Goal: Information Seeking & Learning: Find contact information

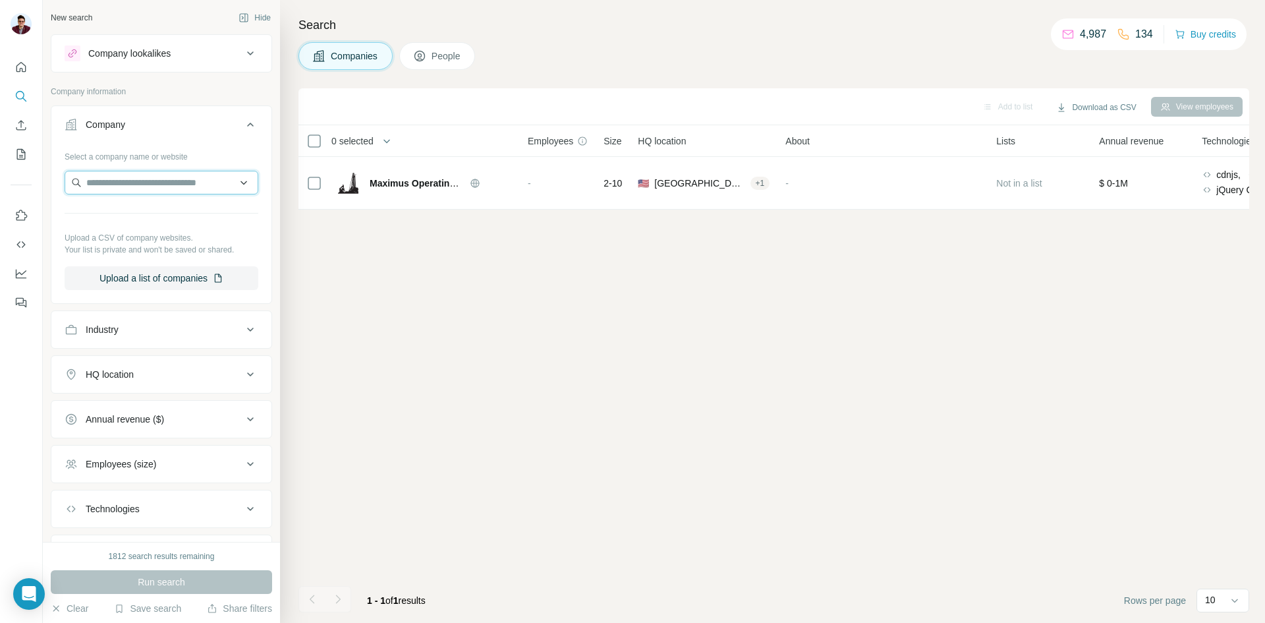
click at [137, 183] on input "text" at bounding box center [162, 183] width 194 height 24
paste input "**********"
type input "**********"
click at [147, 221] on p "[DOMAIN_NAME]" at bounding box center [136, 225] width 69 height 12
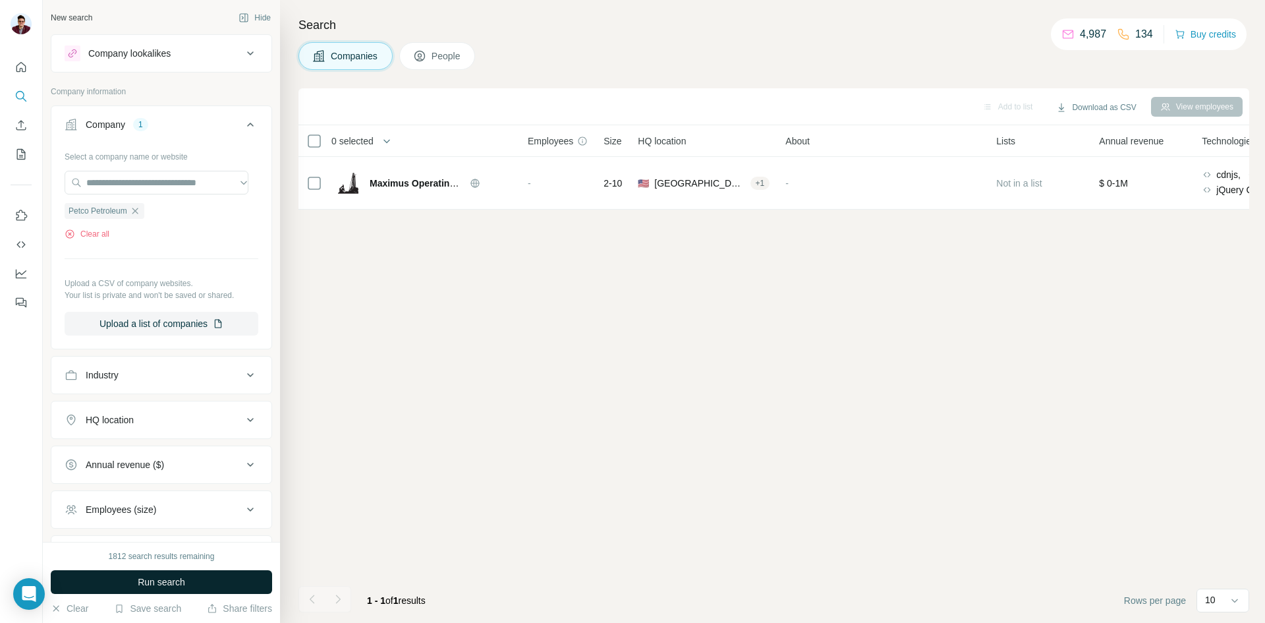
click at [176, 584] on span "Run search" at bounding box center [161, 581] width 47 height 13
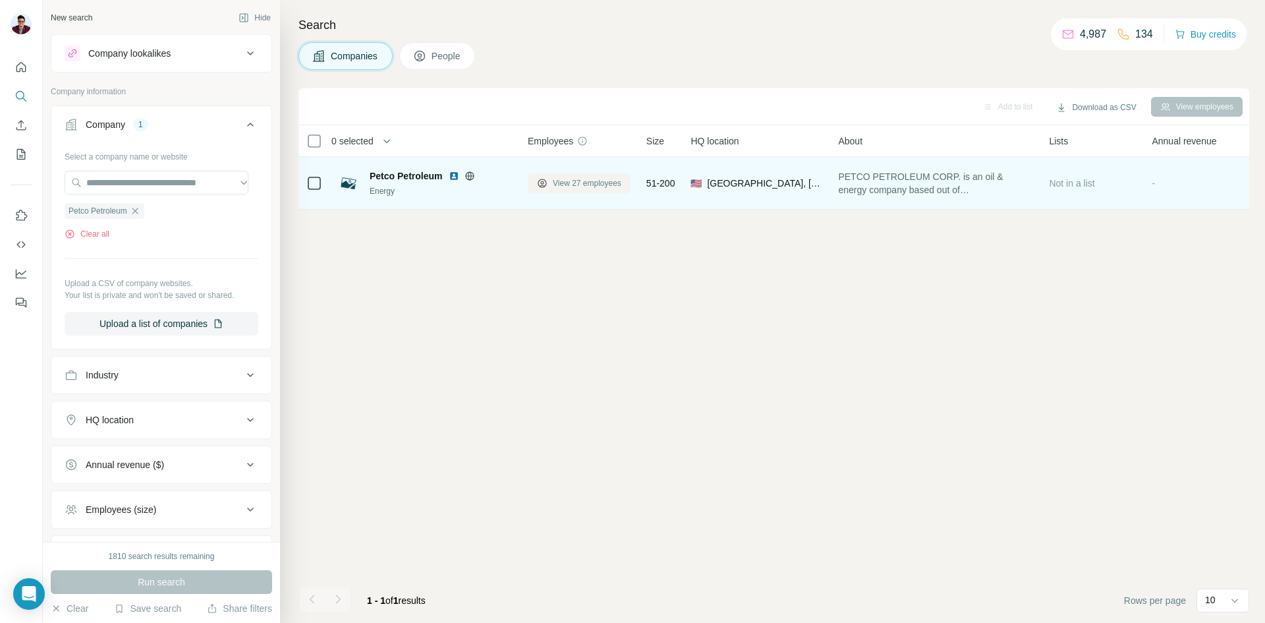
click at [583, 186] on span "View 27 employees" at bounding box center [587, 183] width 69 height 12
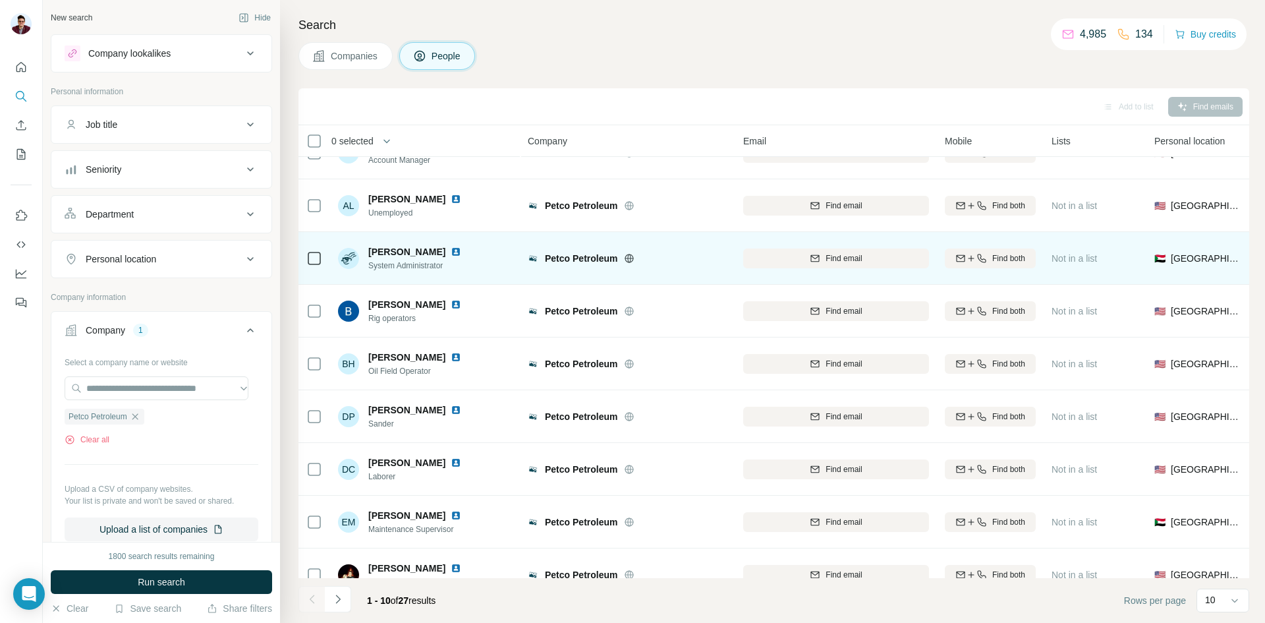
scroll to position [113, 0]
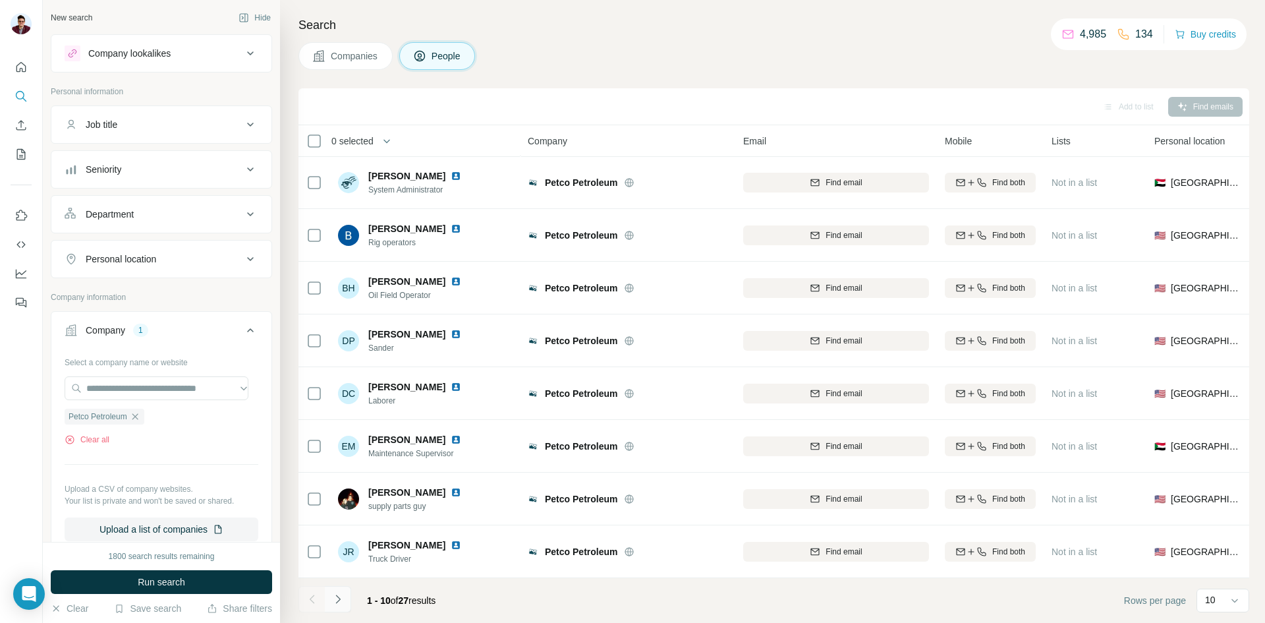
click at [345, 608] on button "Navigate to next page" at bounding box center [338, 599] width 26 height 26
click at [313, 605] on icon "Navigate to previous page" at bounding box center [312, 598] width 13 height 13
click at [335, 600] on icon "Navigate to next page" at bounding box center [337, 598] width 13 height 13
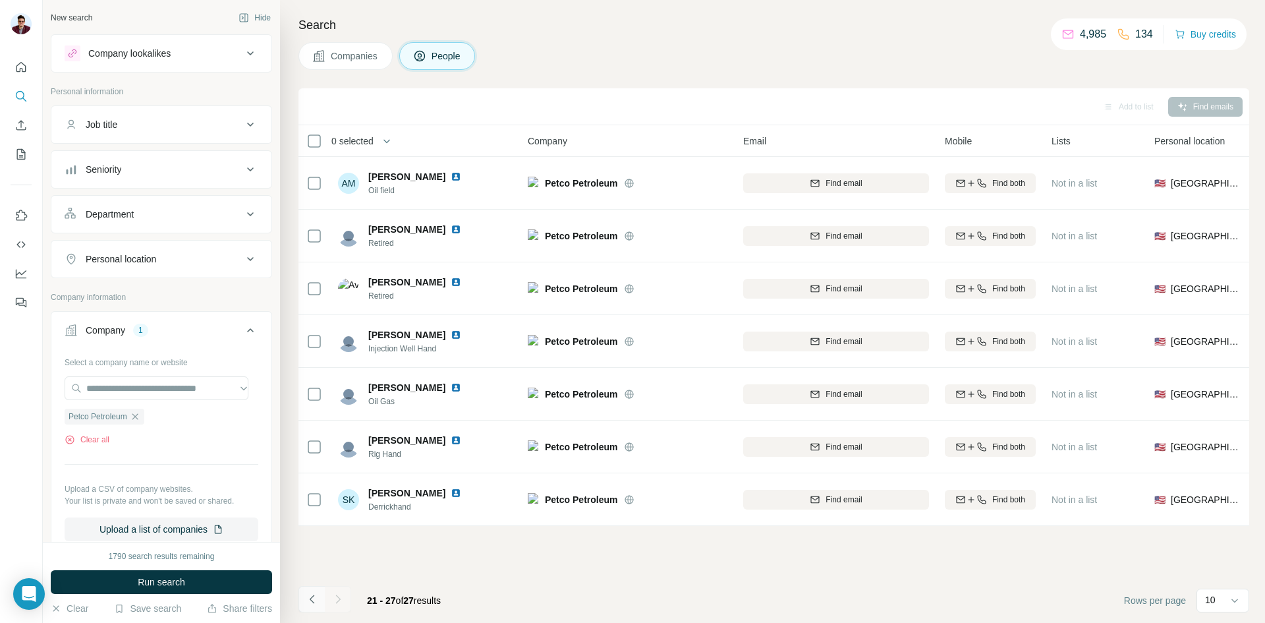
scroll to position [0, 0]
click at [318, 598] on icon "Navigate to previous page" at bounding box center [312, 598] width 13 height 13
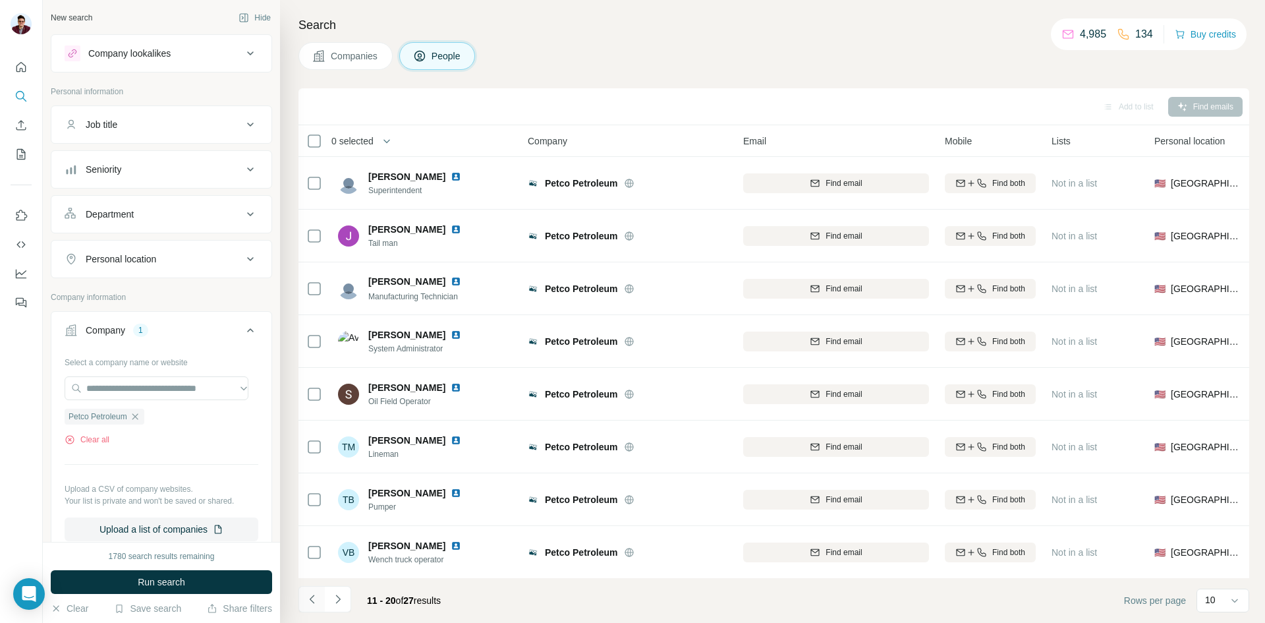
click at [318, 598] on icon "Navigate to previous page" at bounding box center [312, 598] width 13 height 13
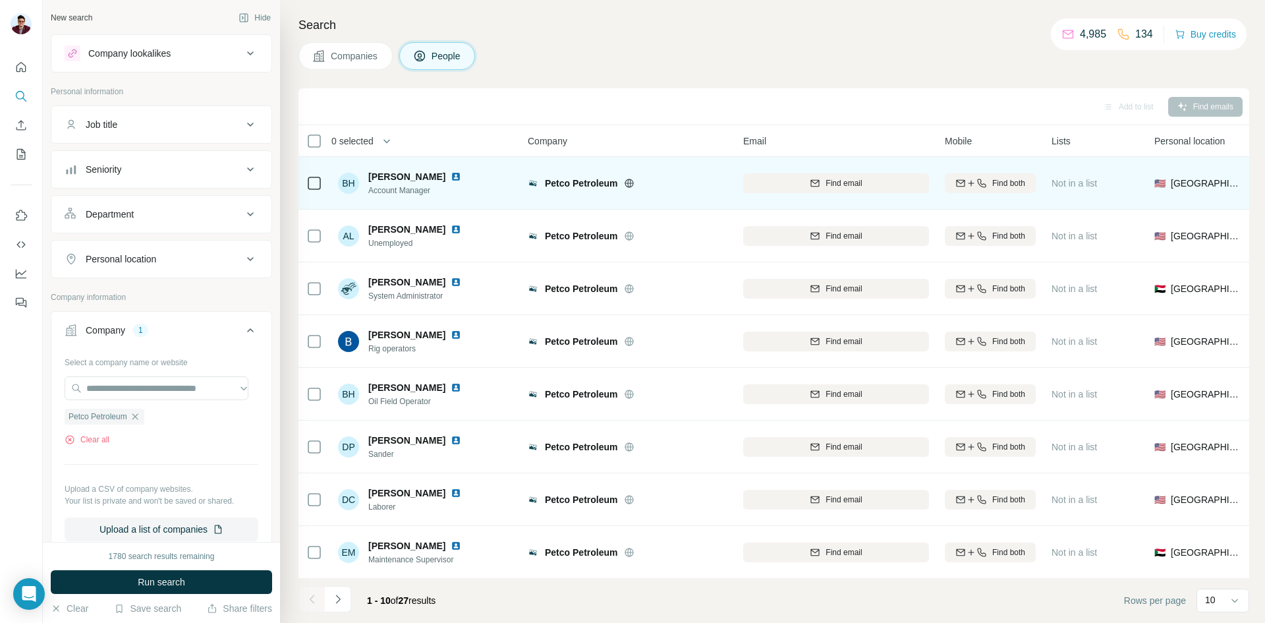
click at [451, 175] on img at bounding box center [456, 176] width 11 height 11
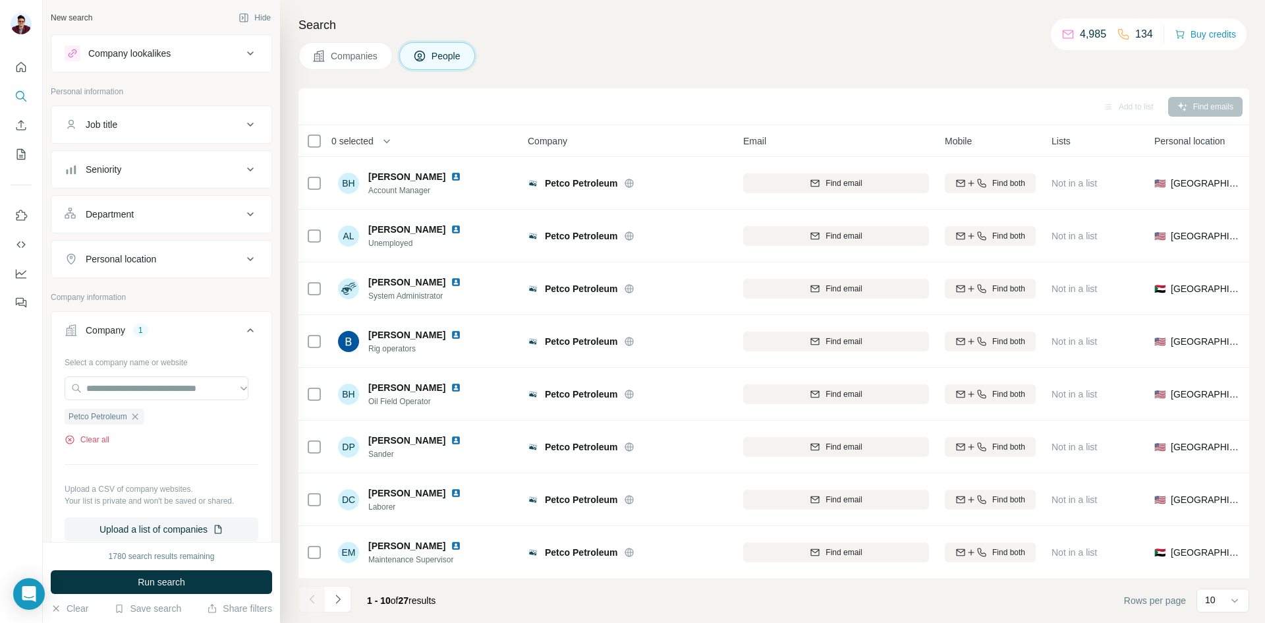
click at [70, 440] on icon "button" at bounding box center [70, 439] width 11 height 11
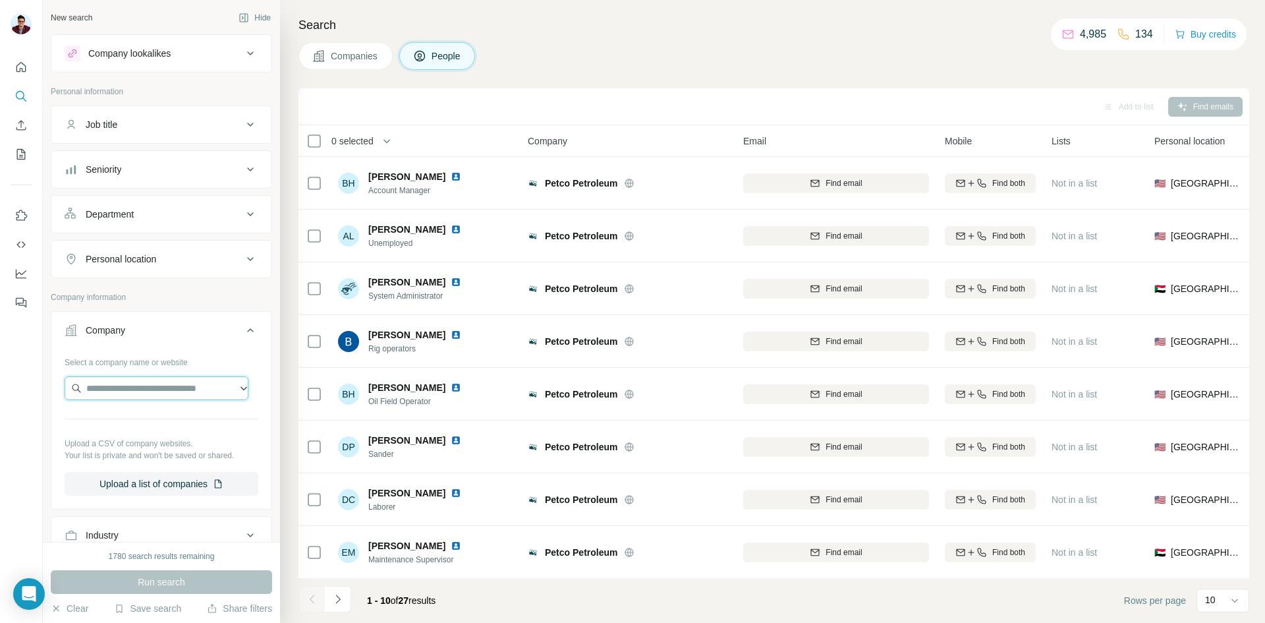
click at [126, 387] on input "text" at bounding box center [157, 388] width 184 height 24
paste input "**********"
type input "**********"
click at [349, 61] on span "Companies" at bounding box center [355, 55] width 48 height 13
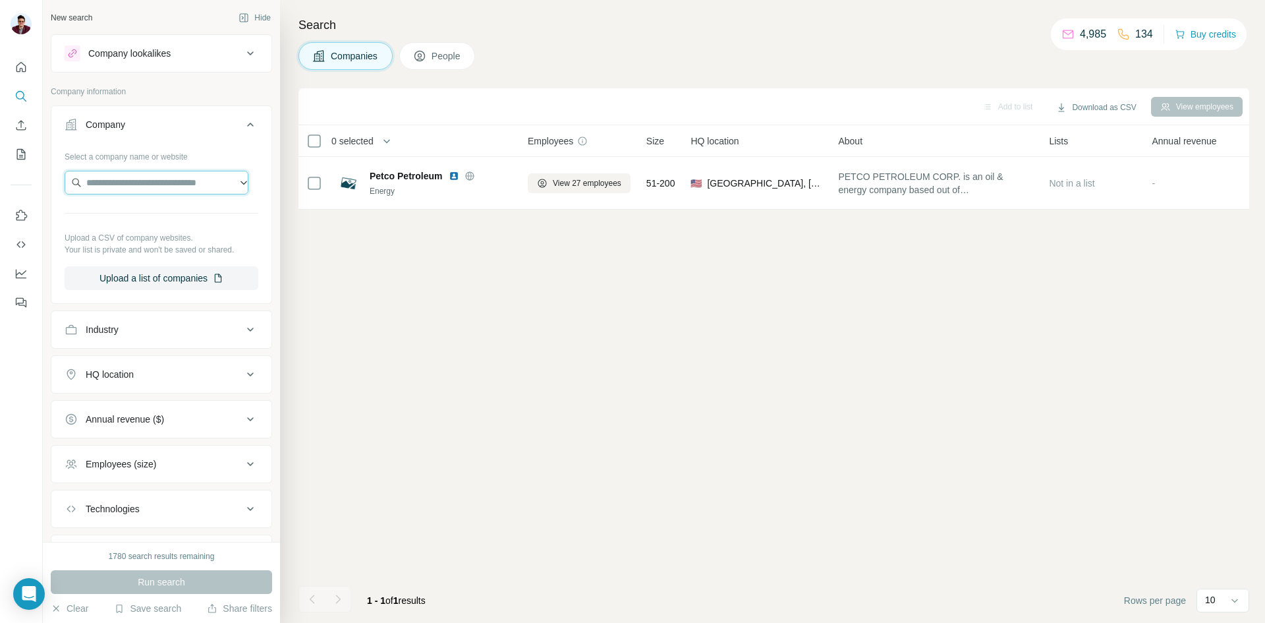
click at [150, 177] on input "text" at bounding box center [157, 183] width 184 height 24
paste input "**********"
type input "**********"
click at [155, 224] on p "[DOMAIN_NAME]" at bounding box center [133, 225] width 63 height 12
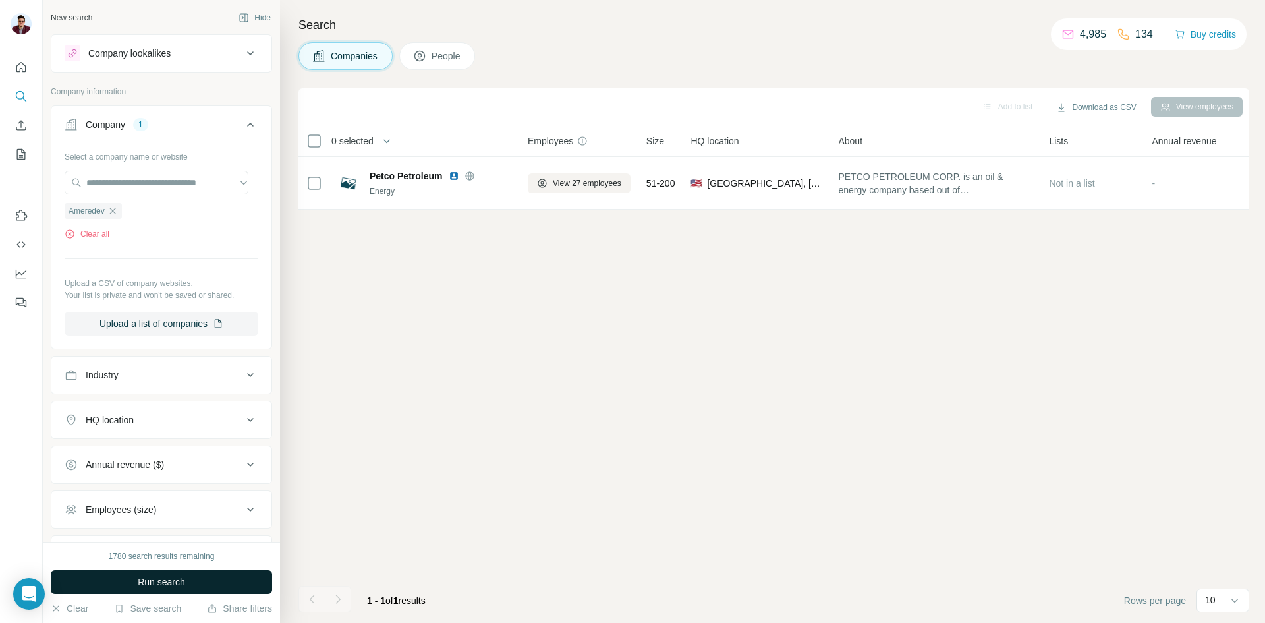
click at [150, 583] on span "Run search" at bounding box center [161, 581] width 47 height 13
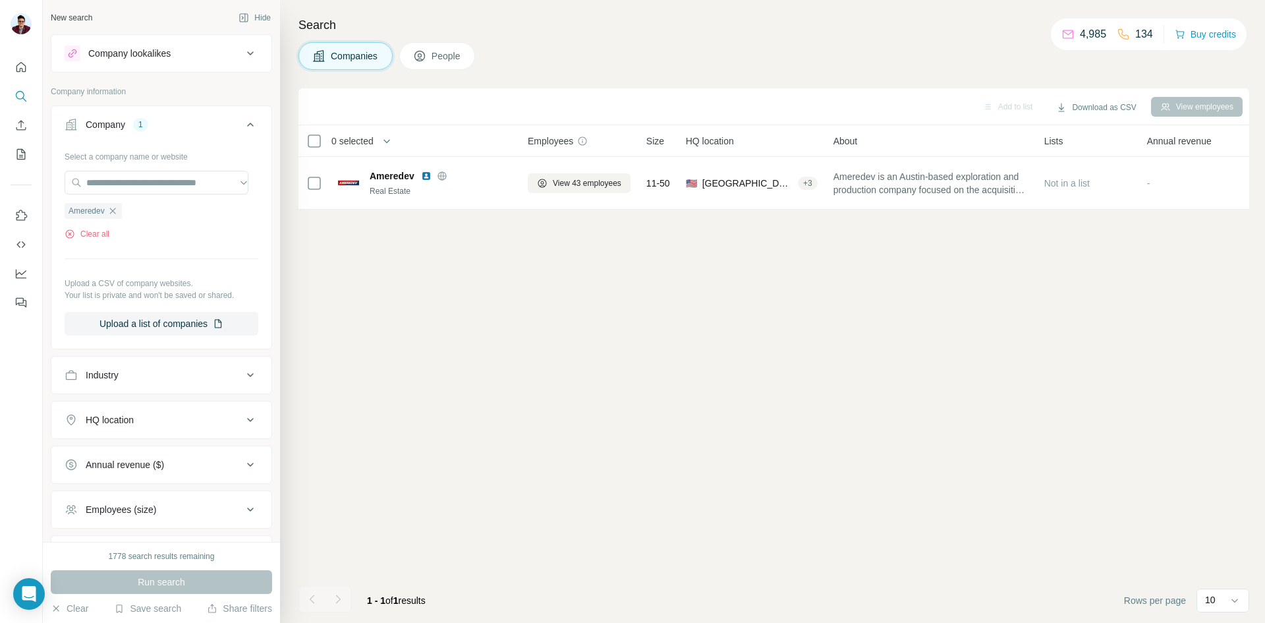
click at [438, 55] on span "People" at bounding box center [447, 55] width 30 height 13
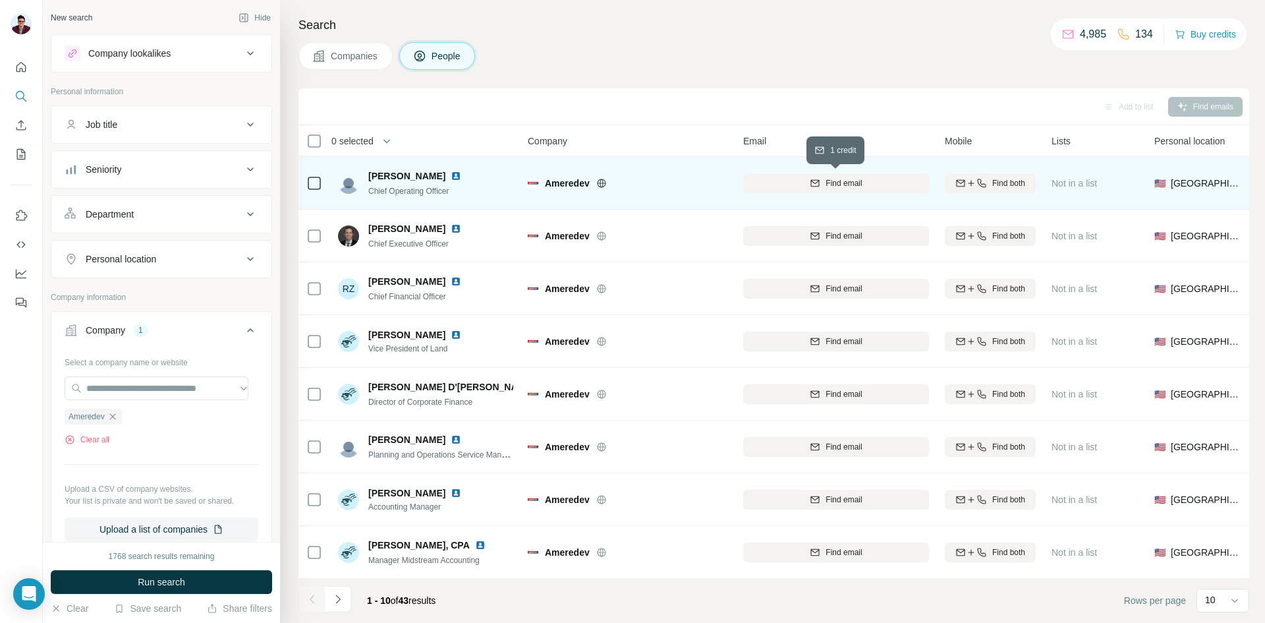
click at [839, 186] on span "Find email" at bounding box center [844, 183] width 36 height 12
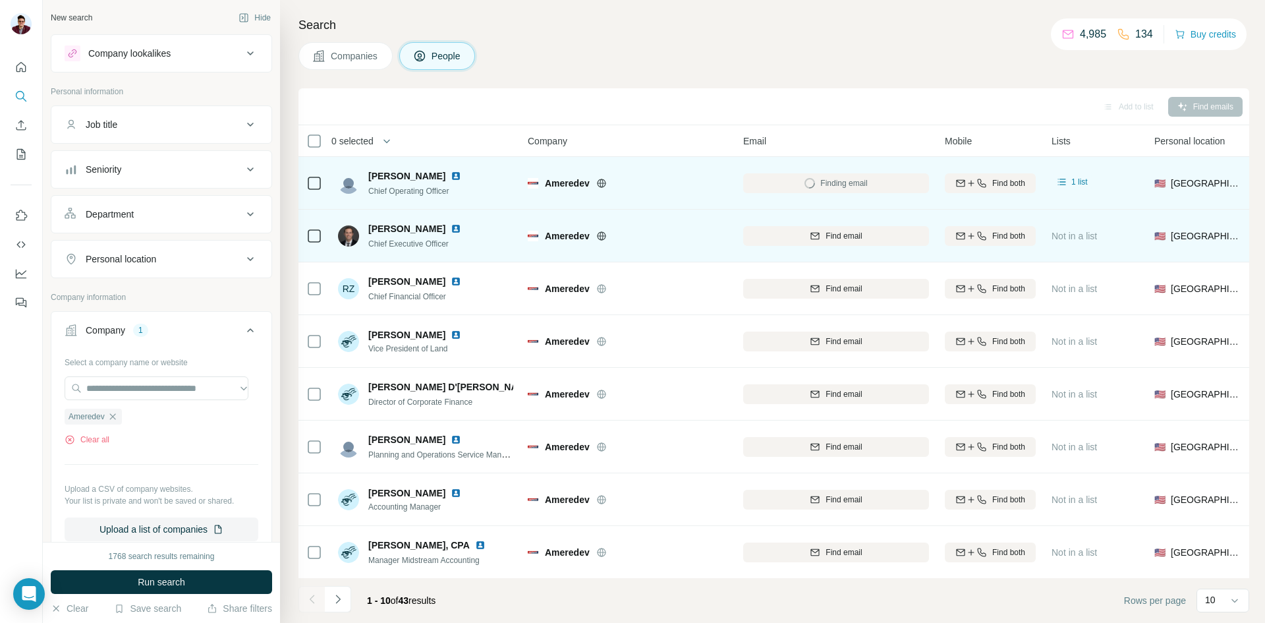
click at [814, 246] on div "Find email" at bounding box center [836, 235] width 186 height 36
click at [816, 242] on button "Find email" at bounding box center [836, 236] width 186 height 20
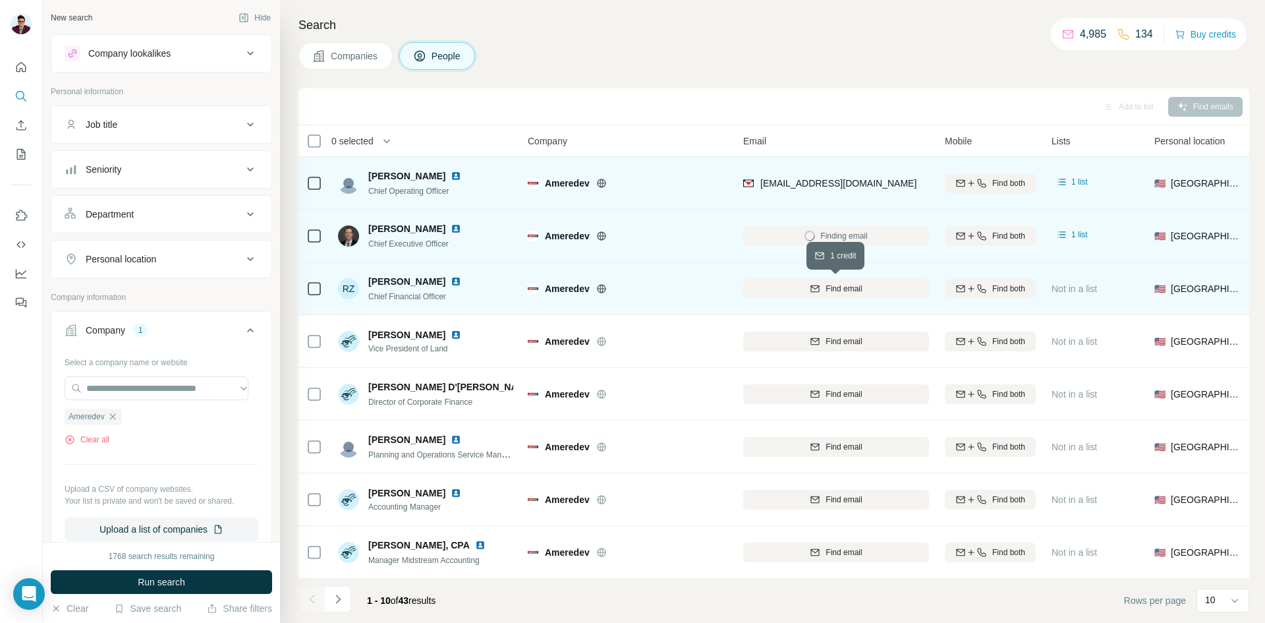
click at [859, 287] on span "Find email" at bounding box center [844, 289] width 36 height 12
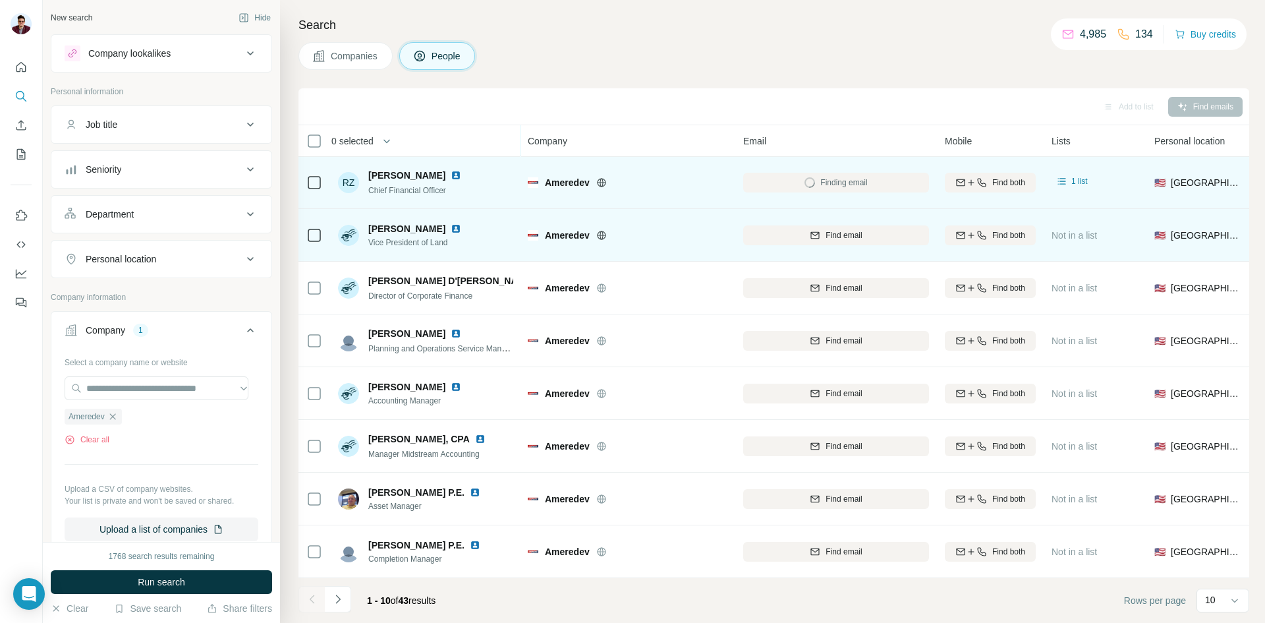
scroll to position [113, 0]
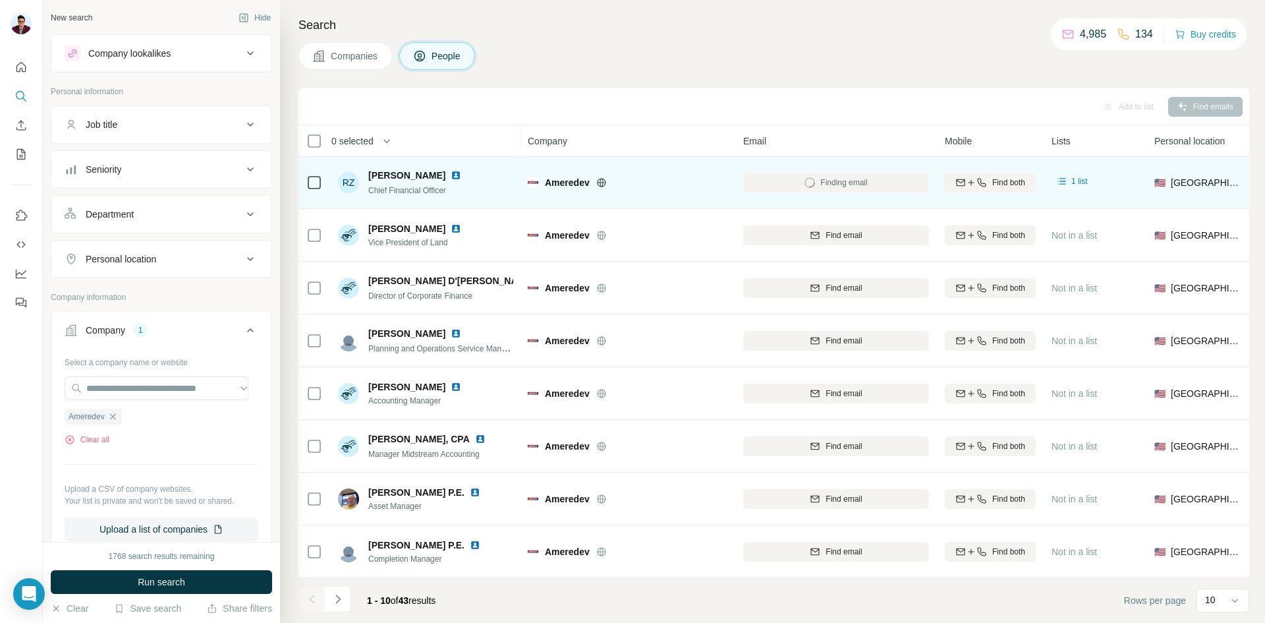
click at [342, 594] on icon "Navigate to next page" at bounding box center [337, 598] width 13 height 13
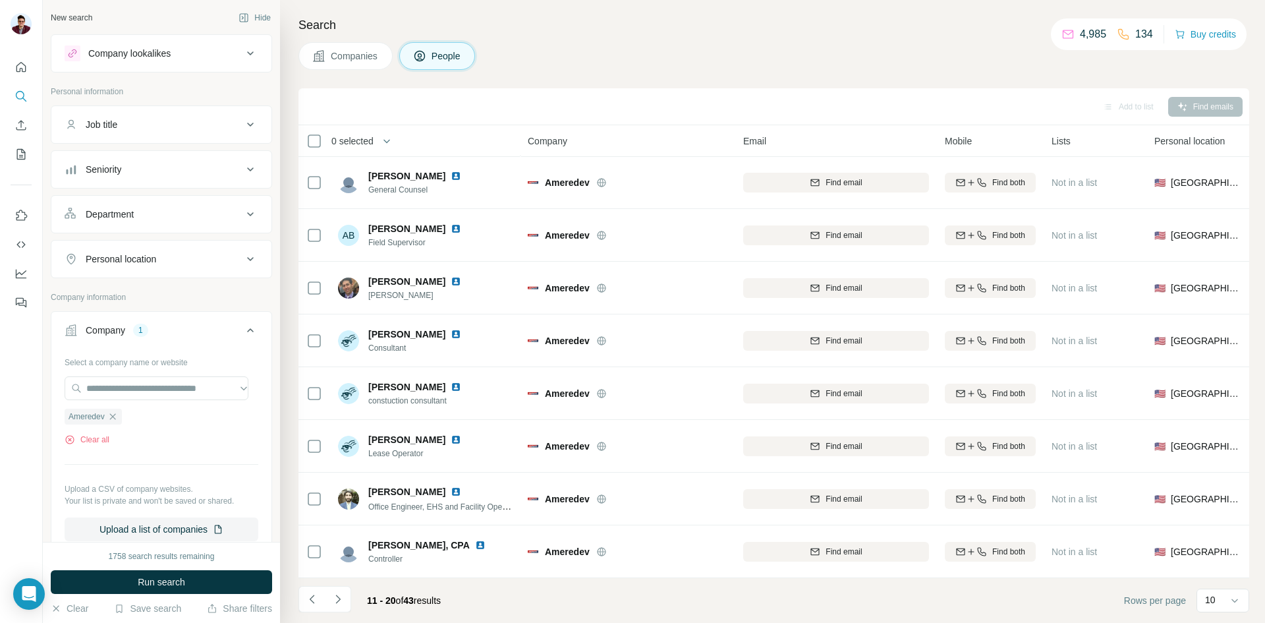
click at [342, 594] on icon "Navigate to next page" at bounding box center [337, 598] width 13 height 13
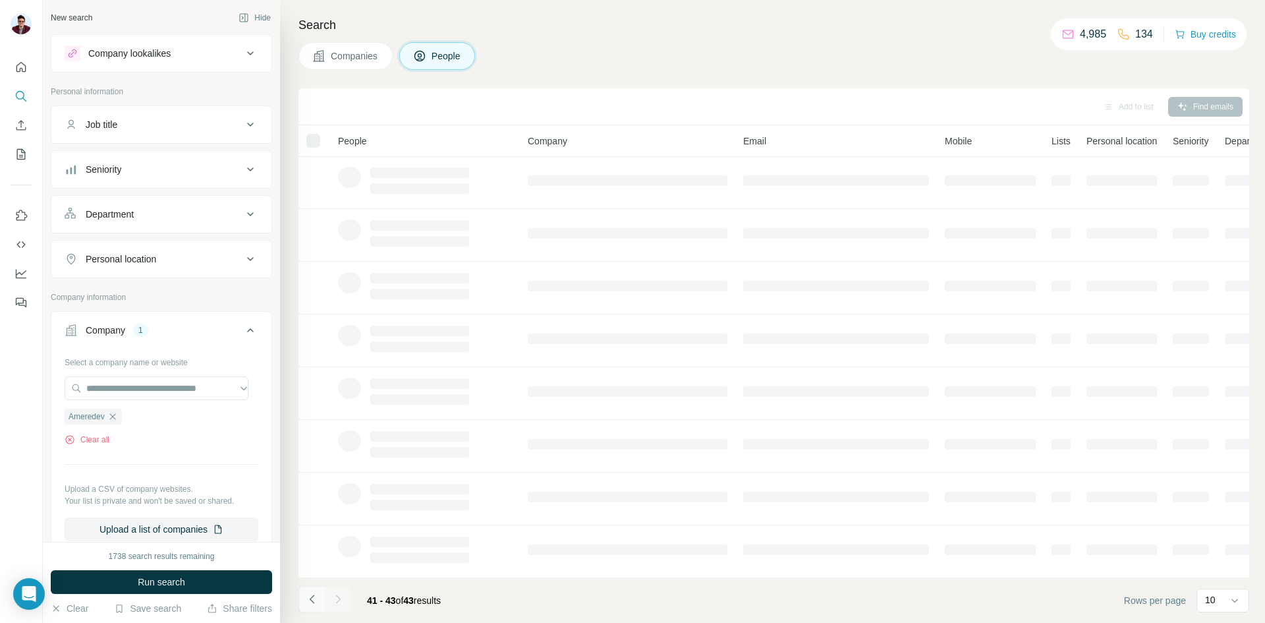
scroll to position [0, 0]
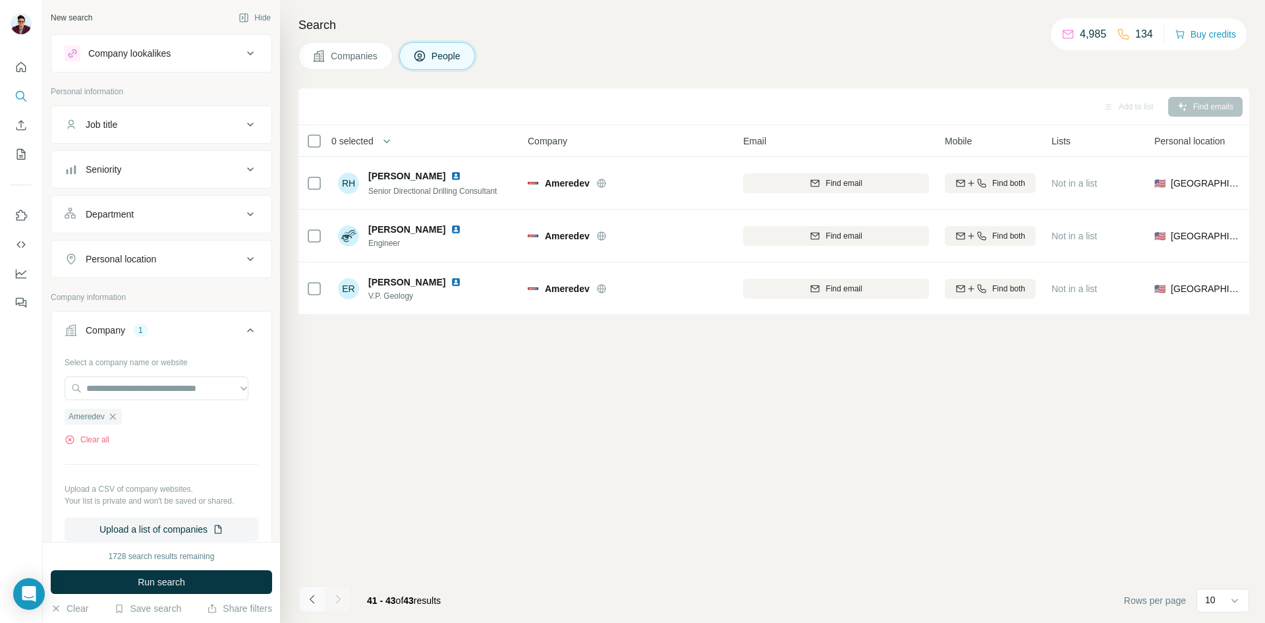
click at [313, 598] on icon "Navigate to previous page" at bounding box center [312, 598] width 13 height 13
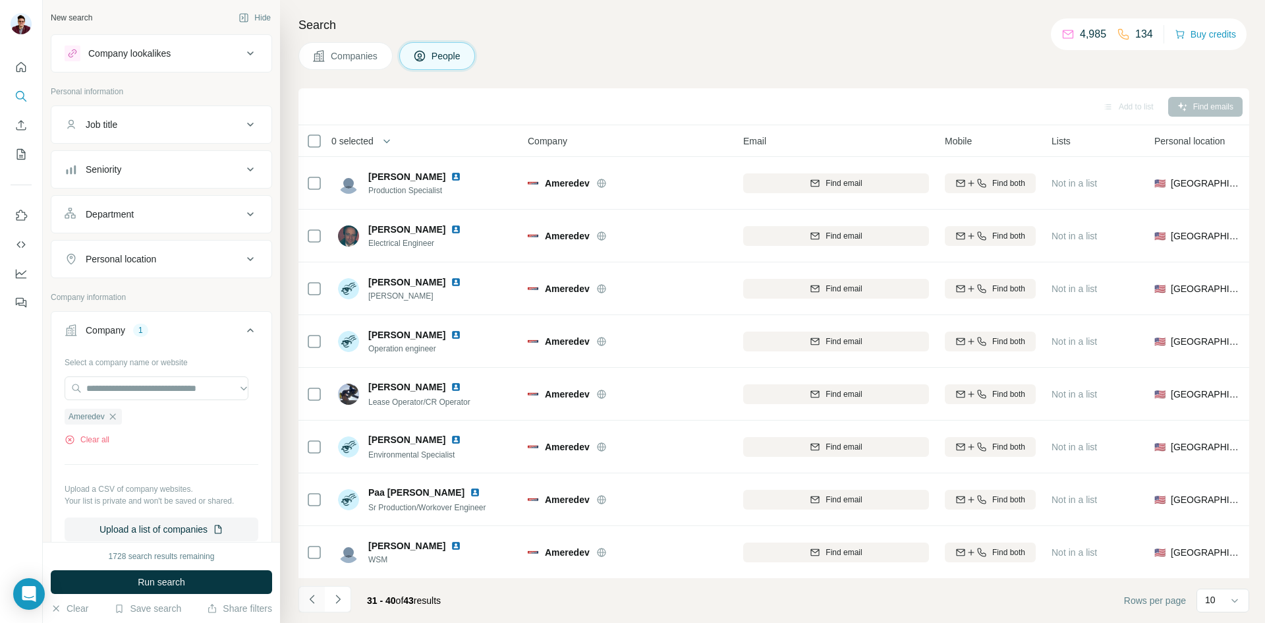
click at [313, 598] on icon "Navigate to previous page" at bounding box center [312, 598] width 13 height 13
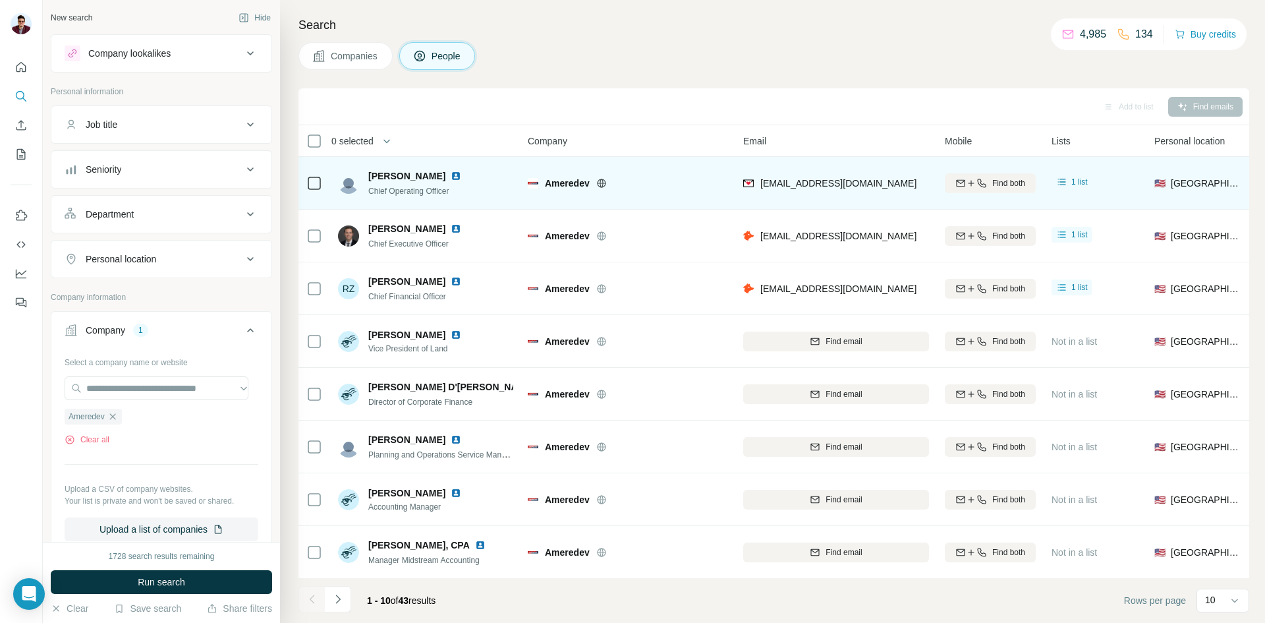
click at [451, 177] on img at bounding box center [456, 176] width 11 height 11
drag, startPoint x: 364, startPoint y: 179, endPoint x: 400, endPoint y: 173, distance: 36.6
click at [400, 173] on div "[PERSON_NAME] Chief Operating Officer" at bounding box center [407, 183] width 139 height 28
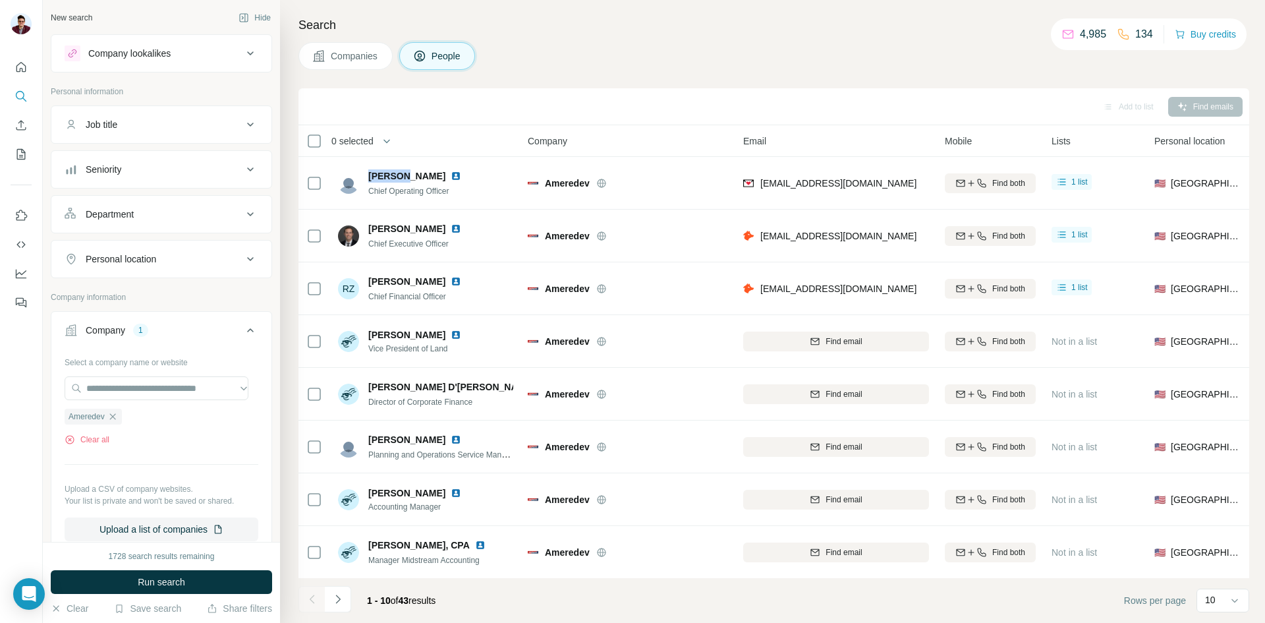
copy span "[PERSON_NAME]"
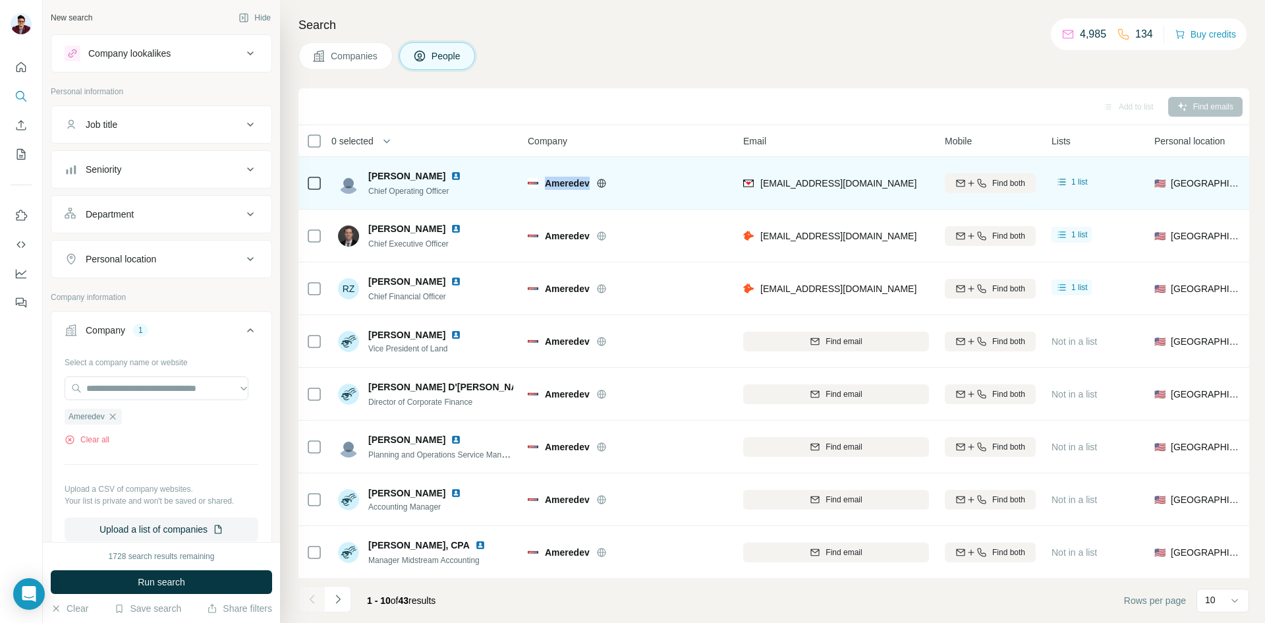
drag, startPoint x: 546, startPoint y: 182, endPoint x: 595, endPoint y: 179, distance: 48.9
click at [595, 179] on div "Ameredev" at bounding box center [636, 183] width 183 height 13
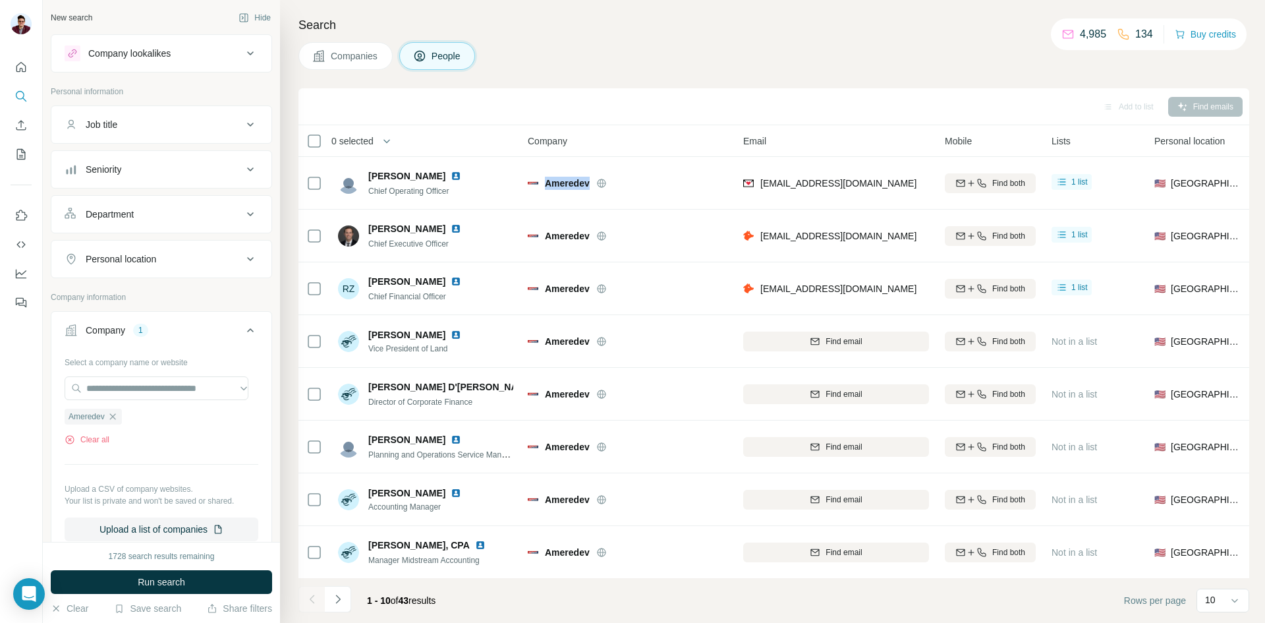
copy div "Ameredev"
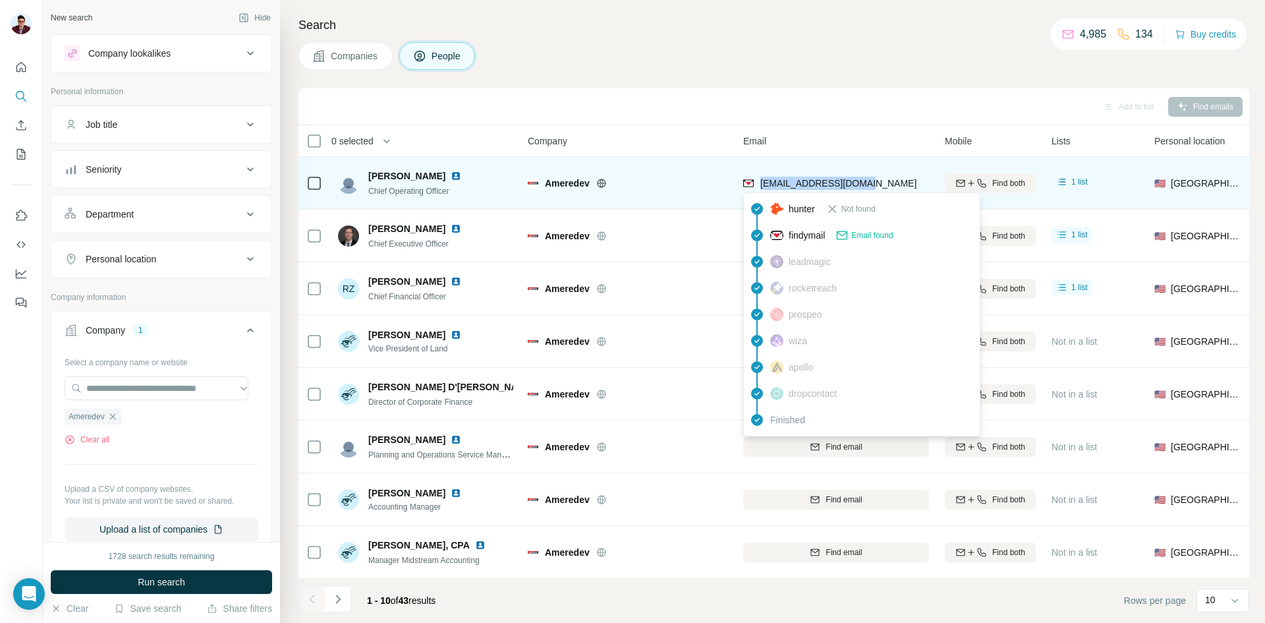
drag, startPoint x: 882, startPoint y: 186, endPoint x: 761, endPoint y: 182, distance: 121.3
click at [761, 182] on div "[EMAIL_ADDRESS][DOMAIN_NAME]" at bounding box center [836, 183] width 186 height 36
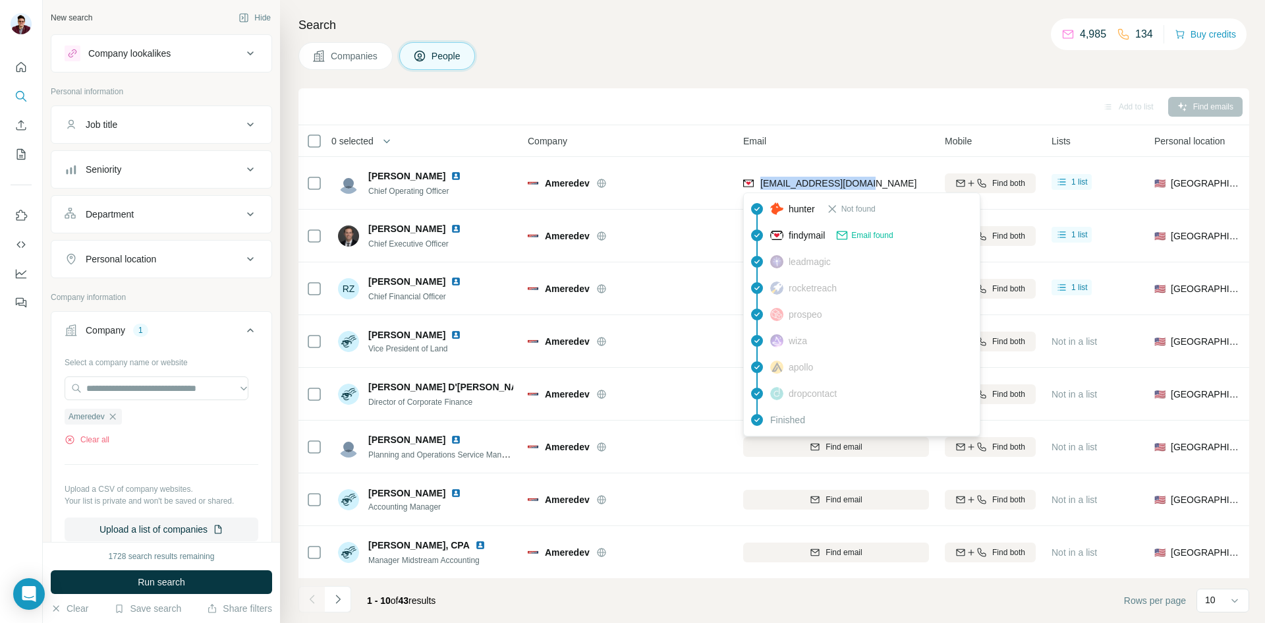
copy span "[EMAIL_ADDRESS][DOMAIN_NAME]"
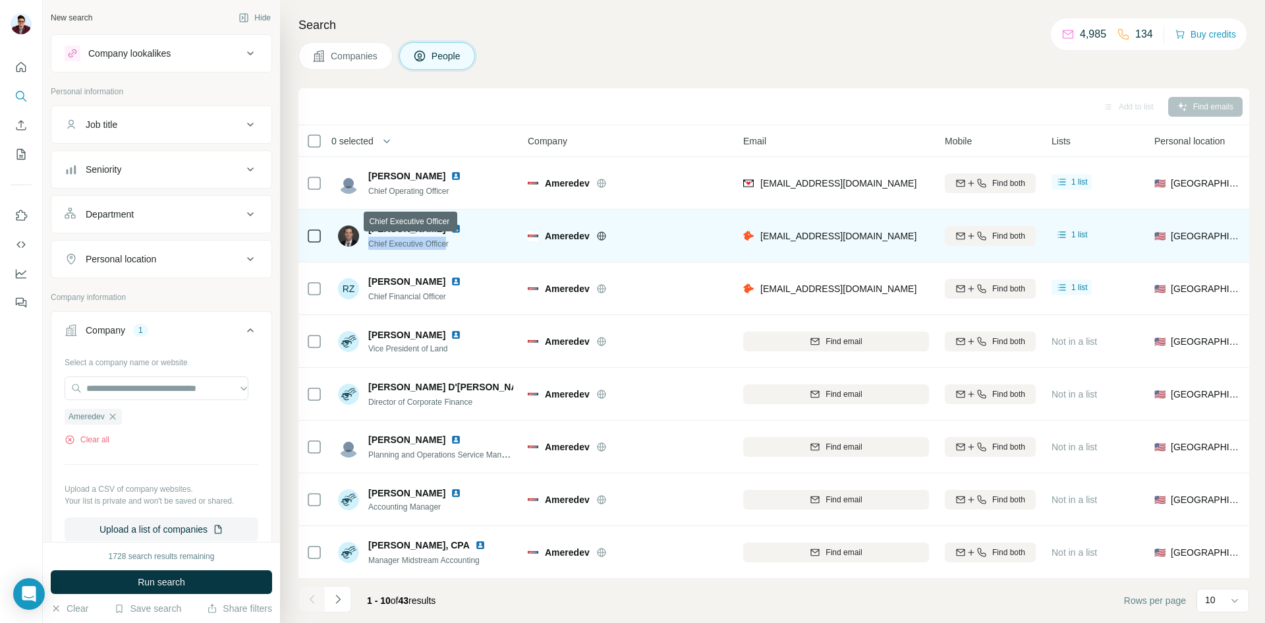
drag, startPoint x: 365, startPoint y: 243, endPoint x: 452, endPoint y: 242, distance: 87.0
click at [452, 242] on div "[PERSON_NAME] Chief Executive Officer" at bounding box center [407, 236] width 139 height 28
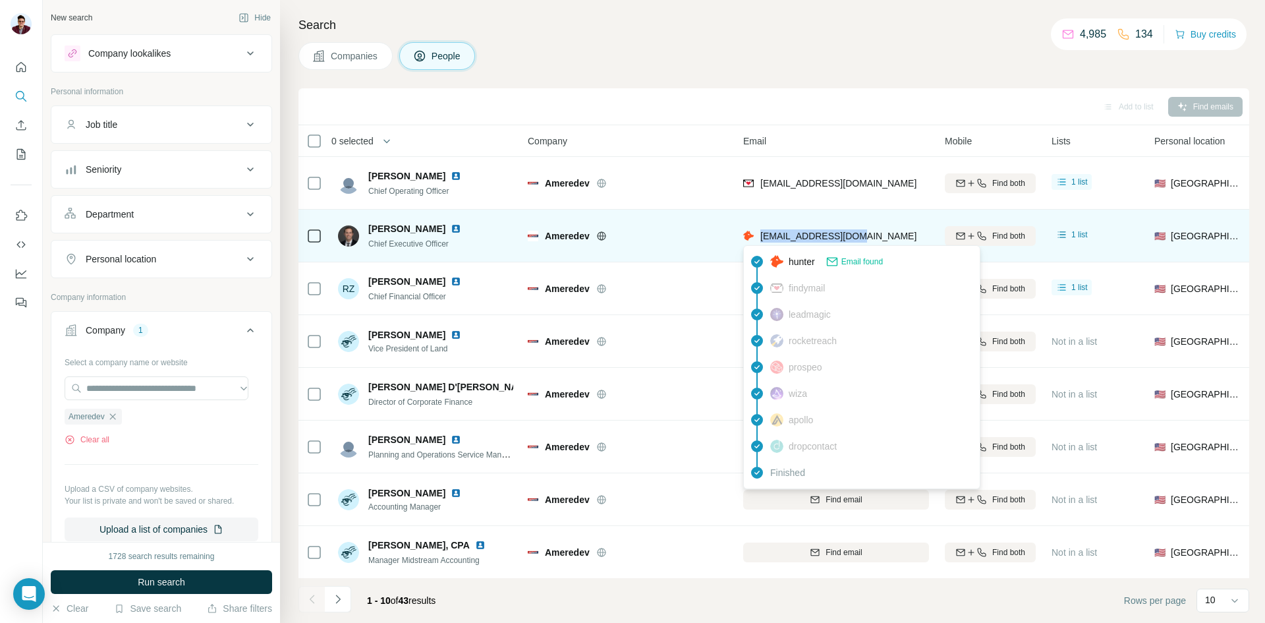
drag, startPoint x: 866, startPoint y: 233, endPoint x: 758, endPoint y: 241, distance: 108.4
click at [758, 241] on div "[EMAIL_ADDRESS][DOMAIN_NAME]" at bounding box center [836, 235] width 186 height 36
copy span "[EMAIL_ADDRESS][DOMAIN_NAME]"
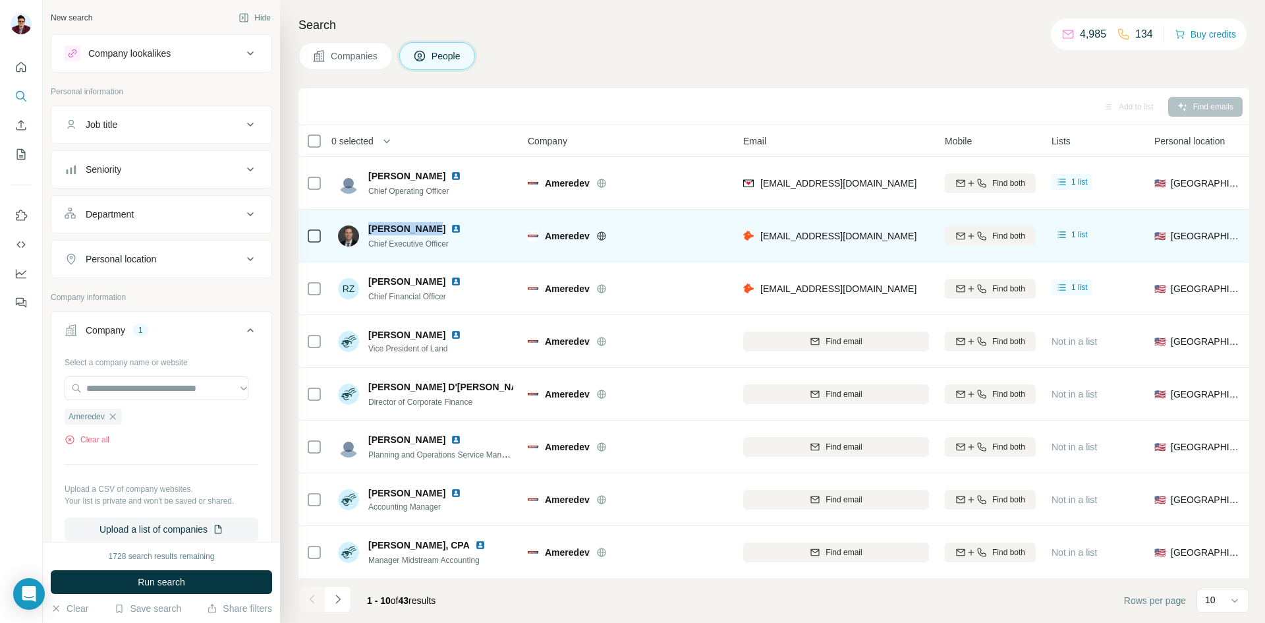
drag, startPoint x: 365, startPoint y: 228, endPoint x: 429, endPoint y: 226, distance: 63.9
click at [429, 226] on div "[PERSON_NAME] Chief Executive Officer" at bounding box center [407, 236] width 139 height 28
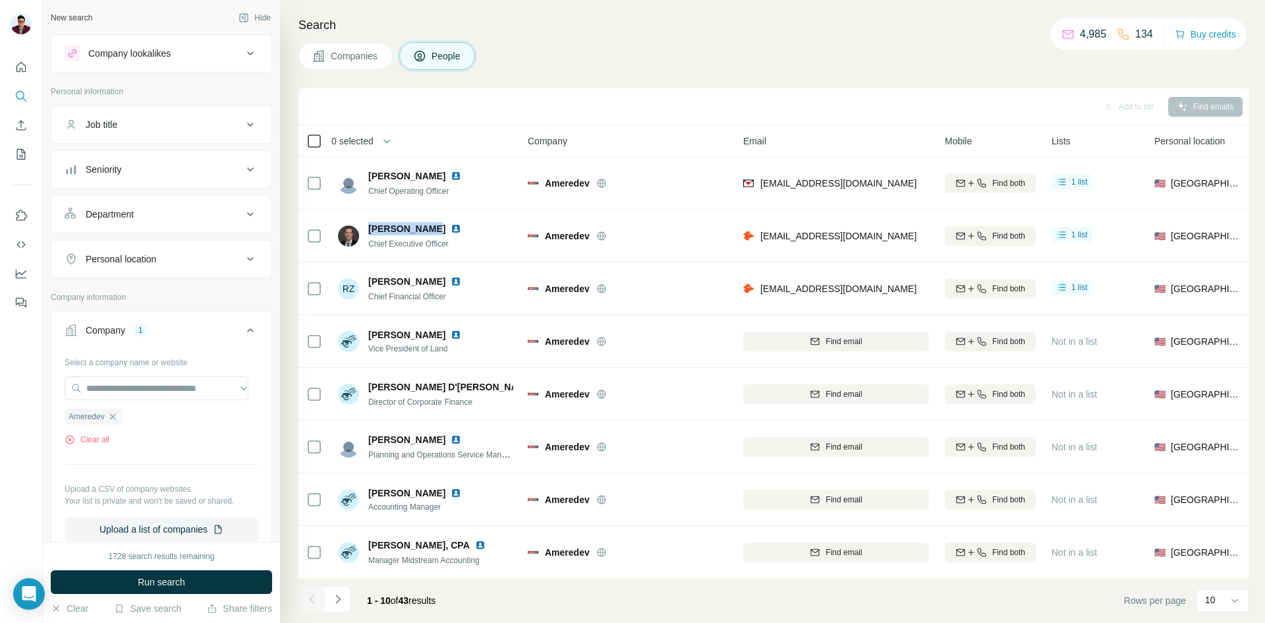
copy span "[PERSON_NAME]"
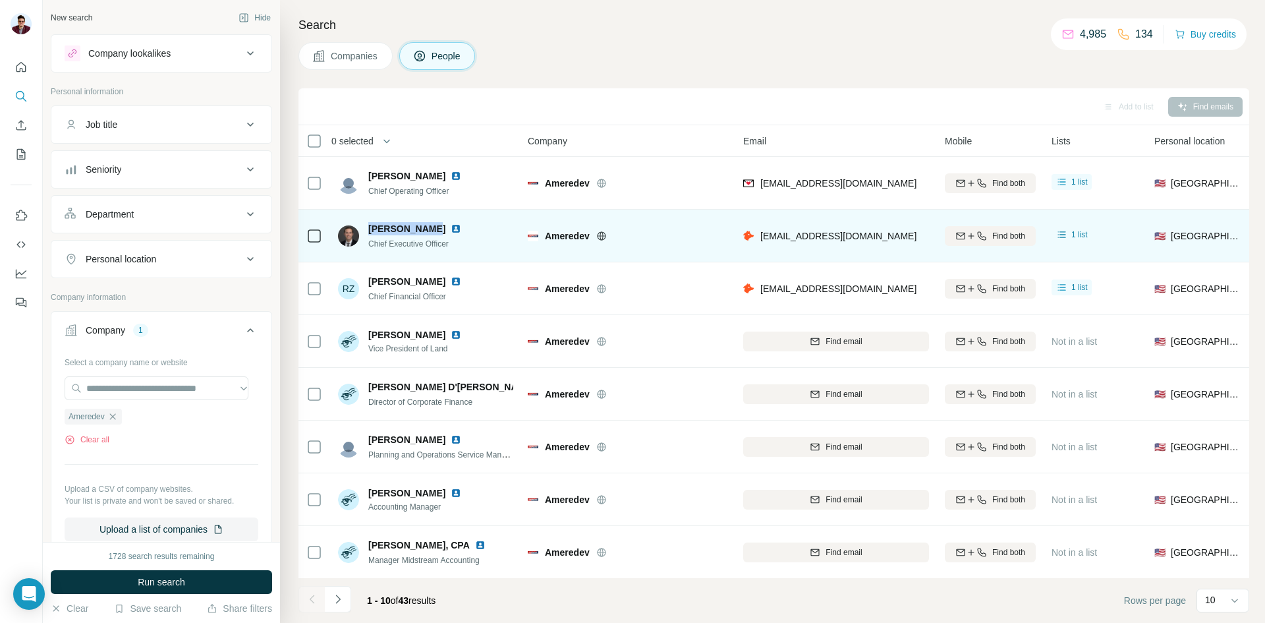
click at [451, 231] on img at bounding box center [456, 228] width 11 height 11
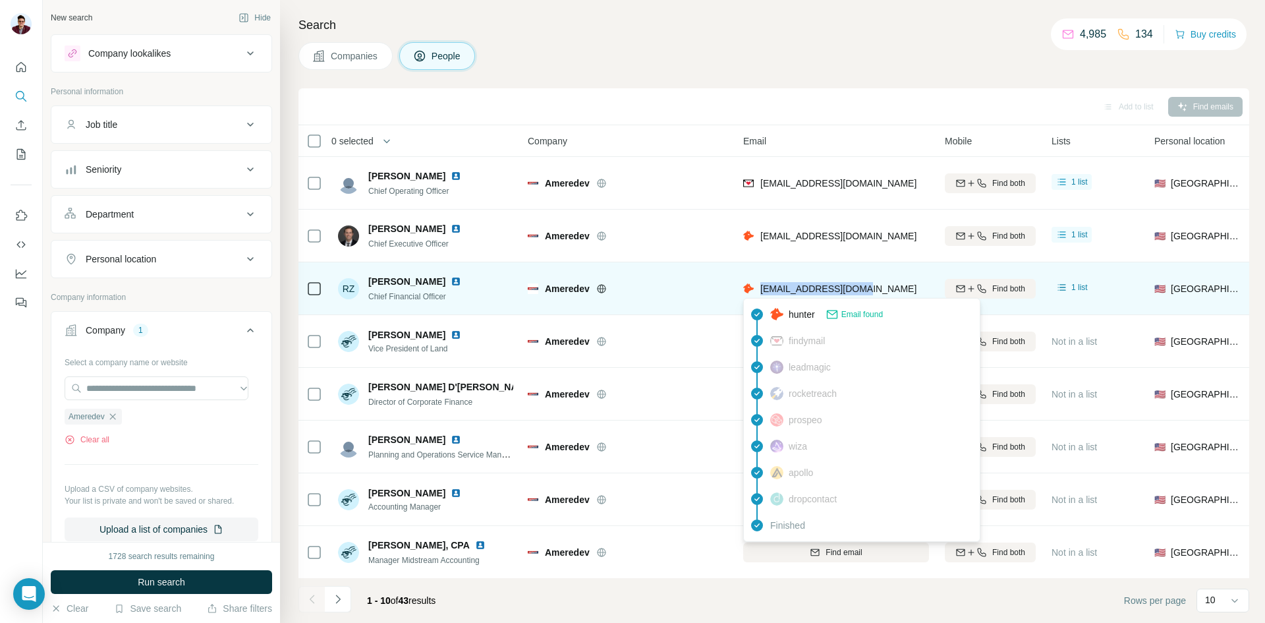
drag, startPoint x: 864, startPoint y: 285, endPoint x: 758, endPoint y: 294, distance: 105.8
click at [758, 294] on div "[EMAIL_ADDRESS][DOMAIN_NAME]" at bounding box center [836, 288] width 186 height 36
copy span "[EMAIL_ADDRESS][DOMAIN_NAME]"
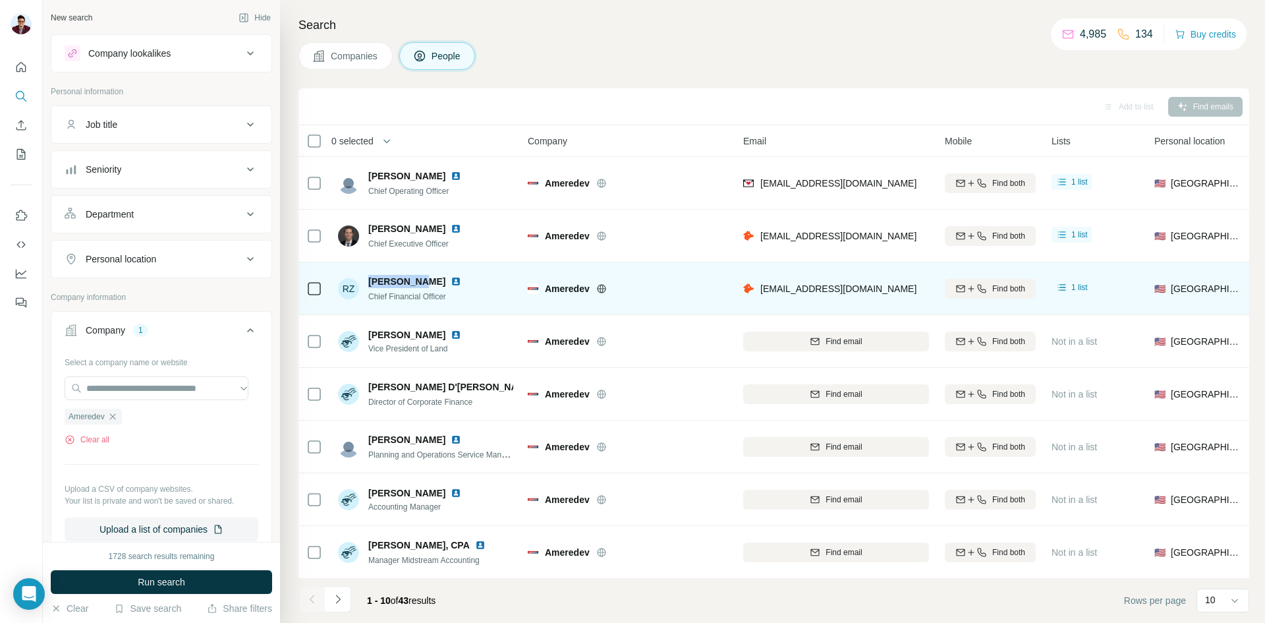
drag, startPoint x: 370, startPoint y: 281, endPoint x: 413, endPoint y: 279, distance: 43.5
click at [413, 279] on span "[PERSON_NAME]" at bounding box center [406, 281] width 77 height 13
copy span "[PERSON_NAME]"
click at [451, 278] on img at bounding box center [456, 281] width 11 height 11
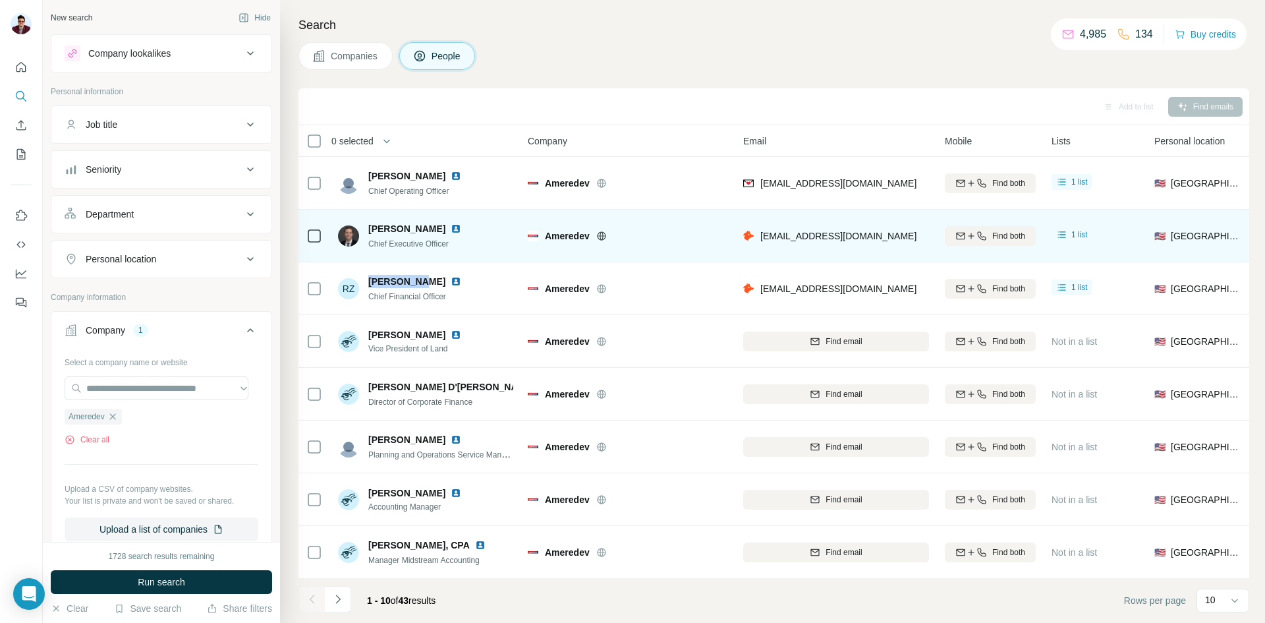
click at [451, 227] on img at bounding box center [456, 228] width 11 height 11
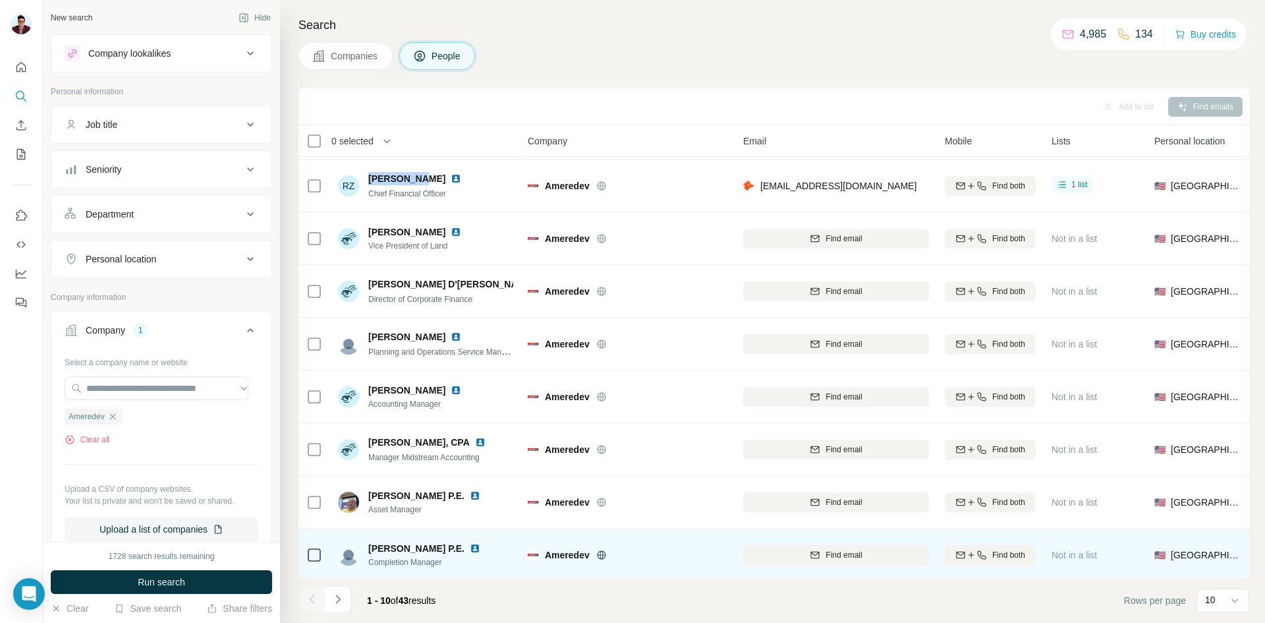
scroll to position [113, 0]
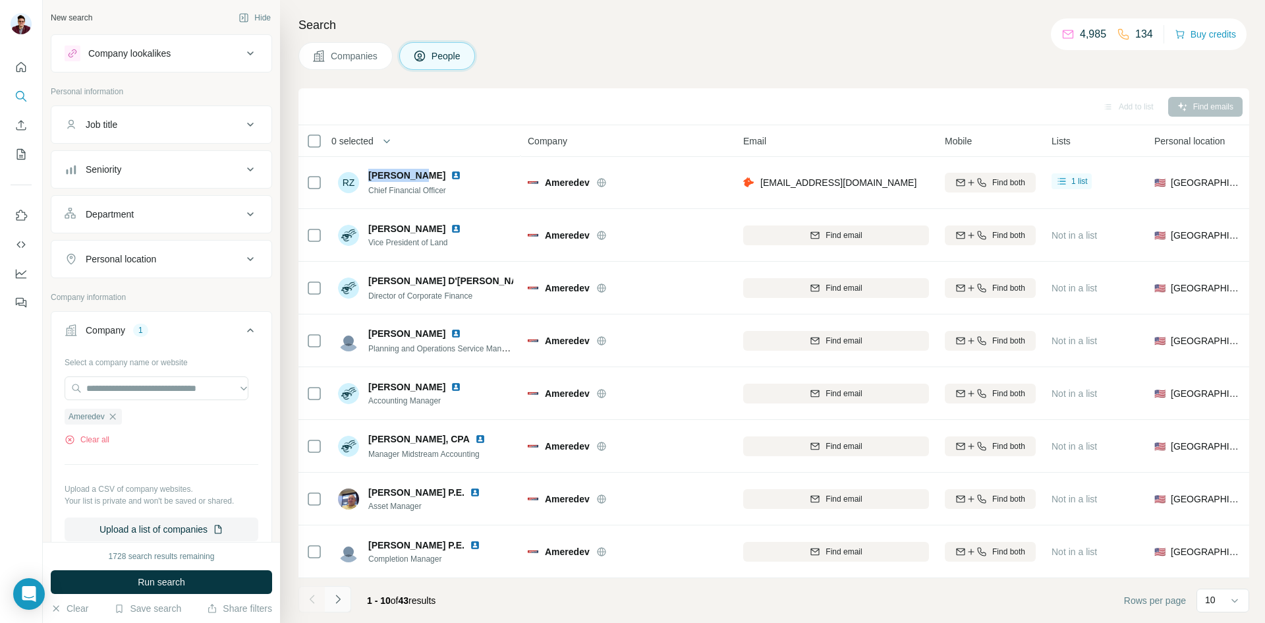
click at [335, 602] on icon "Navigate to next page" at bounding box center [337, 598] width 13 height 13
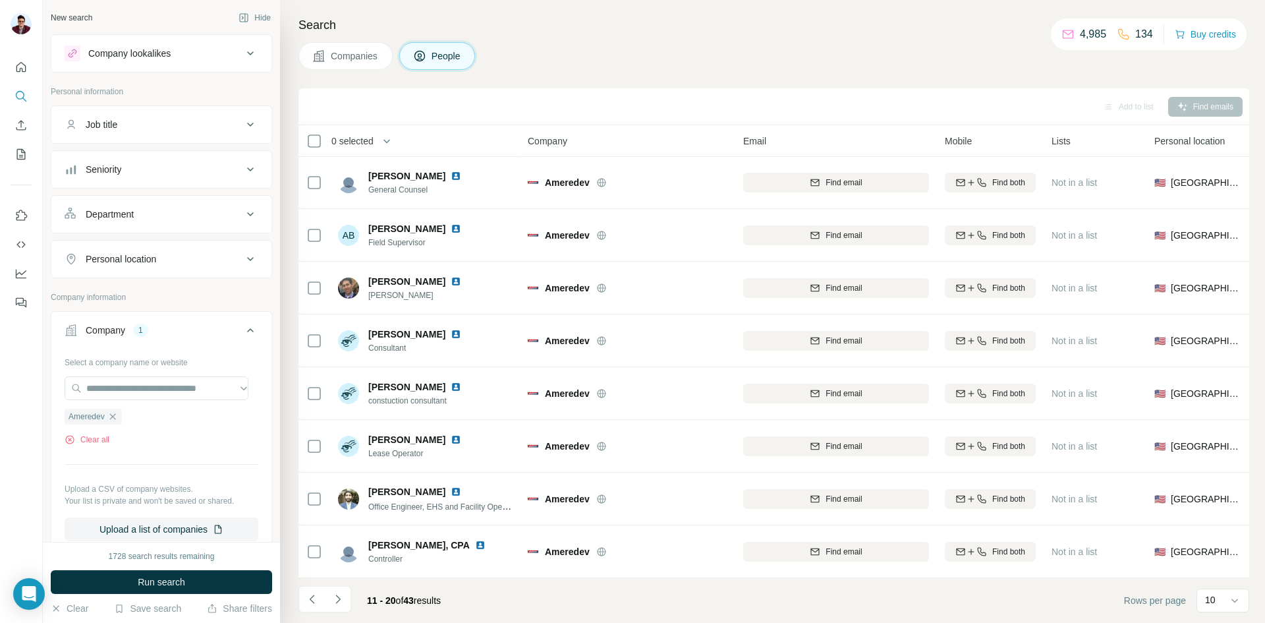
click at [336, 602] on icon "Navigate to next page" at bounding box center [337, 598] width 5 height 9
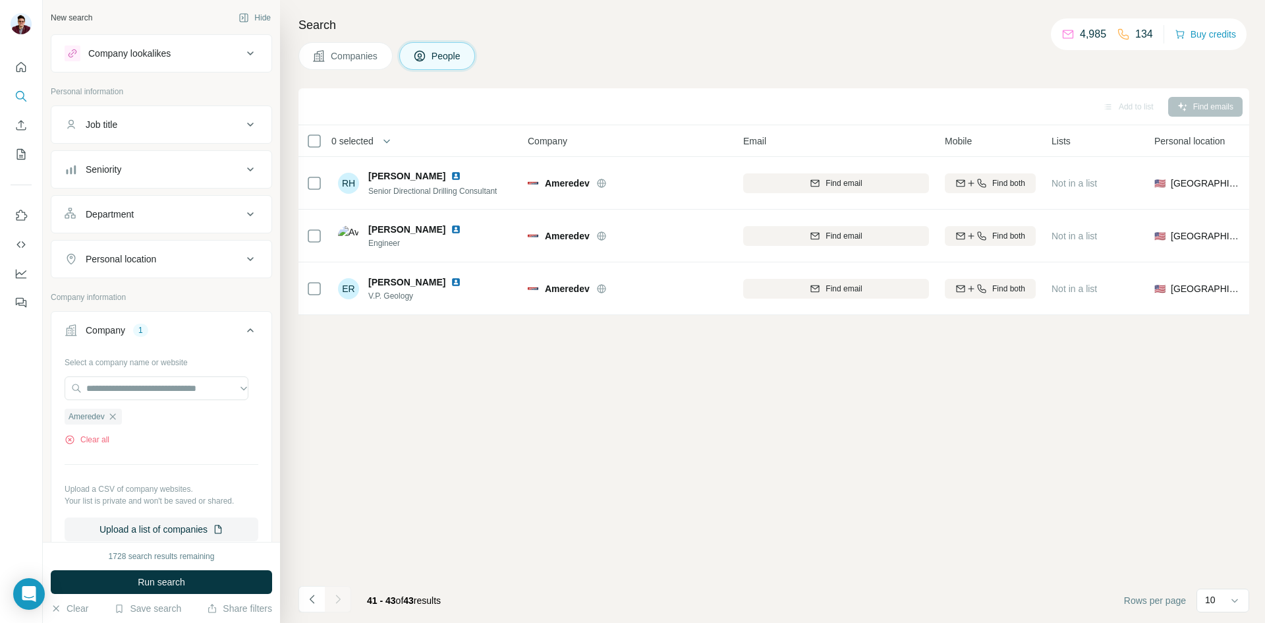
scroll to position [0, 0]
click at [316, 600] on icon "Navigate to previous page" at bounding box center [312, 598] width 13 height 13
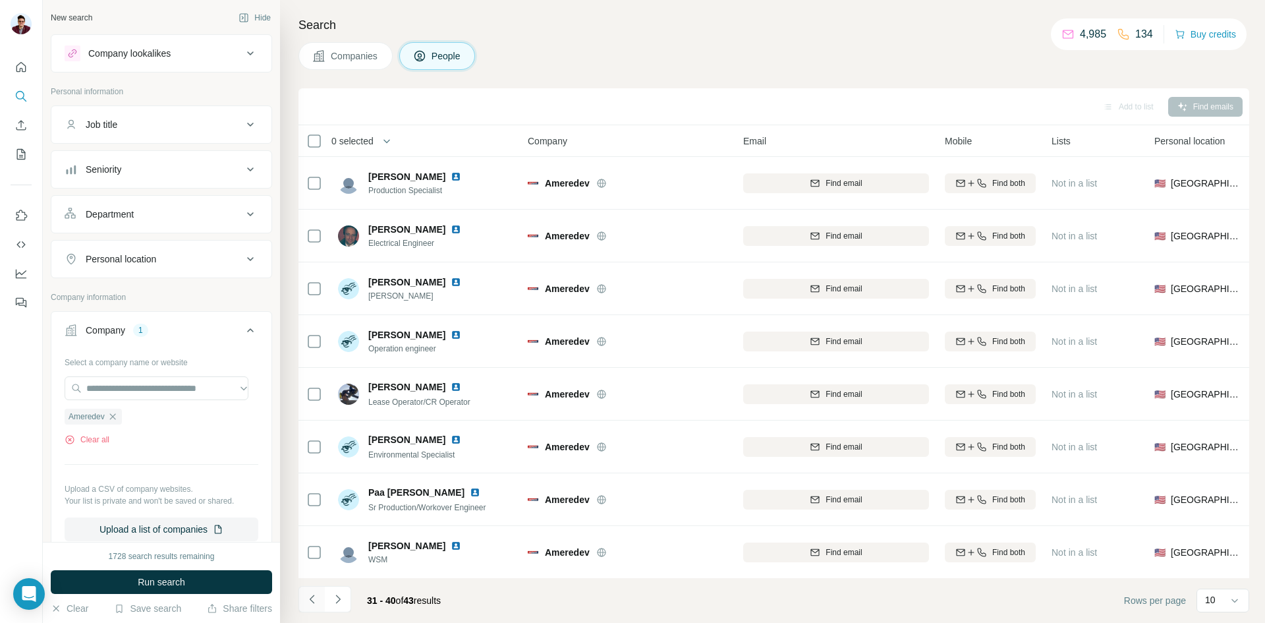
click at [316, 600] on icon "Navigate to previous page" at bounding box center [312, 598] width 13 height 13
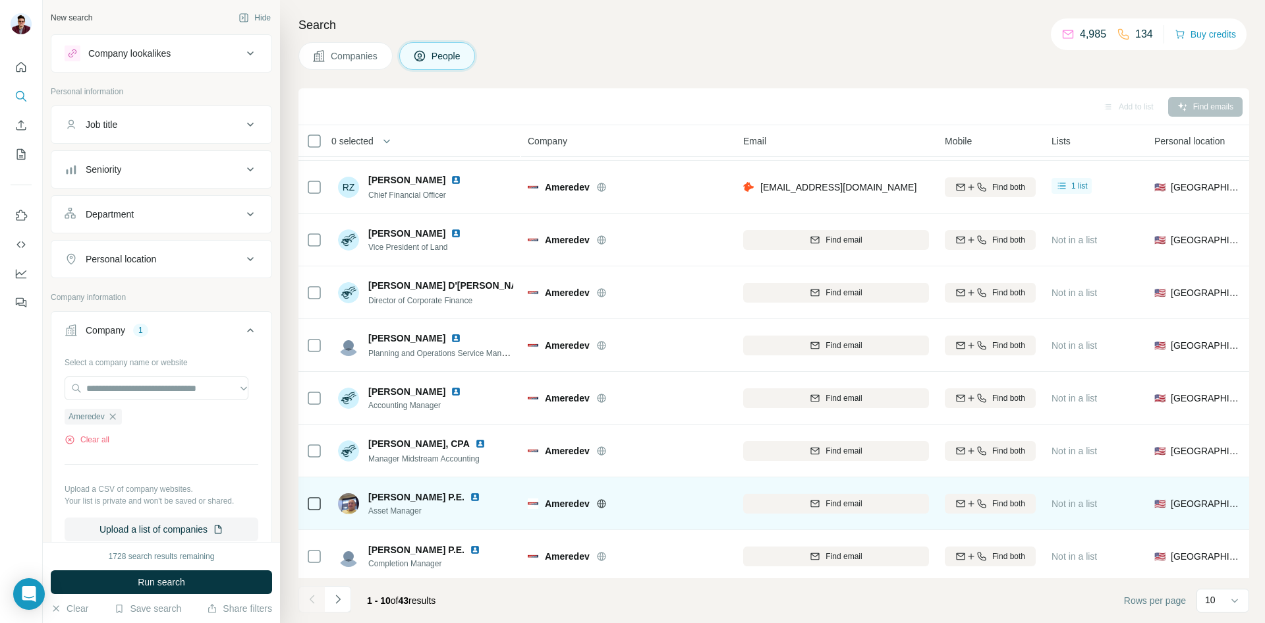
scroll to position [113, 0]
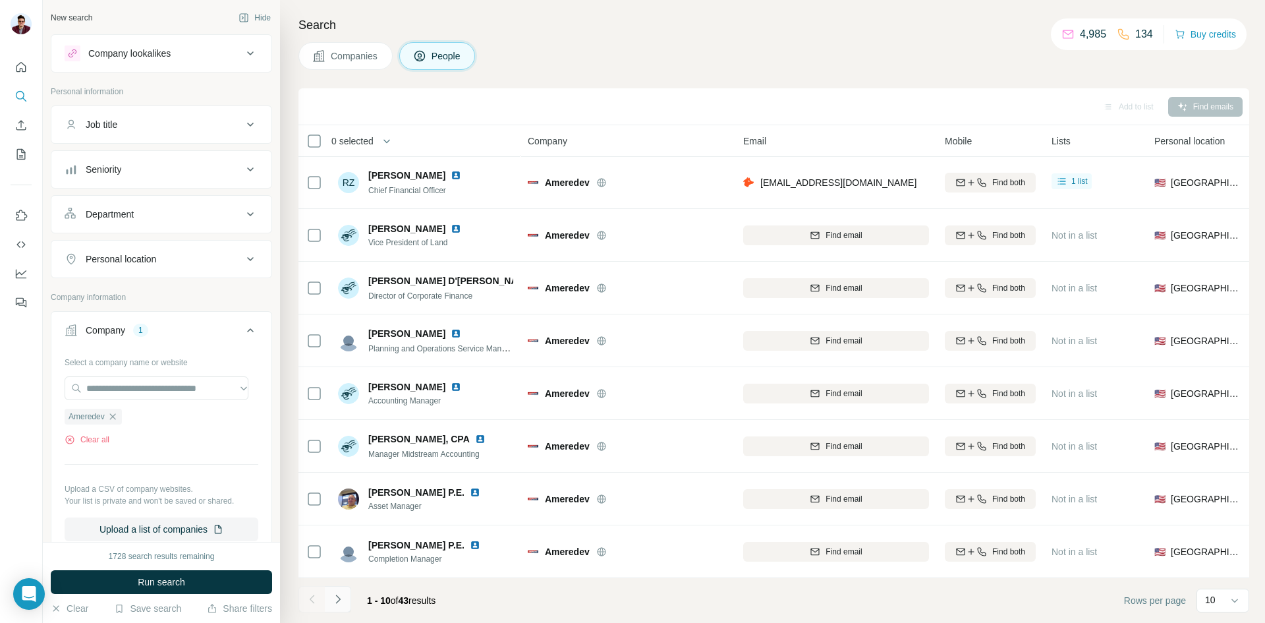
click at [343, 595] on icon "Navigate to next page" at bounding box center [337, 598] width 13 height 13
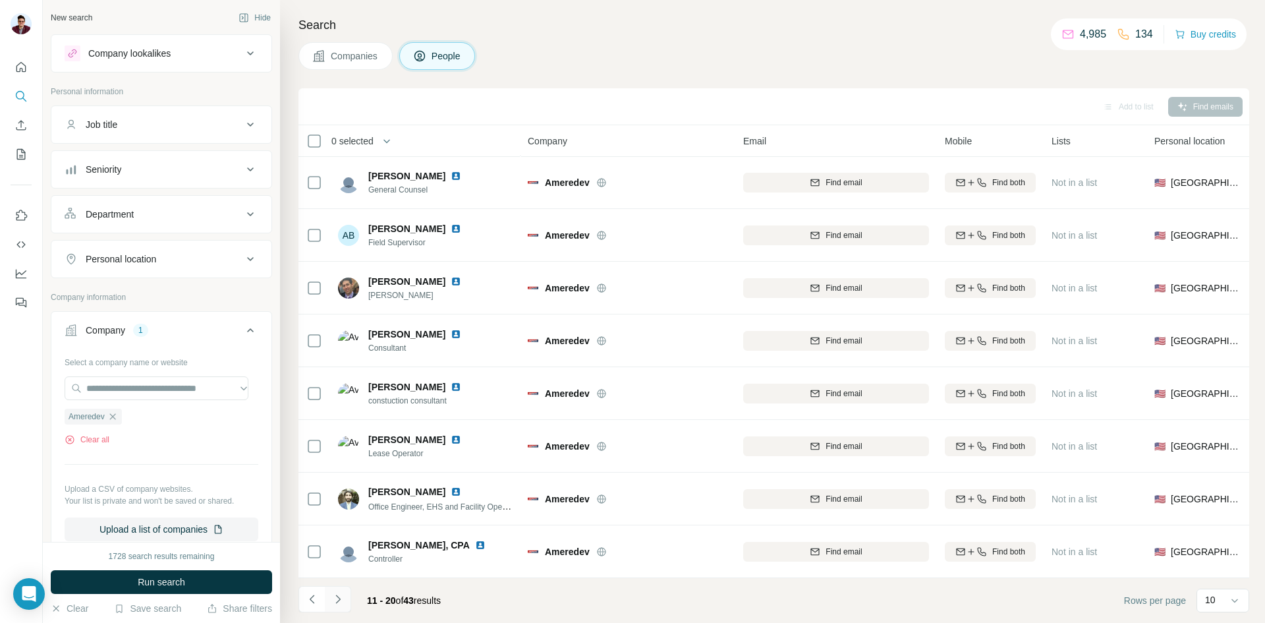
click at [343, 595] on icon "Navigate to next page" at bounding box center [337, 598] width 13 height 13
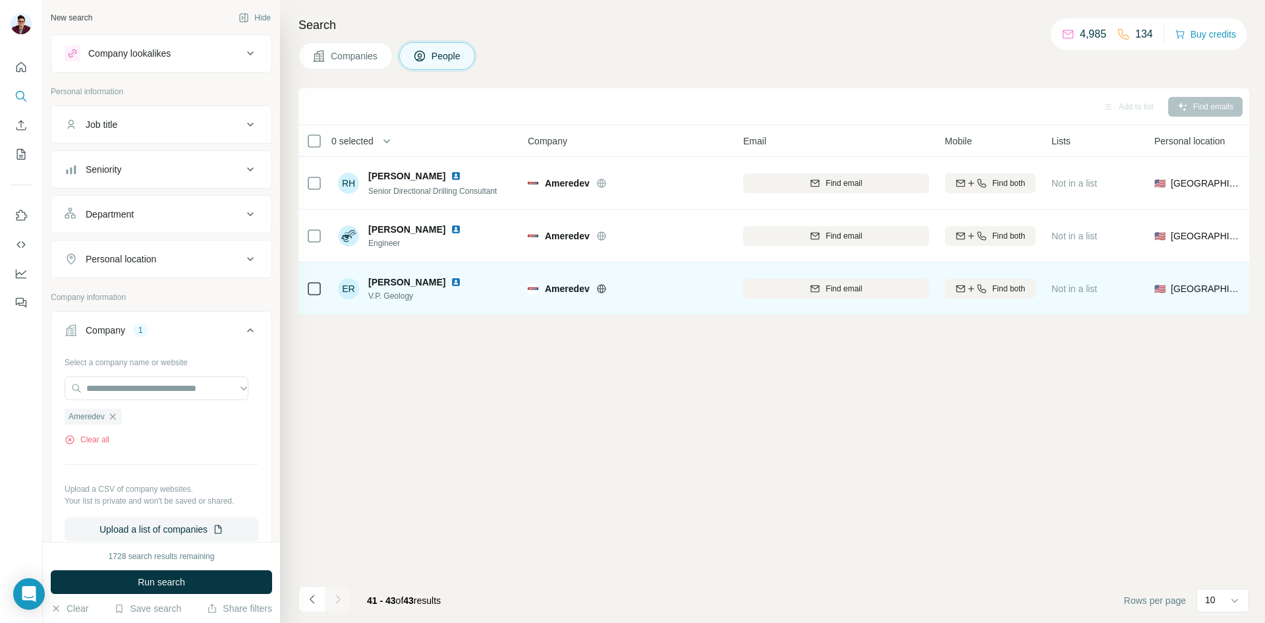
click at [451, 284] on img at bounding box center [456, 282] width 11 height 11
click at [836, 286] on span "Find email" at bounding box center [844, 289] width 36 height 12
drag, startPoint x: 367, startPoint y: 281, endPoint x: 385, endPoint y: 282, distance: 18.5
click at [385, 282] on div "ER [PERSON_NAME] Geology" at bounding box center [407, 288] width 139 height 26
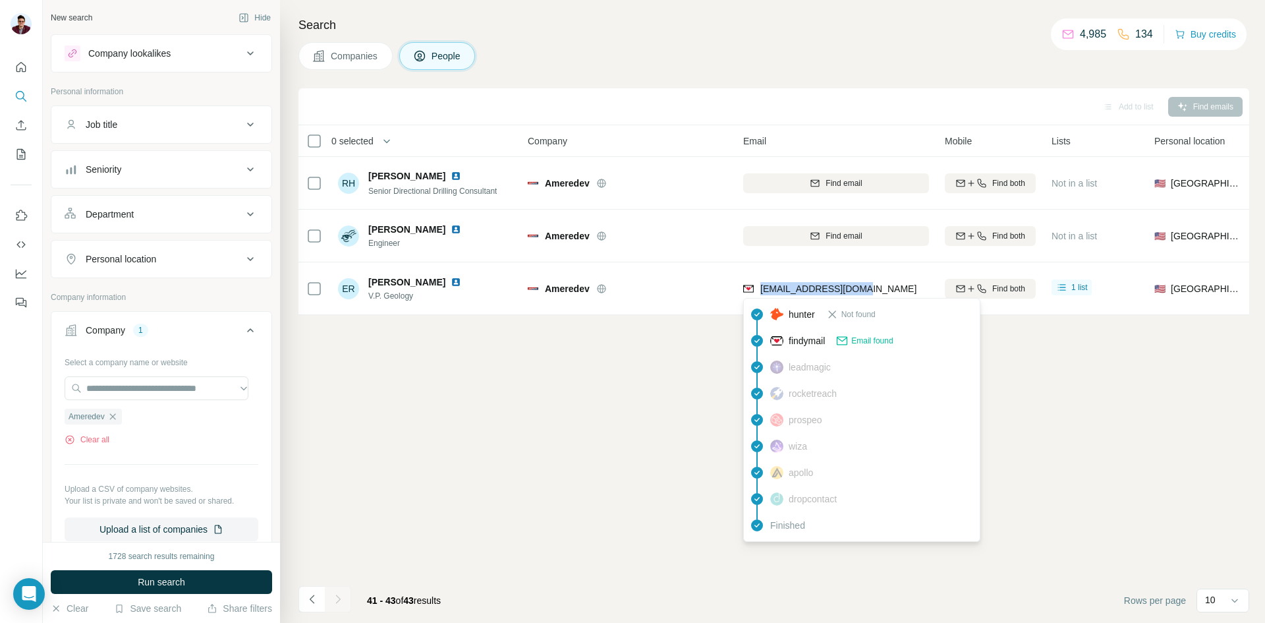
drag, startPoint x: 877, startPoint y: 288, endPoint x: 760, endPoint y: 287, distance: 116.6
click at [760, 287] on div "[EMAIL_ADDRESS][DOMAIN_NAME]" at bounding box center [836, 288] width 186 height 36
copy span "[EMAIL_ADDRESS][DOMAIN_NAME]"
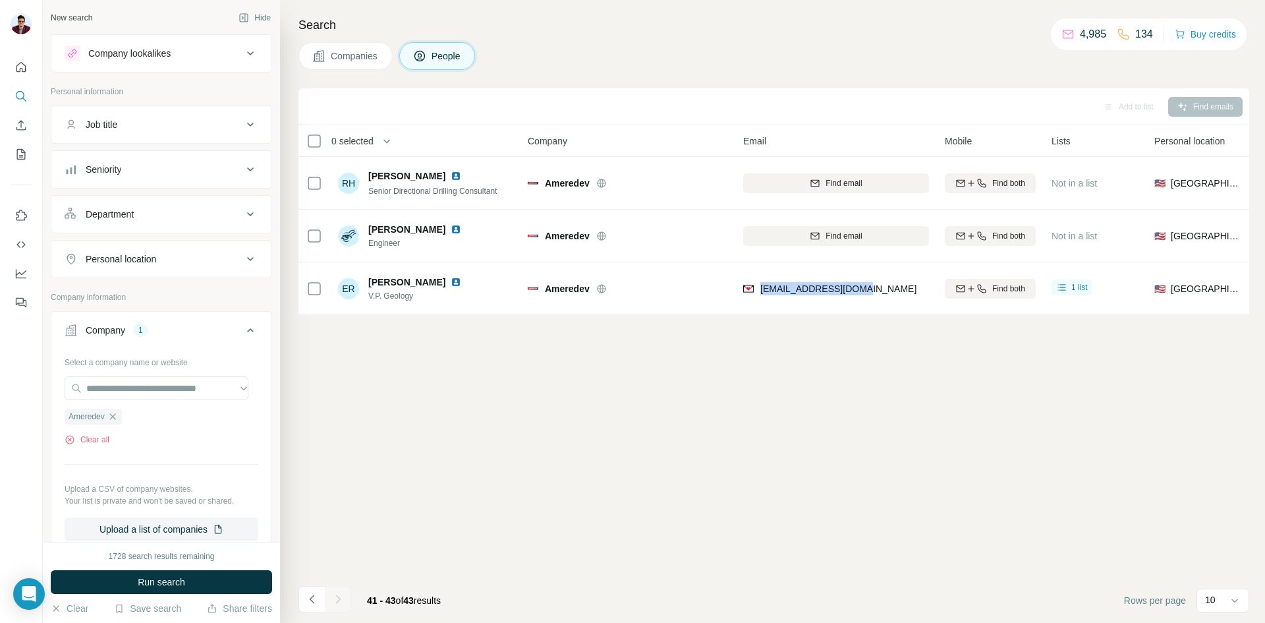
click at [354, 57] on span "Companies" at bounding box center [355, 55] width 48 height 13
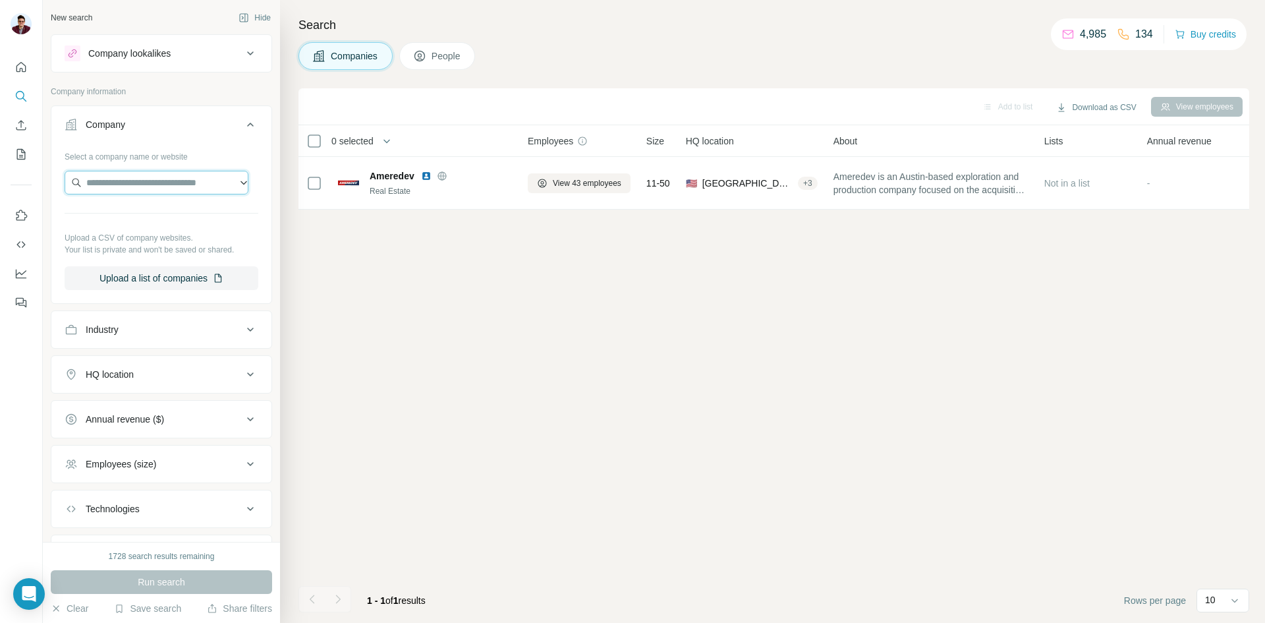
click at [112, 177] on input "text" at bounding box center [157, 183] width 184 height 24
paste input "**********"
type input "**********"
click at [188, 221] on p "the Echo production Company Inc." at bounding box center [169, 219] width 136 height 26
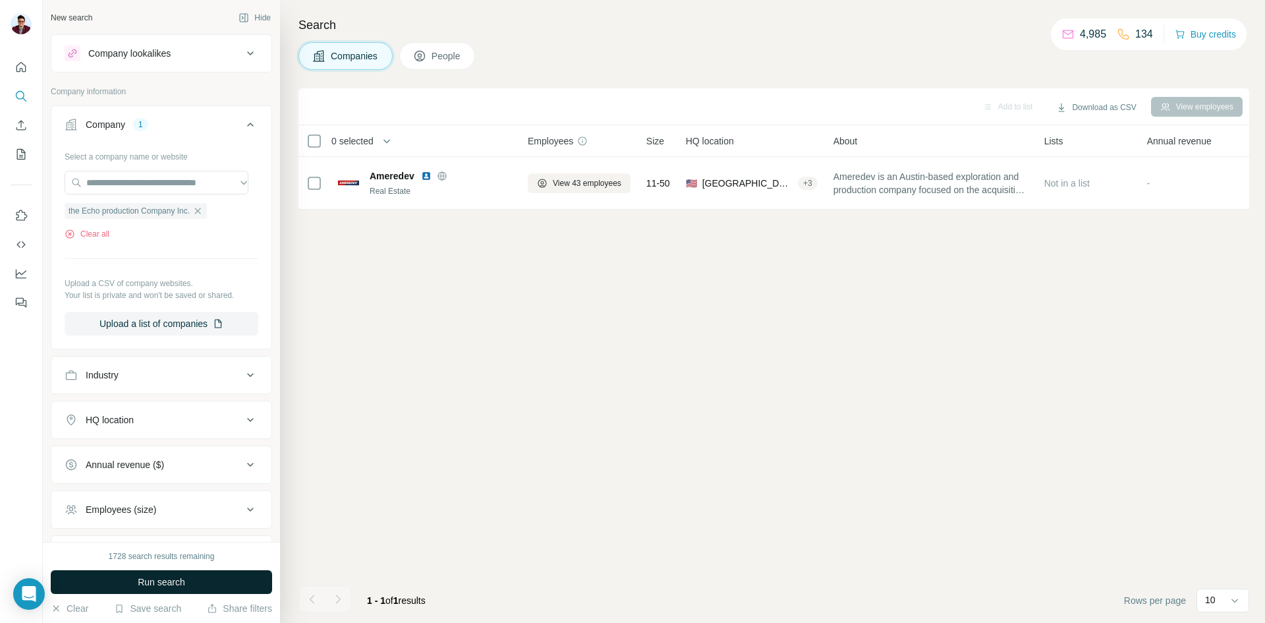
click at [154, 578] on span "Run search" at bounding box center [161, 581] width 47 height 13
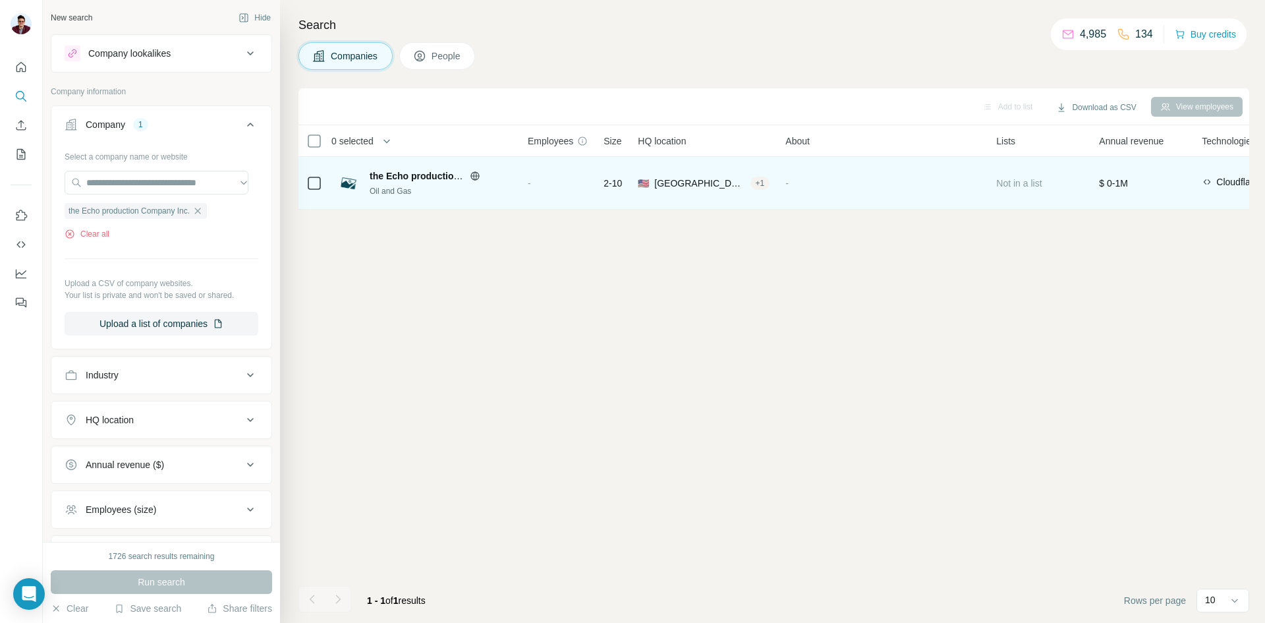
click at [664, 181] on span "[GEOGRAPHIC_DATA]" at bounding box center [699, 183] width 90 height 13
click at [751, 180] on div "+ 1" at bounding box center [761, 183] width 20 height 12
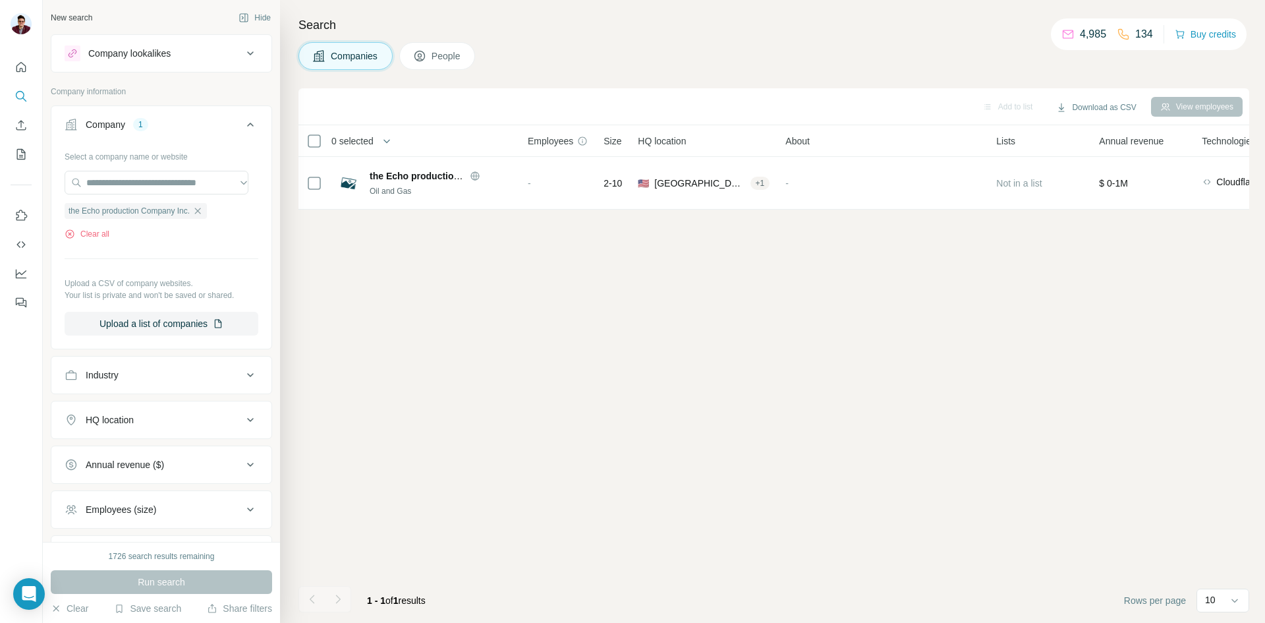
click at [614, 239] on div "Add to list Download as CSV View employees 0 selected Companies Employees Size …" at bounding box center [773, 355] width 951 height 534
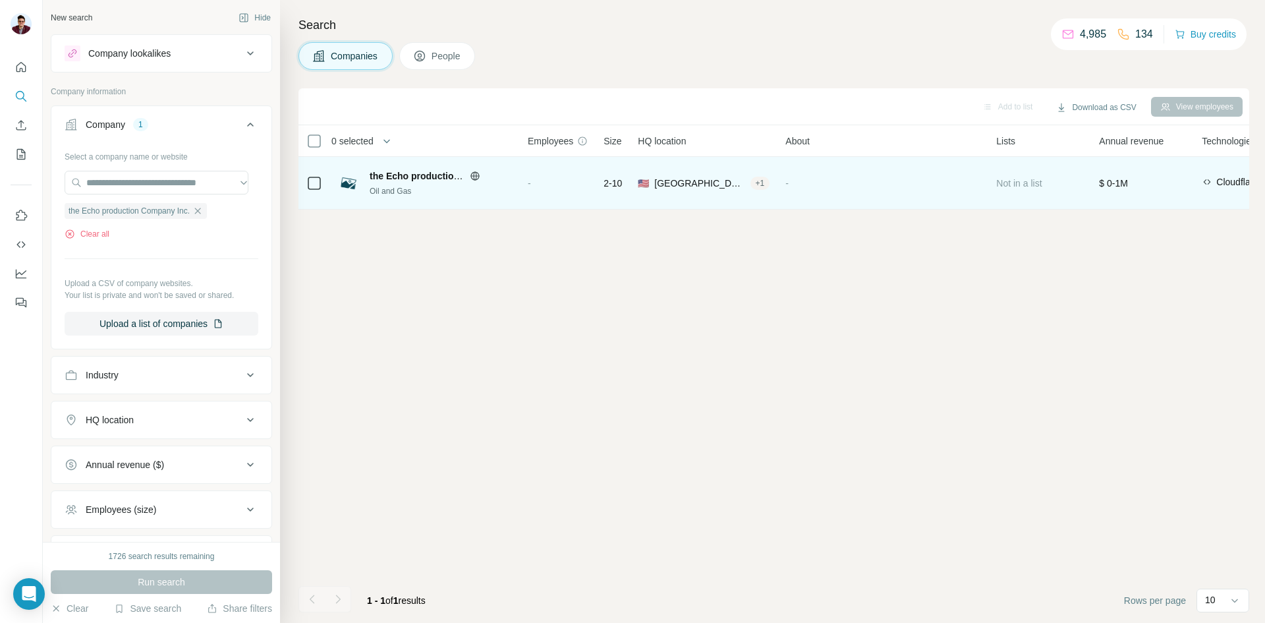
click at [395, 174] on span "the Echo production Company Inc." at bounding box center [446, 176] width 153 height 11
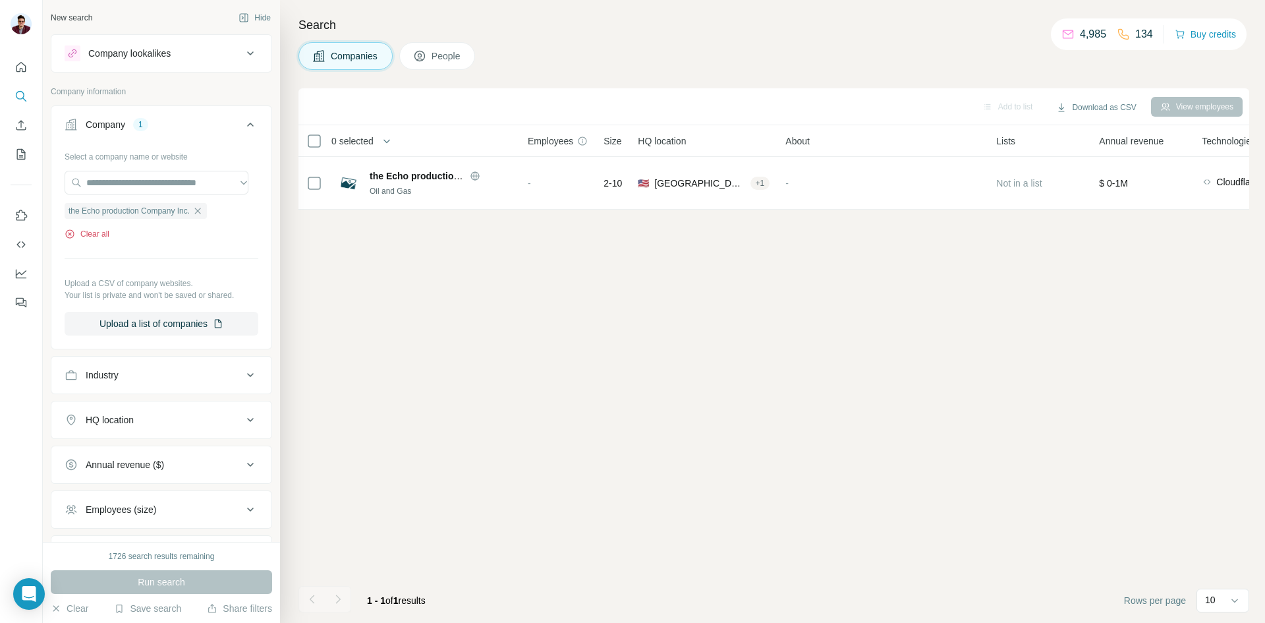
click at [71, 237] on icon "button" at bounding box center [70, 234] width 11 height 11
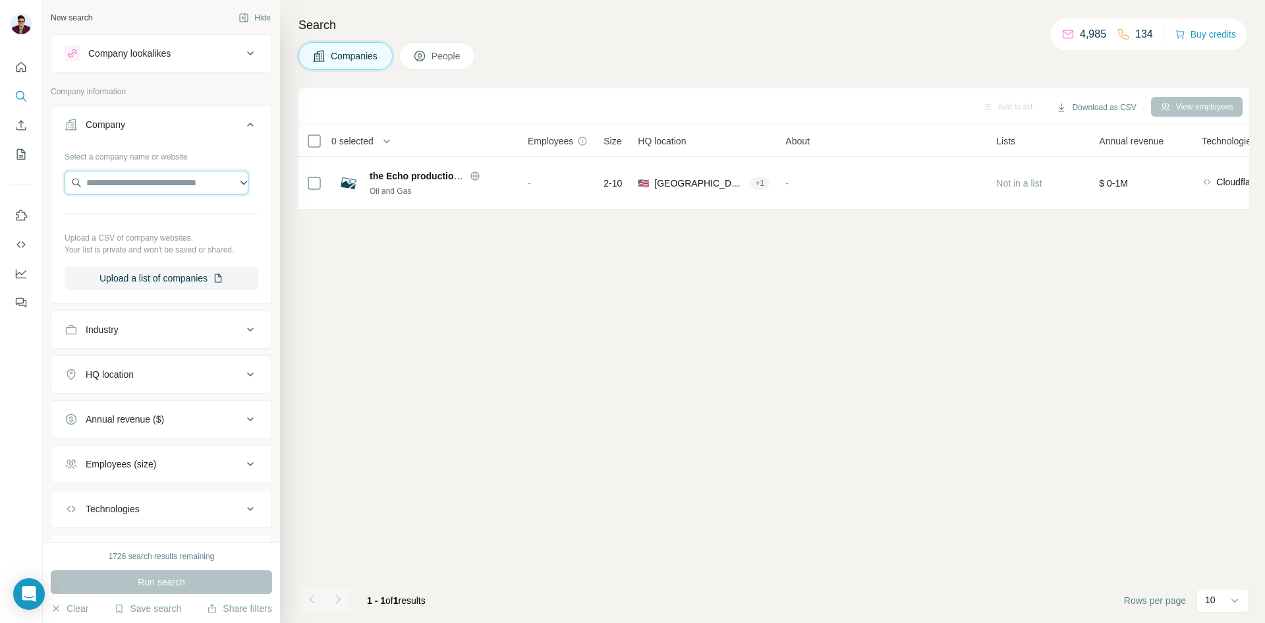
click at [130, 188] on input "text" at bounding box center [157, 183] width 184 height 24
type input "**********"
click at [136, 220] on p "[DOMAIN_NAME]" at bounding box center [139, 225] width 74 height 12
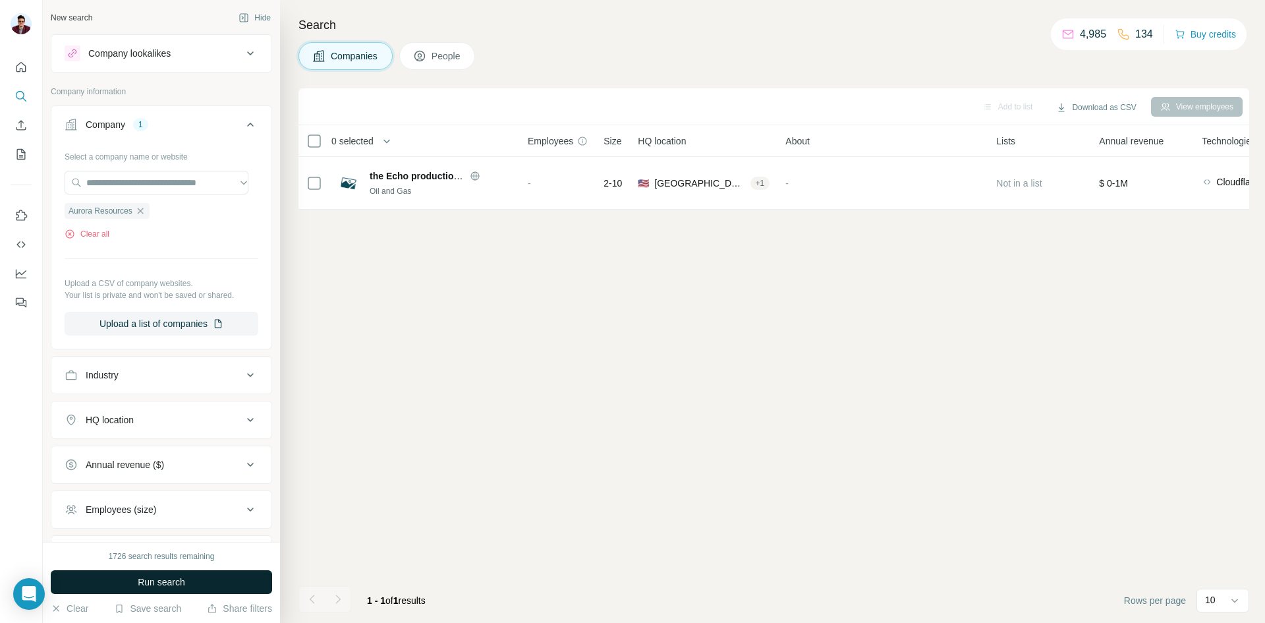
click at [187, 582] on button "Run search" at bounding box center [161, 582] width 221 height 24
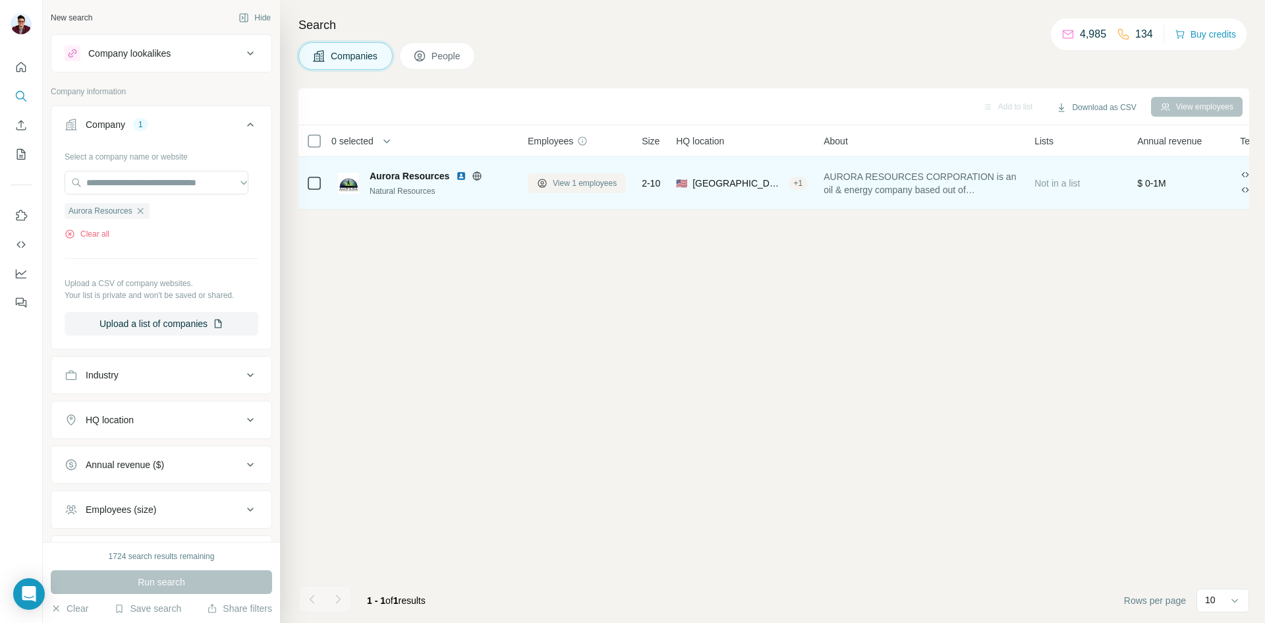
click at [574, 186] on span "View 1 employees" at bounding box center [585, 183] width 64 height 12
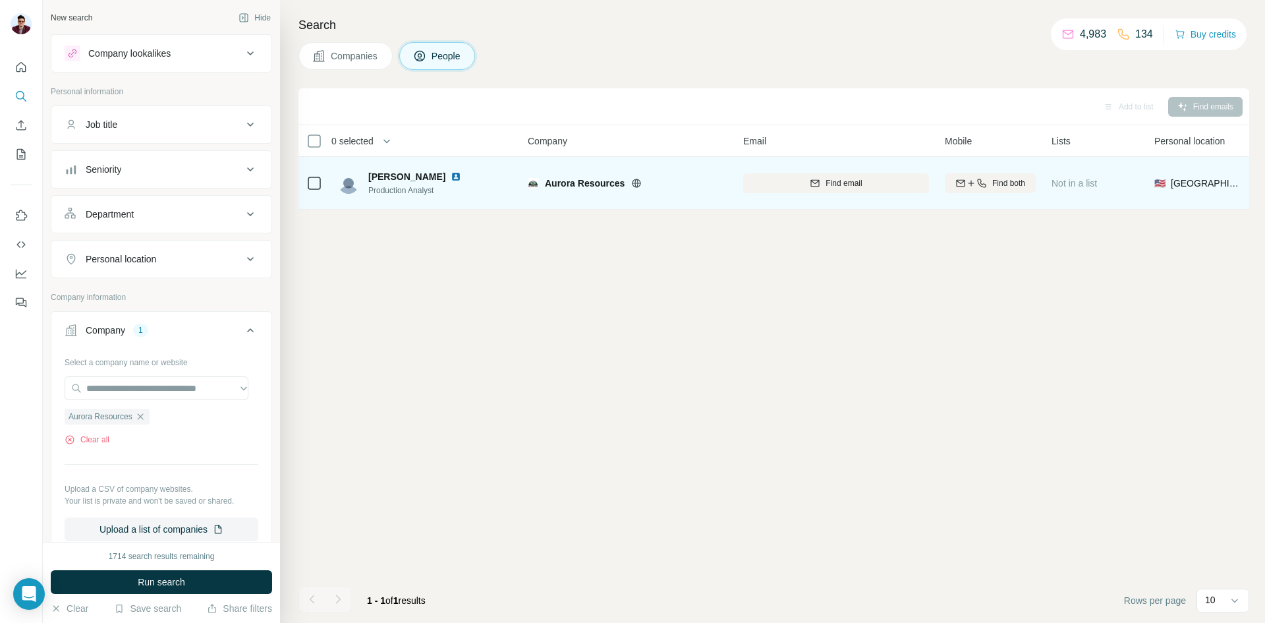
click at [451, 179] on img at bounding box center [456, 176] width 11 height 11
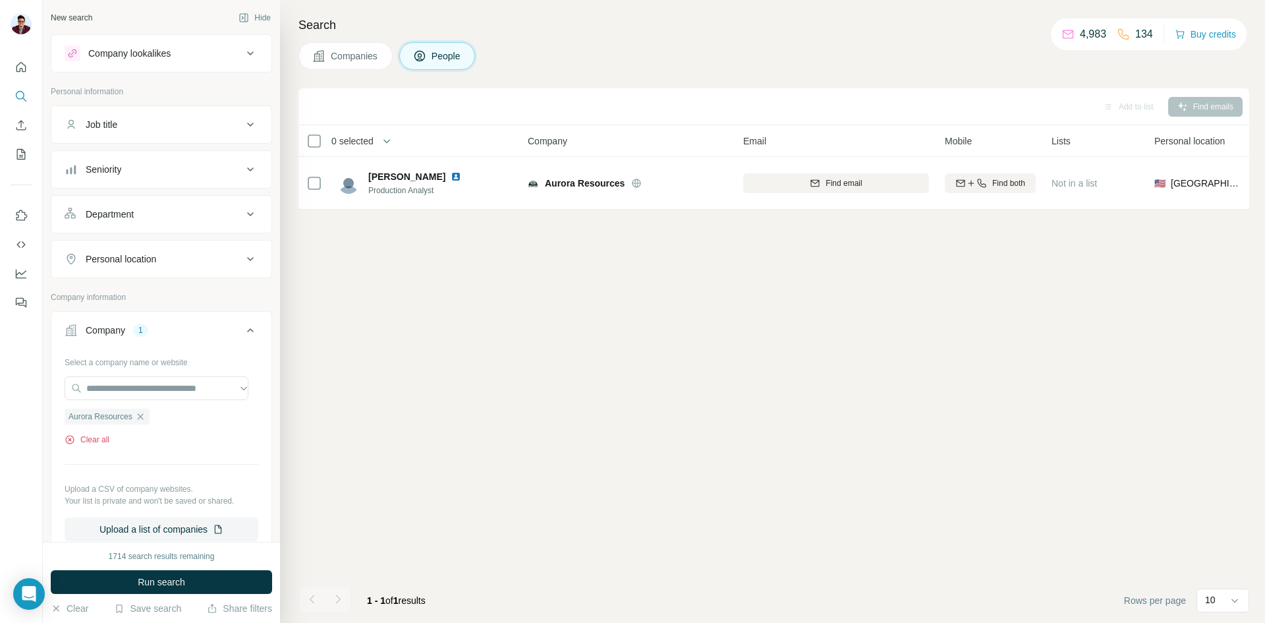
click at [98, 438] on button "Clear all" at bounding box center [87, 440] width 45 height 12
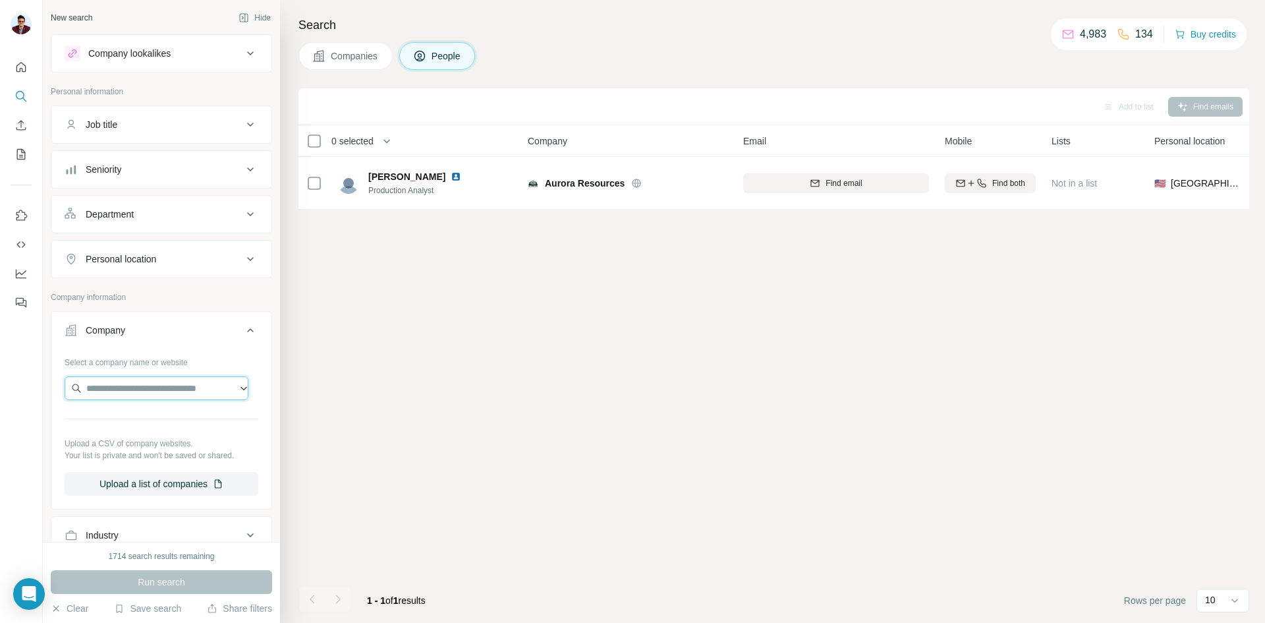
click at [123, 390] on input "text" at bounding box center [157, 388] width 184 height 24
paste input "**********"
type input "**********"
click at [152, 429] on p "[DOMAIN_NAME]" at bounding box center [134, 430] width 65 height 12
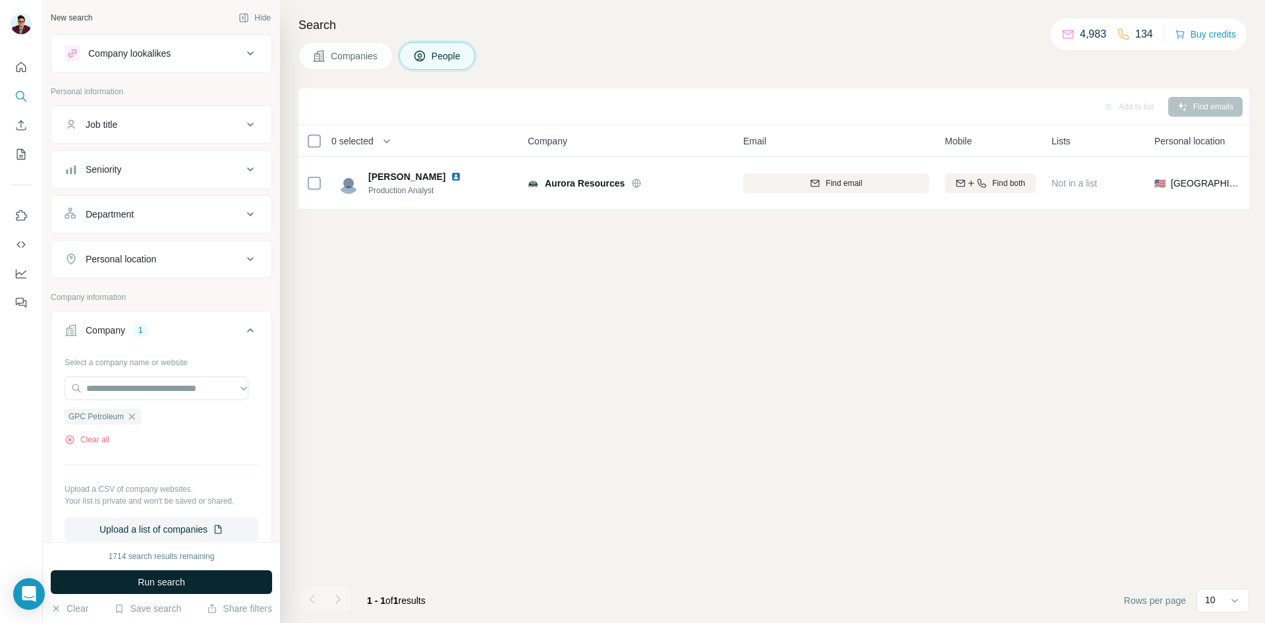
click at [184, 582] on span "Run search" at bounding box center [161, 581] width 47 height 13
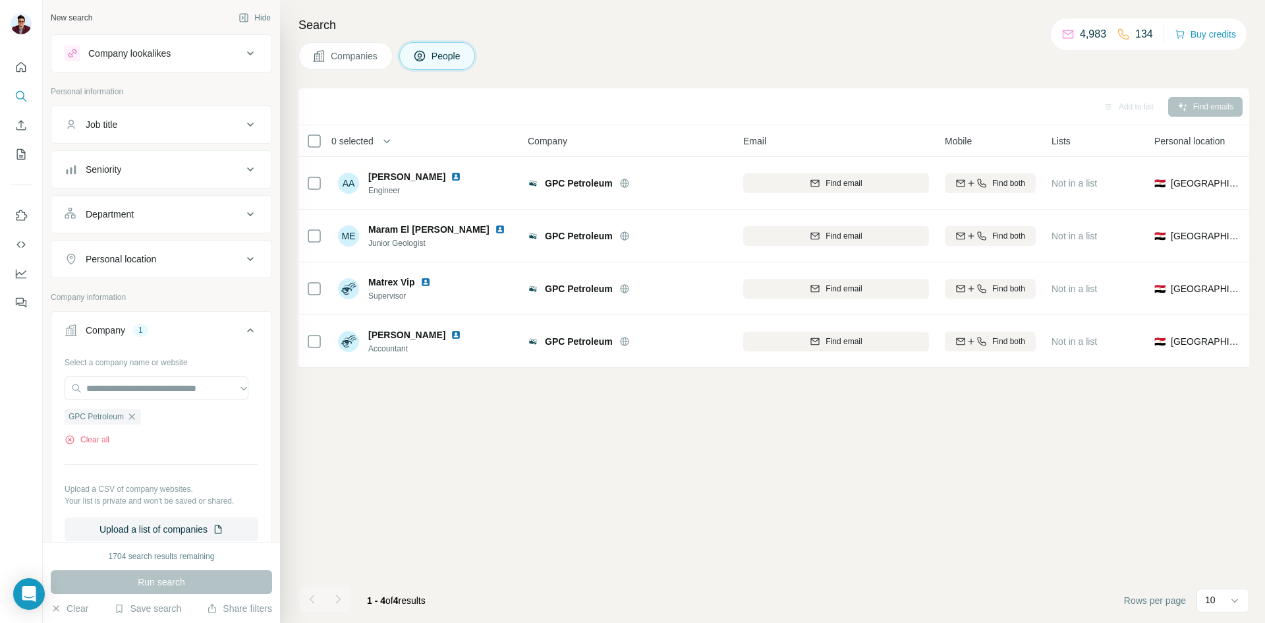
click at [360, 57] on span "Companies" at bounding box center [355, 55] width 48 height 13
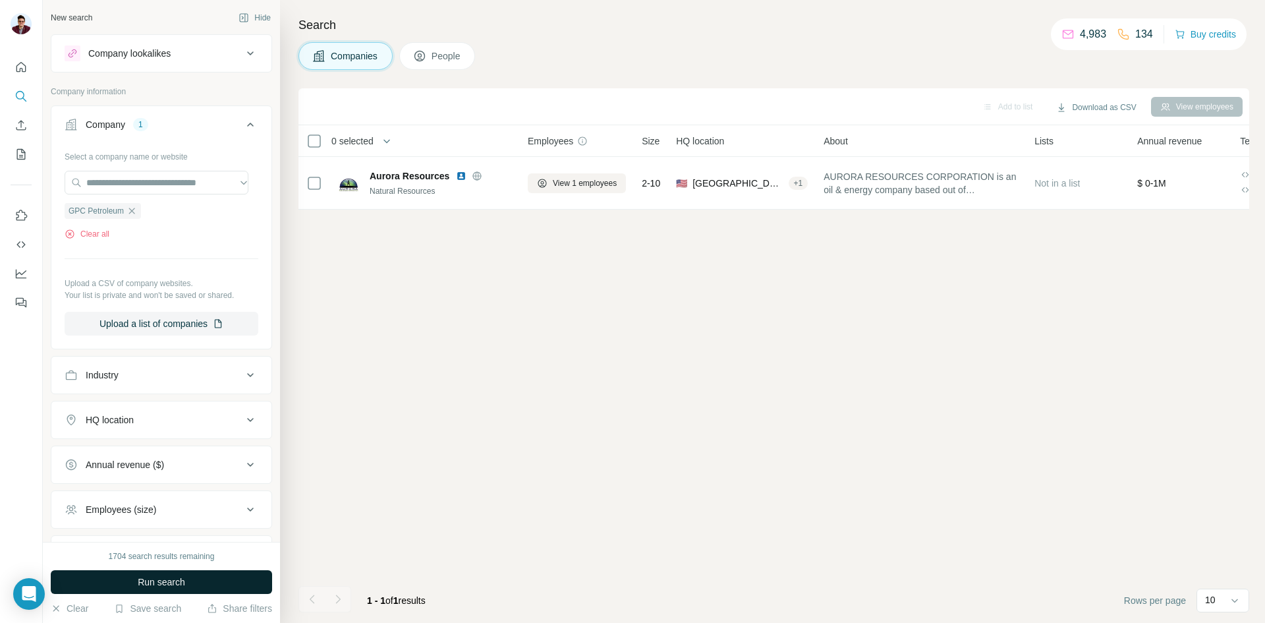
click at [146, 585] on span "Run search" at bounding box center [161, 581] width 47 height 13
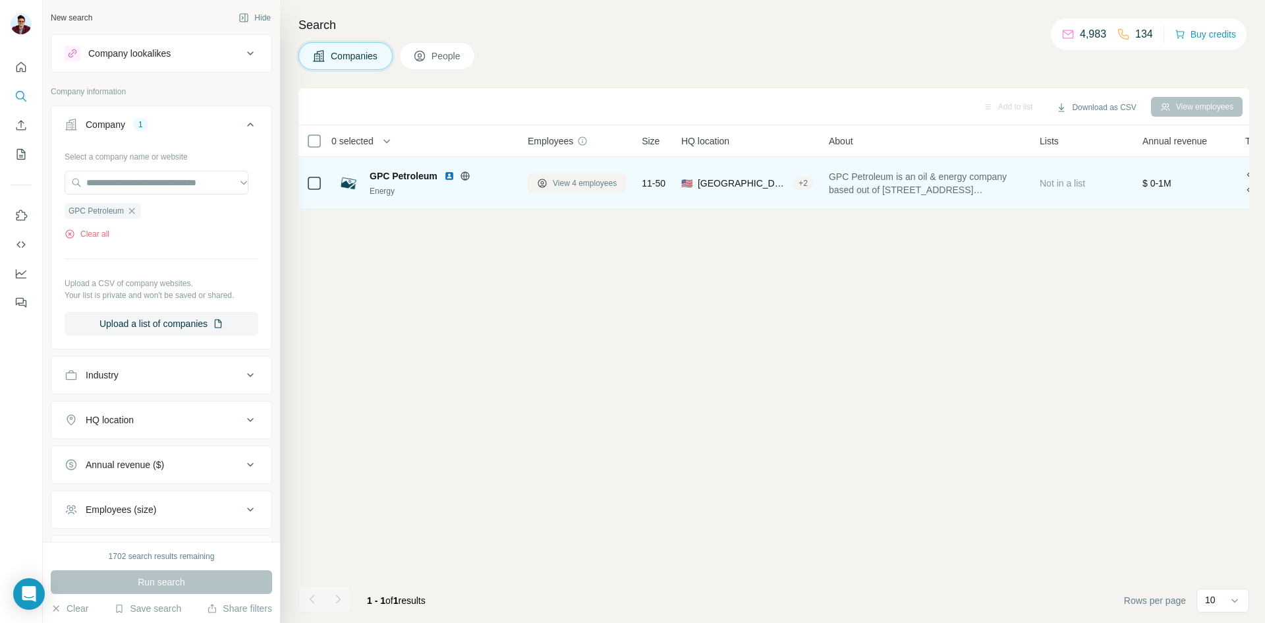
click at [550, 189] on button "View 4 employees" at bounding box center [577, 183] width 98 height 20
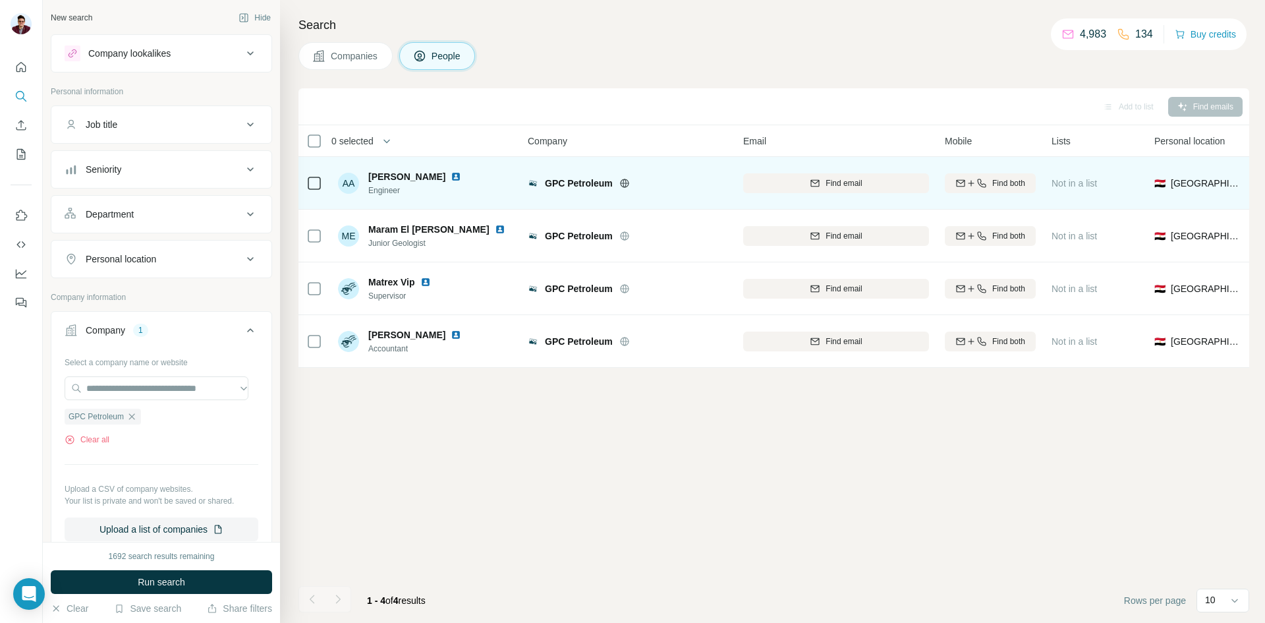
click at [451, 174] on img at bounding box center [456, 176] width 11 height 11
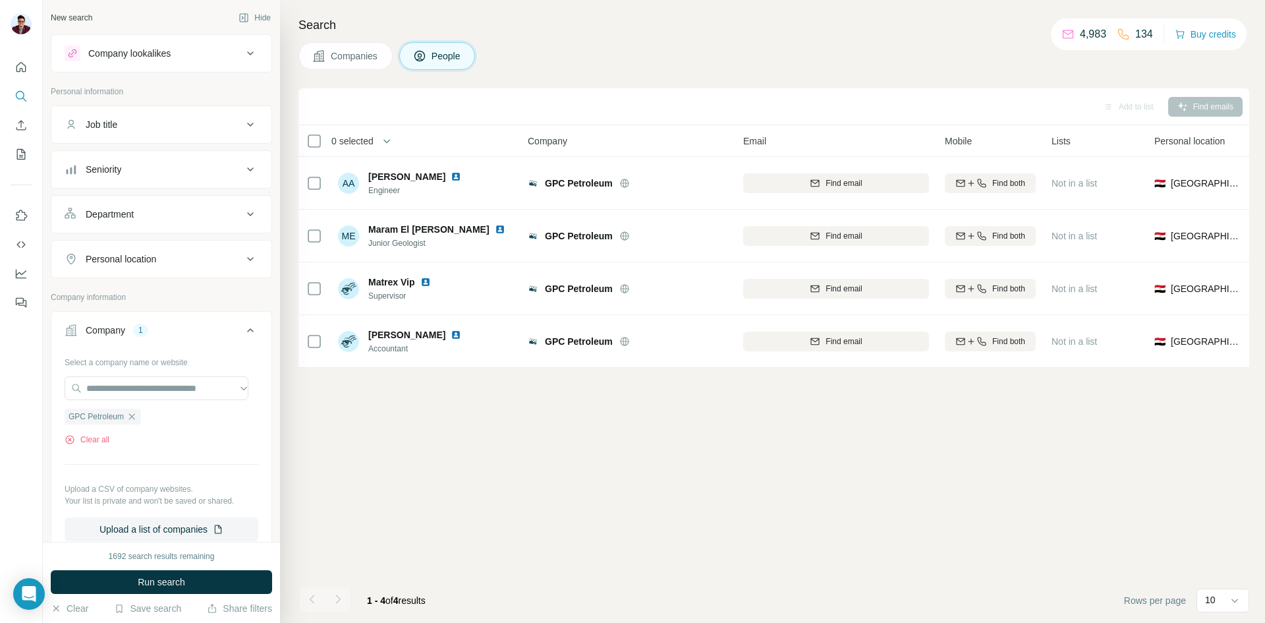
click at [354, 61] on span "Companies" at bounding box center [355, 55] width 48 height 13
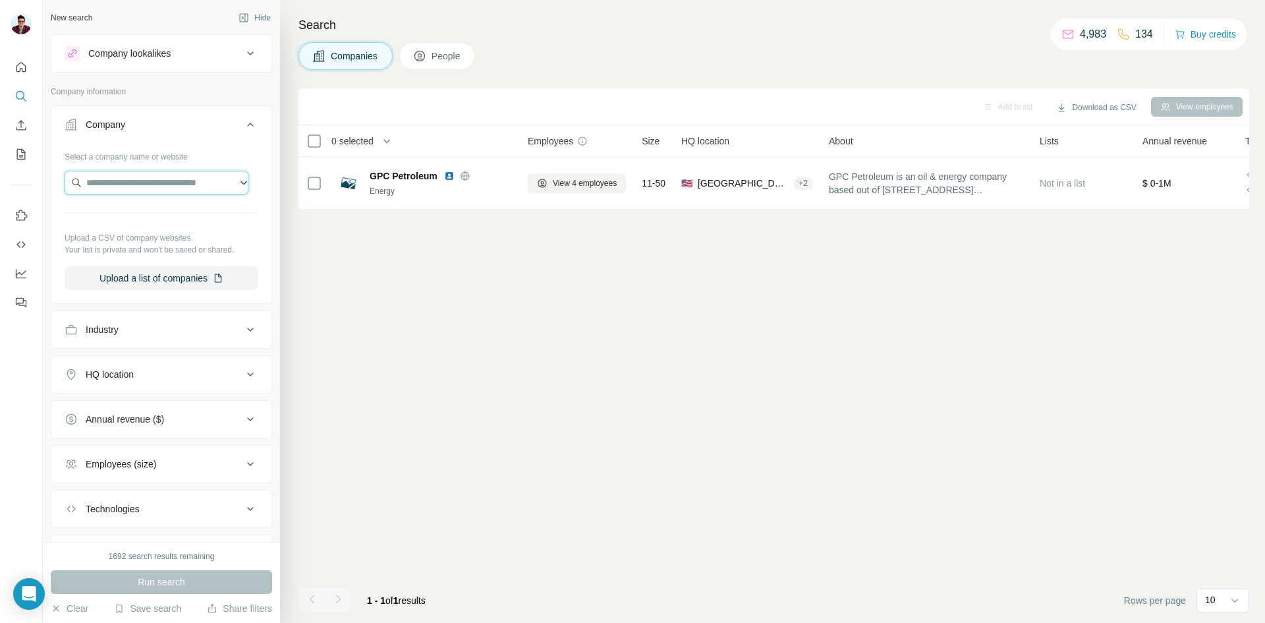
click at [121, 191] on input "text" at bounding box center [157, 183] width 184 height 24
type input "**********"
click at [147, 229] on p "[DOMAIN_NAME]" at bounding box center [139, 225] width 74 height 12
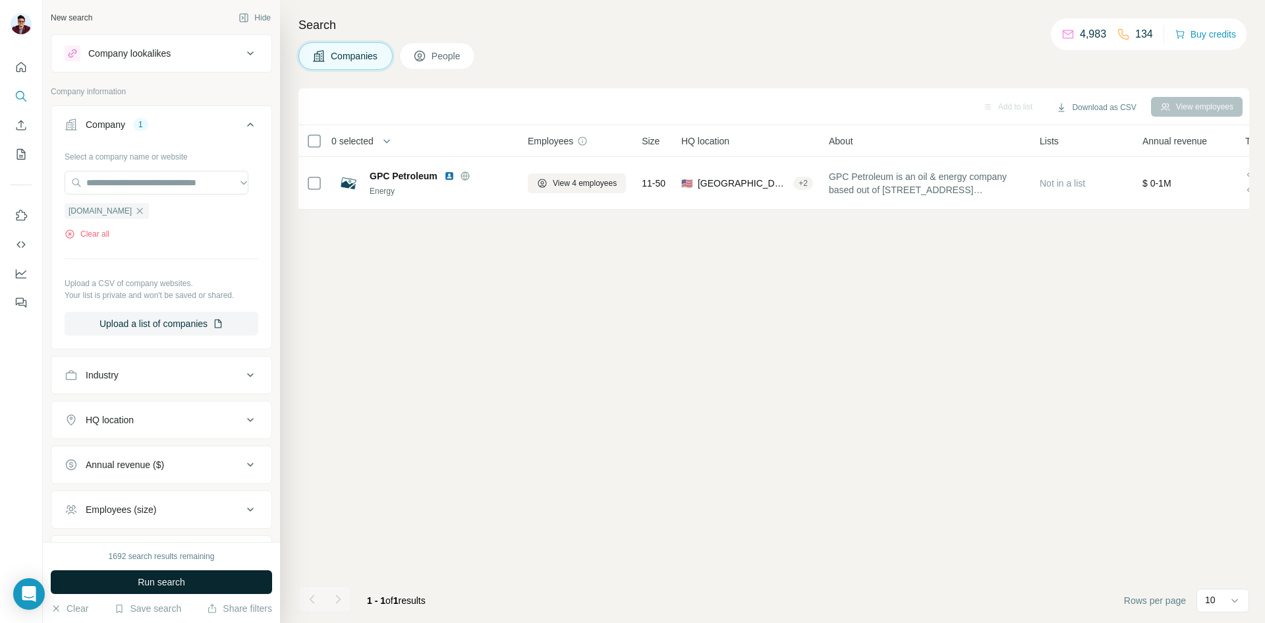
click at [154, 584] on span "Run search" at bounding box center [161, 581] width 47 height 13
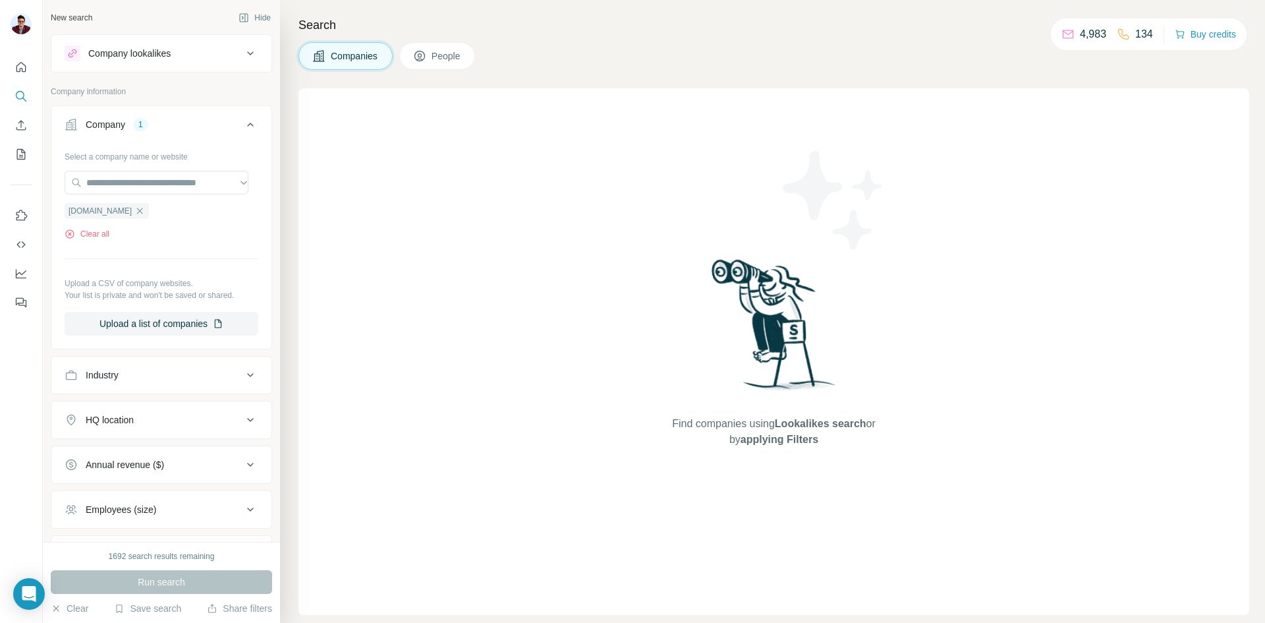
click at [443, 57] on span "People" at bounding box center [447, 55] width 30 height 13
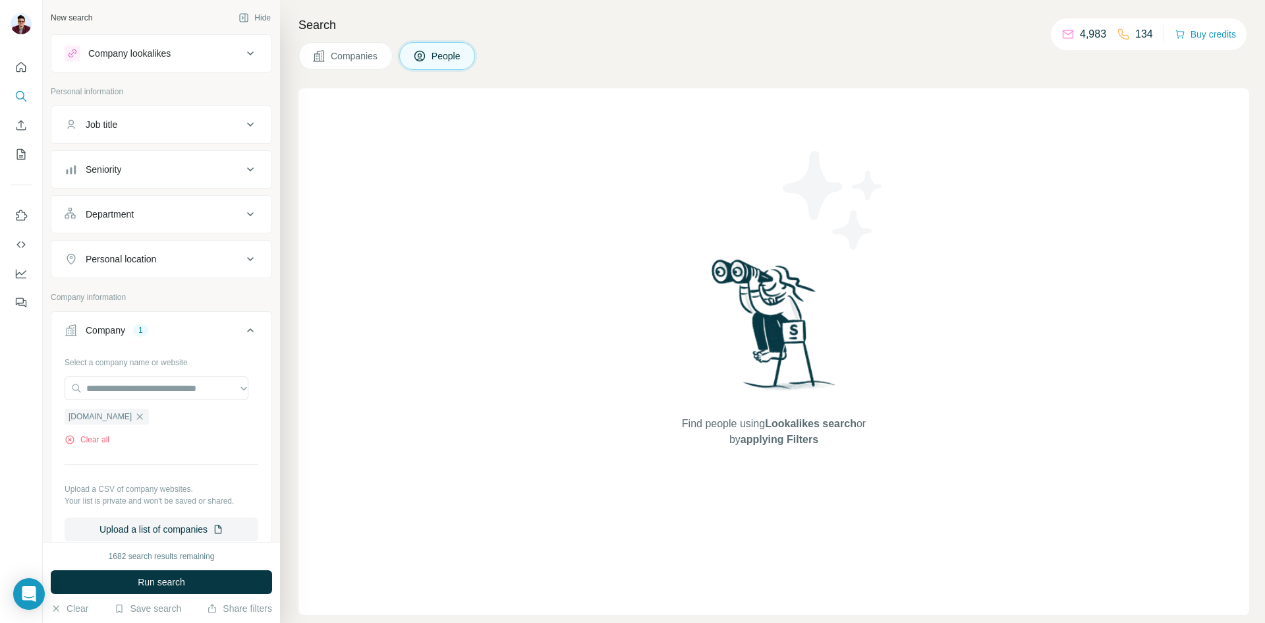
click at [345, 66] on button "Companies" at bounding box center [345, 56] width 94 height 28
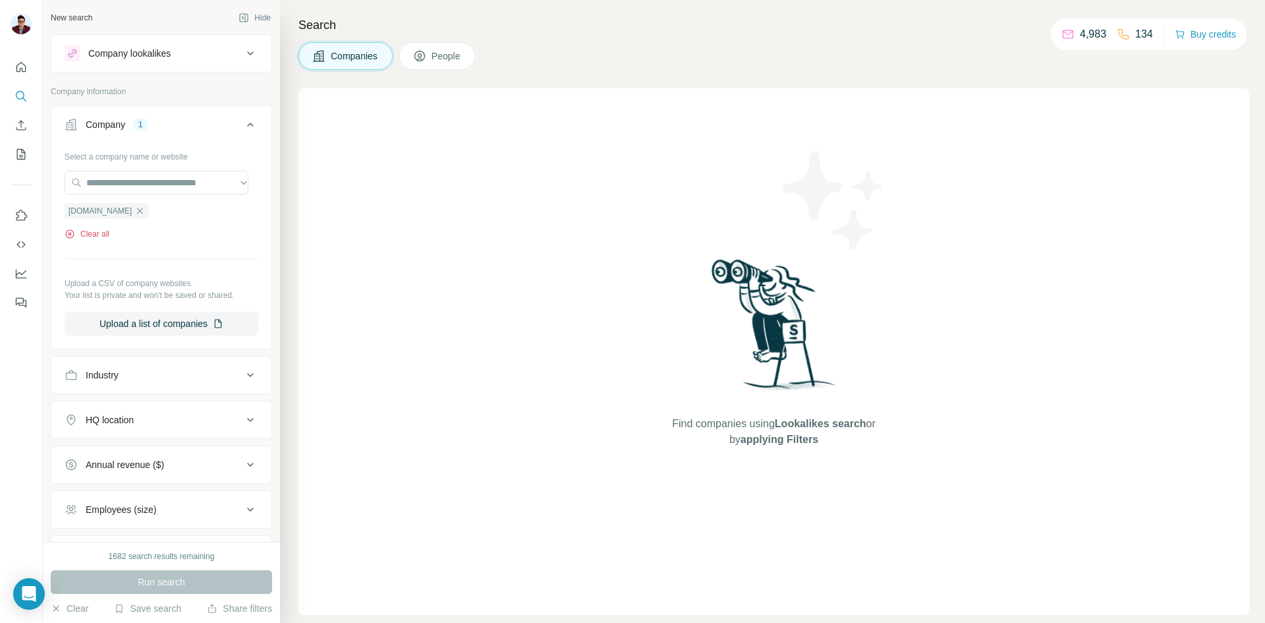
click at [70, 233] on icon "button" at bounding box center [70, 234] width 11 height 11
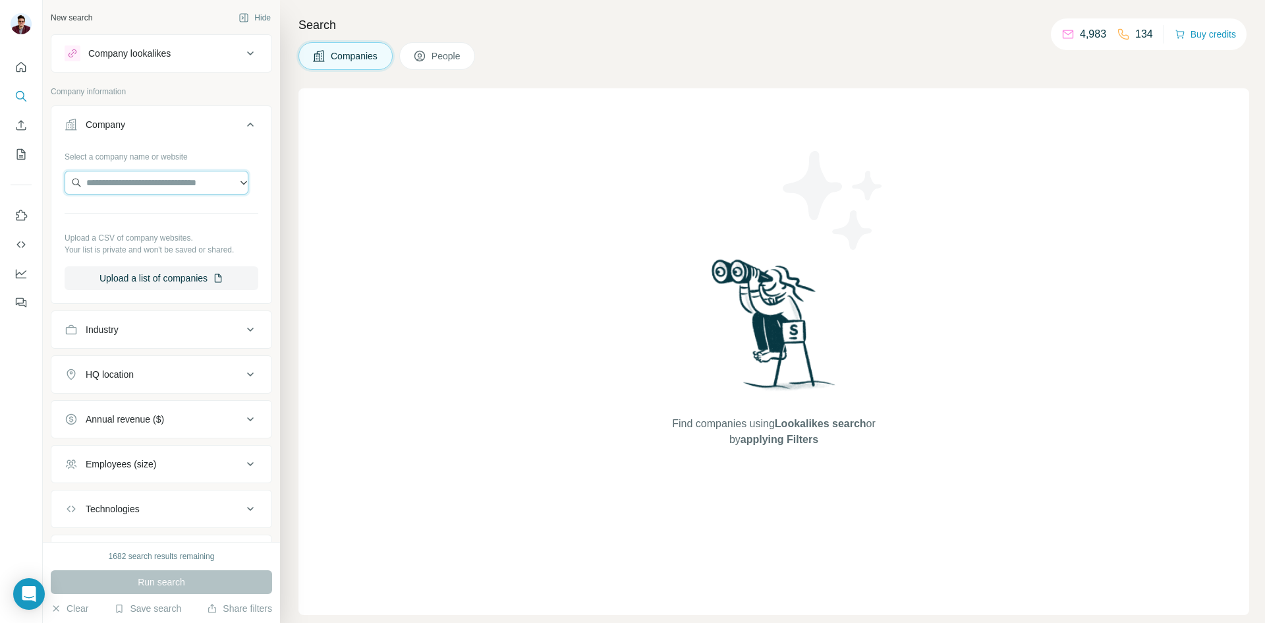
click at [105, 184] on input "text" at bounding box center [157, 183] width 184 height 24
click at [142, 183] on input "**********" at bounding box center [157, 183] width 184 height 24
click at [200, 186] on input "**********" at bounding box center [157, 183] width 184 height 24
click at [103, 184] on input "**********" at bounding box center [157, 183] width 184 height 24
click at [134, 182] on input "**********" at bounding box center [157, 183] width 184 height 24
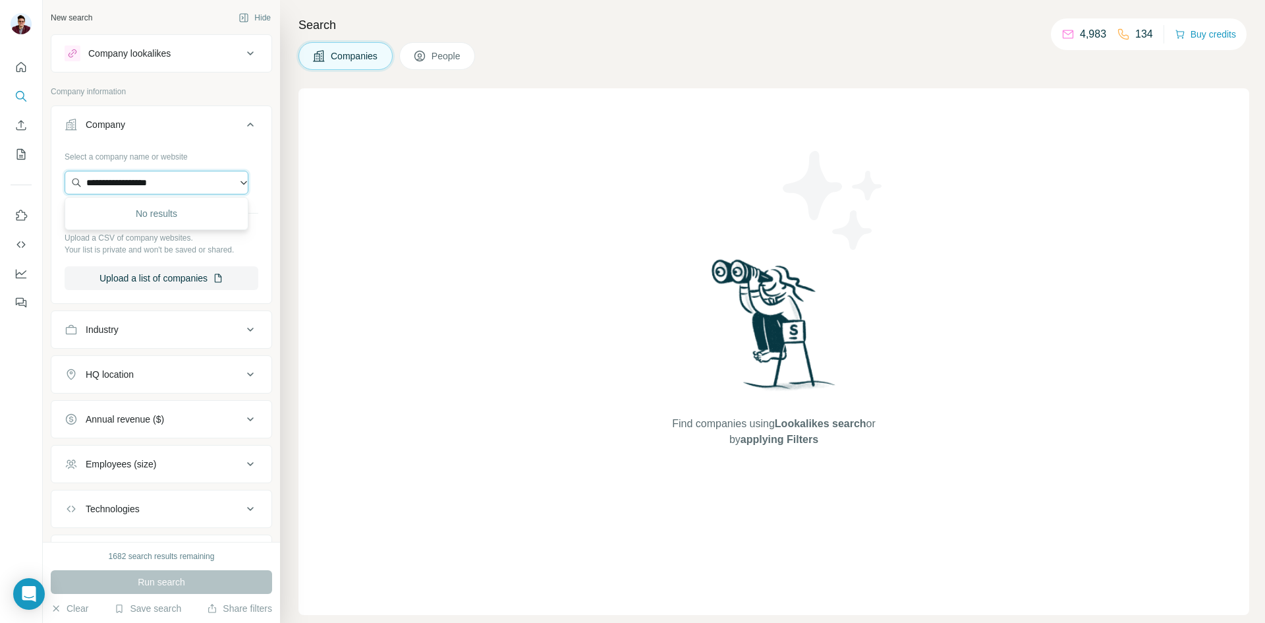
click at [137, 178] on input "**********" at bounding box center [157, 183] width 184 height 24
drag, startPoint x: 214, startPoint y: 183, endPoint x: 0, endPoint y: 198, distance: 214.7
click at [0, 198] on div "**********" at bounding box center [632, 311] width 1265 height 623
paste input "********"
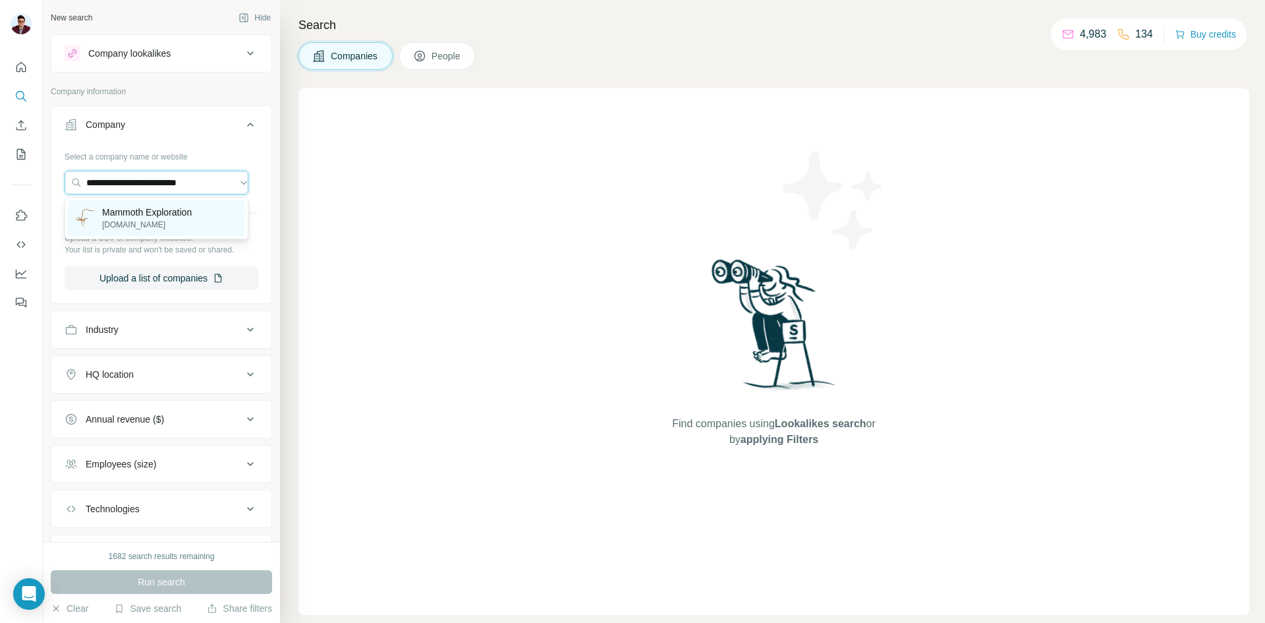
type input "**********"
click at [156, 223] on p "[DOMAIN_NAME]" at bounding box center [147, 225] width 90 height 12
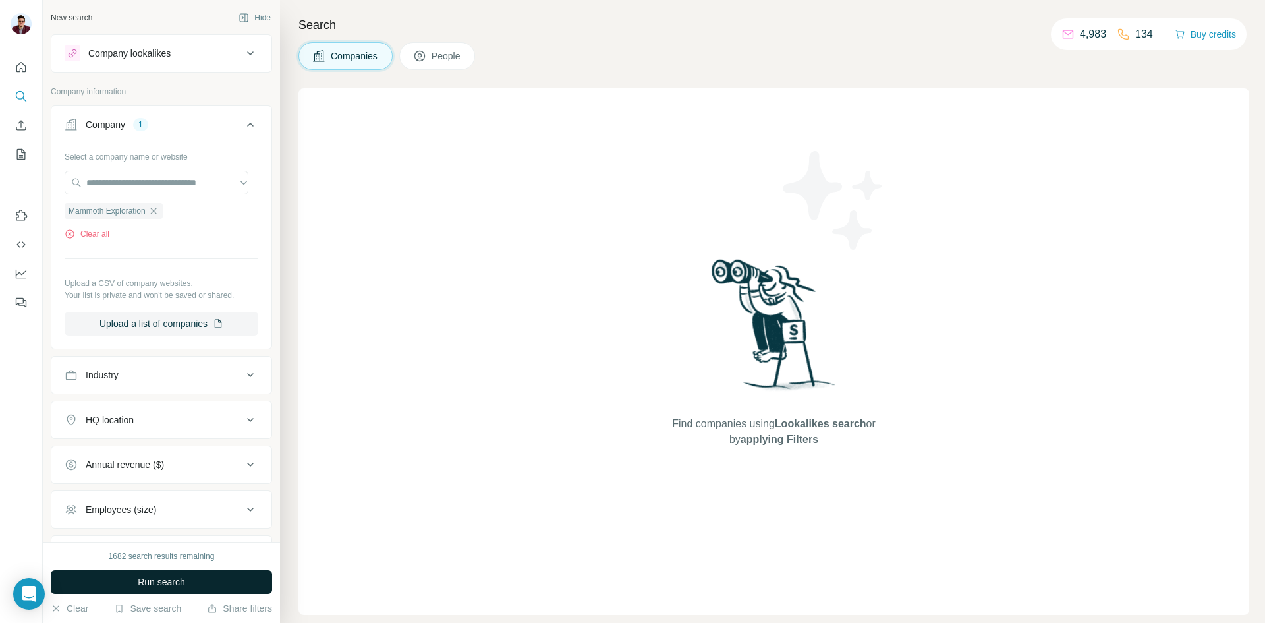
click at [132, 584] on button "Run search" at bounding box center [161, 582] width 221 height 24
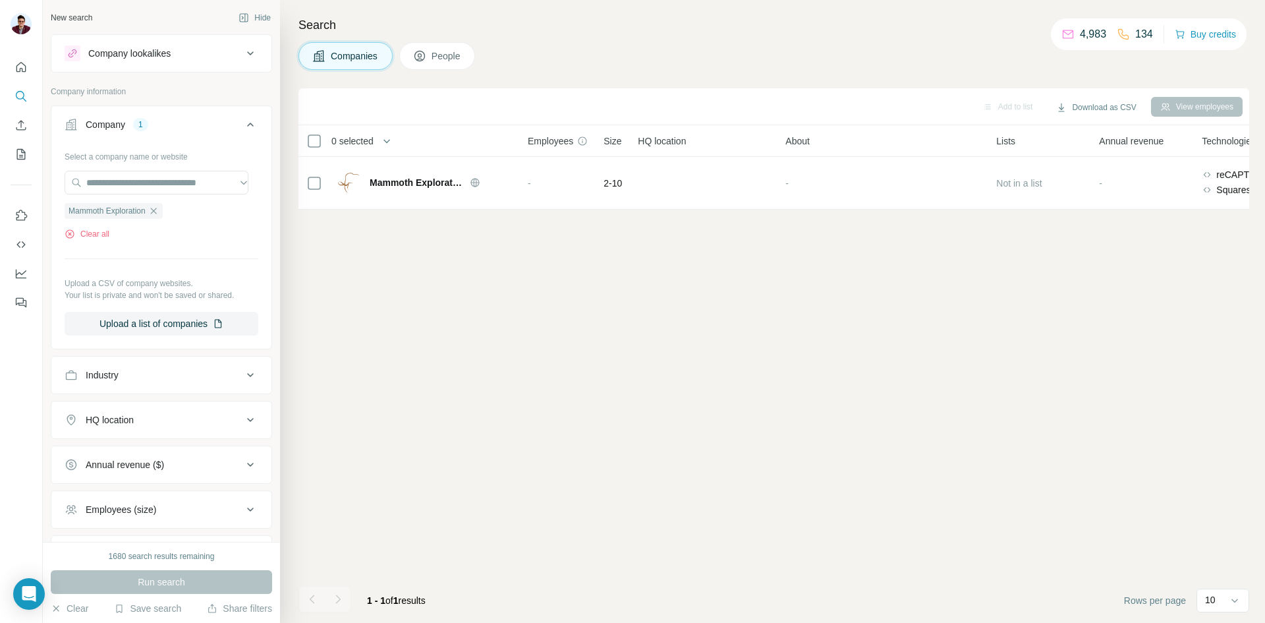
click at [426, 57] on icon at bounding box center [419, 55] width 13 height 13
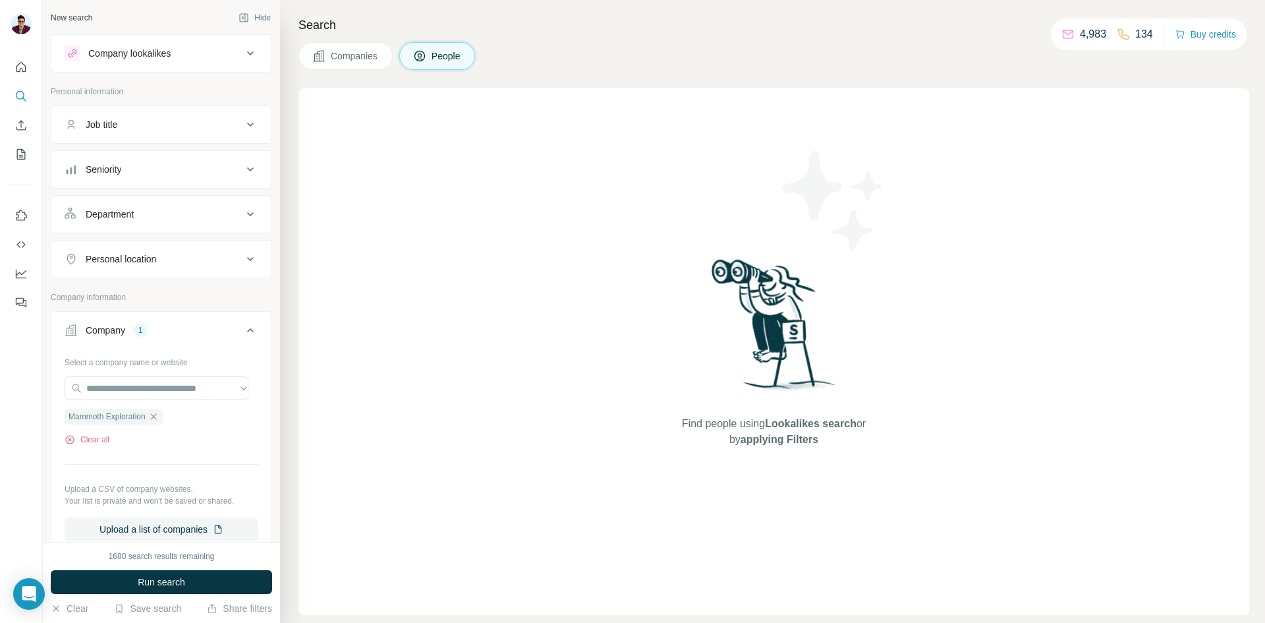
click at [362, 61] on span "Companies" at bounding box center [355, 55] width 48 height 13
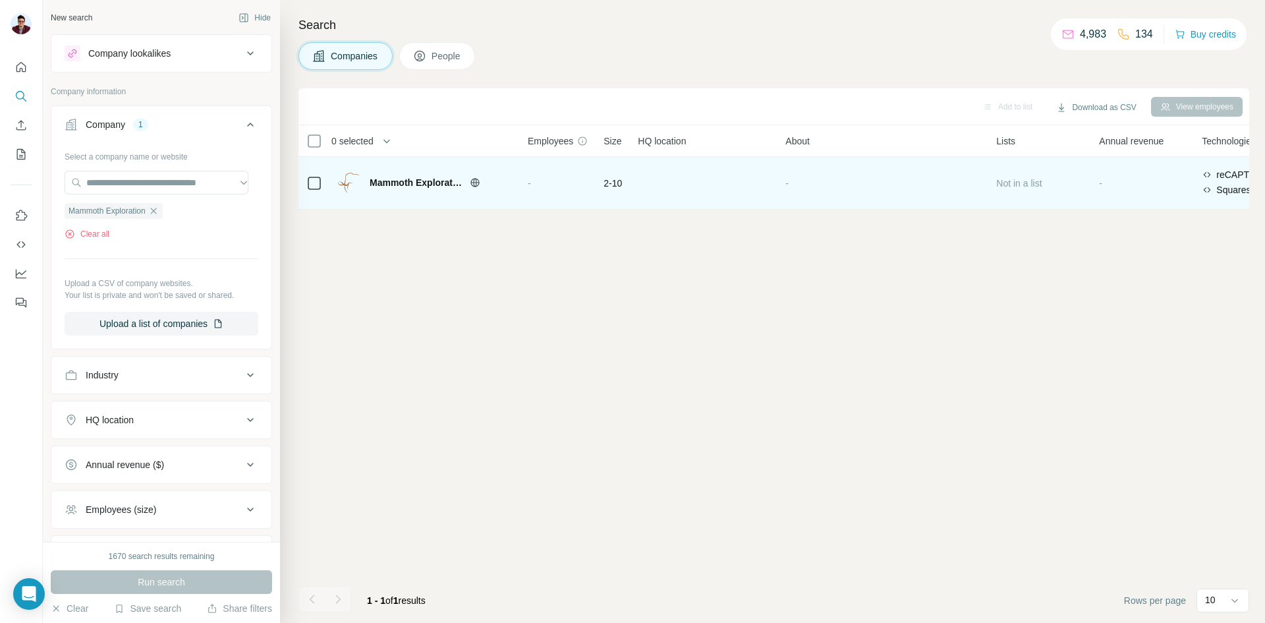
click at [620, 178] on span "2-10" at bounding box center [613, 183] width 18 height 13
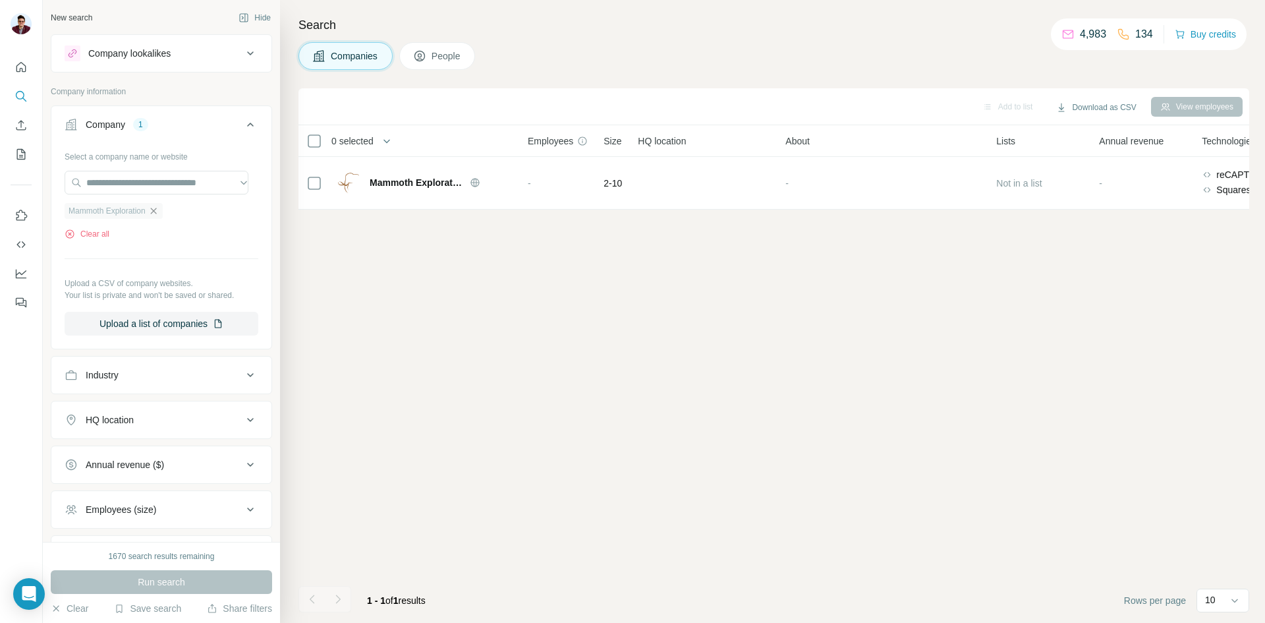
click at [156, 210] on icon "button" at bounding box center [153, 211] width 11 height 11
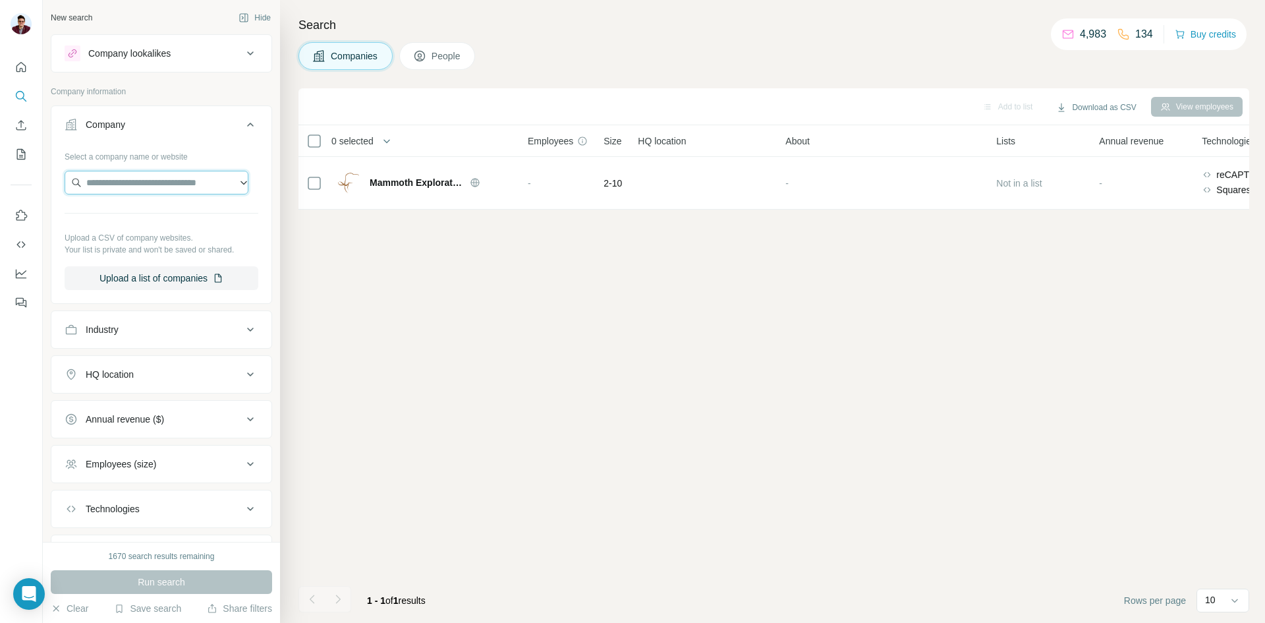
click at [126, 184] on input "text" at bounding box center [157, 183] width 184 height 24
paste input "**********"
type input "**********"
click at [137, 232] on p "[DOMAIN_NAME]" at bounding box center [169, 238] width 136 height 12
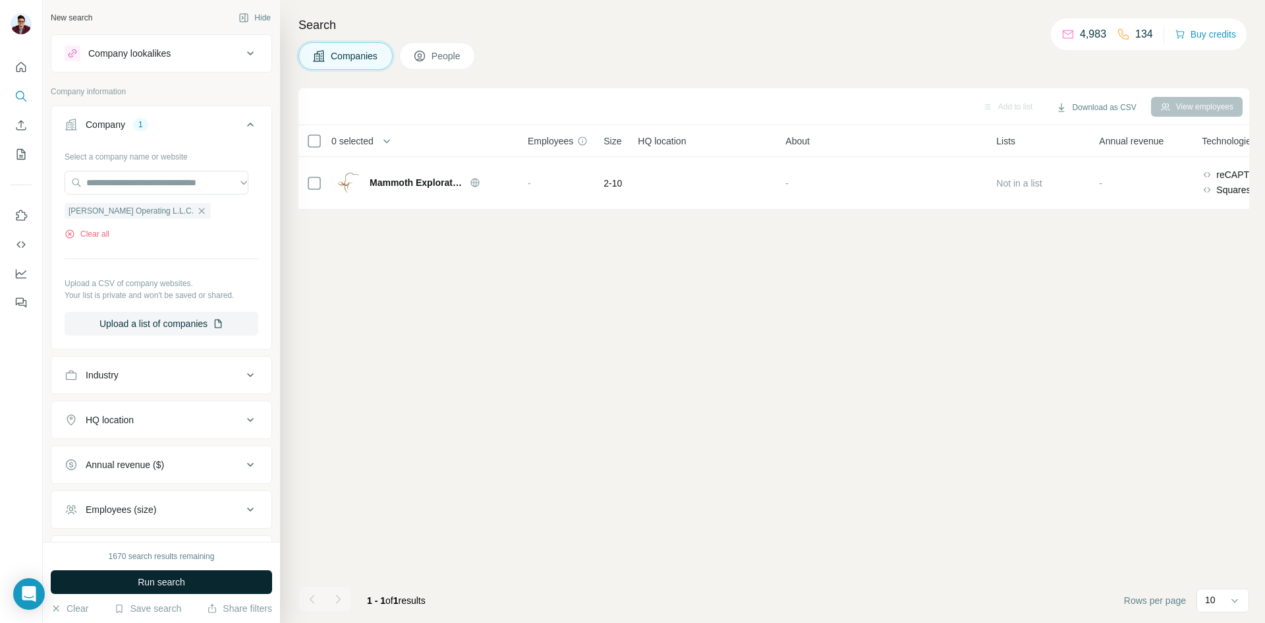
click at [152, 582] on span "Run search" at bounding box center [161, 581] width 47 height 13
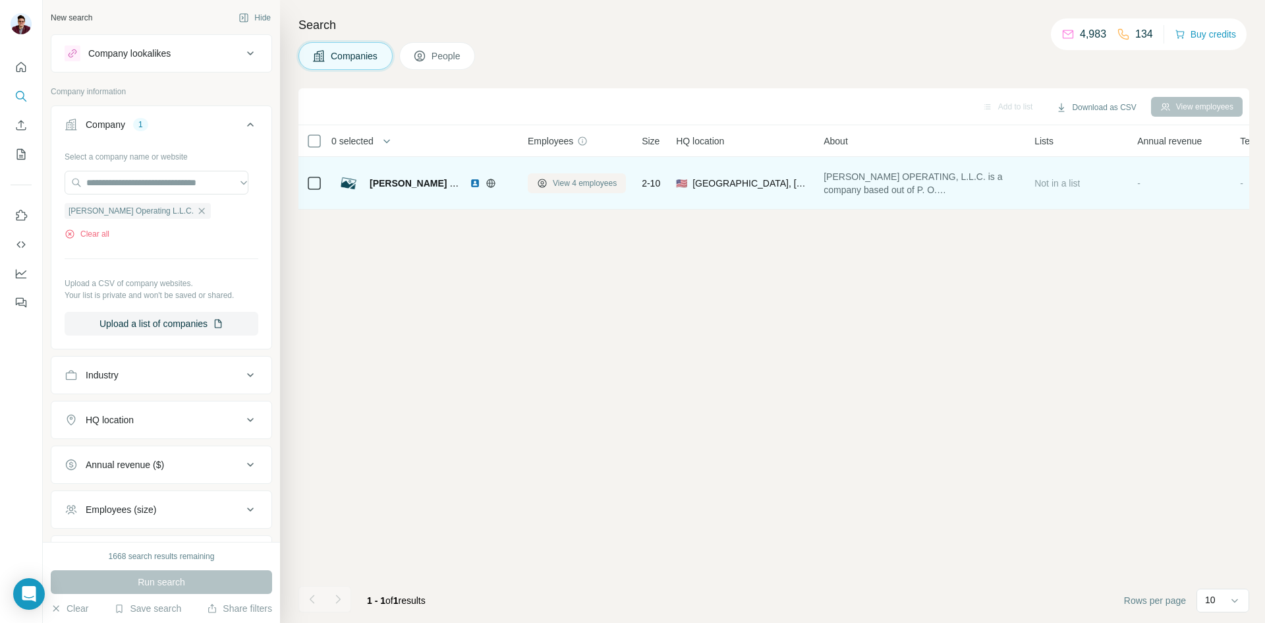
click at [559, 184] on span "View 4 employees" at bounding box center [585, 183] width 64 height 12
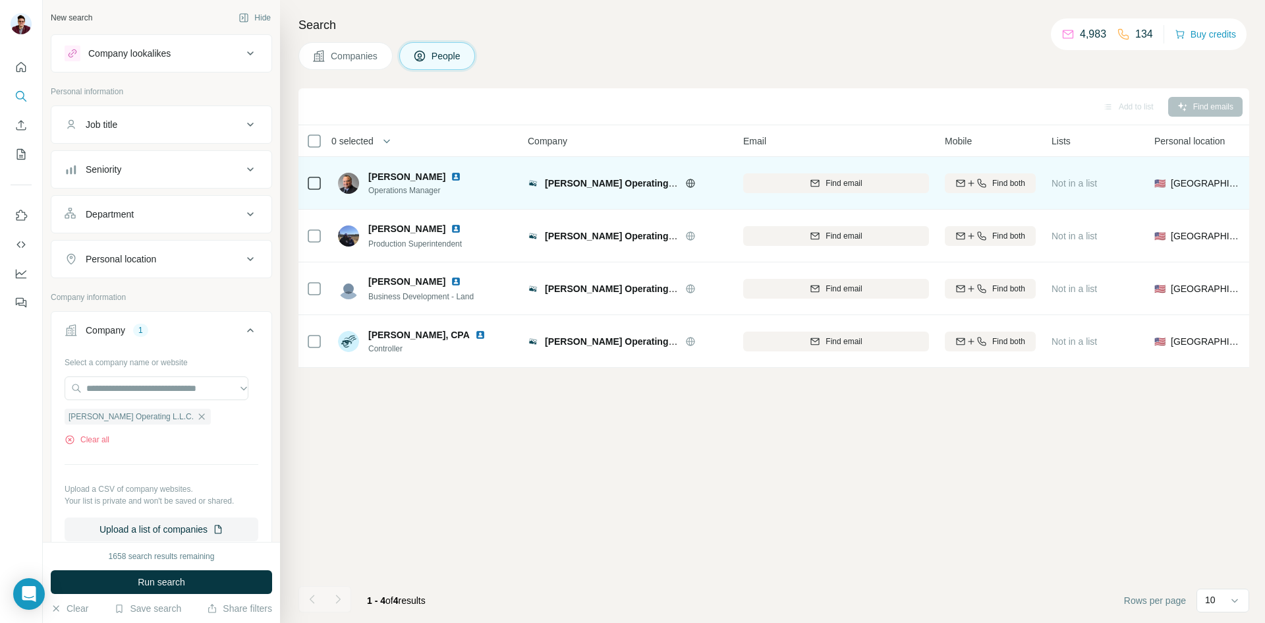
click at [451, 173] on img at bounding box center [456, 176] width 11 height 11
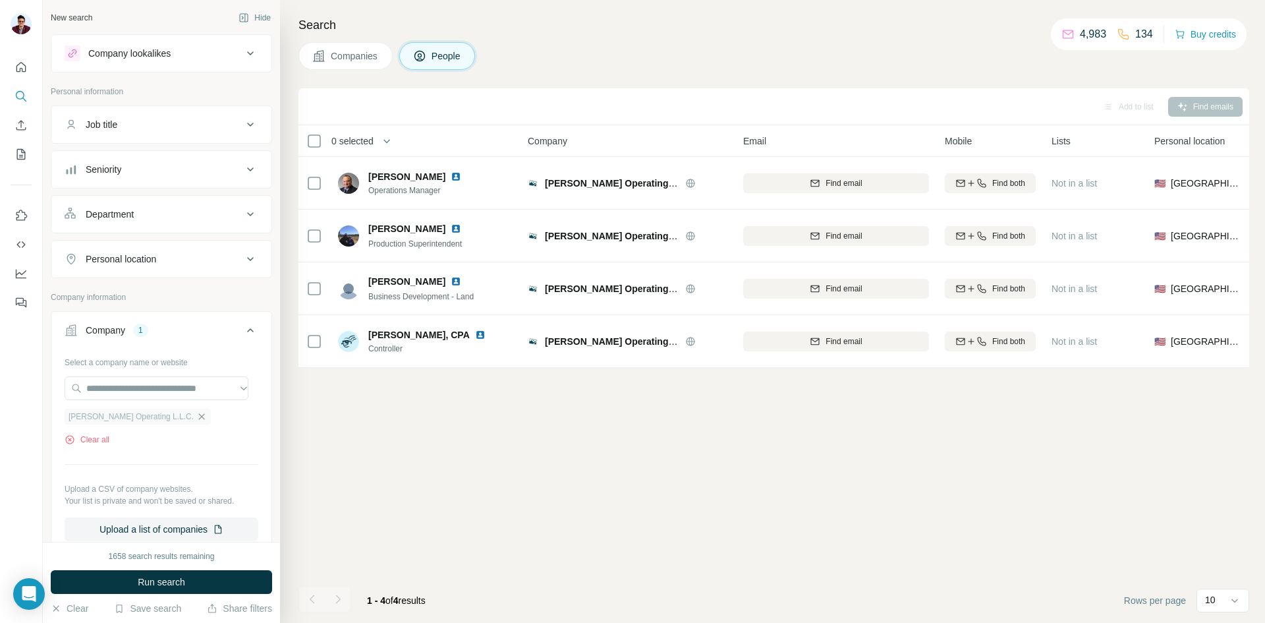
click at [196, 418] on icon "button" at bounding box center [201, 416] width 11 height 11
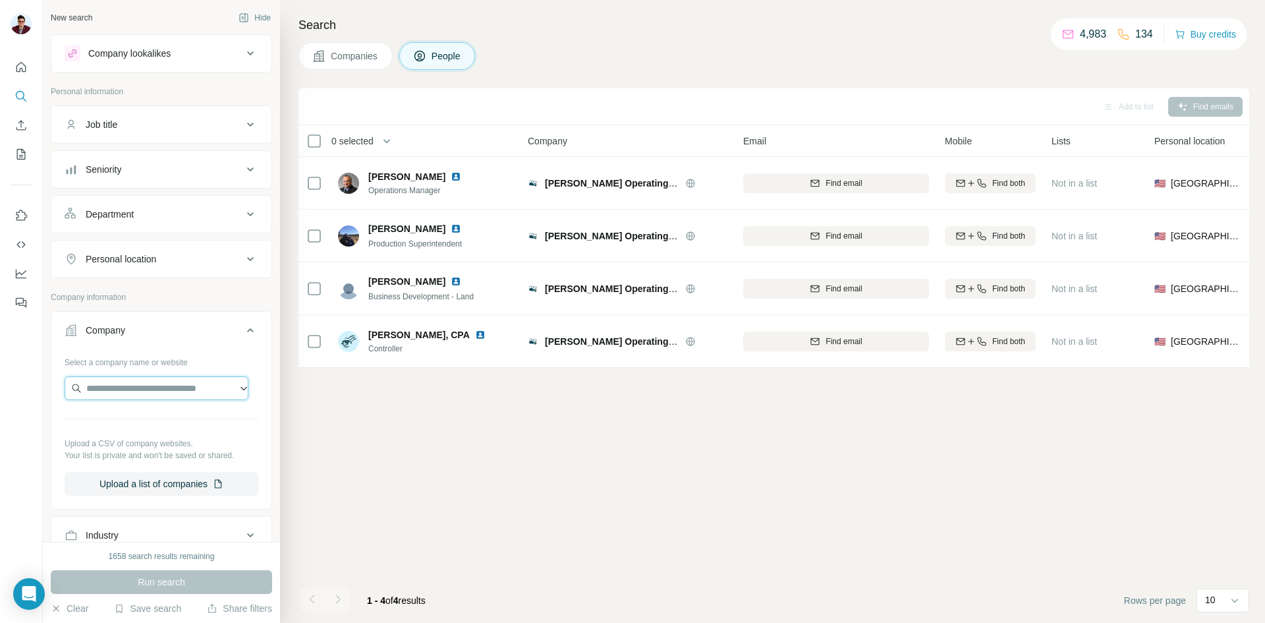
click at [141, 393] on input "text" at bounding box center [157, 388] width 184 height 24
type input "**********"
click at [167, 427] on div "Sandalwood [DOMAIN_NAME]" at bounding box center [156, 424] width 177 height 36
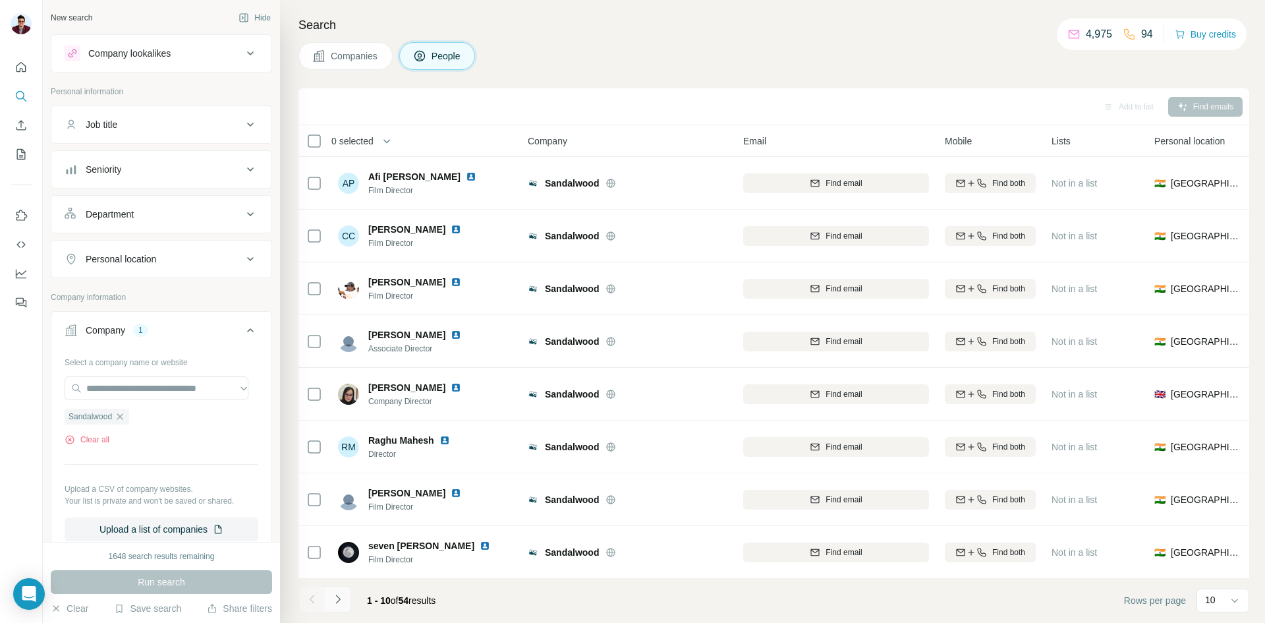
click at [343, 597] on icon "Navigate to next page" at bounding box center [337, 598] width 13 height 13
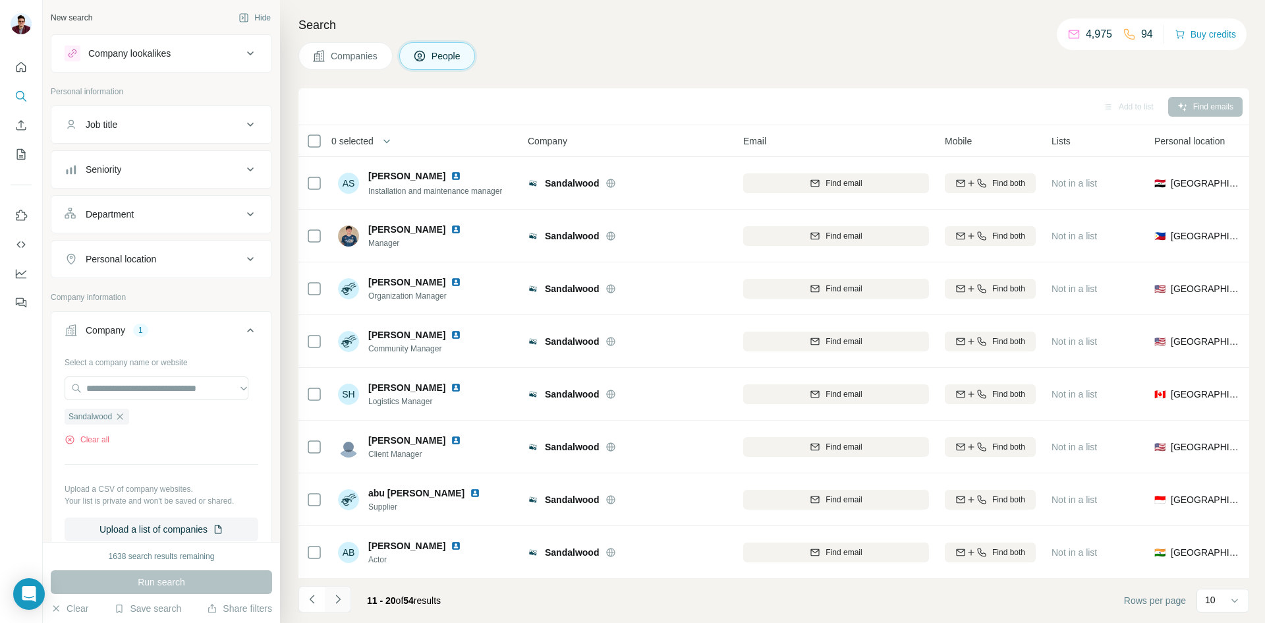
click at [343, 597] on icon "Navigate to next page" at bounding box center [337, 598] width 13 height 13
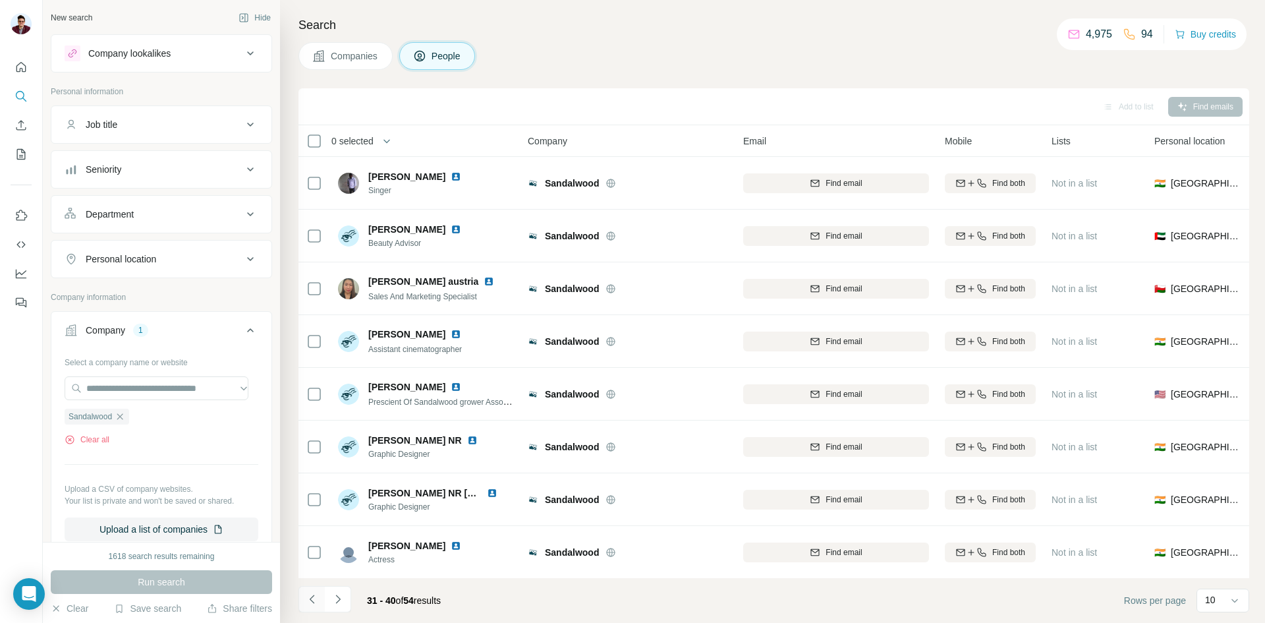
click at [313, 601] on icon "Navigate to previous page" at bounding box center [312, 598] width 13 height 13
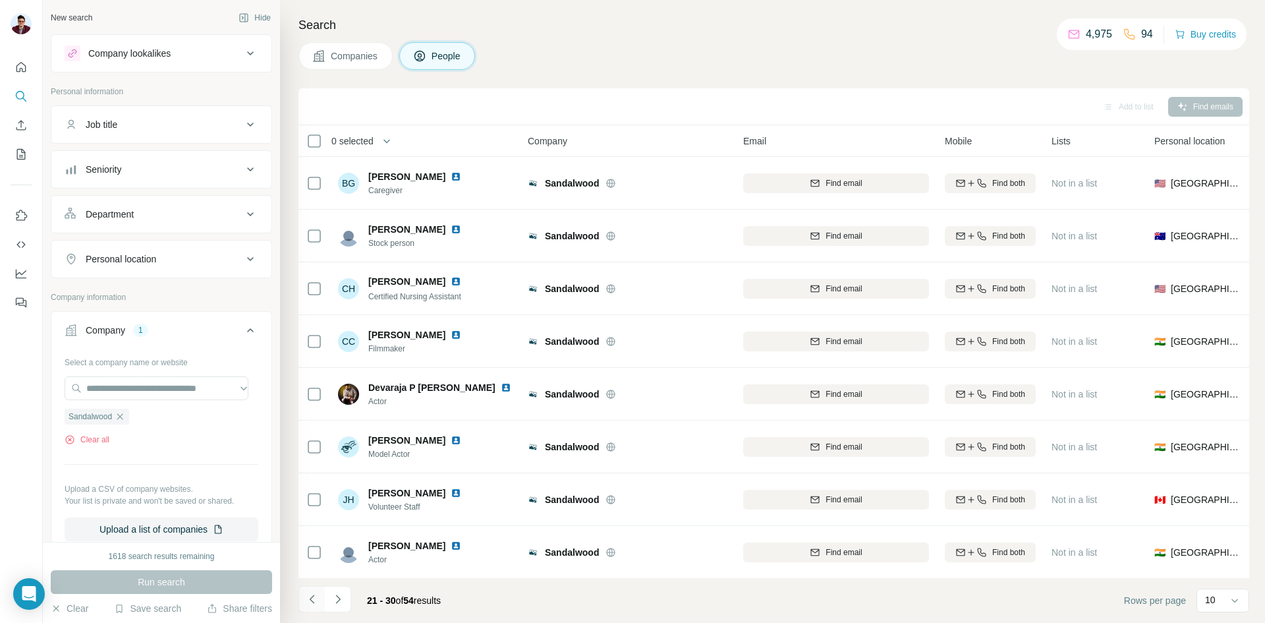
click at [315, 600] on icon "Navigate to previous page" at bounding box center [312, 598] width 13 height 13
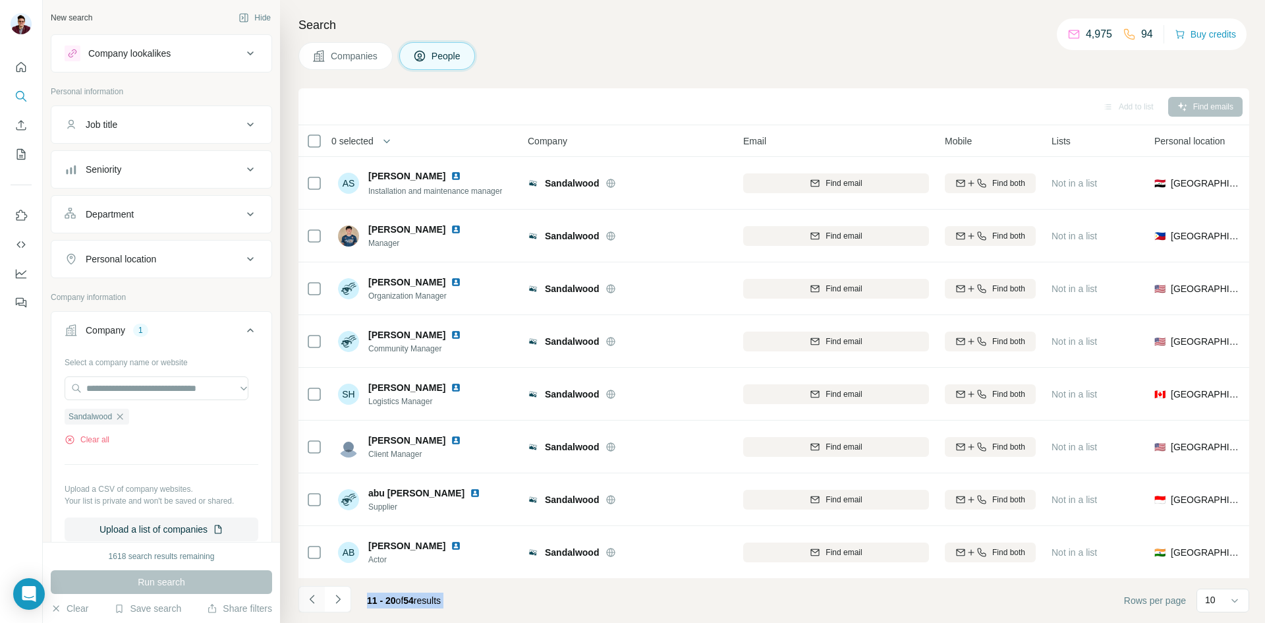
click at [315, 600] on div at bounding box center [311, 599] width 26 height 26
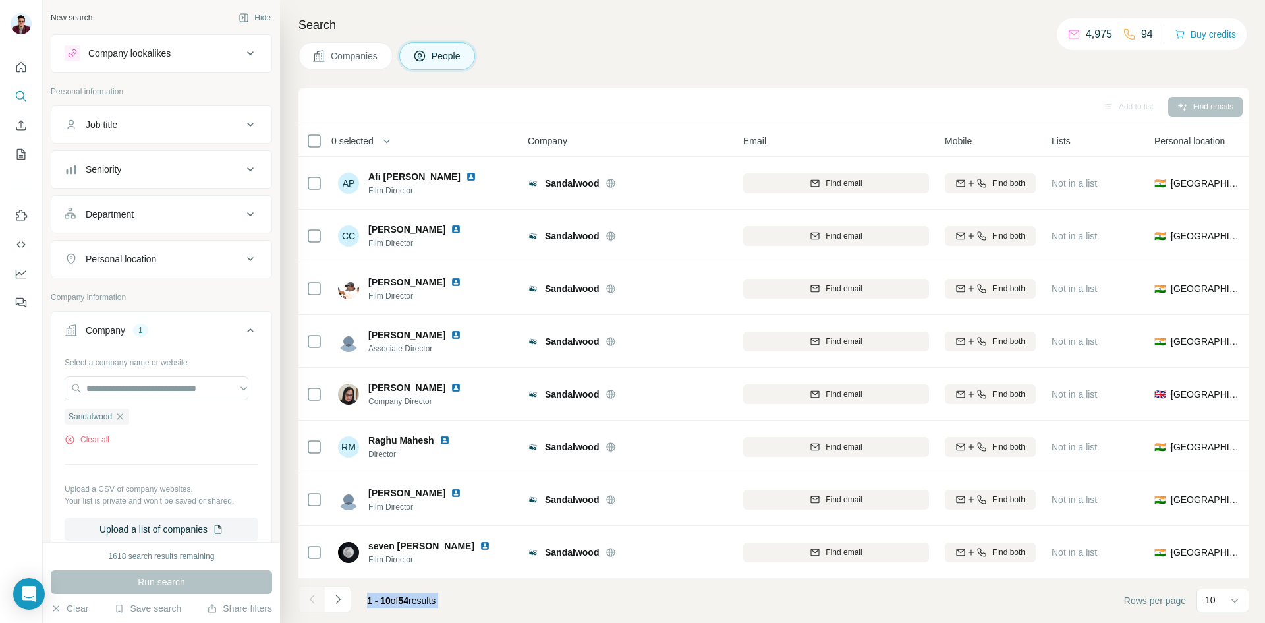
click at [316, 600] on div at bounding box center [311, 599] width 26 height 26
click at [318, 600] on div at bounding box center [311, 599] width 26 height 26
click at [319, 600] on div at bounding box center [311, 599] width 26 height 26
click at [163, 391] on input "text" at bounding box center [157, 388] width 184 height 24
click at [183, 395] on input "text" at bounding box center [157, 388] width 184 height 24
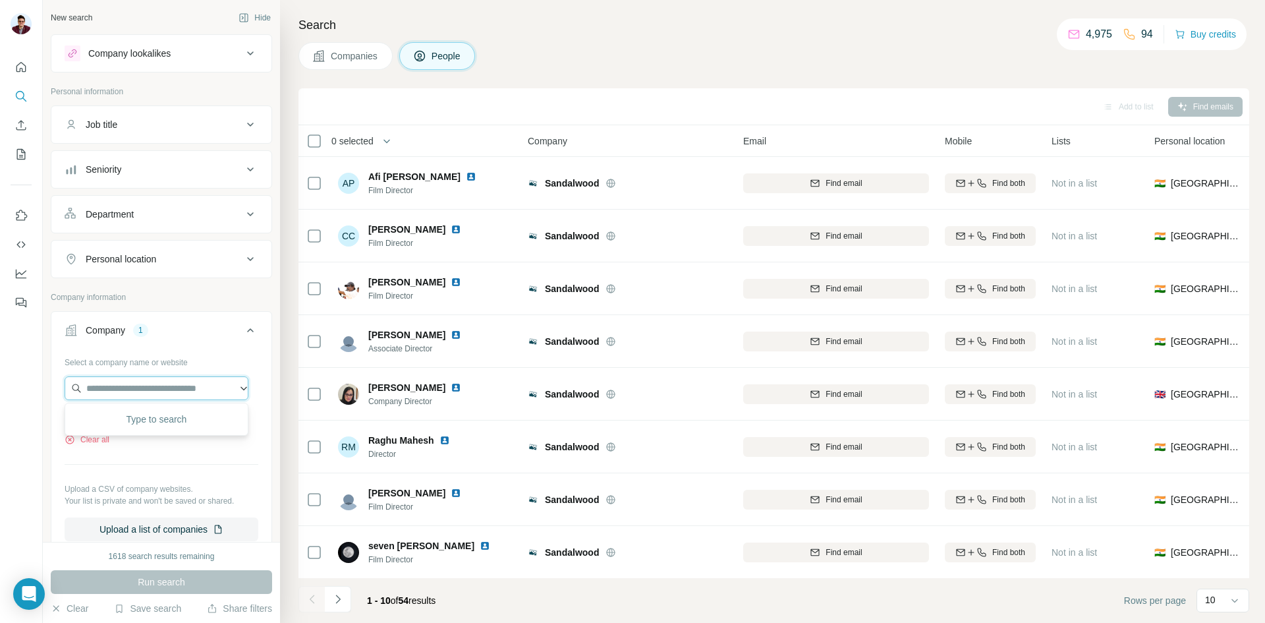
paste input "**********"
type input "**********"
click at [134, 432] on p "[DOMAIN_NAME]" at bounding box center [133, 430] width 63 height 12
click at [385, 57] on button "Companies" at bounding box center [345, 56] width 94 height 28
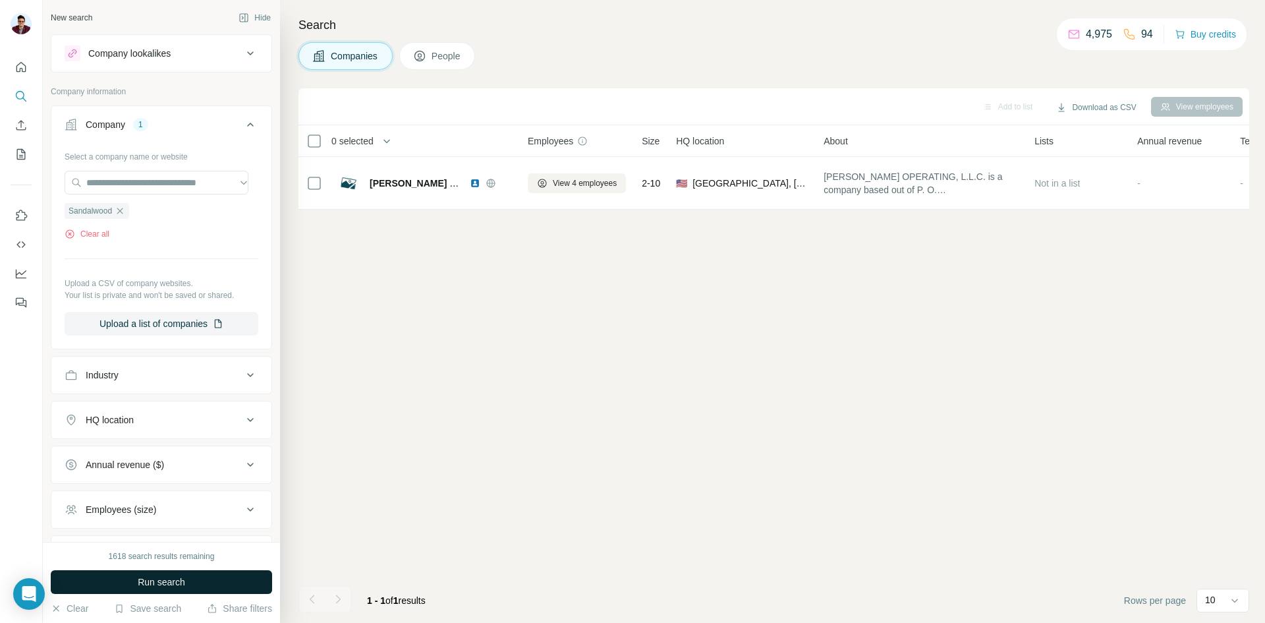
click at [167, 579] on span "Run search" at bounding box center [161, 581] width 47 height 13
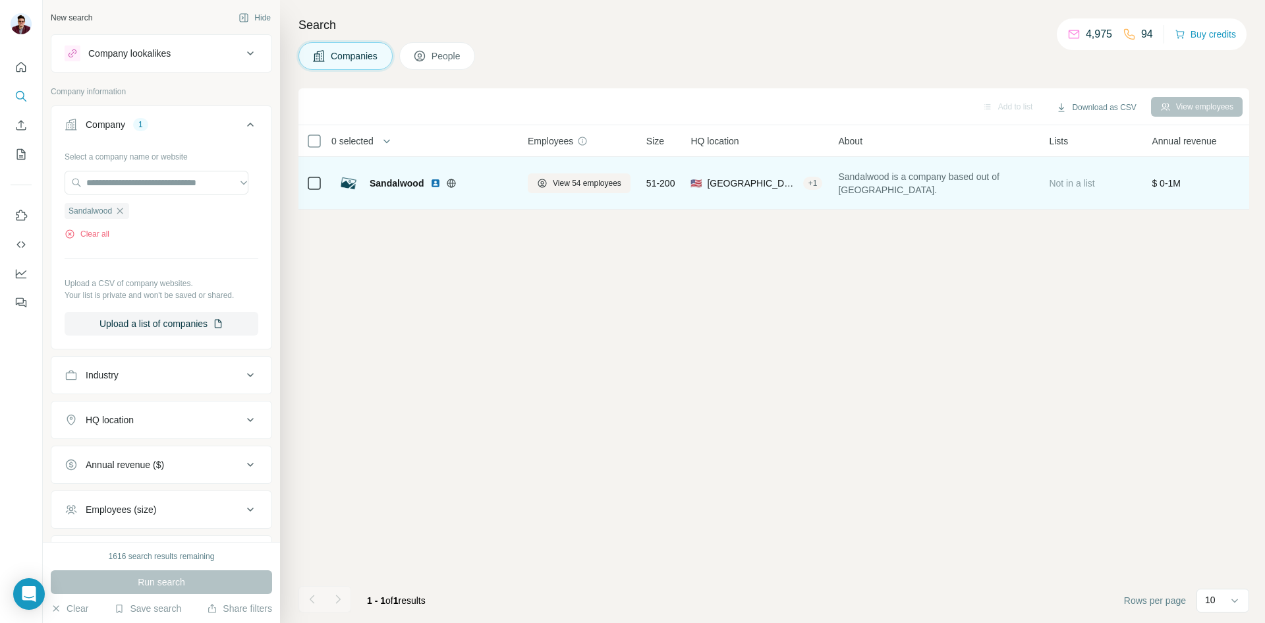
click at [435, 183] on img at bounding box center [435, 183] width 11 height 11
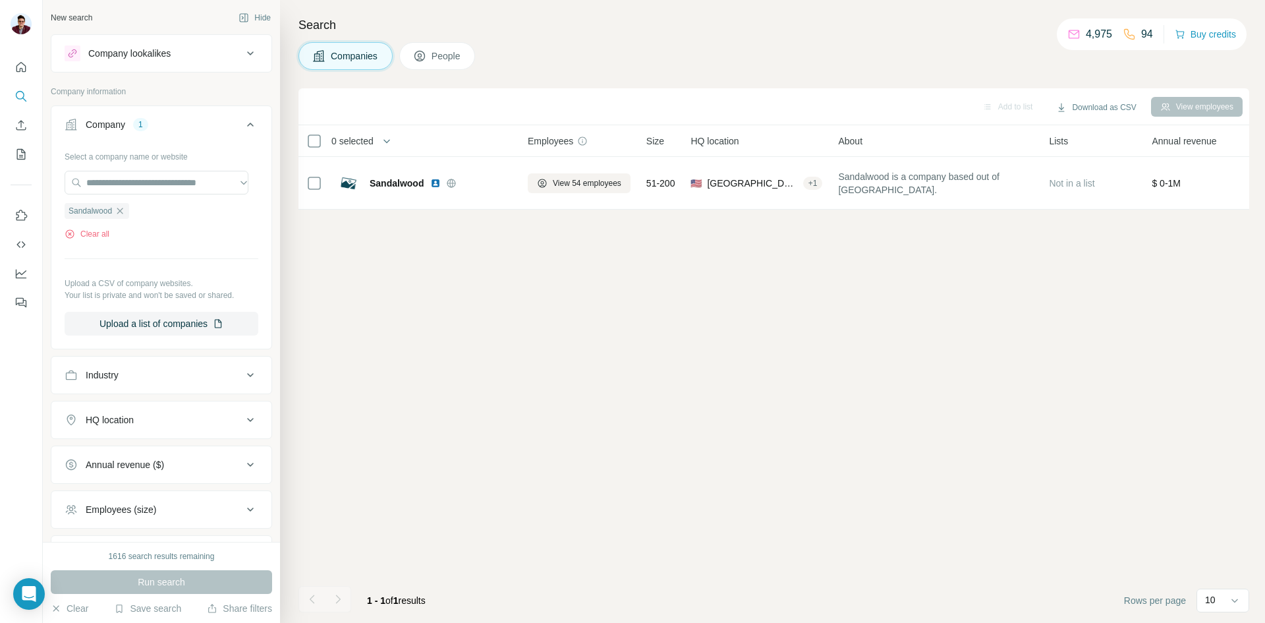
click at [94, 225] on div "Sandalwood Clear all" at bounding box center [162, 216] width 194 height 45
click at [87, 233] on button "Clear all" at bounding box center [87, 234] width 45 height 12
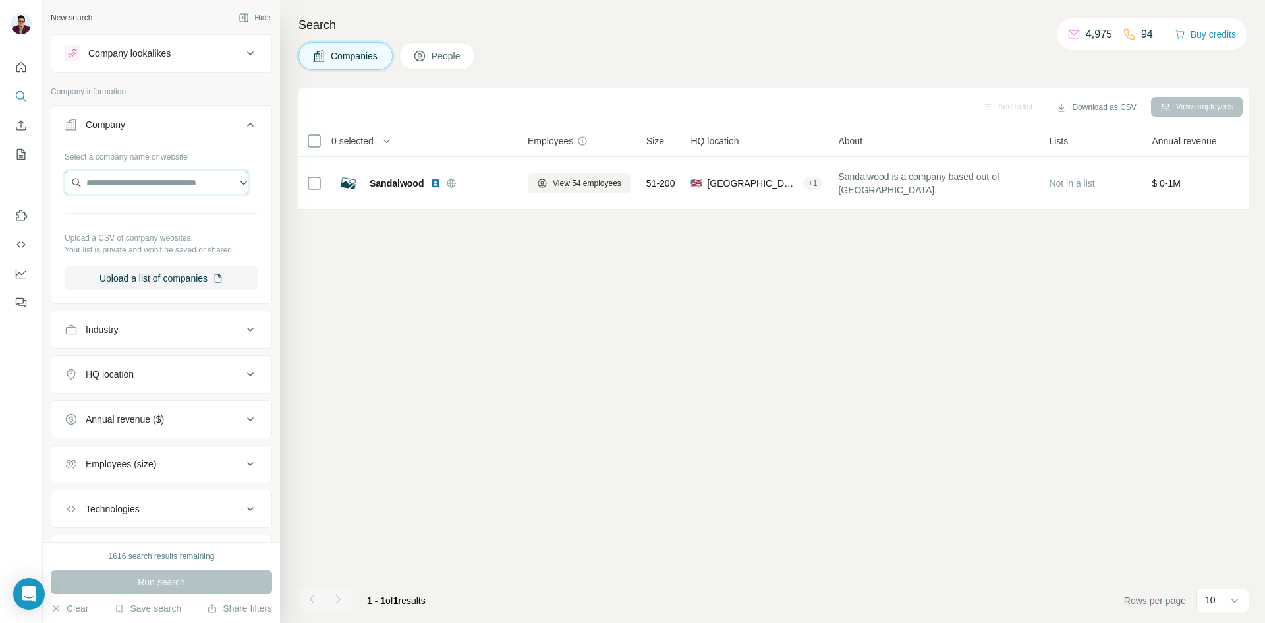
click at [130, 179] on input "text" at bounding box center [157, 183] width 184 height 24
paste input "**********"
type input "**********"
click at [143, 212] on p "RAW Oil AND Gas" at bounding box center [140, 212] width 76 height 13
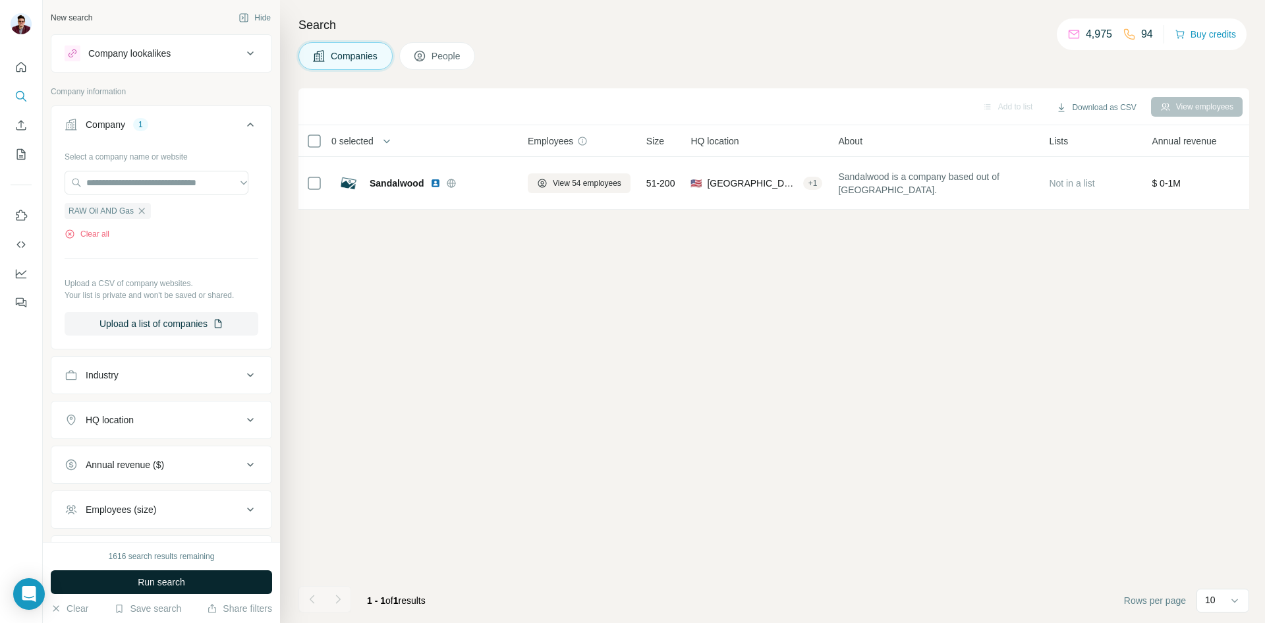
click at [167, 577] on span "Run search" at bounding box center [161, 581] width 47 height 13
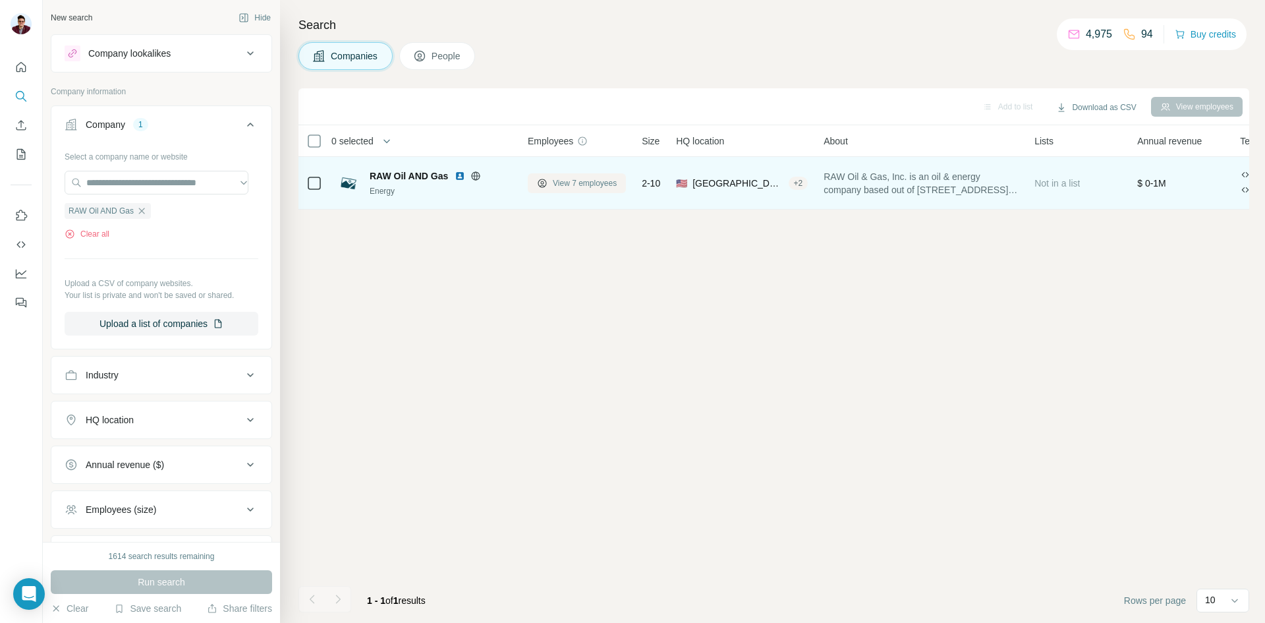
click at [573, 185] on span "View 7 employees" at bounding box center [585, 183] width 64 height 12
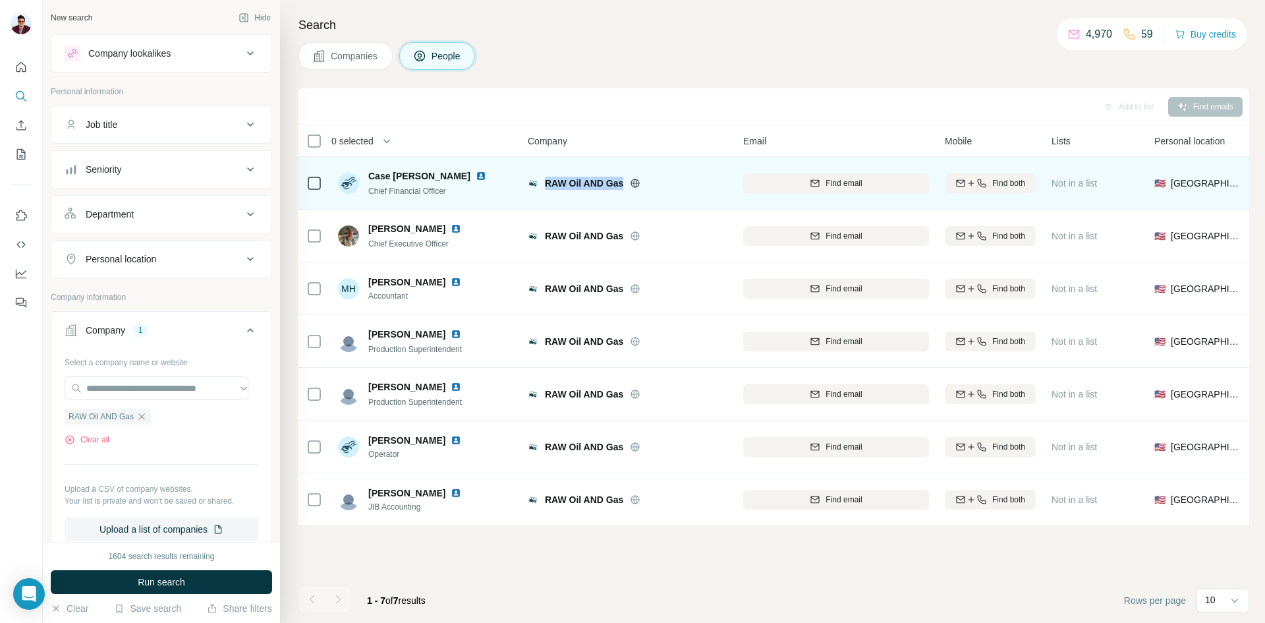
drag, startPoint x: 546, startPoint y: 183, endPoint x: 623, endPoint y: 185, distance: 77.1
click at [623, 185] on div "RAW Oil AND Gas" at bounding box center [636, 183] width 183 height 13
copy span "RAW Oil AND Gas"
drag, startPoint x: 369, startPoint y: 173, endPoint x: 428, endPoint y: 175, distance: 58.7
click at [428, 175] on div "Case [PERSON_NAME]" at bounding box center [435, 175] width 134 height 13
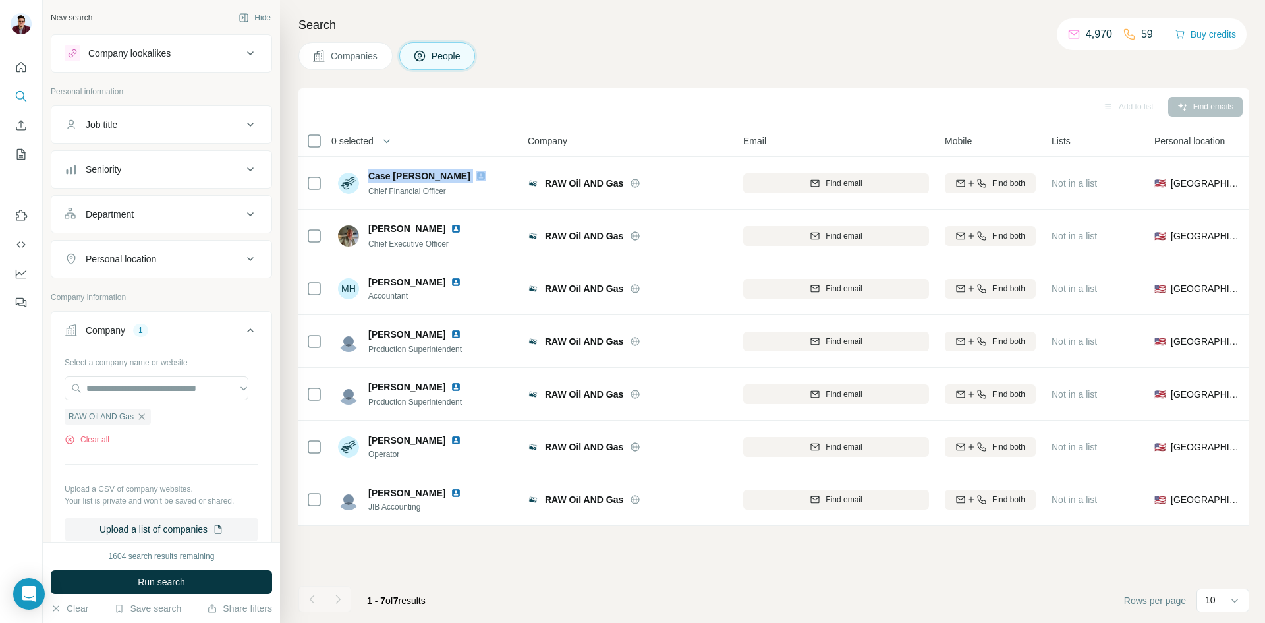
copy span "Case [PERSON_NAME]"
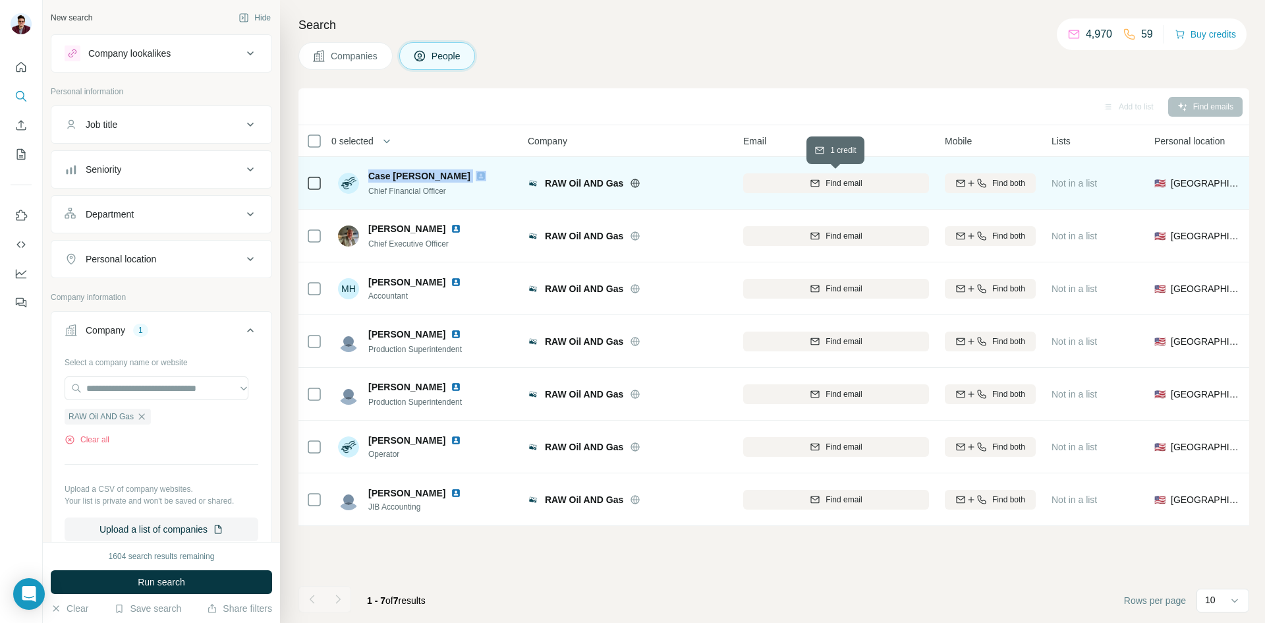
click at [845, 181] on span "Find email" at bounding box center [844, 183] width 36 height 12
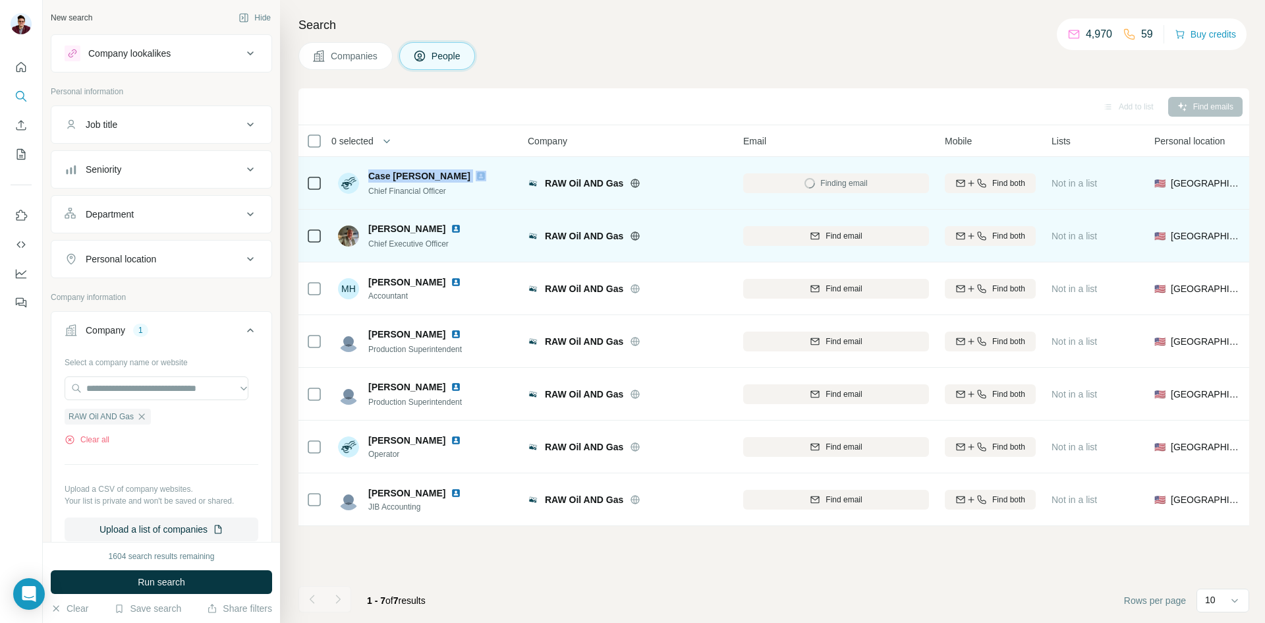
click at [836, 241] on span "Find email" at bounding box center [844, 236] width 36 height 12
drag, startPoint x: 369, startPoint y: 230, endPoint x: 430, endPoint y: 231, distance: 61.3
click at [430, 231] on span "[PERSON_NAME]" at bounding box center [406, 228] width 77 height 13
click at [451, 233] on img at bounding box center [456, 228] width 11 height 11
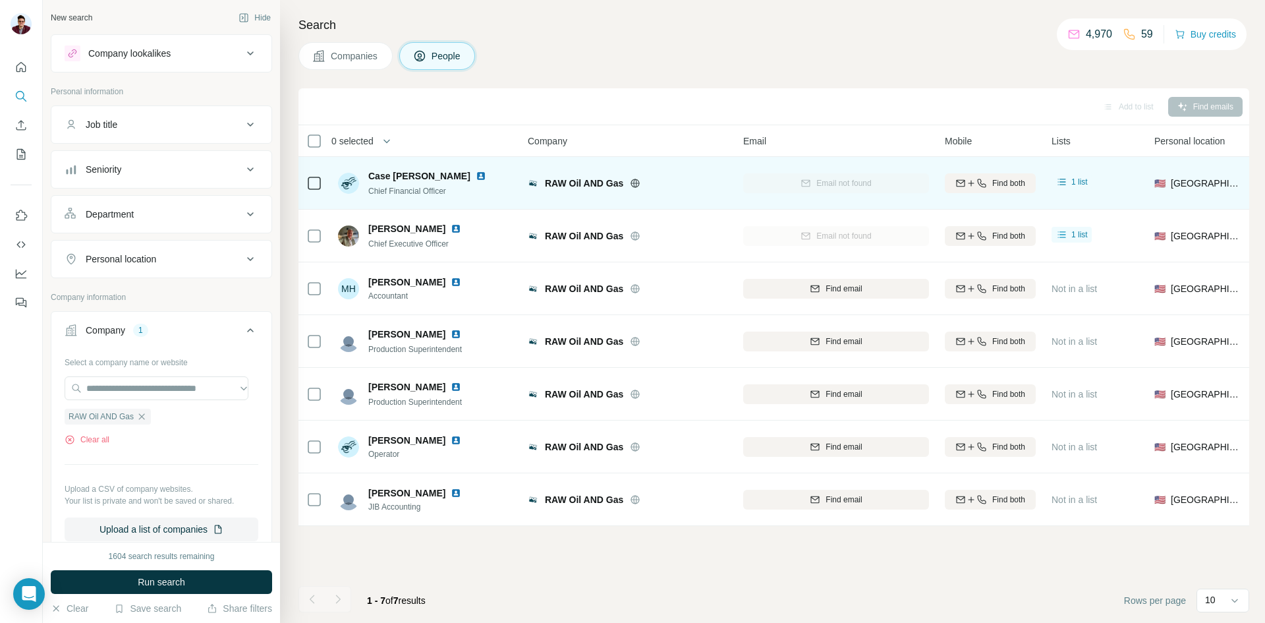
click at [838, 233] on div "Email not found" at bounding box center [836, 235] width 186 height 36
click at [451, 229] on div at bounding box center [464, 228] width 26 height 11
click at [451, 229] on img at bounding box center [456, 228] width 11 height 11
click at [69, 439] on icon "button" at bounding box center [69, 439] width 3 height 3
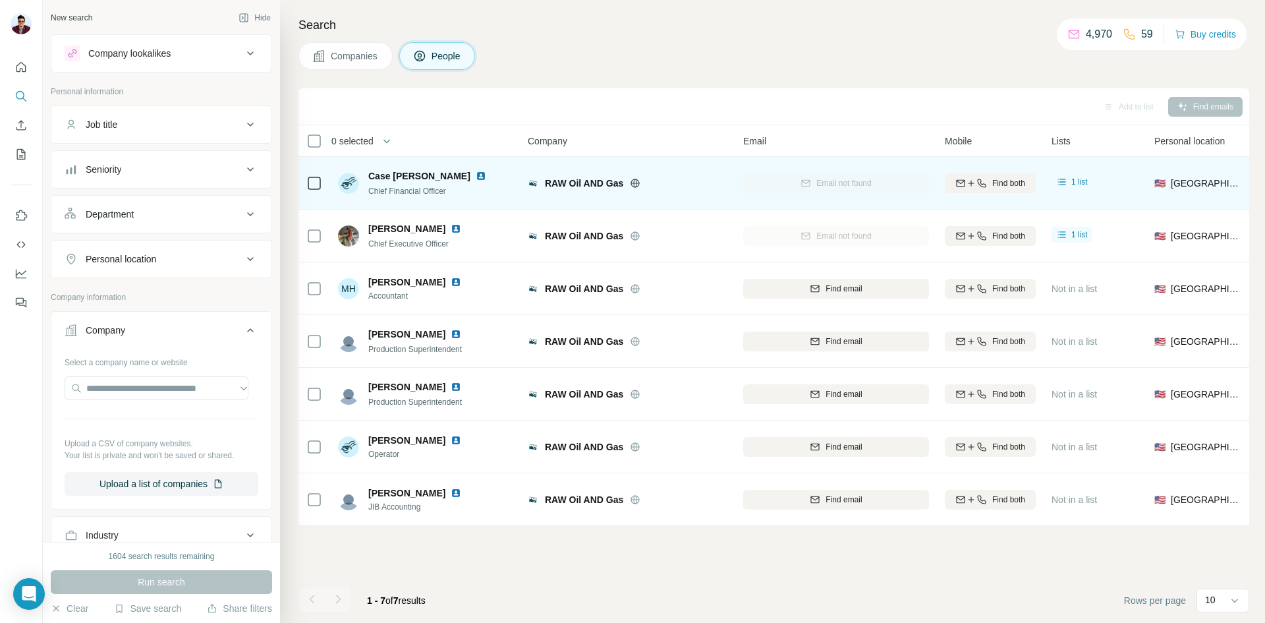
click at [329, 49] on button "Companies" at bounding box center [345, 56] width 94 height 28
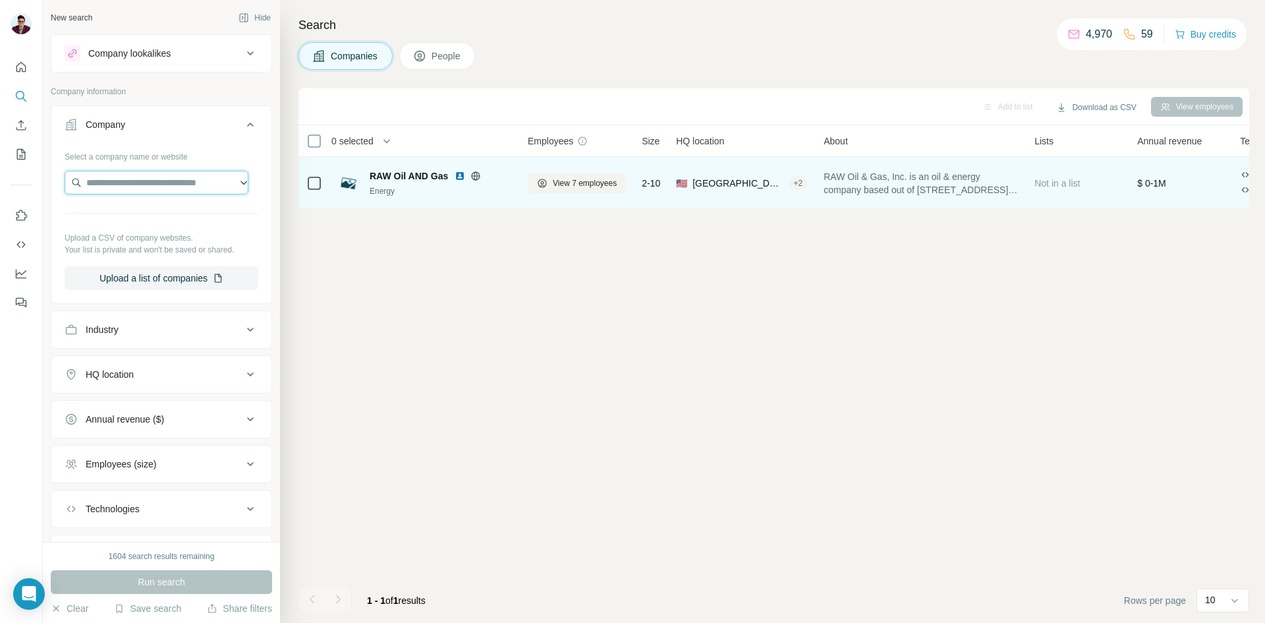
click at [131, 183] on input "text" at bounding box center [157, 183] width 184 height 24
paste input "**********"
type input "**********"
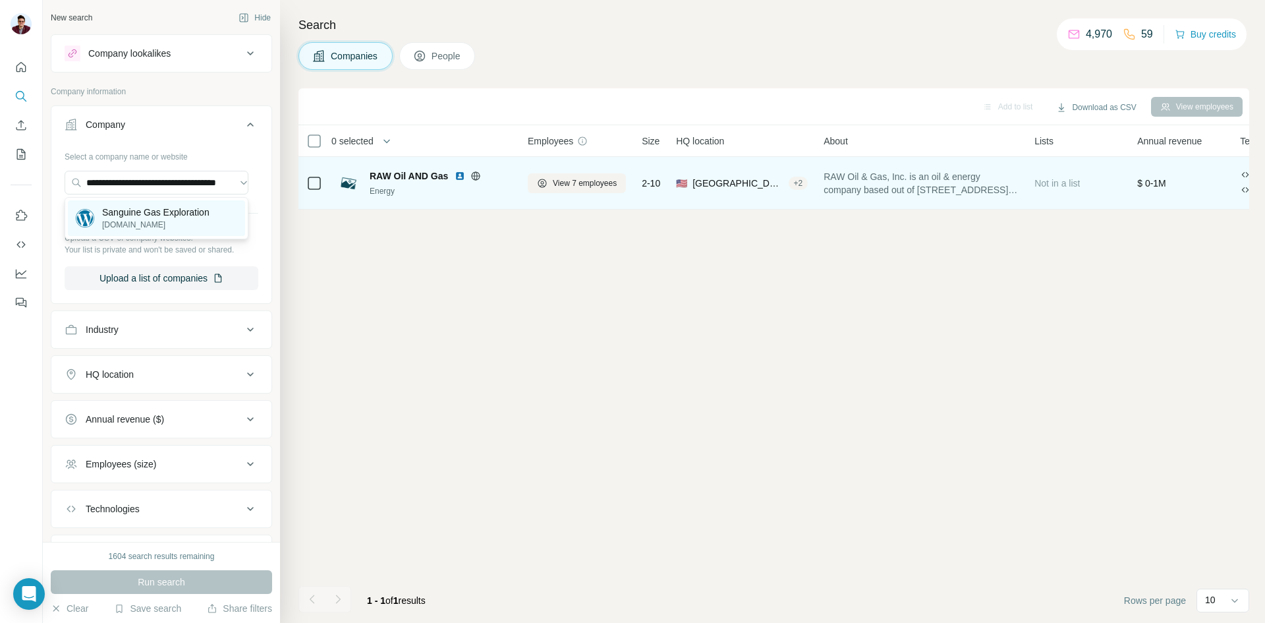
click at [141, 221] on p "[DOMAIN_NAME]" at bounding box center [155, 225] width 107 height 12
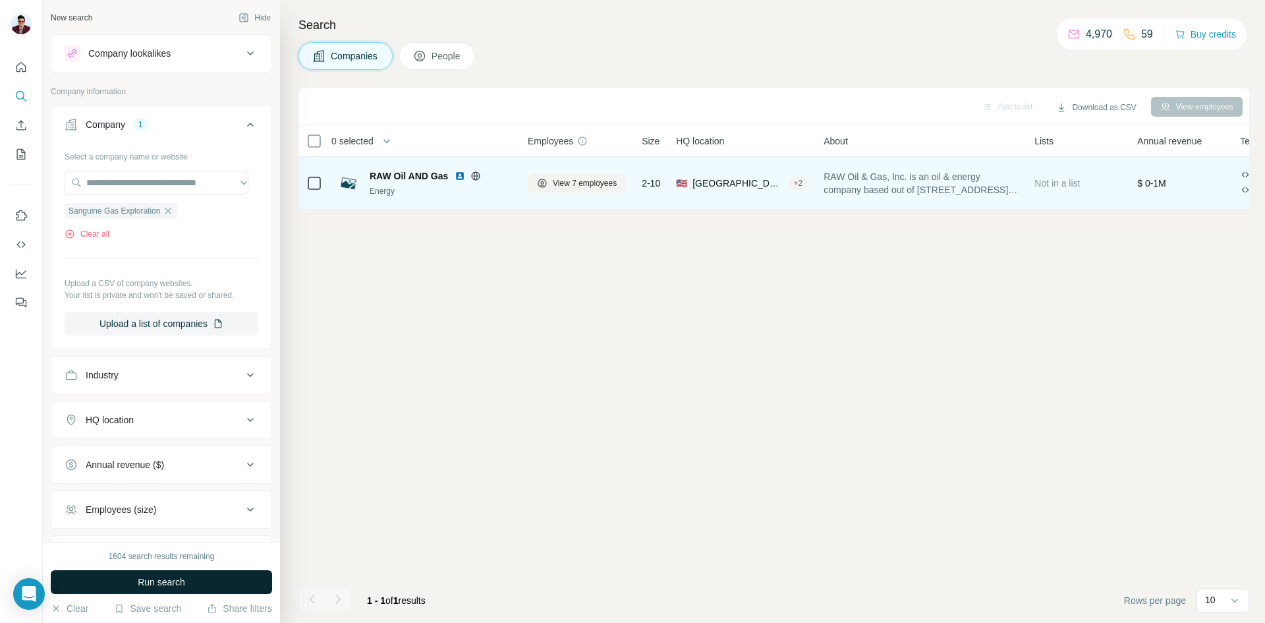
click at [174, 589] on button "Run search" at bounding box center [161, 582] width 221 height 24
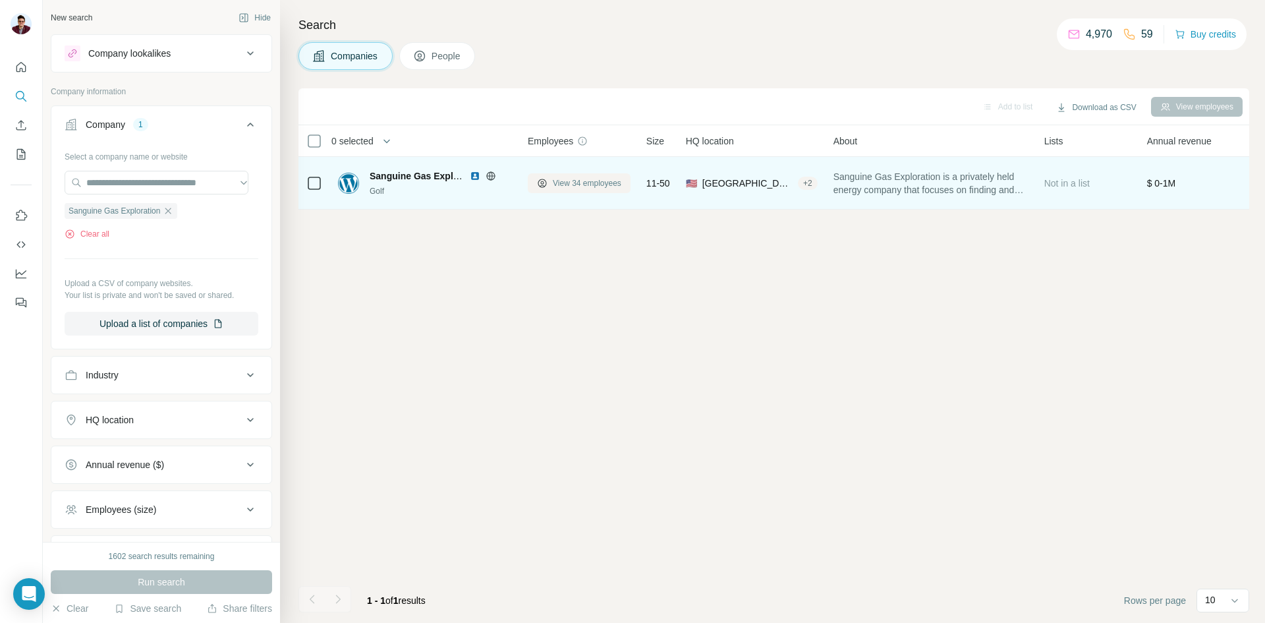
click at [564, 185] on span "View 34 employees" at bounding box center [587, 183] width 69 height 12
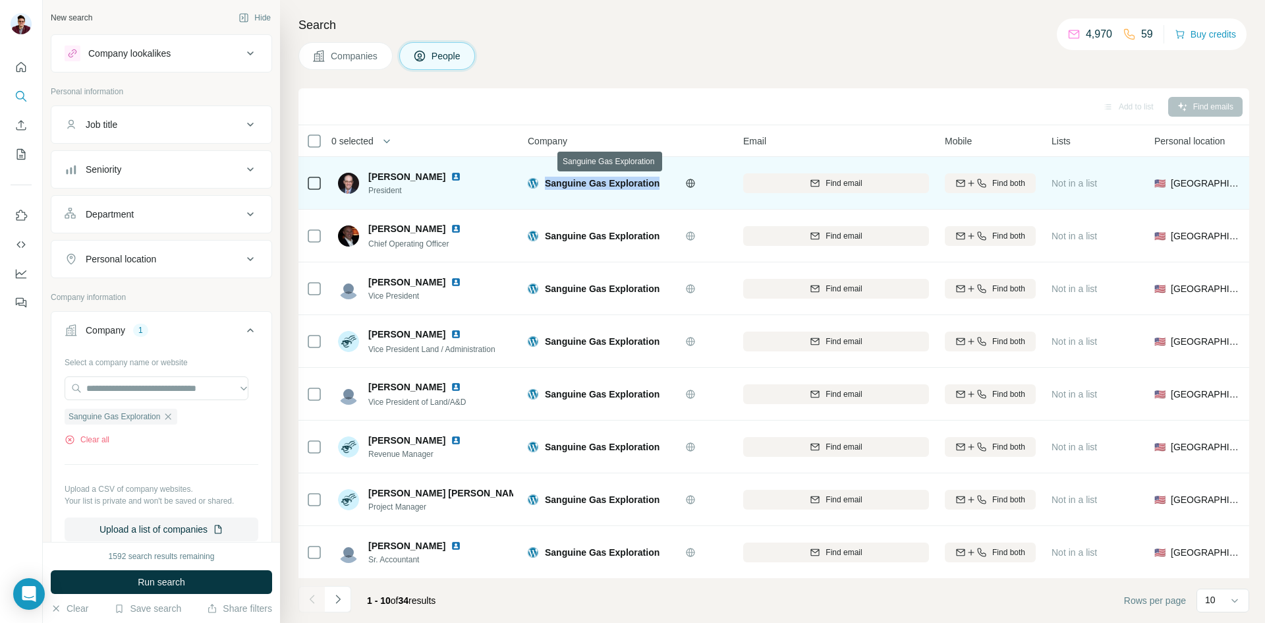
drag, startPoint x: 546, startPoint y: 182, endPoint x: 660, endPoint y: 181, distance: 113.3
click at [660, 181] on div "Sanguine Gas Exploration" at bounding box center [612, 183] width 134 height 13
click at [810, 188] on div "Find email" at bounding box center [836, 183] width 186 height 12
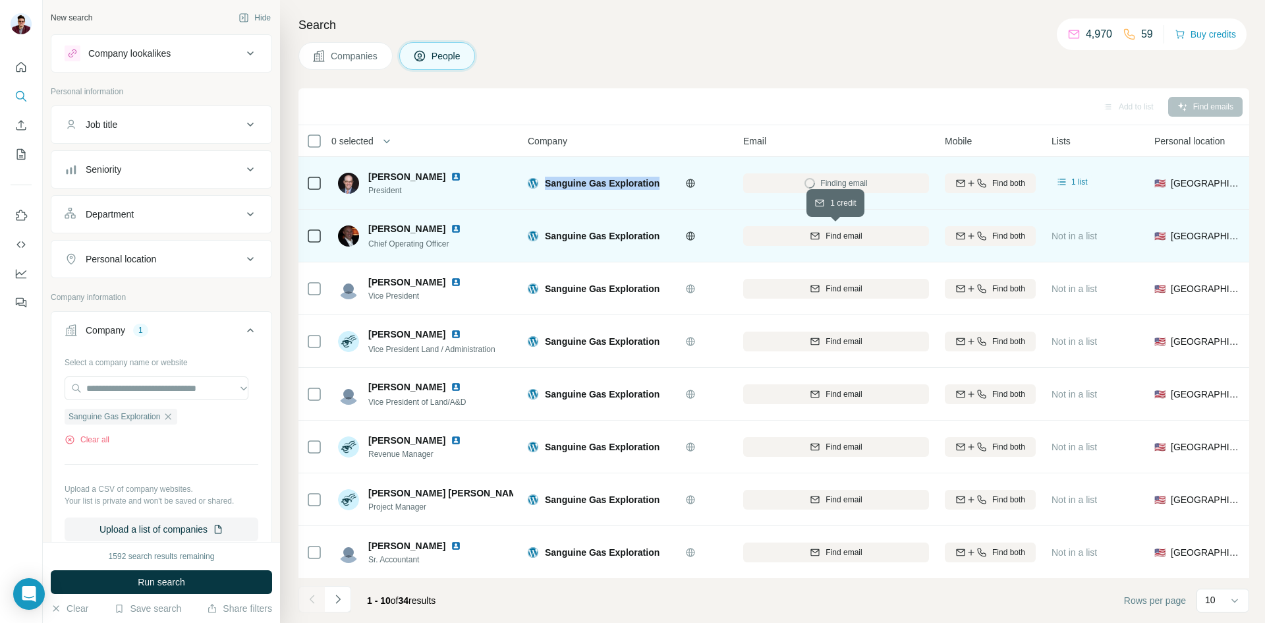
click at [839, 233] on span "Find email" at bounding box center [844, 236] width 36 height 12
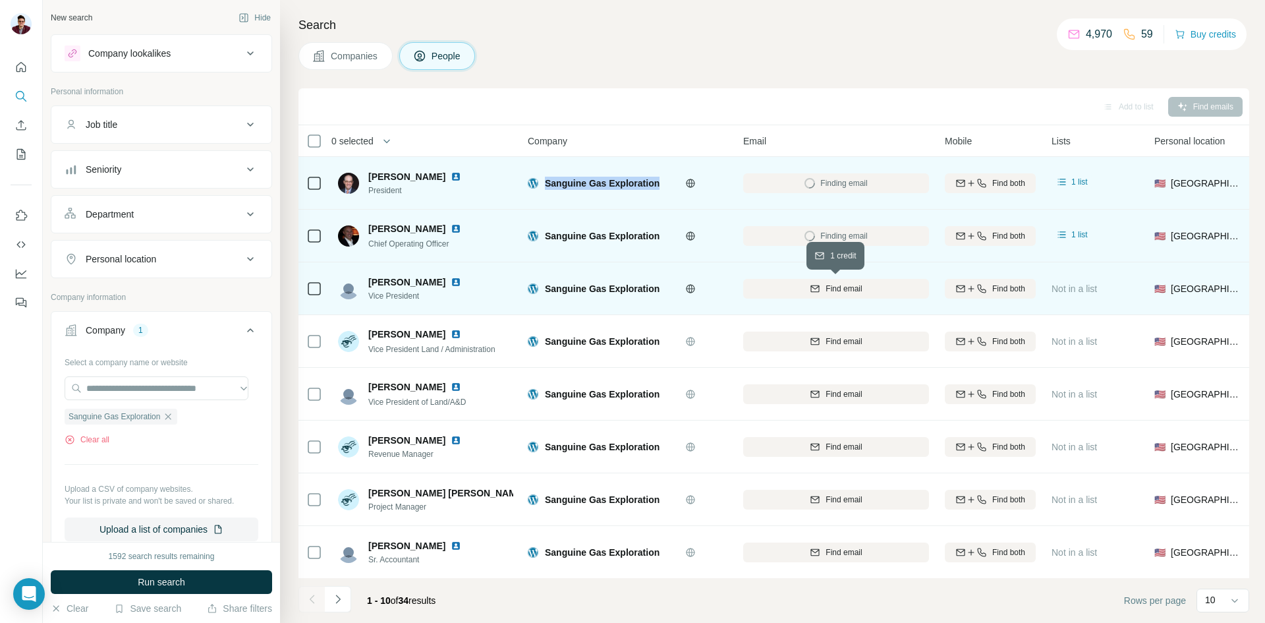
click at [849, 289] on span "Find email" at bounding box center [844, 289] width 36 height 12
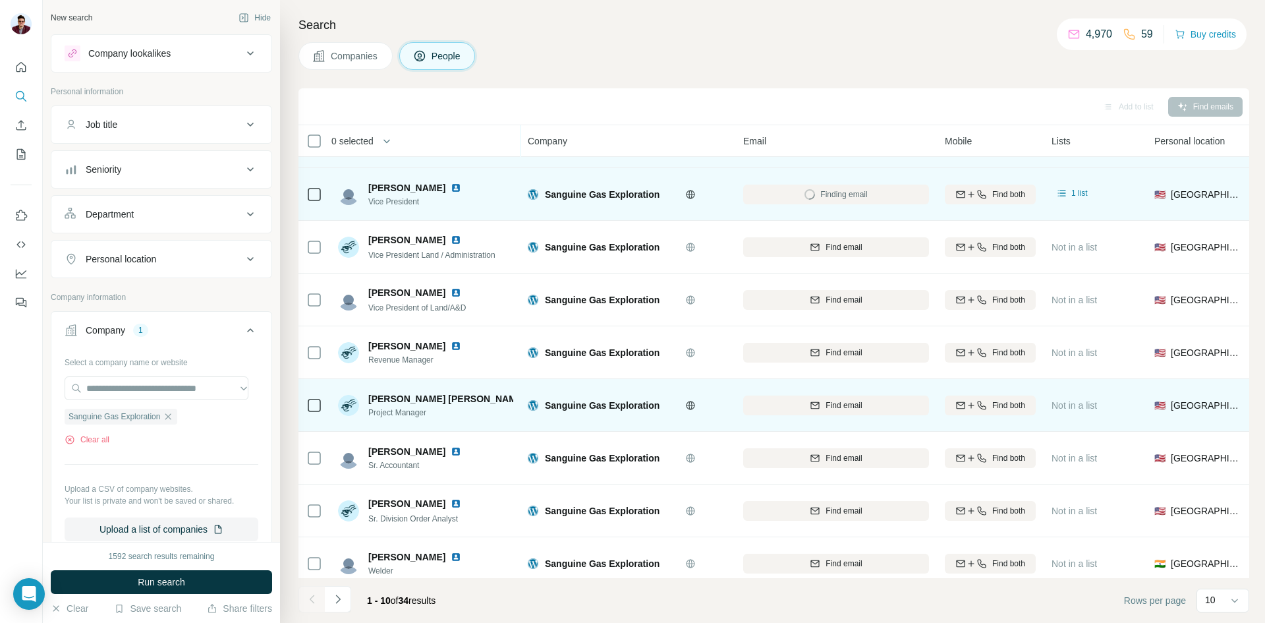
scroll to position [113, 0]
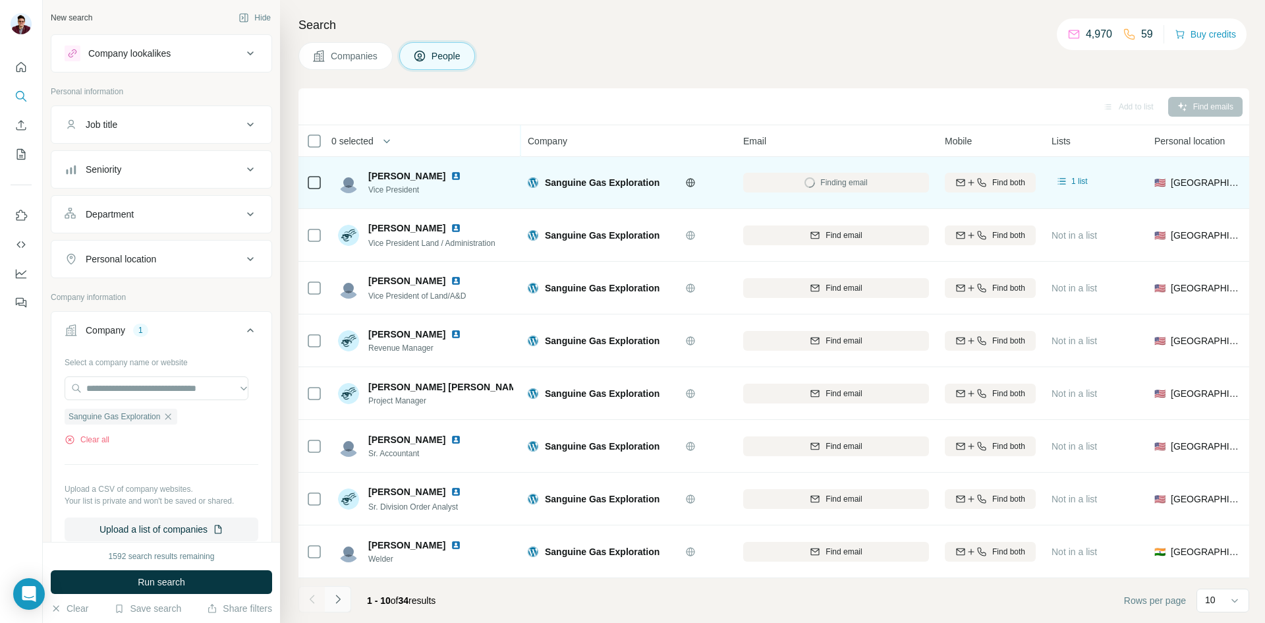
click at [334, 603] on icon "Navigate to next page" at bounding box center [337, 598] width 13 height 13
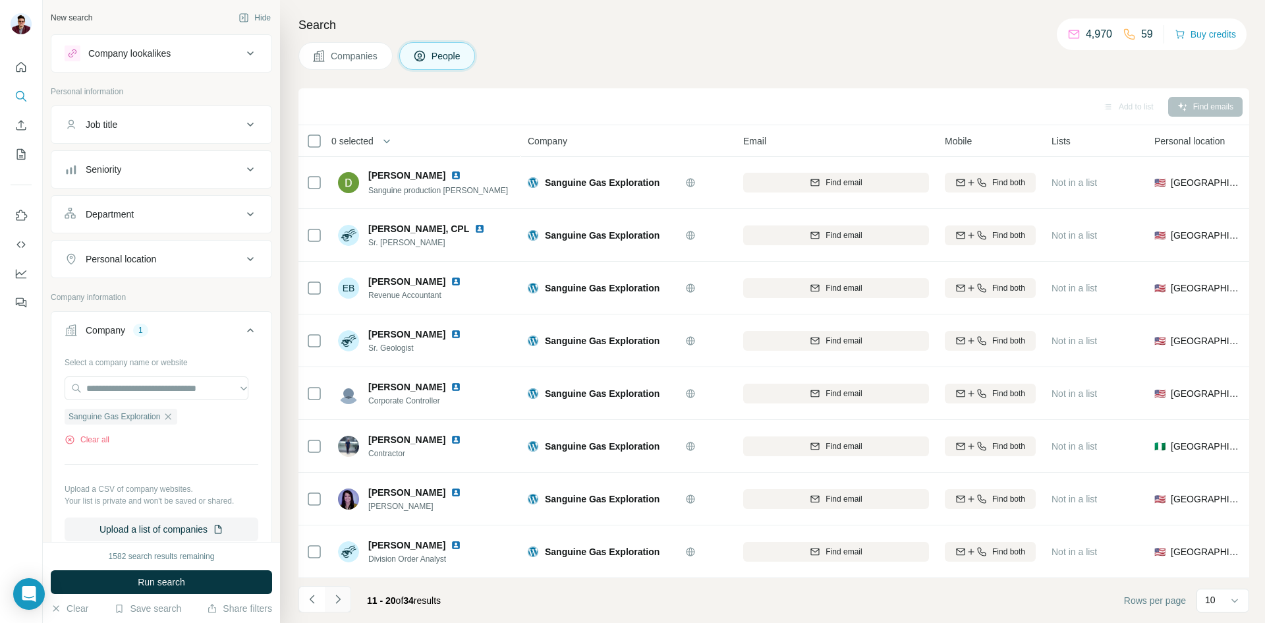
click at [337, 604] on icon "Navigate to next page" at bounding box center [337, 598] width 13 height 13
click at [339, 602] on icon "Navigate to next page" at bounding box center [337, 598] width 13 height 13
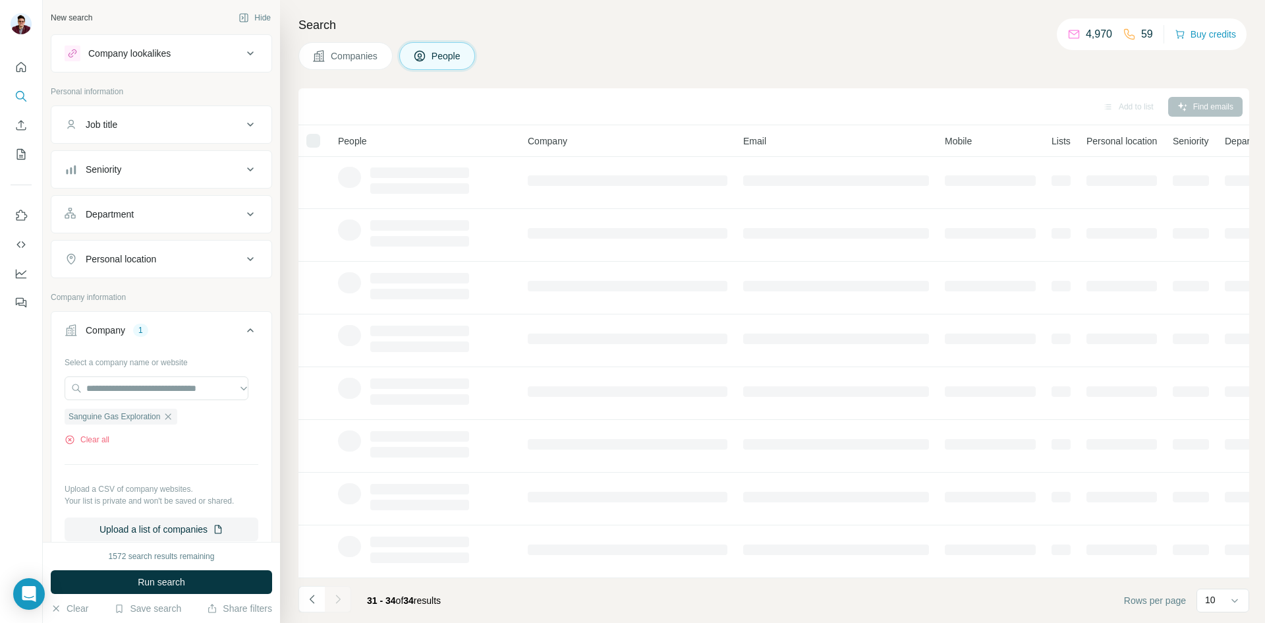
scroll to position [0, 0]
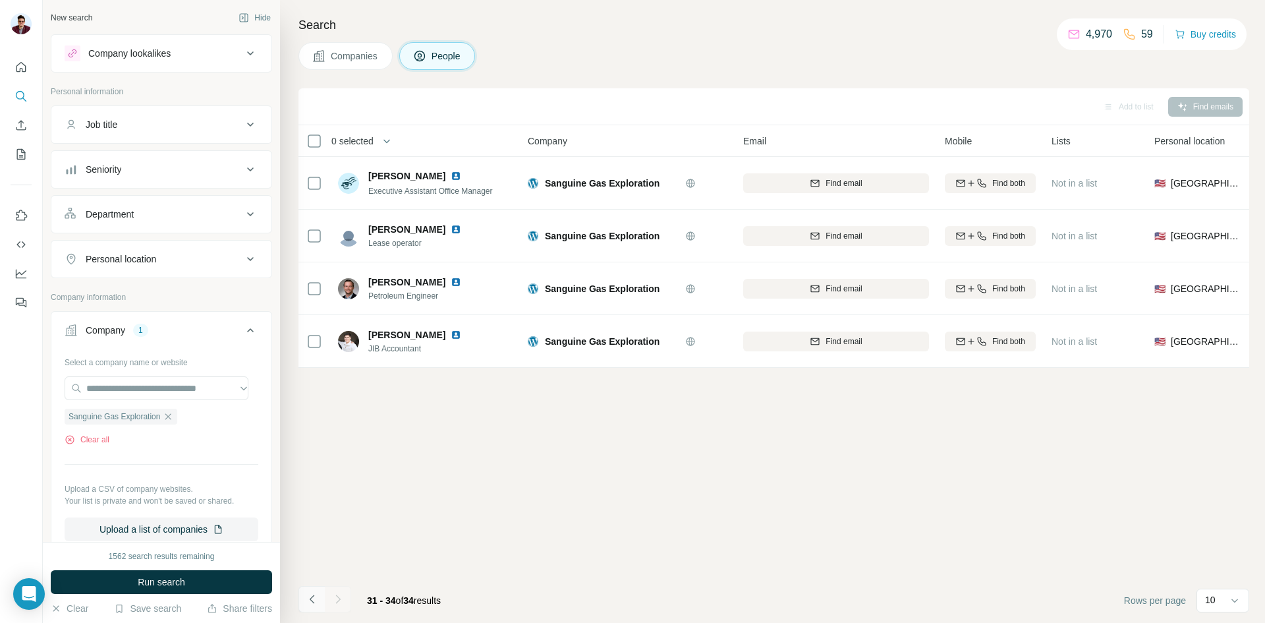
click at [314, 594] on icon "Navigate to previous page" at bounding box center [312, 598] width 13 height 13
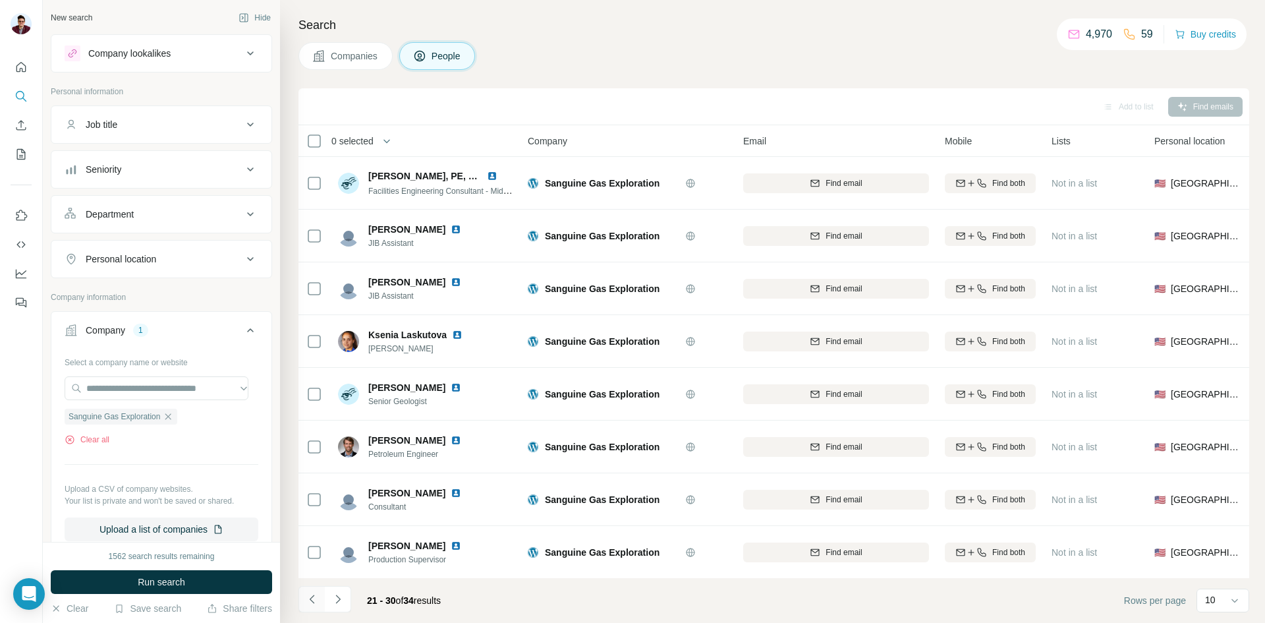
click at [314, 593] on icon "Navigate to previous page" at bounding box center [312, 598] width 13 height 13
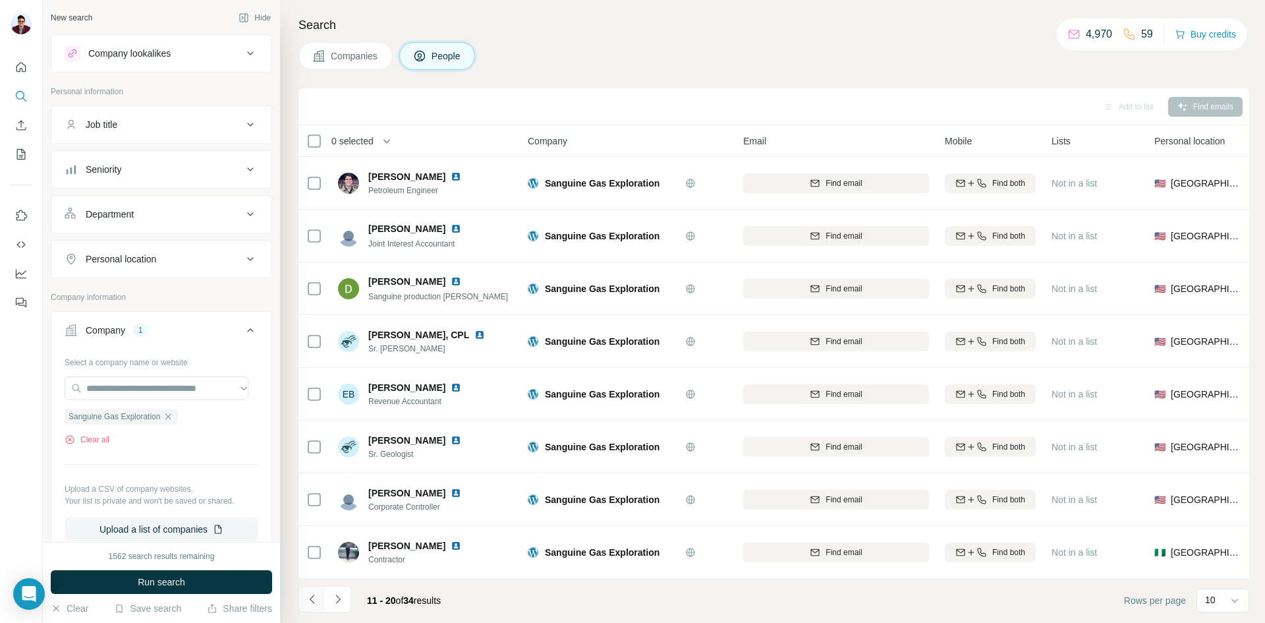
click at [314, 593] on icon "Navigate to previous page" at bounding box center [312, 598] width 13 height 13
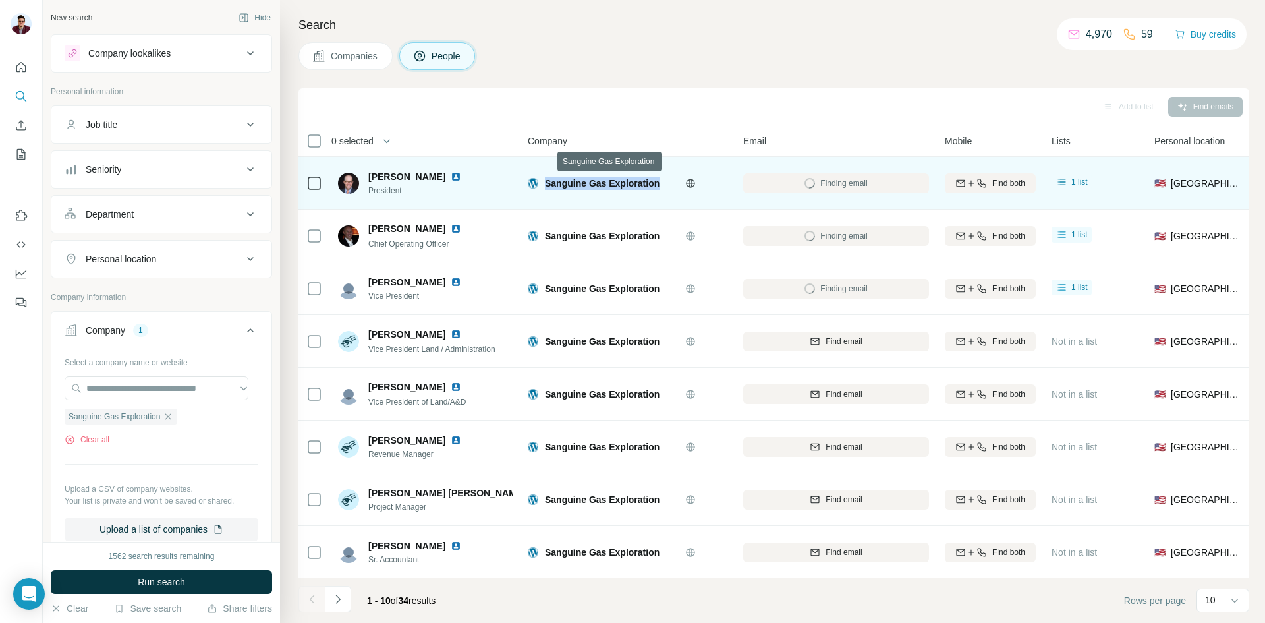
drag, startPoint x: 542, startPoint y: 186, endPoint x: 660, endPoint y: 179, distance: 118.8
click at [660, 179] on div "Sanguine Gas Exploration" at bounding box center [628, 183] width 200 height 13
drag, startPoint x: 369, startPoint y: 173, endPoint x: 427, endPoint y: 173, distance: 58.0
click at [427, 173] on span "[PERSON_NAME]" at bounding box center [406, 176] width 77 height 13
drag, startPoint x: 370, startPoint y: 190, endPoint x: 410, endPoint y: 190, distance: 40.2
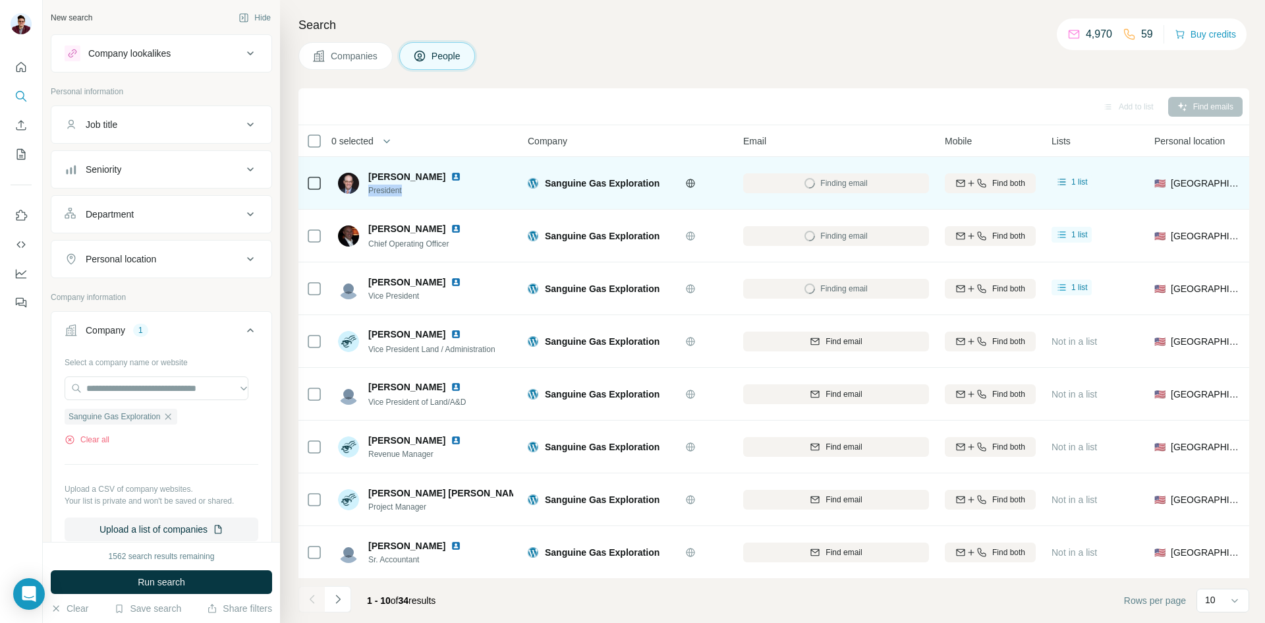
click at [410, 190] on span "President" at bounding box center [422, 190] width 109 height 12
click at [451, 178] on img at bounding box center [456, 176] width 11 height 11
drag, startPoint x: 760, startPoint y: 183, endPoint x: 887, endPoint y: 184, distance: 127.2
click at [887, 184] on div "[EMAIL_ADDRESS][DOMAIN_NAME]" at bounding box center [836, 183] width 186 height 36
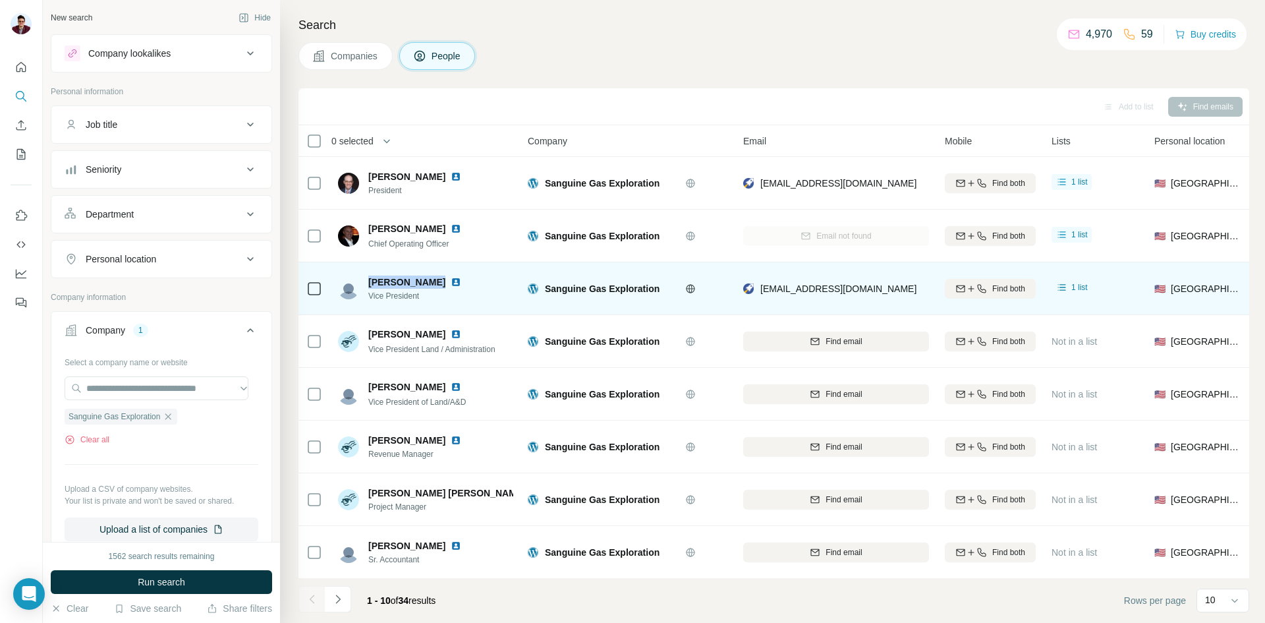
drag, startPoint x: 367, startPoint y: 283, endPoint x: 430, endPoint y: 279, distance: 63.4
click at [430, 279] on div "[PERSON_NAME] Vice President" at bounding box center [407, 288] width 139 height 26
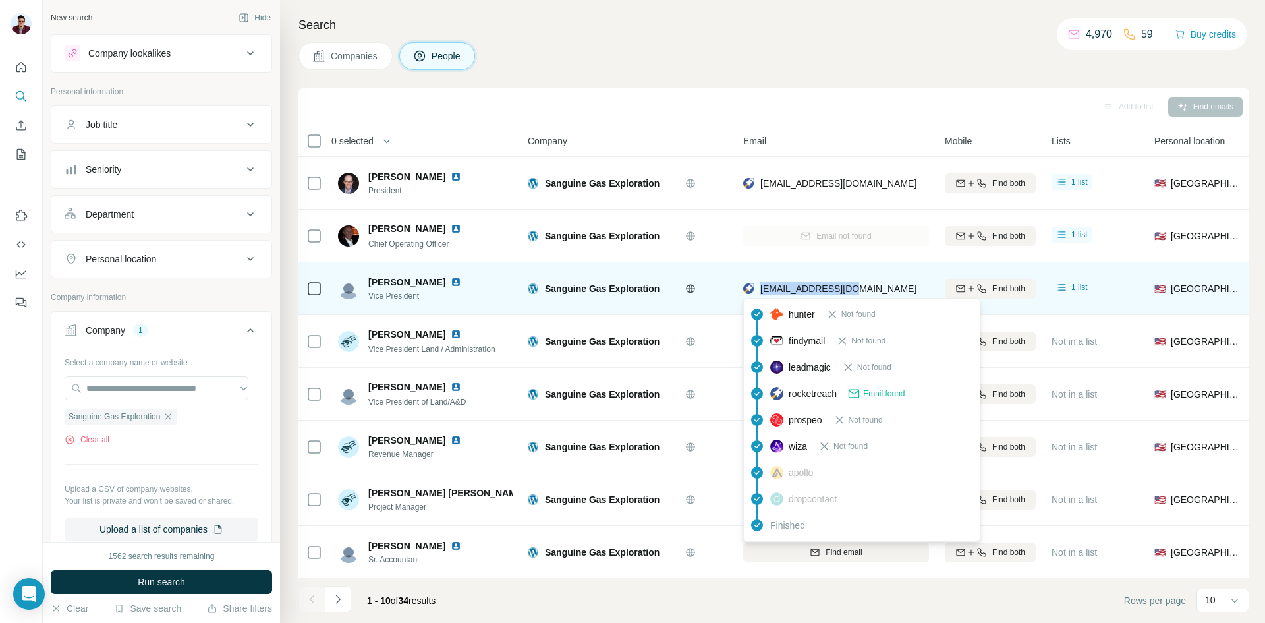
drag, startPoint x: 854, startPoint y: 292, endPoint x: 759, endPoint y: 289, distance: 94.9
click at [759, 289] on div "[EMAIL_ADDRESS][DOMAIN_NAME]" at bounding box center [836, 288] width 186 height 36
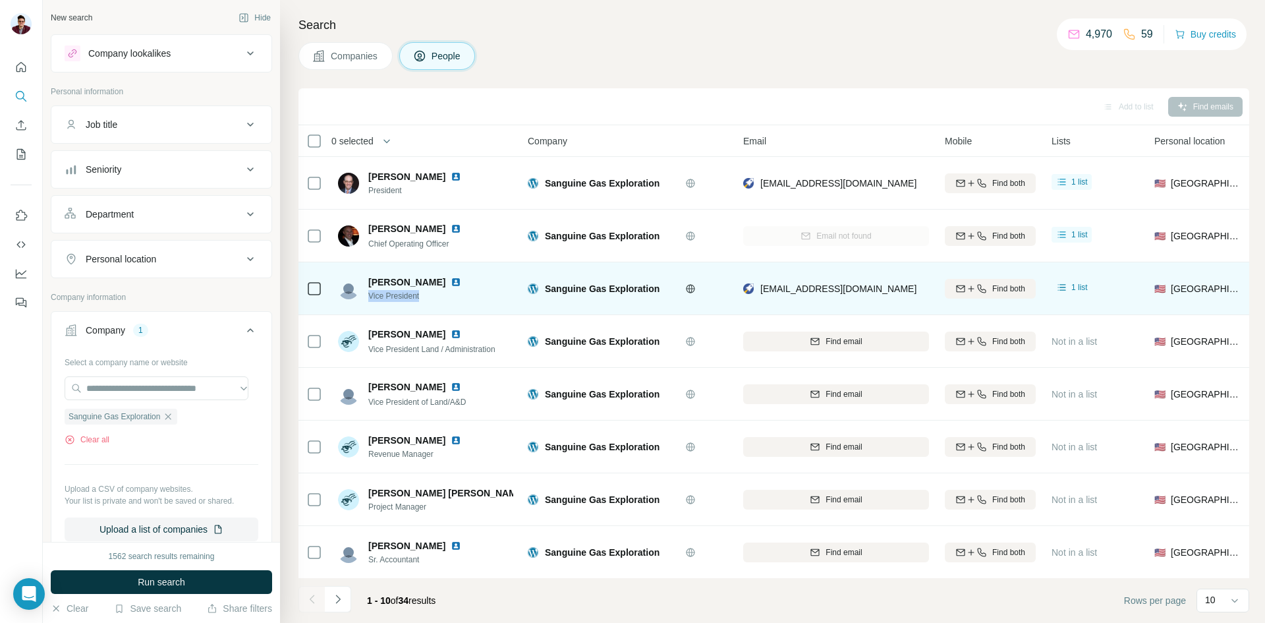
drag, startPoint x: 368, startPoint y: 294, endPoint x: 429, endPoint y: 297, distance: 61.3
click at [429, 297] on div "[PERSON_NAME] Vice President" at bounding box center [407, 288] width 139 height 26
click at [451, 280] on img at bounding box center [456, 282] width 11 height 11
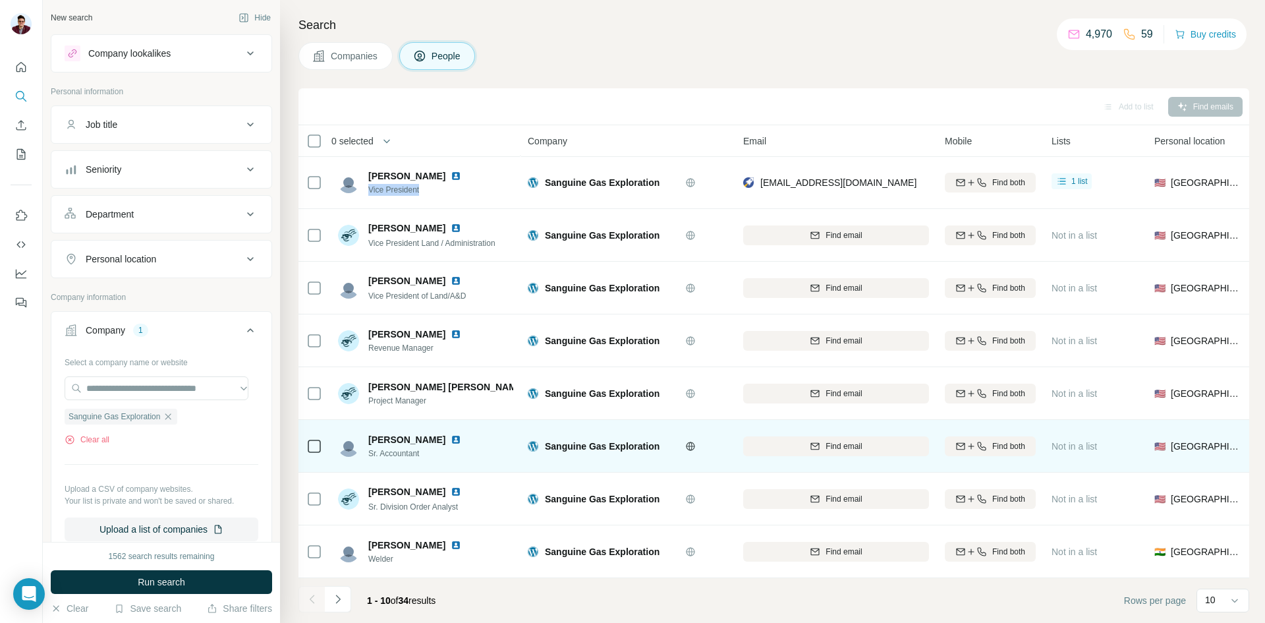
scroll to position [113, 0]
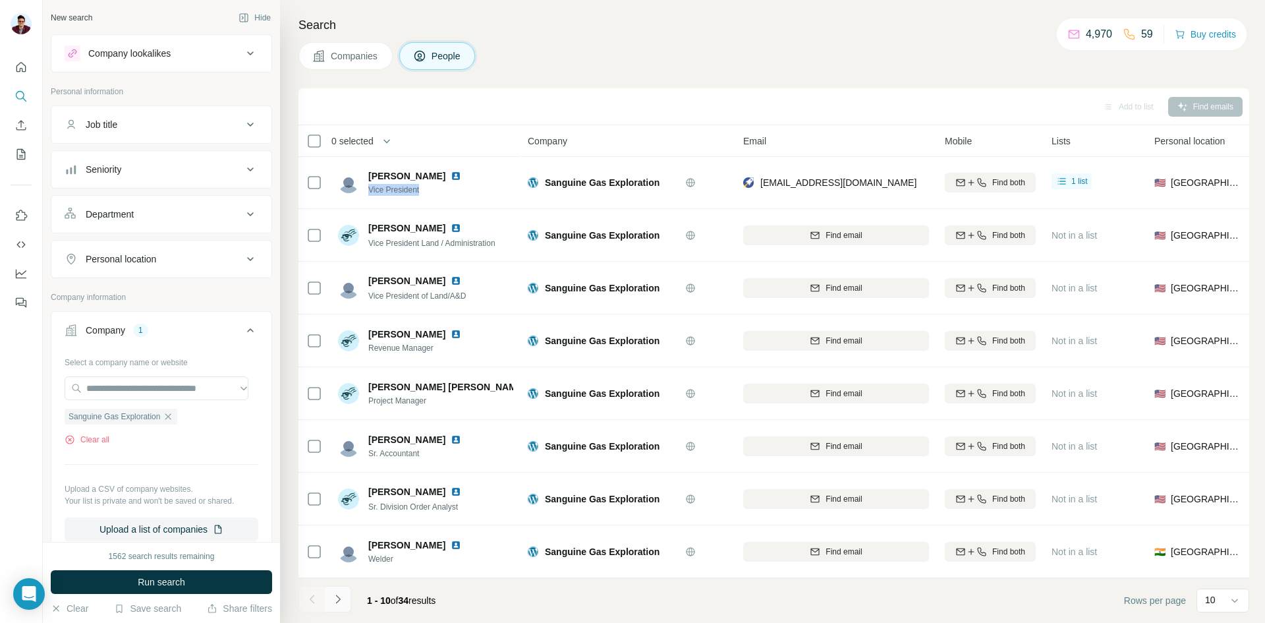
click at [338, 595] on icon "Navigate to next page" at bounding box center [337, 598] width 13 height 13
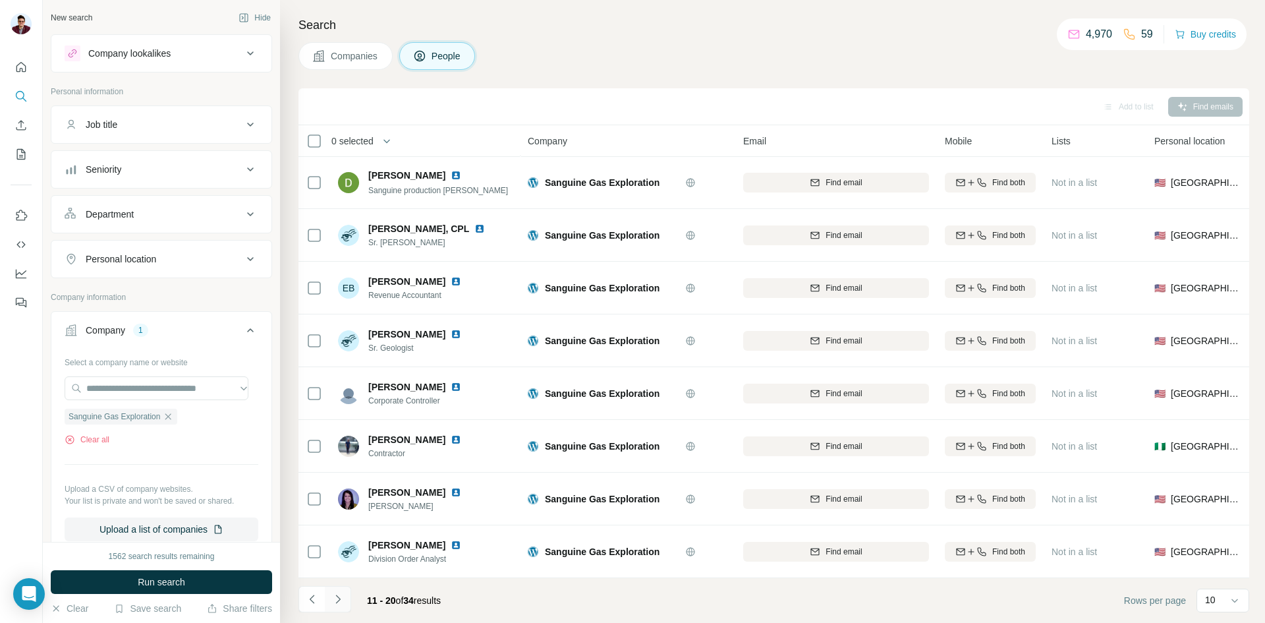
click at [335, 603] on icon "Navigate to next page" at bounding box center [337, 598] width 13 height 13
click at [333, 597] on icon "Navigate to next page" at bounding box center [337, 598] width 13 height 13
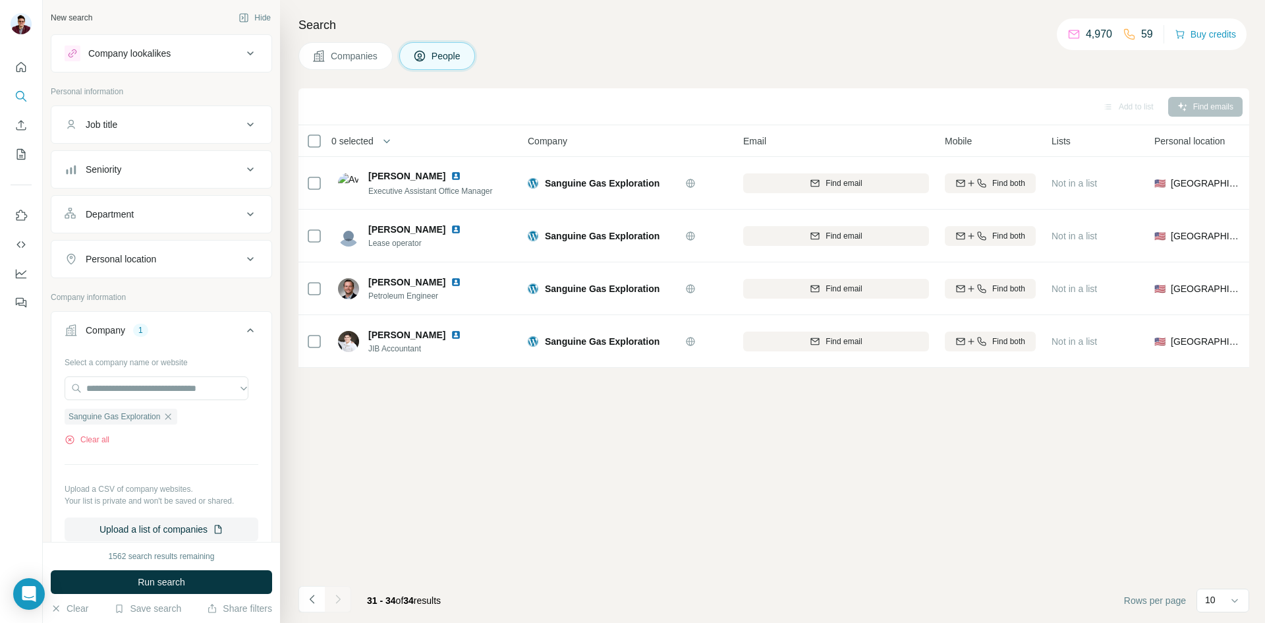
scroll to position [0, 0]
click at [308, 600] on icon "Navigate to previous page" at bounding box center [312, 598] width 13 height 13
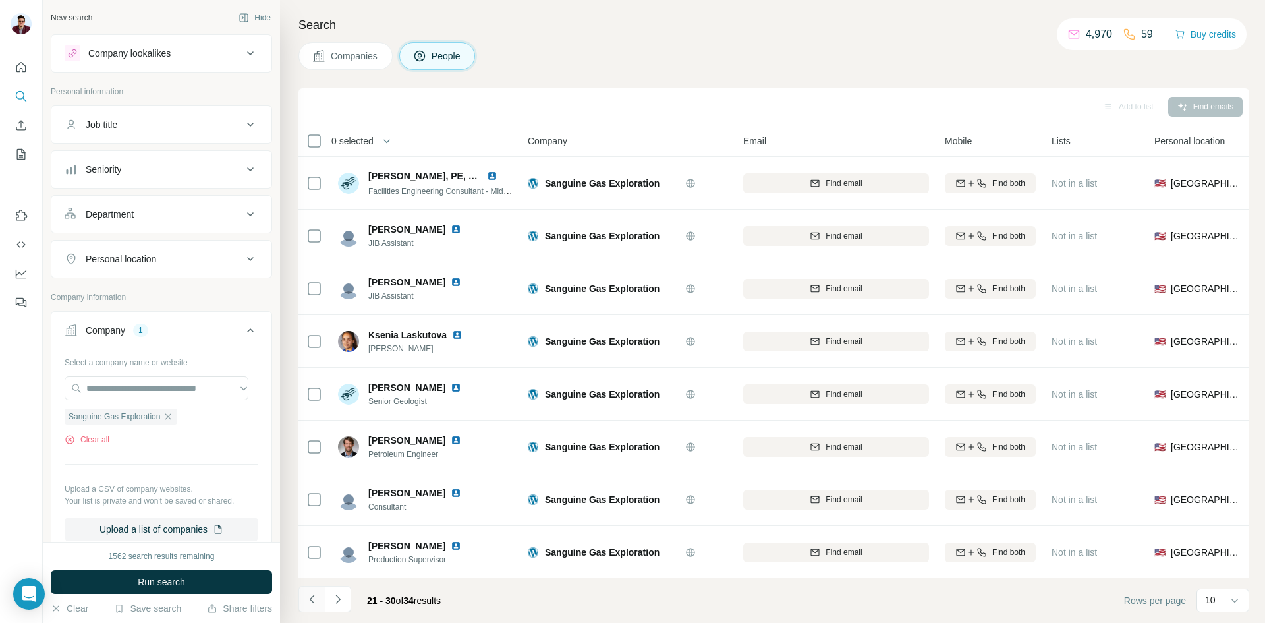
click at [308, 600] on icon "Navigate to previous page" at bounding box center [312, 598] width 13 height 13
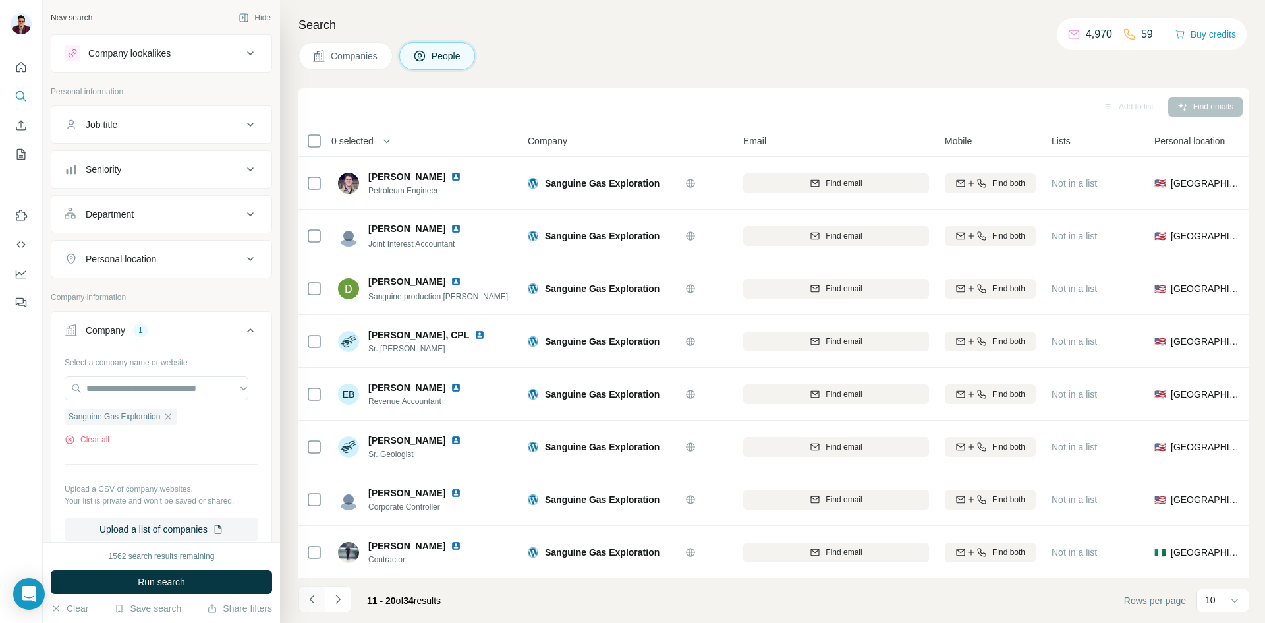
click at [308, 600] on icon "Navigate to previous page" at bounding box center [312, 598] width 13 height 13
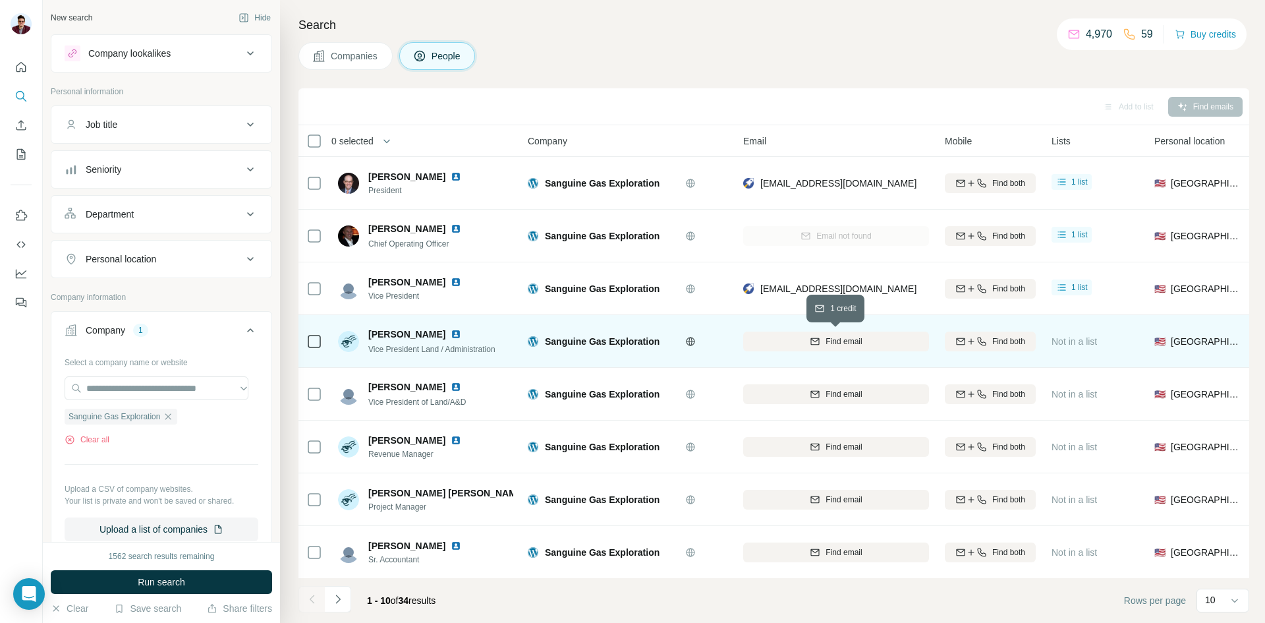
click at [805, 341] on div "Find email" at bounding box center [836, 341] width 186 height 12
drag, startPoint x: 368, startPoint y: 337, endPoint x: 413, endPoint y: 334, distance: 45.5
click at [413, 334] on div "[PERSON_NAME] Vice President Land / Administration" at bounding box center [416, 341] width 157 height 28
click at [451, 333] on img at bounding box center [456, 334] width 11 height 11
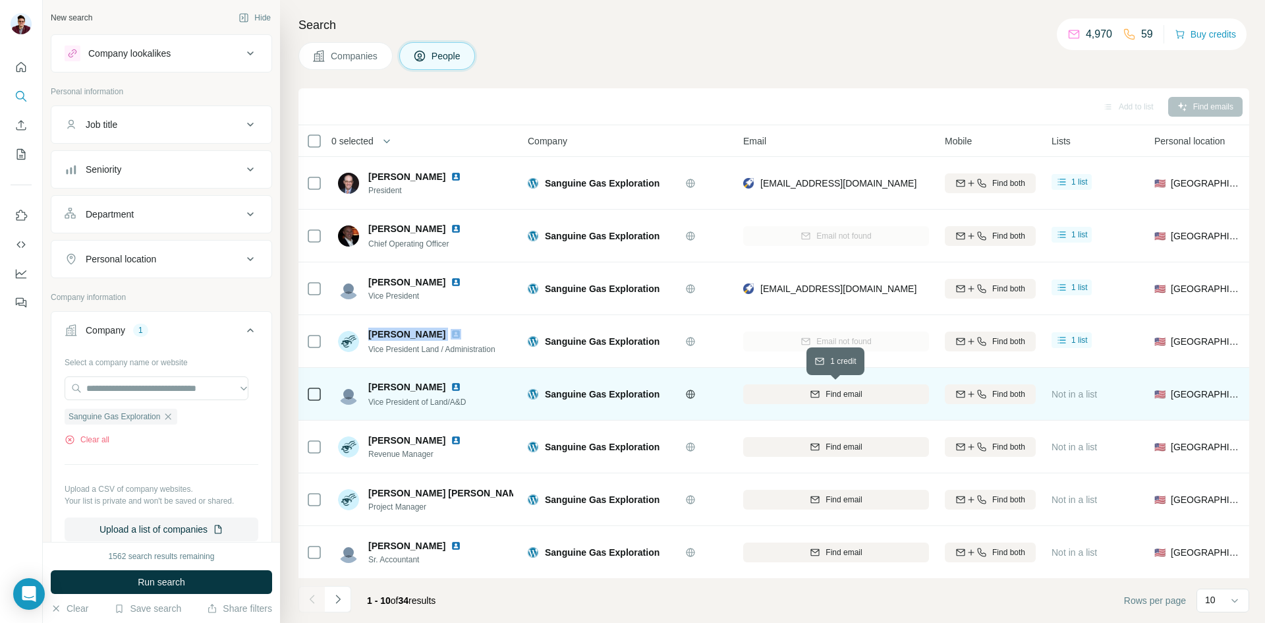
click at [811, 395] on icon "button" at bounding box center [815, 393] width 9 height 7
drag, startPoint x: 368, startPoint y: 400, endPoint x: 475, endPoint y: 406, distance: 106.9
click at [475, 406] on div "[PERSON_NAME] Vice President of Land/A&D" at bounding box center [425, 394] width 175 height 36
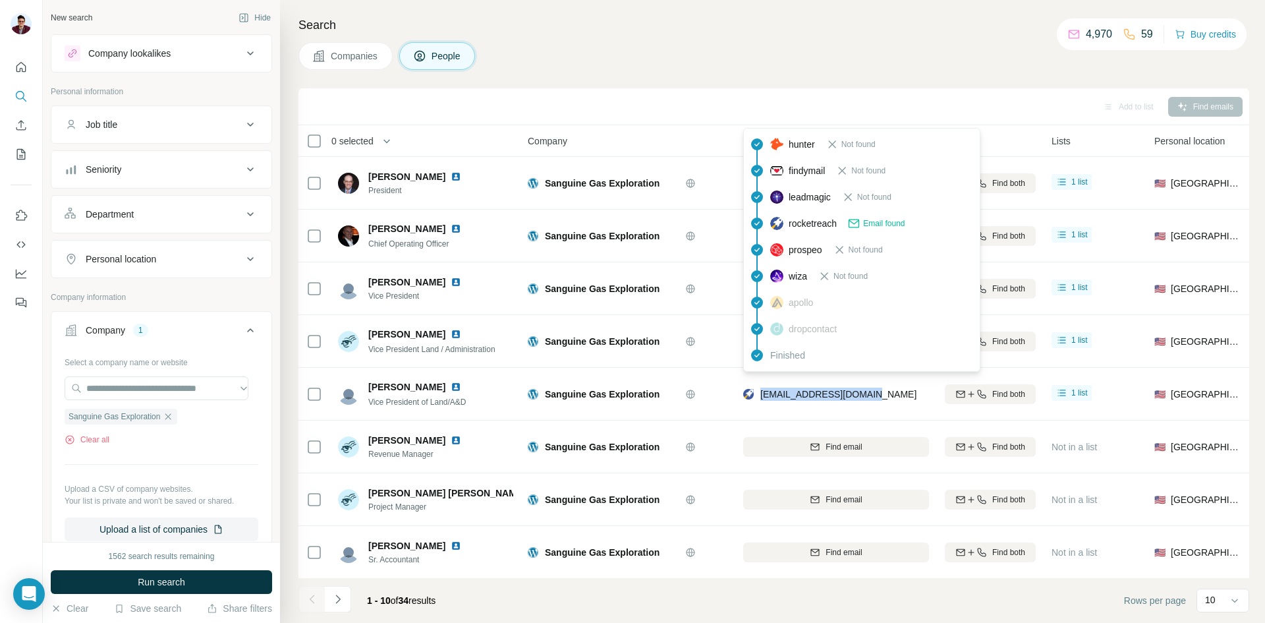
drag, startPoint x: 757, startPoint y: 395, endPoint x: 873, endPoint y: 399, distance: 116.0
click at [873, 399] on div "[EMAIL_ADDRESS][DOMAIN_NAME]" at bounding box center [829, 393] width 173 height 13
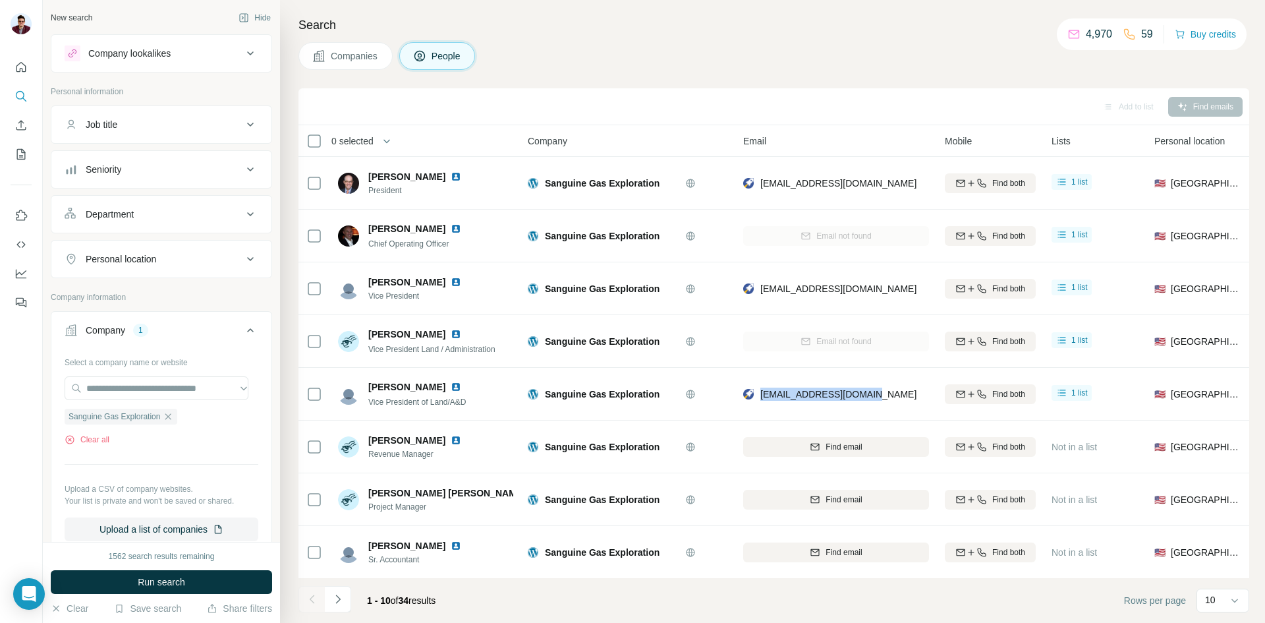
drag, startPoint x: 362, startPoint y: 387, endPoint x: 435, endPoint y: 386, distance: 72.5
click at [435, 386] on div "[PERSON_NAME] Vice President of Land/A&D" at bounding box center [407, 394] width 139 height 28
click at [451, 383] on img at bounding box center [456, 387] width 11 height 11
click at [367, 51] on span "Companies" at bounding box center [355, 55] width 48 height 13
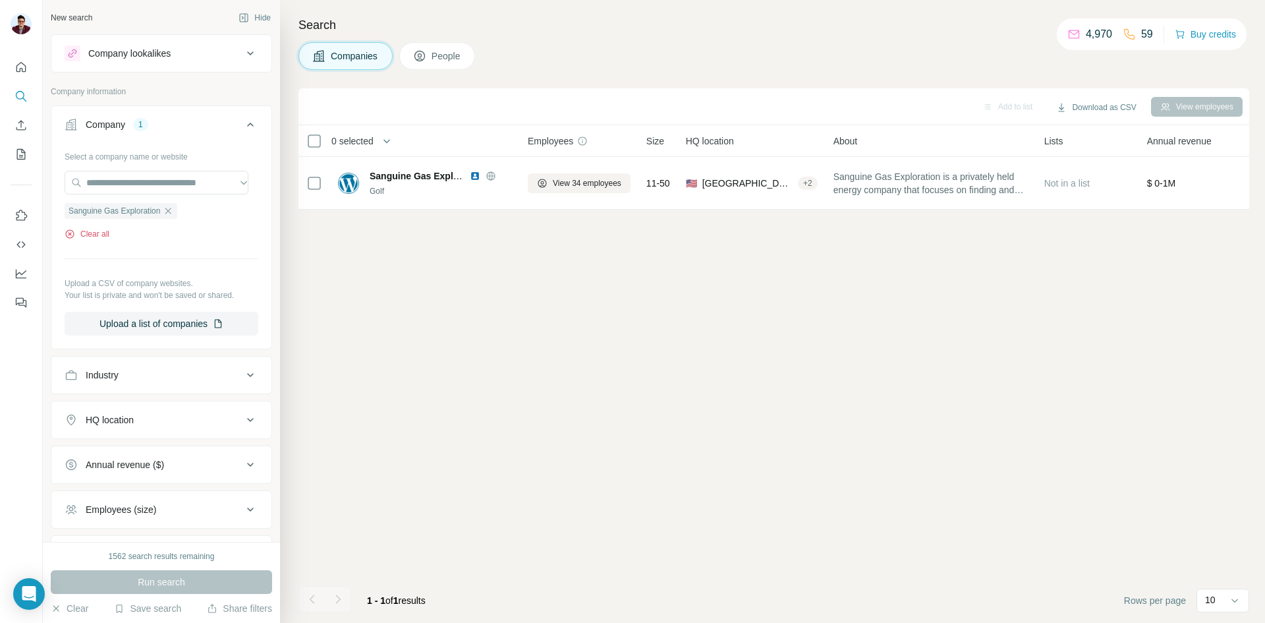
click at [103, 233] on button "Clear all" at bounding box center [87, 234] width 45 height 12
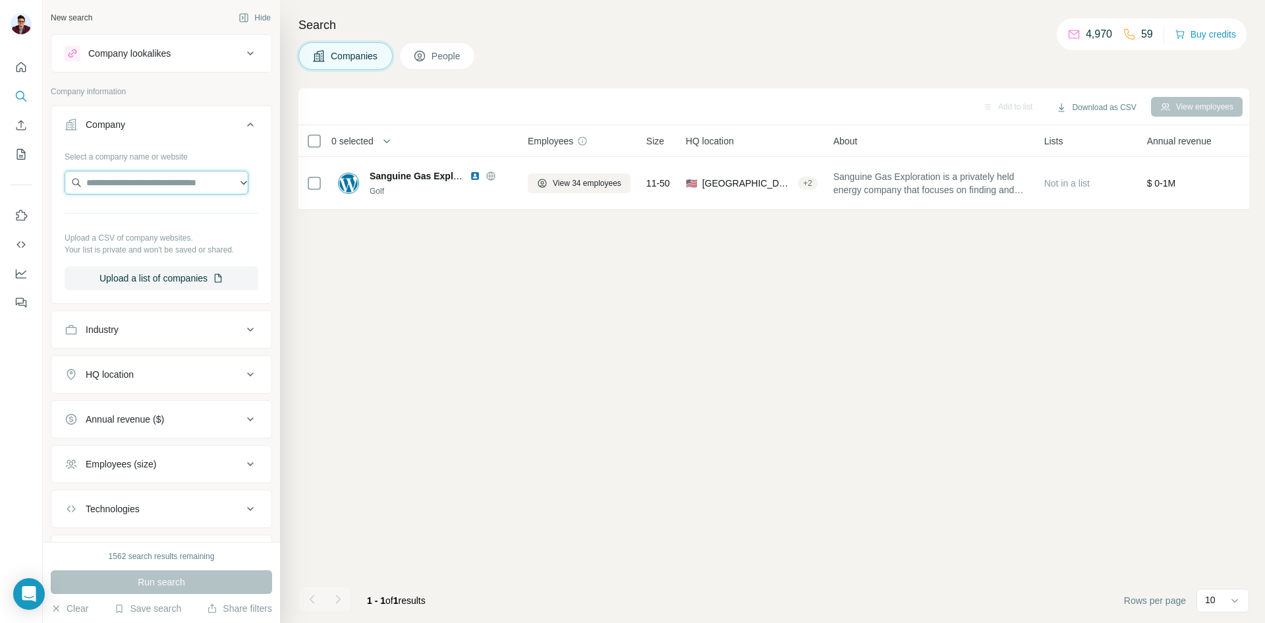
click at [125, 190] on input "text" at bounding box center [157, 183] width 184 height 24
paste input "**********"
type input "**********"
click at [152, 231] on p "Redbud Exploration and Production" at bounding box center [169, 219] width 136 height 26
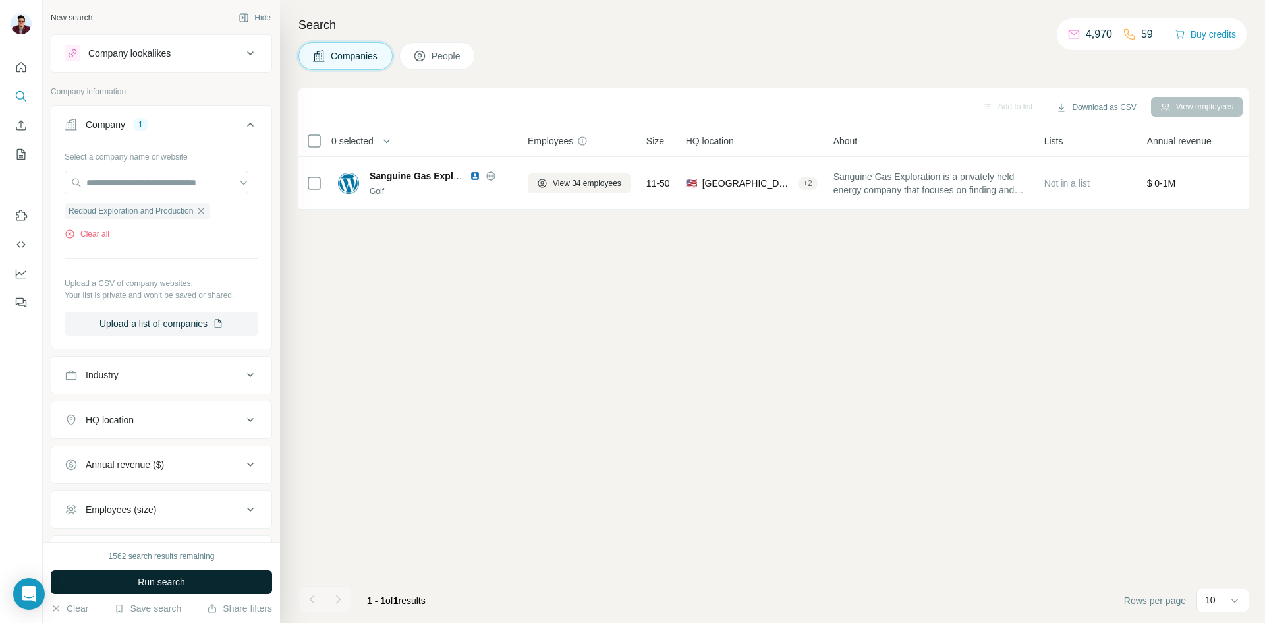
click at [148, 579] on span "Run search" at bounding box center [161, 581] width 47 height 13
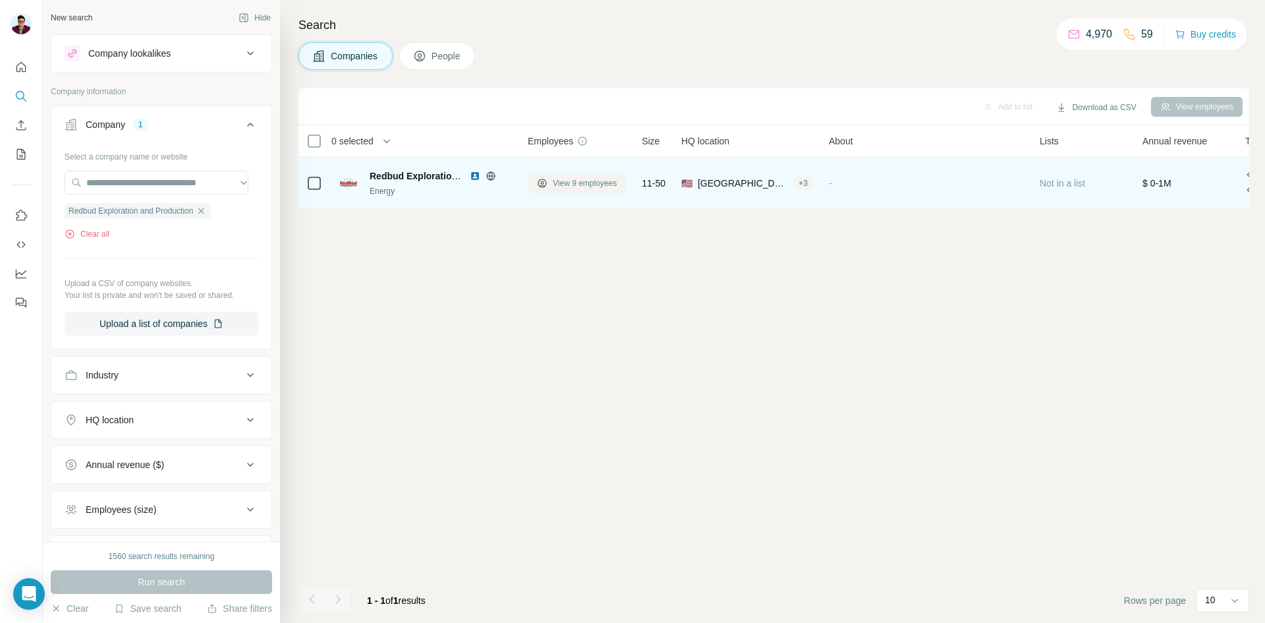
click at [555, 186] on span "View 9 employees" at bounding box center [585, 183] width 64 height 12
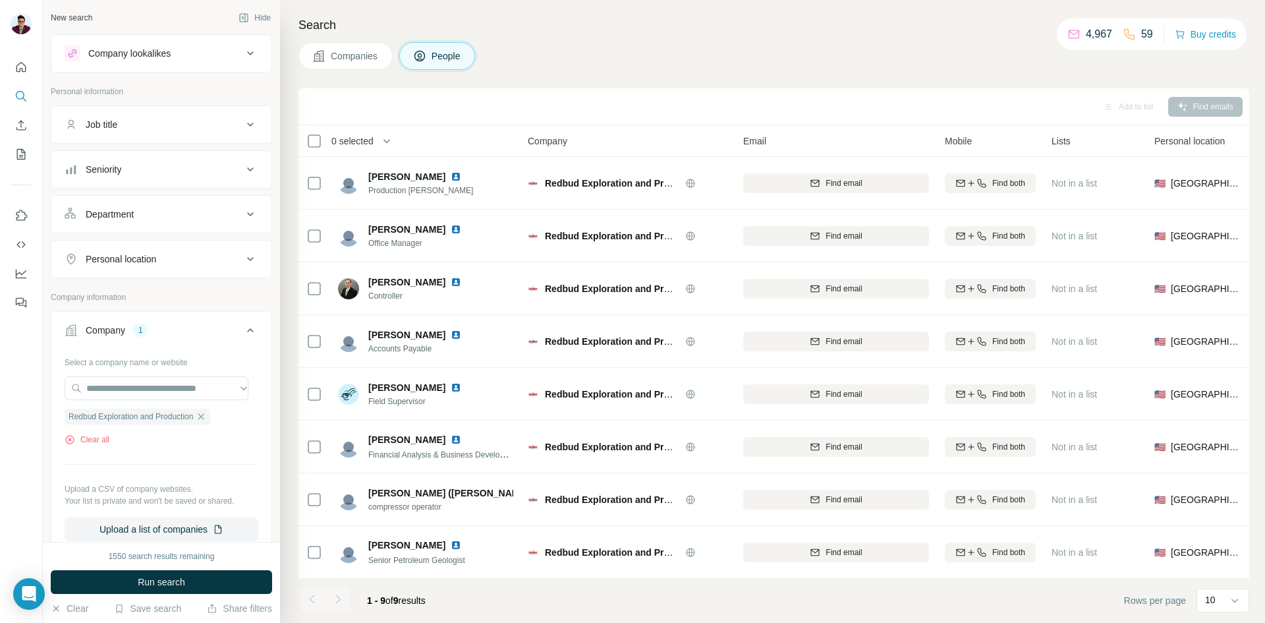
click at [354, 60] on span "Companies" at bounding box center [355, 55] width 48 height 13
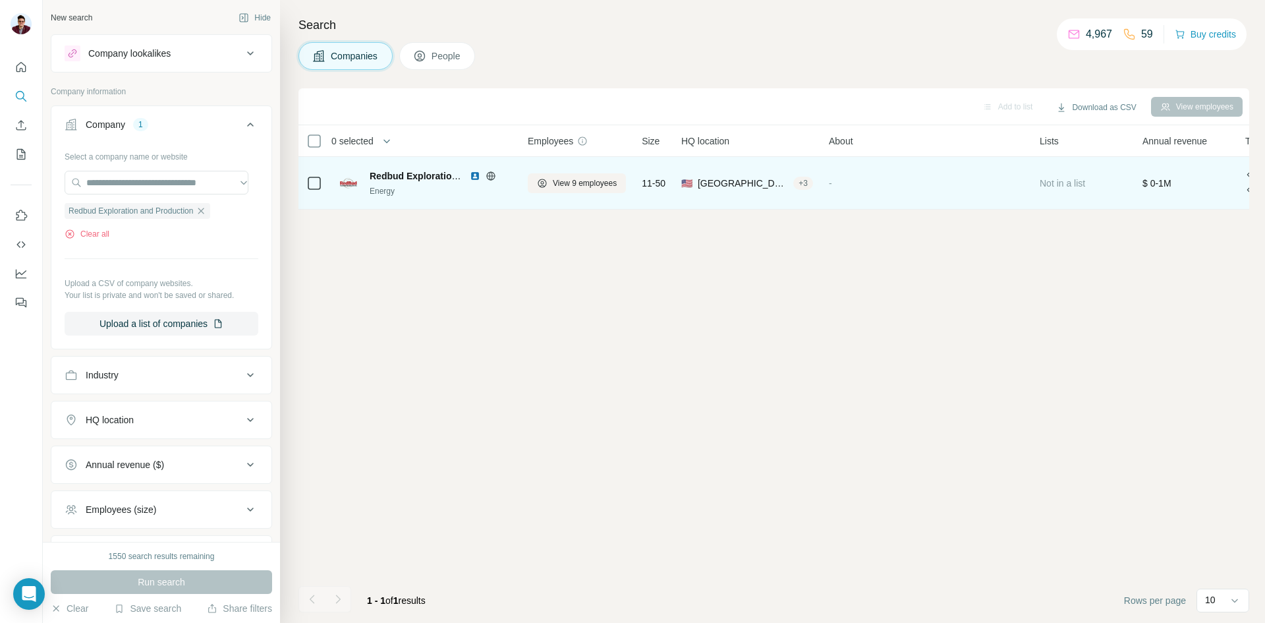
click at [478, 175] on img at bounding box center [475, 176] width 11 height 11
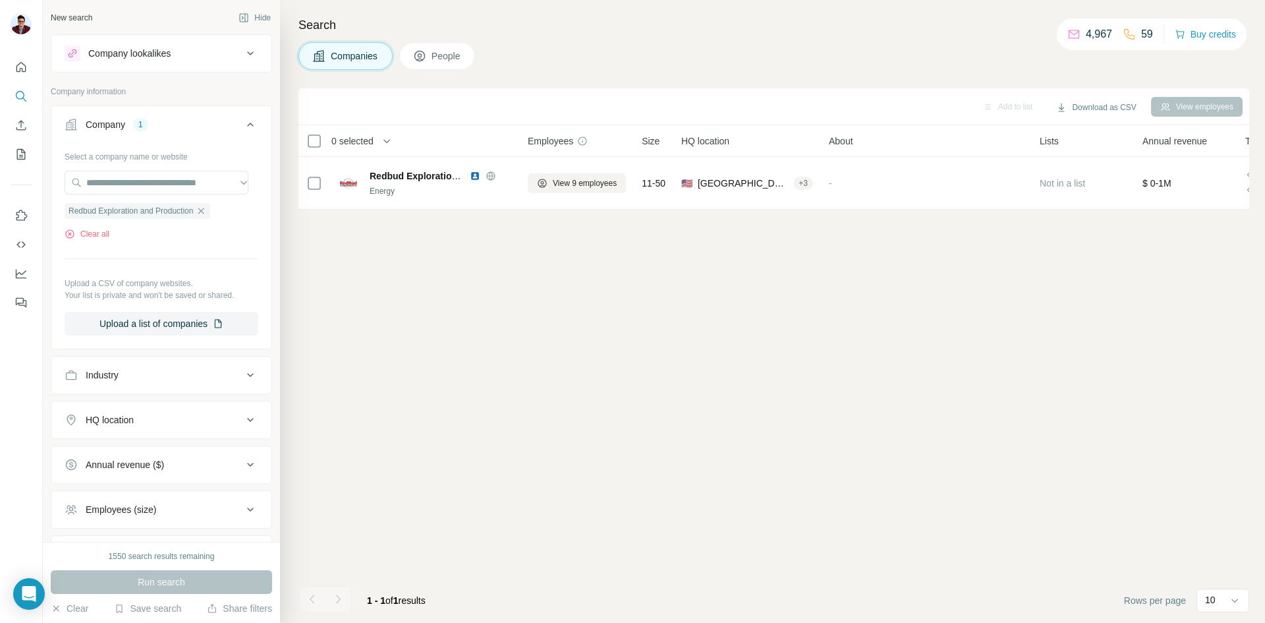
click at [341, 49] on span "Companies" at bounding box center [355, 55] width 48 height 13
click at [106, 233] on button "Clear all" at bounding box center [87, 234] width 45 height 12
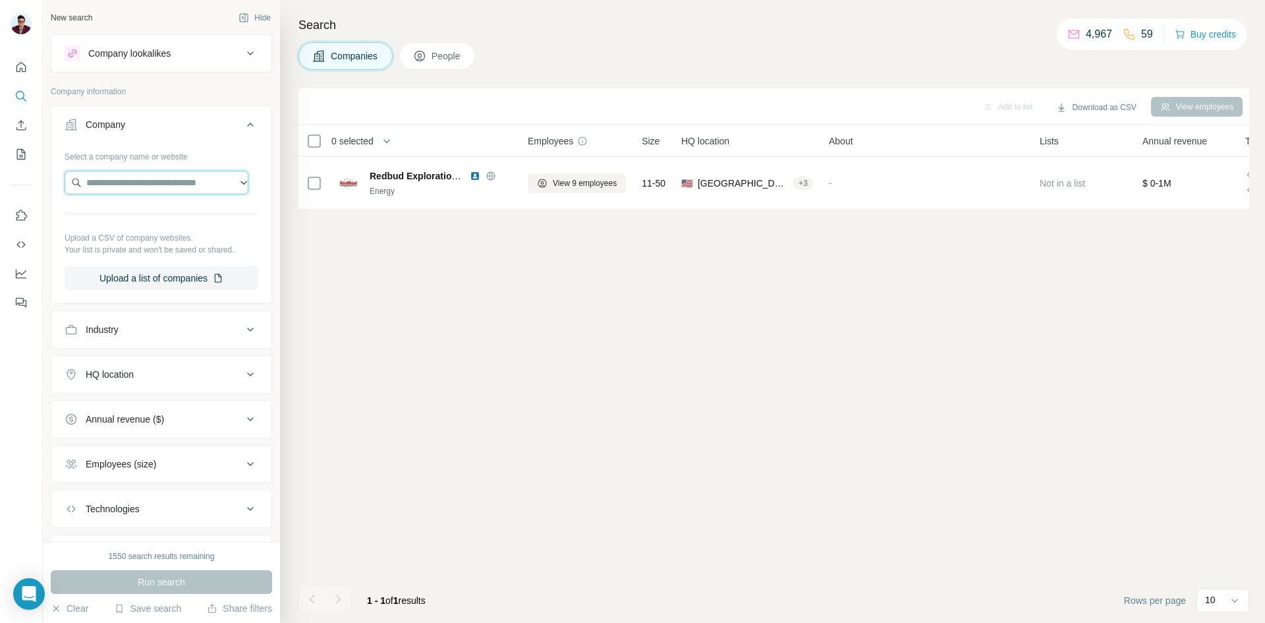
click at [134, 184] on input "text" at bounding box center [157, 183] width 184 height 24
paste input "**********"
type input "**********"
click at [144, 223] on p "[DOMAIN_NAME]" at bounding box center [143, 225] width 82 height 12
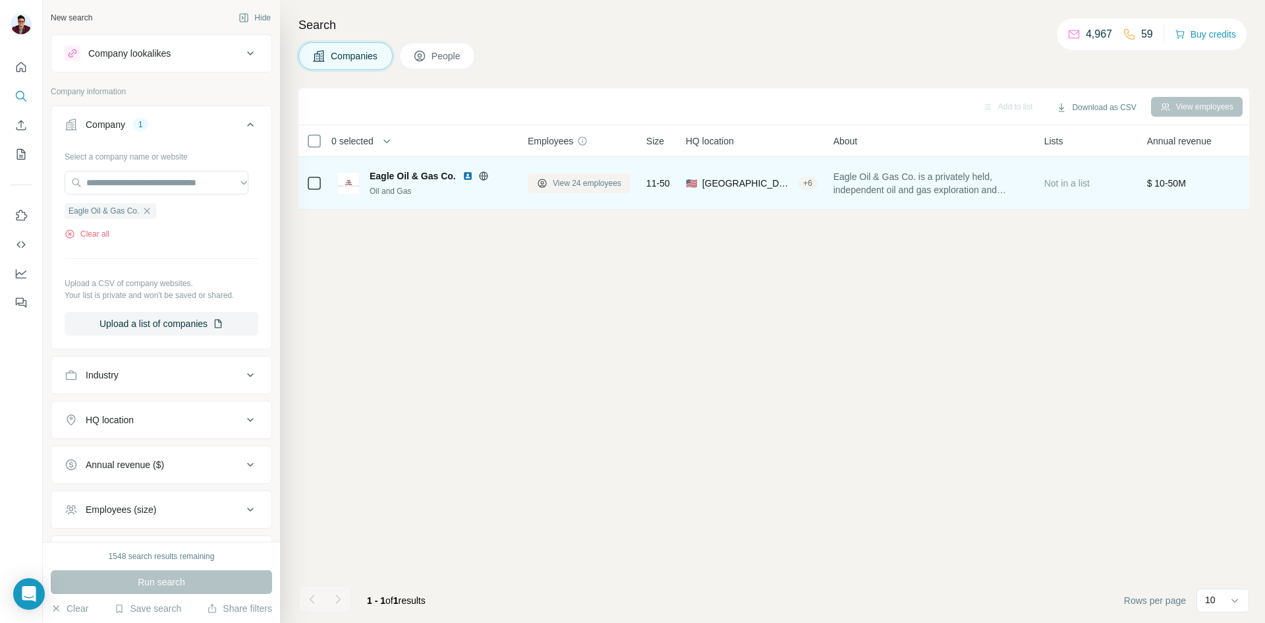
click at [584, 184] on span "View 24 employees" at bounding box center [587, 183] width 69 height 12
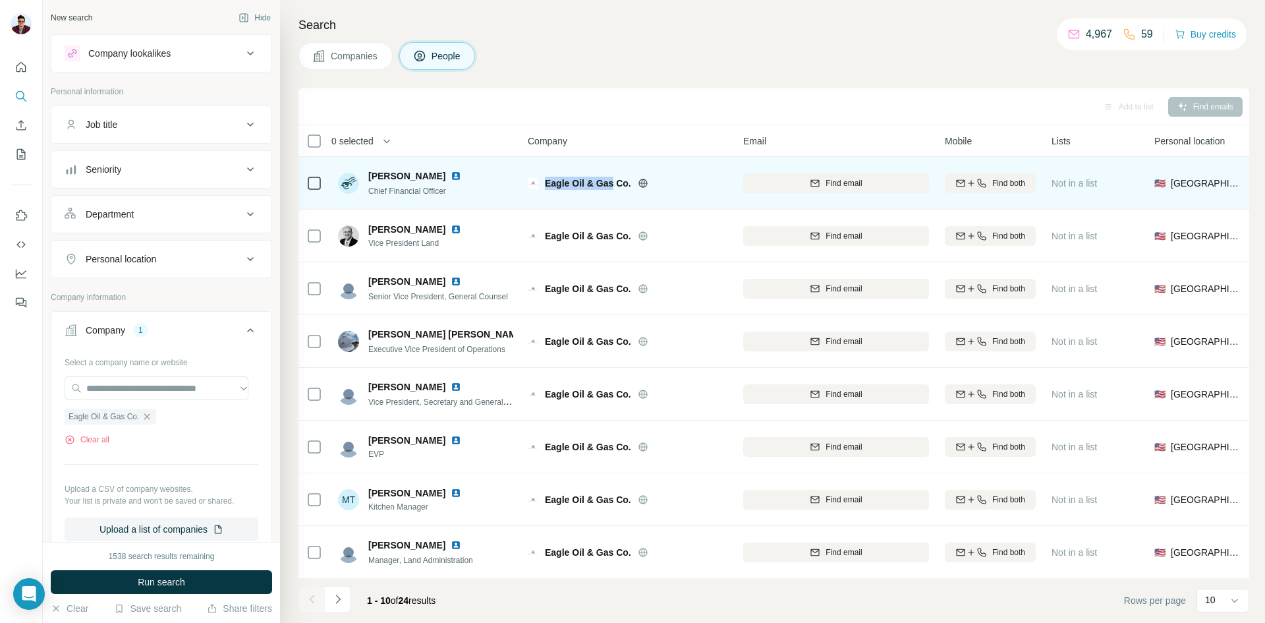
drag, startPoint x: 544, startPoint y: 183, endPoint x: 610, endPoint y: 183, distance: 66.6
click at [610, 183] on div "Eagle Oil & Gas Co." at bounding box center [628, 183] width 200 height 13
drag, startPoint x: 370, startPoint y: 175, endPoint x: 434, endPoint y: 169, distance: 64.8
click at [434, 169] on span "[PERSON_NAME]" at bounding box center [406, 175] width 77 height 13
click at [367, 173] on div "[PERSON_NAME] Chief Financial Officer" at bounding box center [407, 183] width 139 height 28
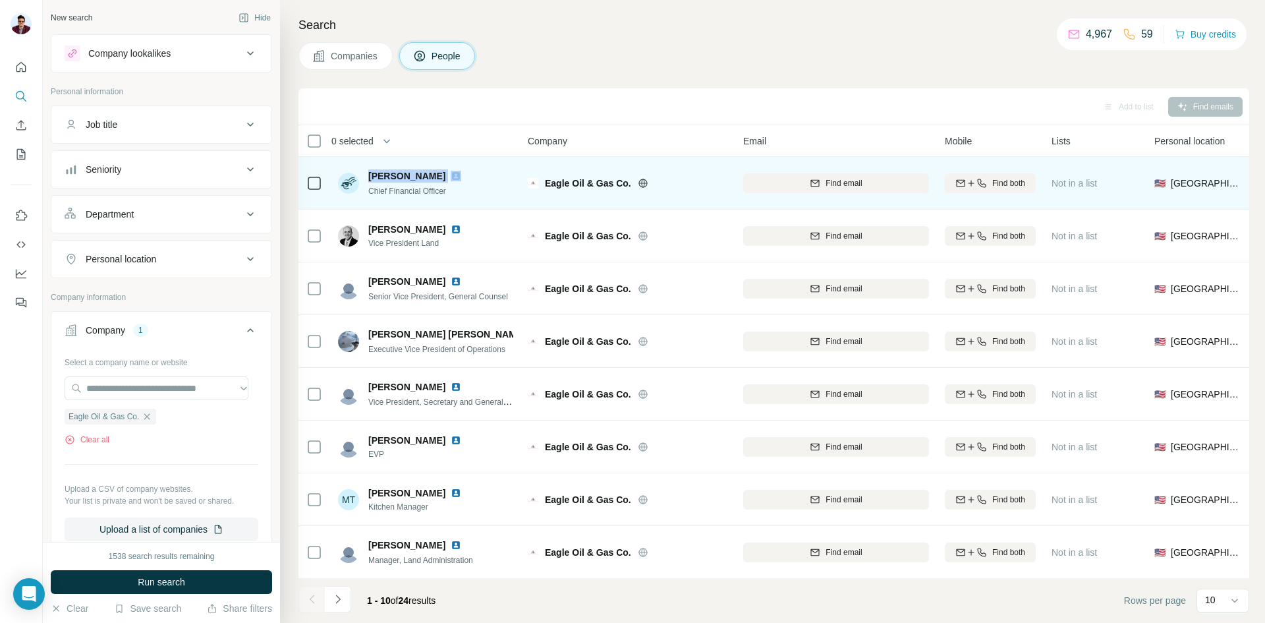
drag, startPoint x: 369, startPoint y: 174, endPoint x: 442, endPoint y: 174, distance: 73.1
click at [442, 174] on div "[PERSON_NAME]" at bounding box center [422, 175] width 109 height 13
click at [853, 186] on span "Find email" at bounding box center [844, 183] width 36 height 12
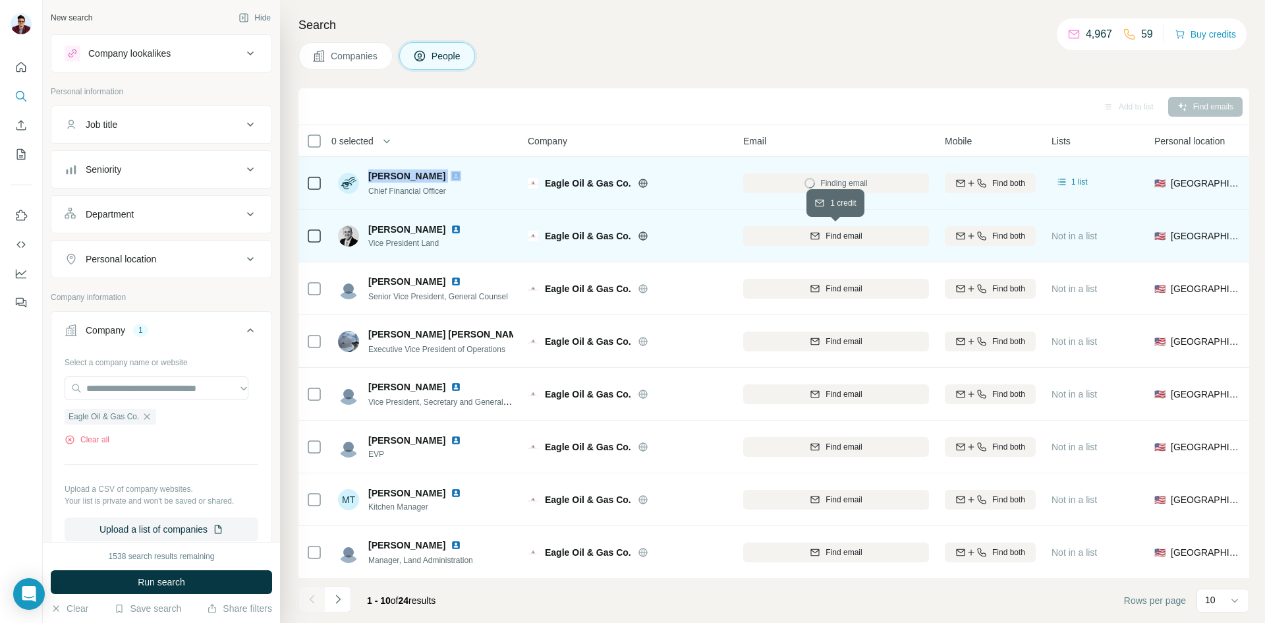
click at [844, 233] on span "Find email" at bounding box center [844, 236] width 36 height 12
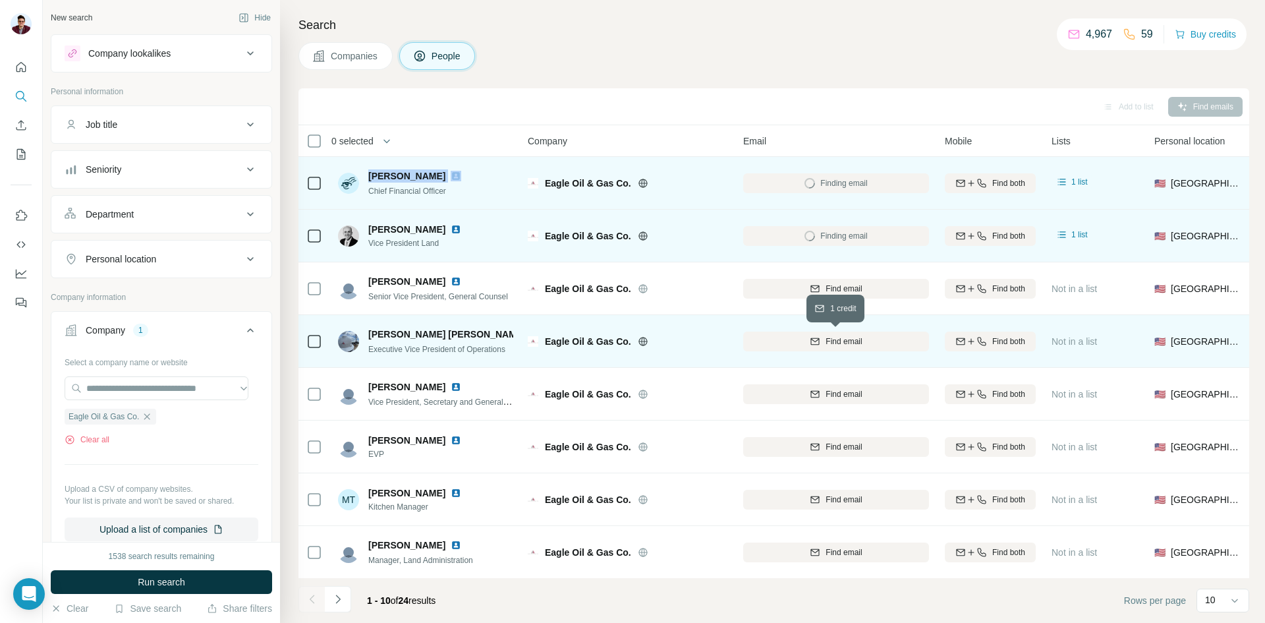
click at [822, 345] on div "Find email" at bounding box center [836, 341] width 186 height 12
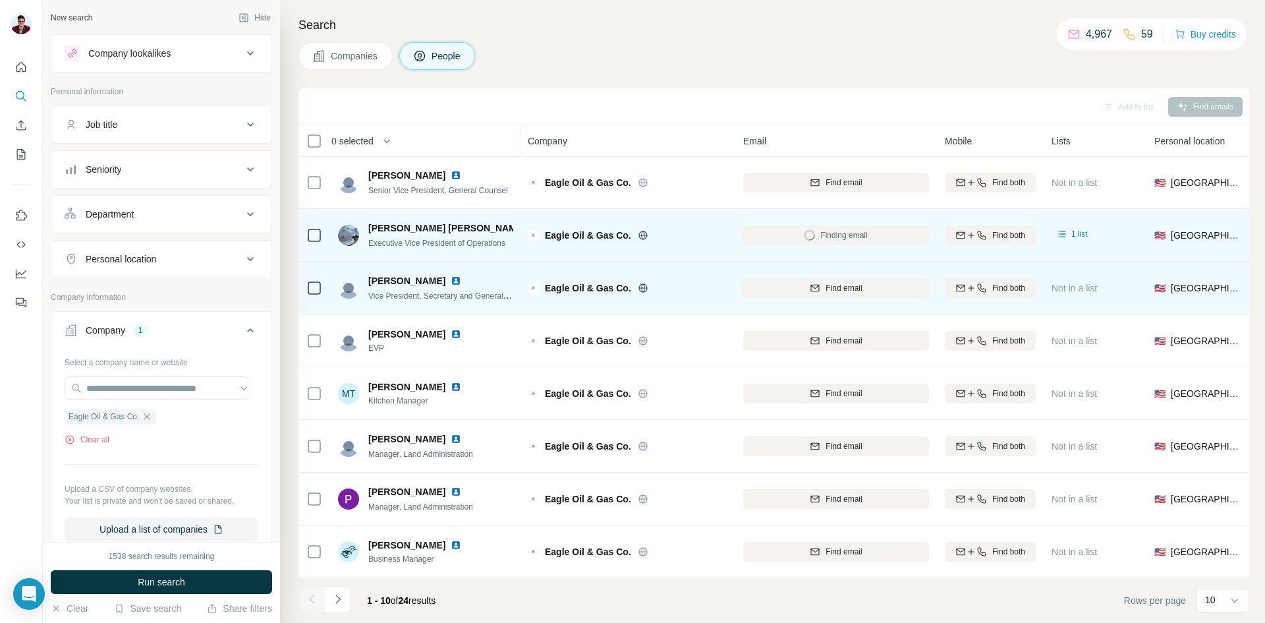
scroll to position [113, 0]
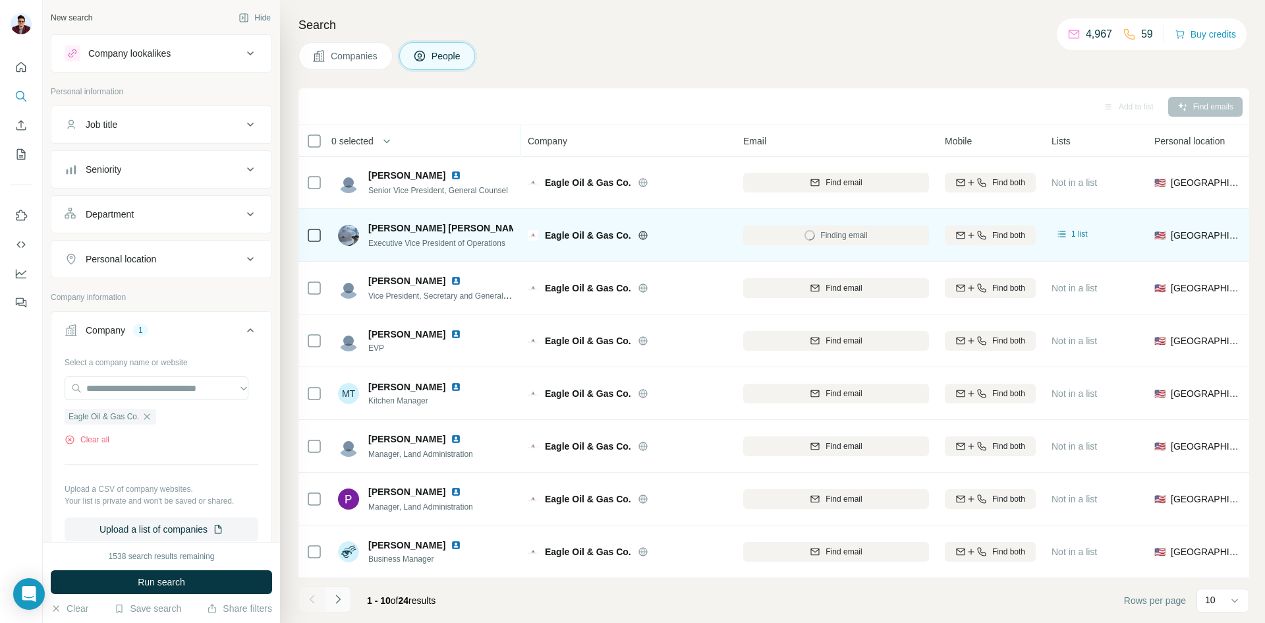
click at [336, 599] on icon "Navigate to next page" at bounding box center [337, 598] width 13 height 13
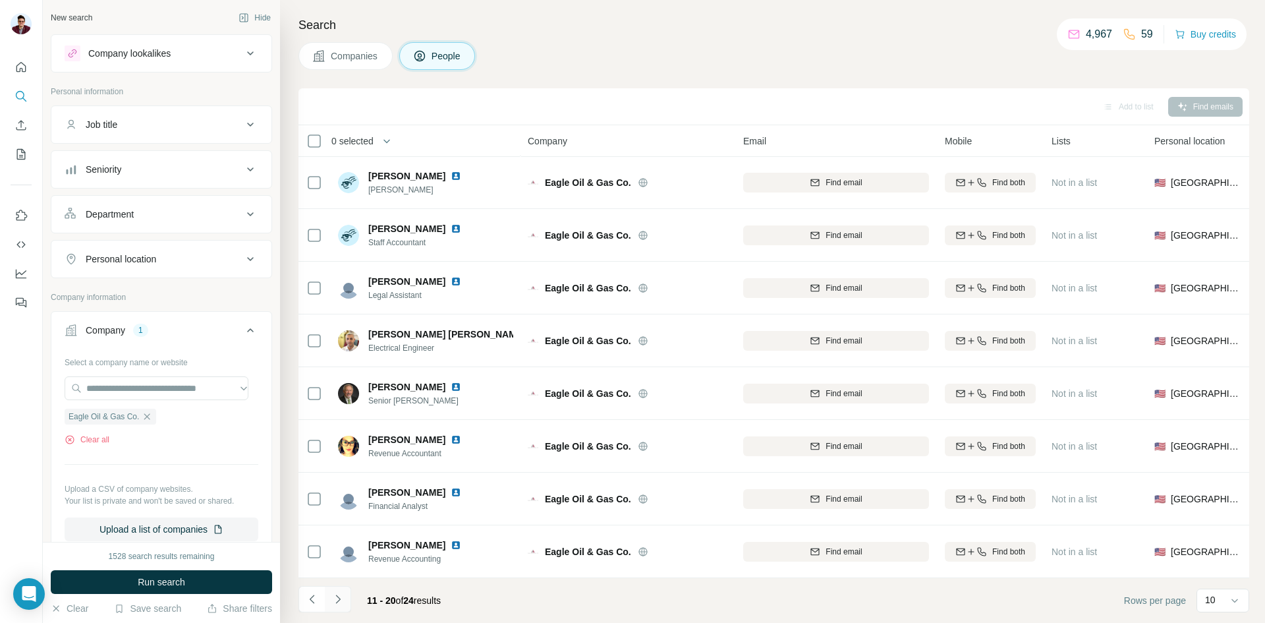
click at [336, 599] on icon "Navigate to next page" at bounding box center [337, 598] width 13 height 13
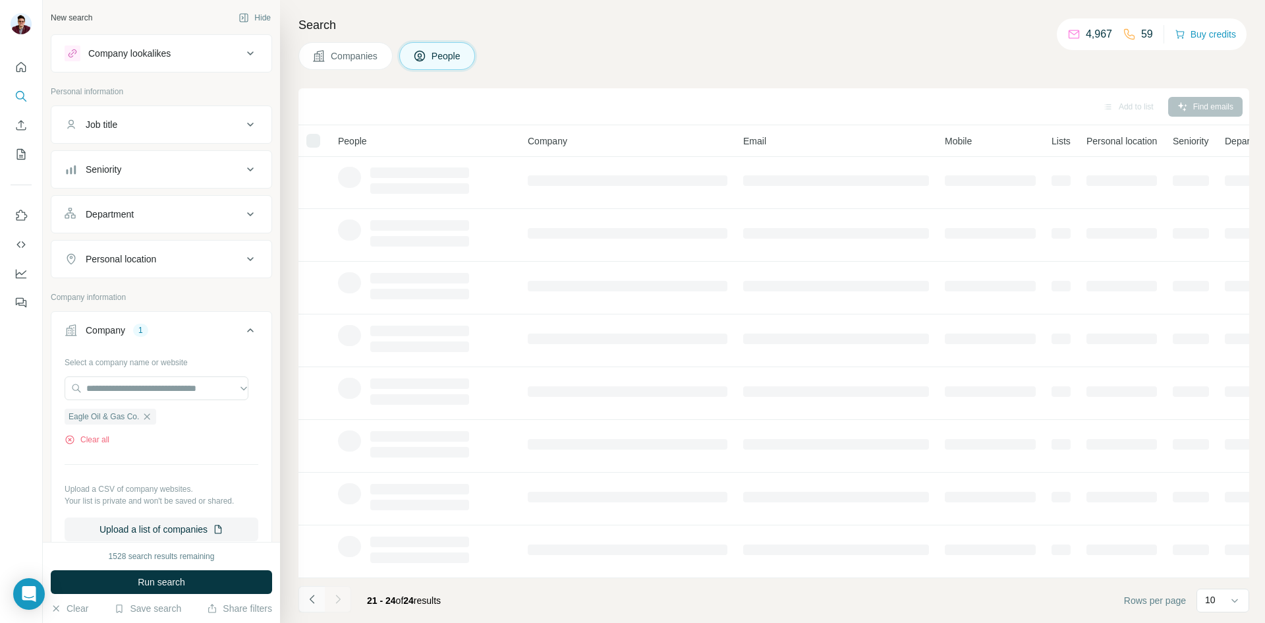
scroll to position [0, 0]
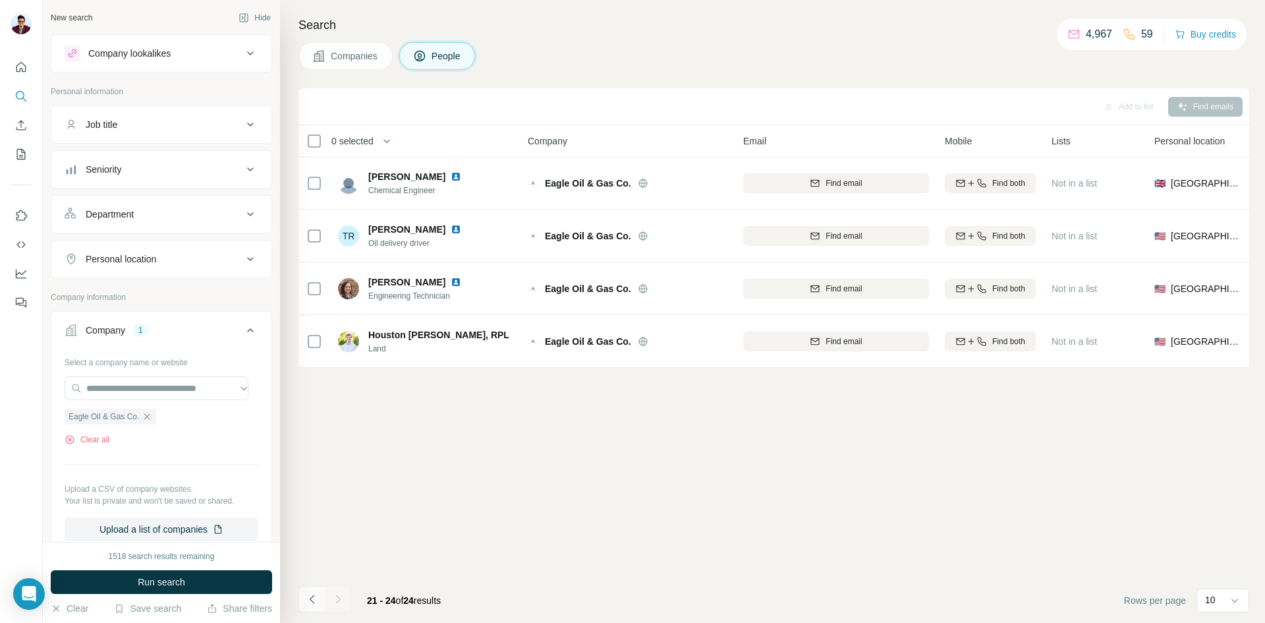
click at [309, 594] on icon "Navigate to previous page" at bounding box center [312, 598] width 13 height 13
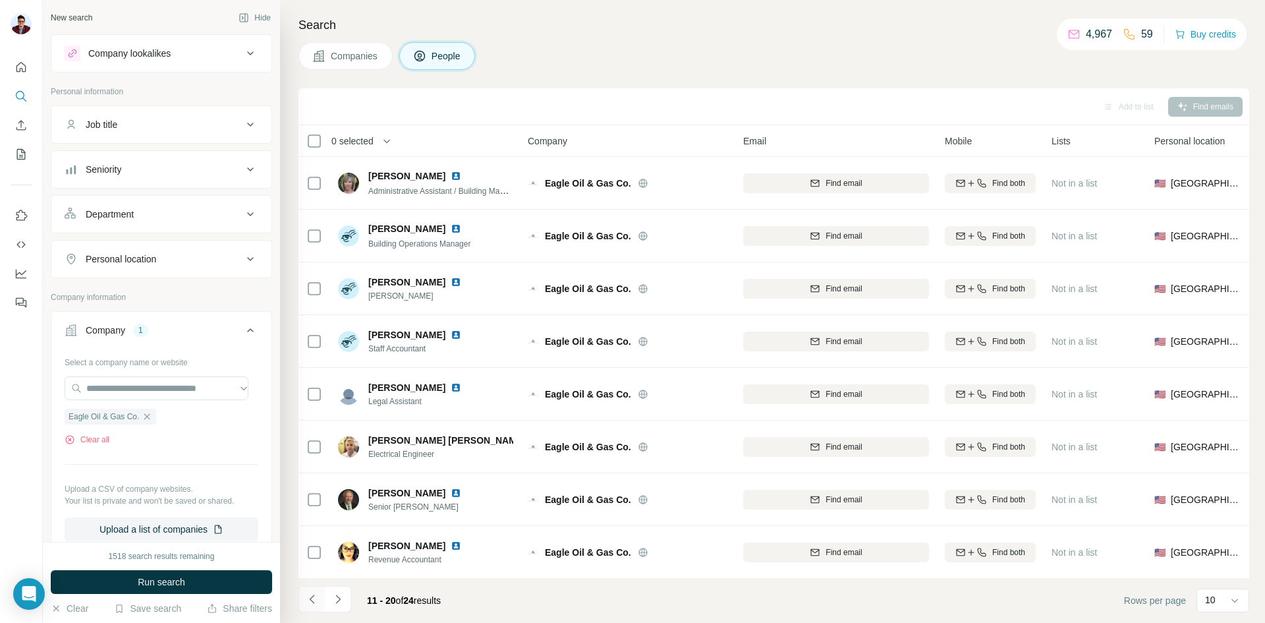
click at [309, 594] on icon "Navigate to previous page" at bounding box center [312, 598] width 13 height 13
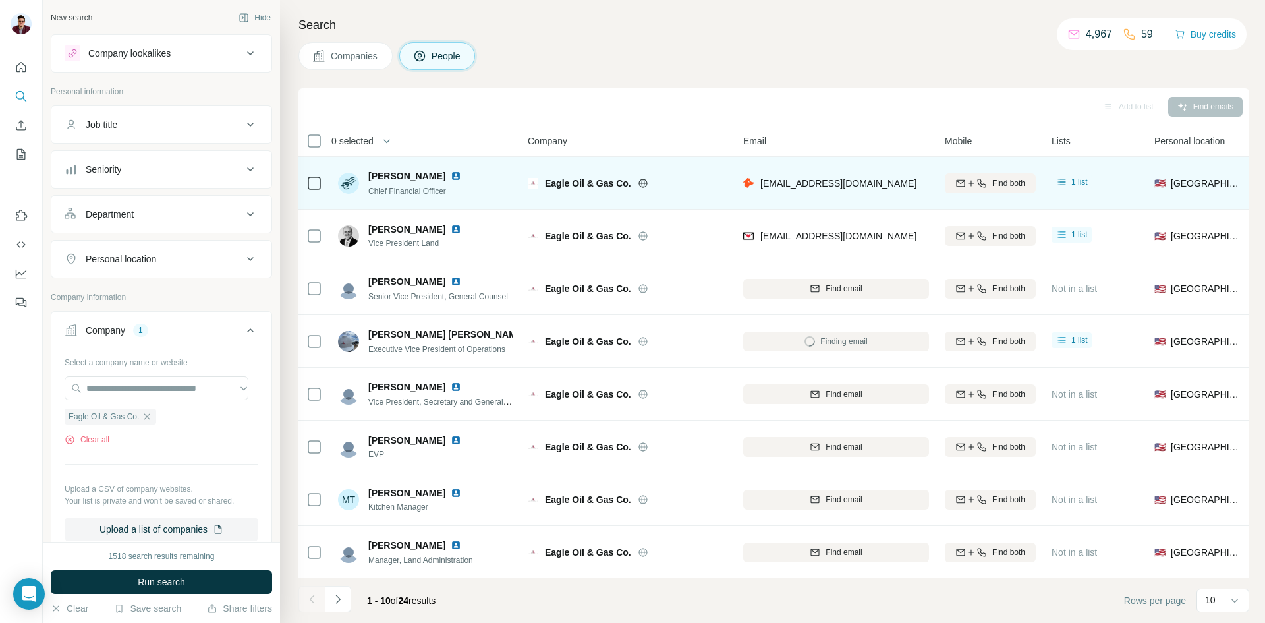
click at [451, 178] on img at bounding box center [456, 176] width 11 height 11
drag, startPoint x: 756, startPoint y: 186, endPoint x: 847, endPoint y: 179, distance: 91.9
click at [847, 179] on div "[EMAIL_ADDRESS][DOMAIN_NAME]" at bounding box center [836, 183] width 186 height 36
drag, startPoint x: 368, startPoint y: 174, endPoint x: 445, endPoint y: 172, distance: 77.8
click at [445, 172] on div "[PERSON_NAME] Chief Financial Officer" at bounding box center [407, 183] width 139 height 28
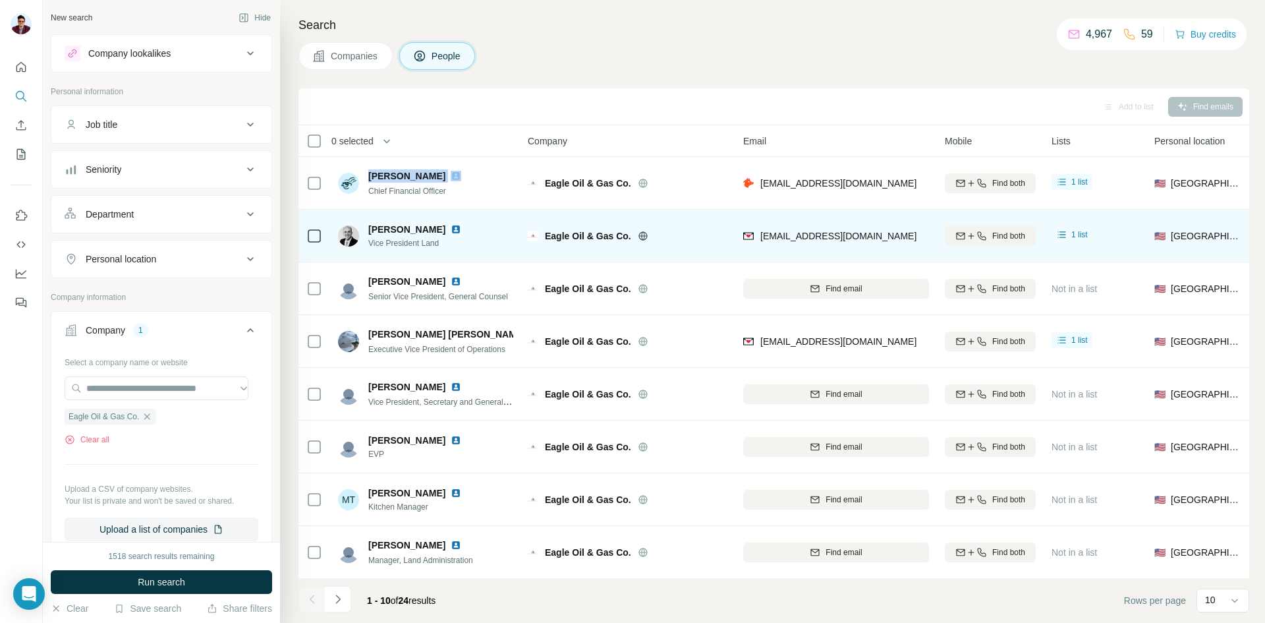
drag, startPoint x: 367, startPoint y: 227, endPoint x: 437, endPoint y: 227, distance: 69.8
click at [437, 227] on div "[PERSON_NAME] Vice President Land" at bounding box center [407, 236] width 139 height 26
click at [451, 230] on img at bounding box center [456, 229] width 11 height 11
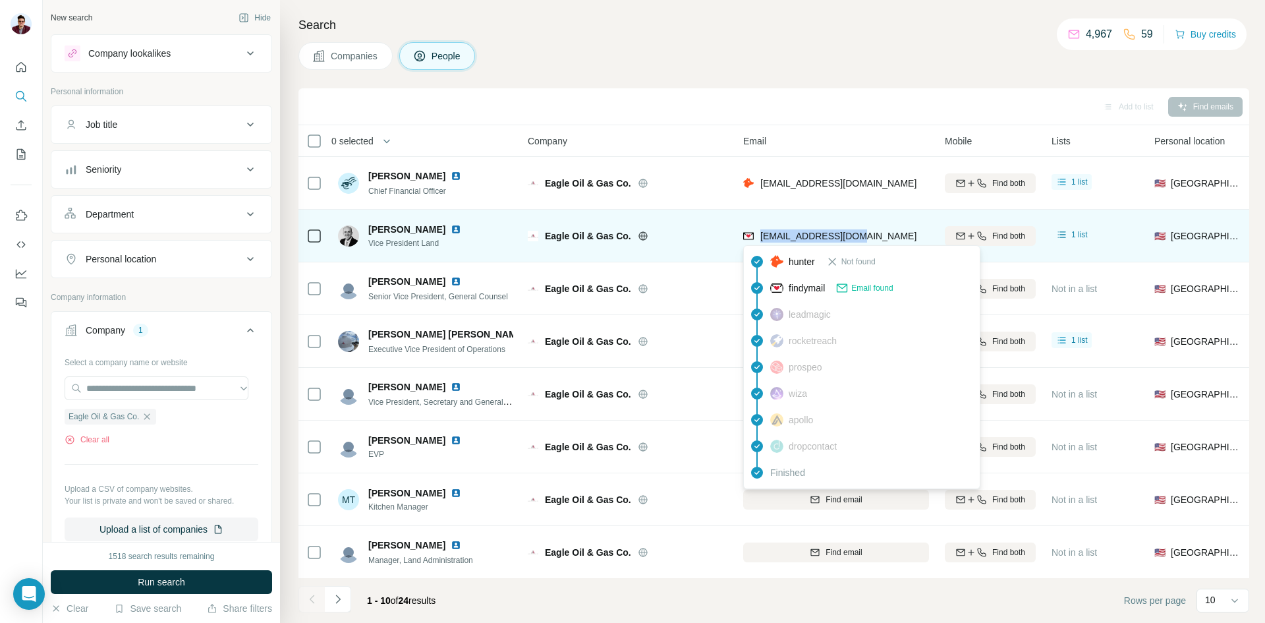
drag, startPoint x: 866, startPoint y: 235, endPoint x: 758, endPoint y: 239, distance: 108.1
click at [758, 239] on div "[EMAIL_ADDRESS][DOMAIN_NAME]" at bounding box center [836, 235] width 186 height 36
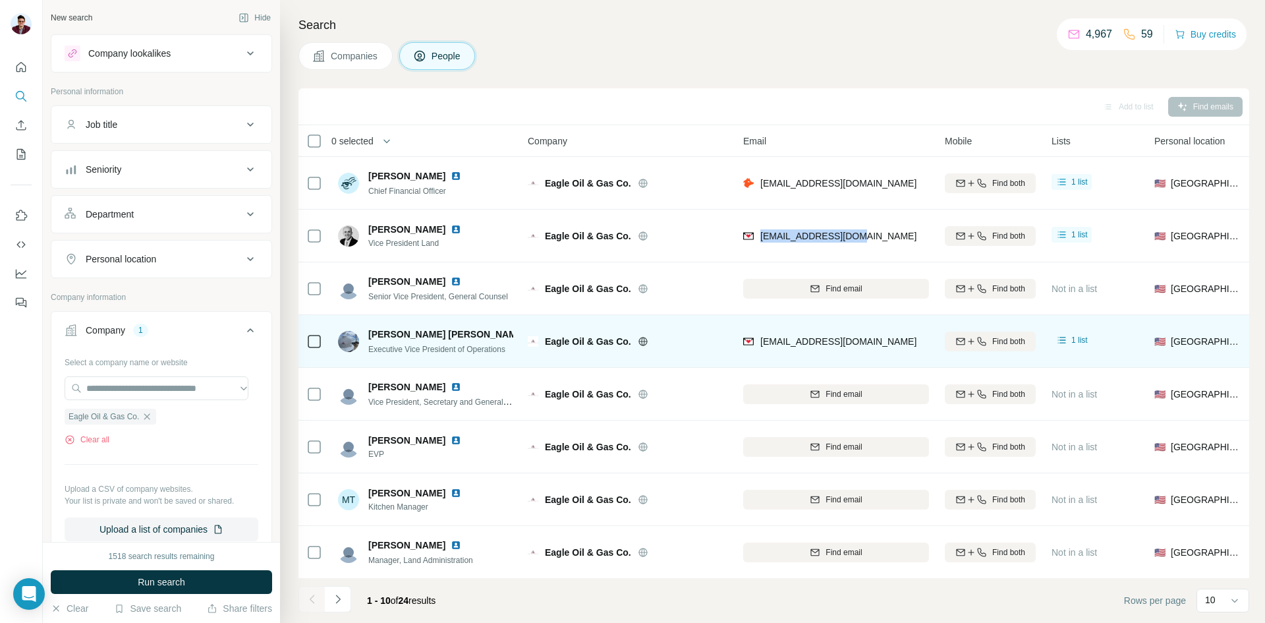
click at [531, 339] on img at bounding box center [536, 334] width 11 height 11
drag, startPoint x: 382, startPoint y: 336, endPoint x: 399, endPoint y: 335, distance: 17.2
click at [399, 335] on span "[PERSON_NAME] [PERSON_NAME]" at bounding box center [446, 333] width 157 height 13
drag, startPoint x: 443, startPoint y: 334, endPoint x: 378, endPoint y: 329, distance: 65.4
click at [378, 329] on span "[PERSON_NAME] [PERSON_NAME]" at bounding box center [446, 333] width 157 height 13
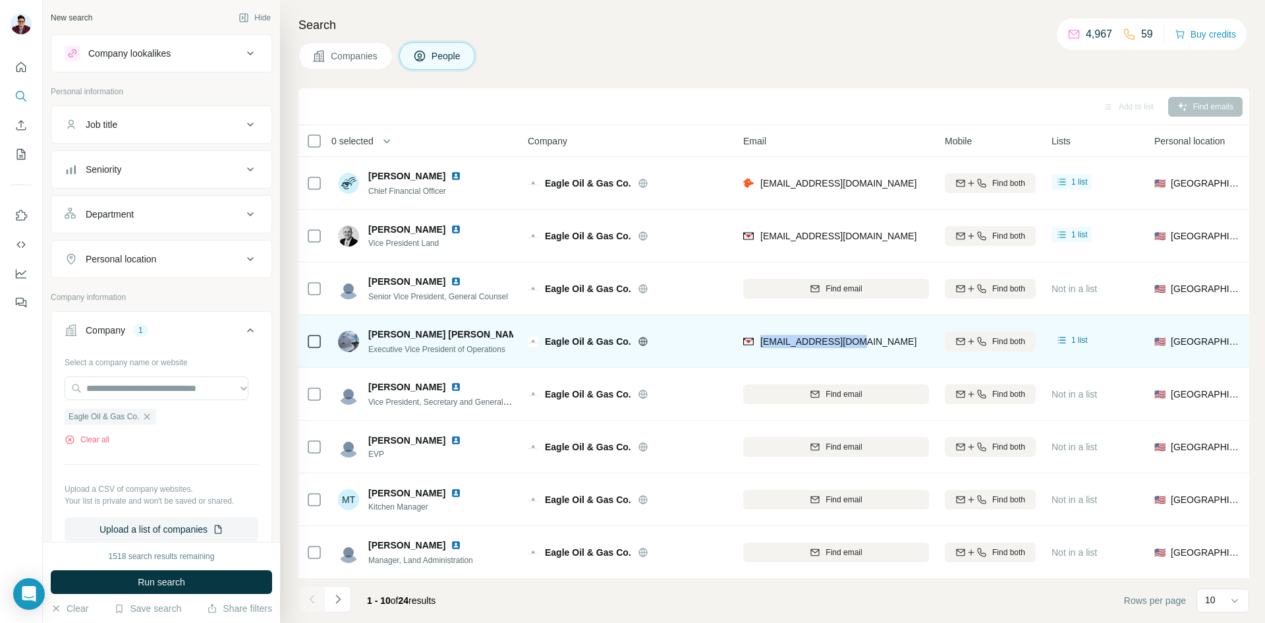
drag, startPoint x: 760, startPoint y: 341, endPoint x: 872, endPoint y: 340, distance: 112.0
click at [872, 340] on div "[EMAIL_ADDRESS][DOMAIN_NAME]" at bounding box center [836, 341] width 186 height 36
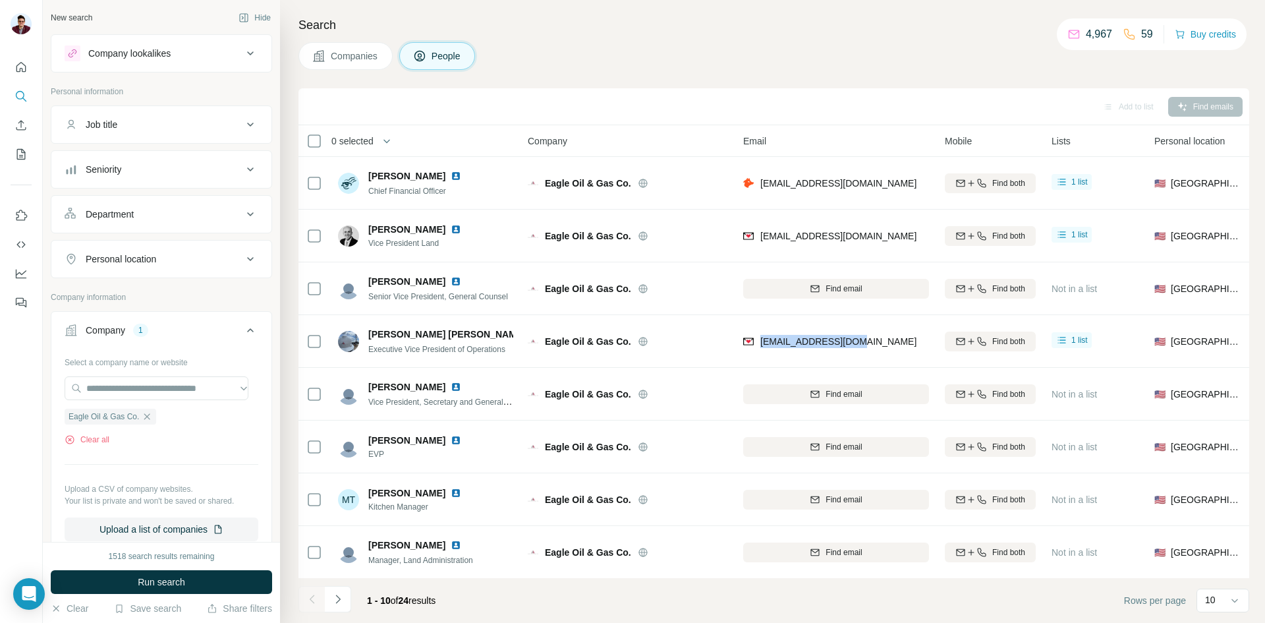
click at [358, 61] on span "Companies" at bounding box center [355, 55] width 48 height 13
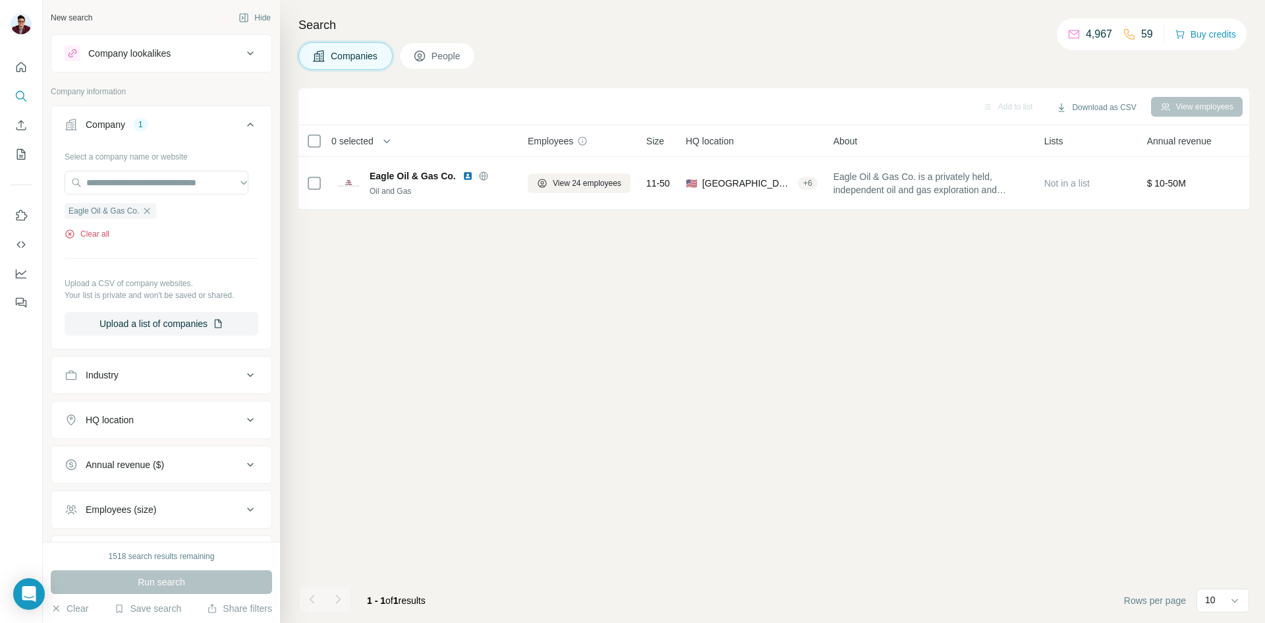
click at [107, 240] on button "Clear all" at bounding box center [87, 234] width 45 height 12
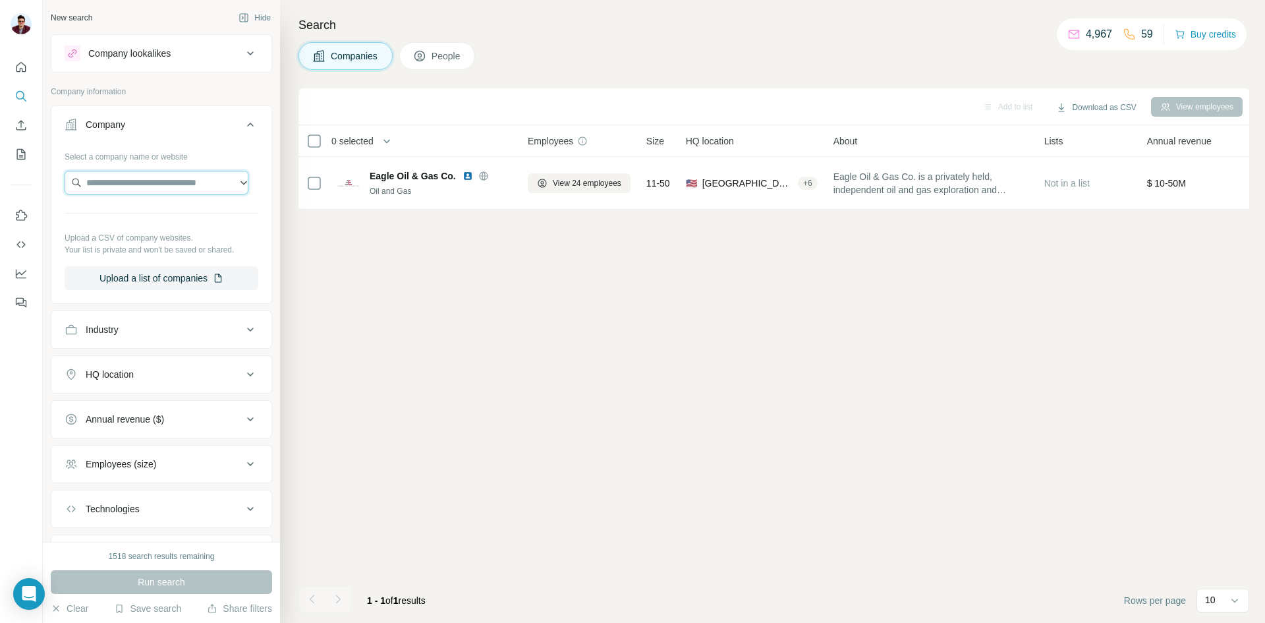
click at [119, 179] on input "text" at bounding box center [157, 183] width 184 height 24
paste input "**********"
type input "**********"
click at [149, 220] on p "[DOMAIN_NAME]" at bounding box center [142, 225] width 80 height 12
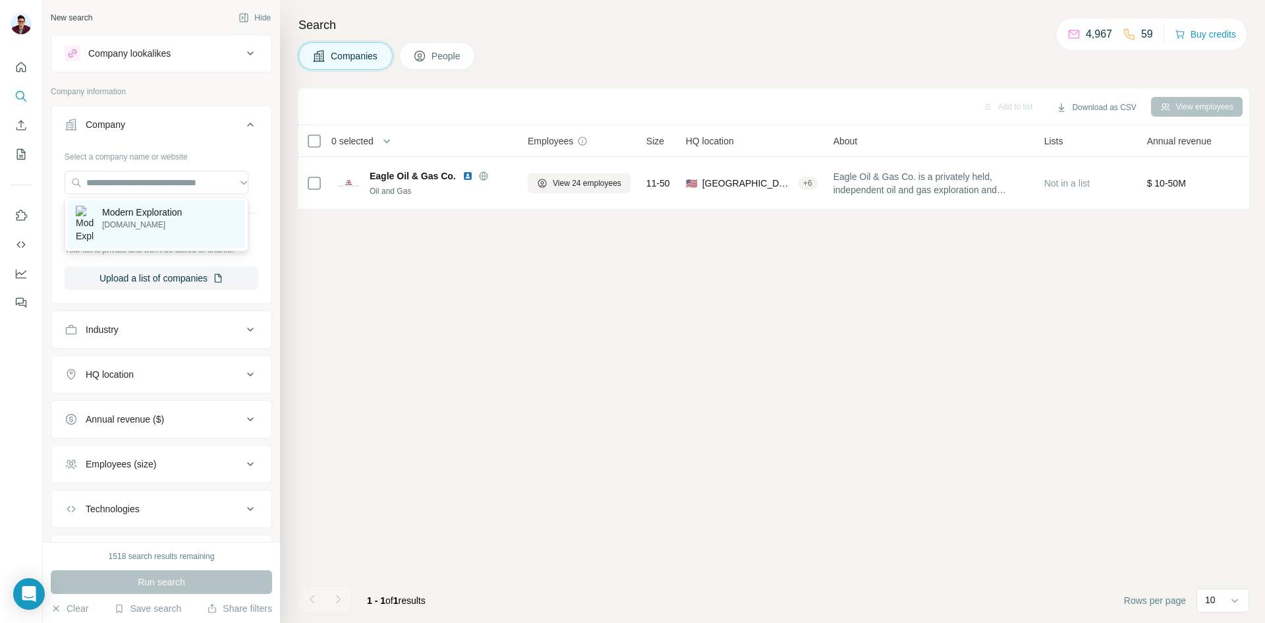
scroll to position [0, 0]
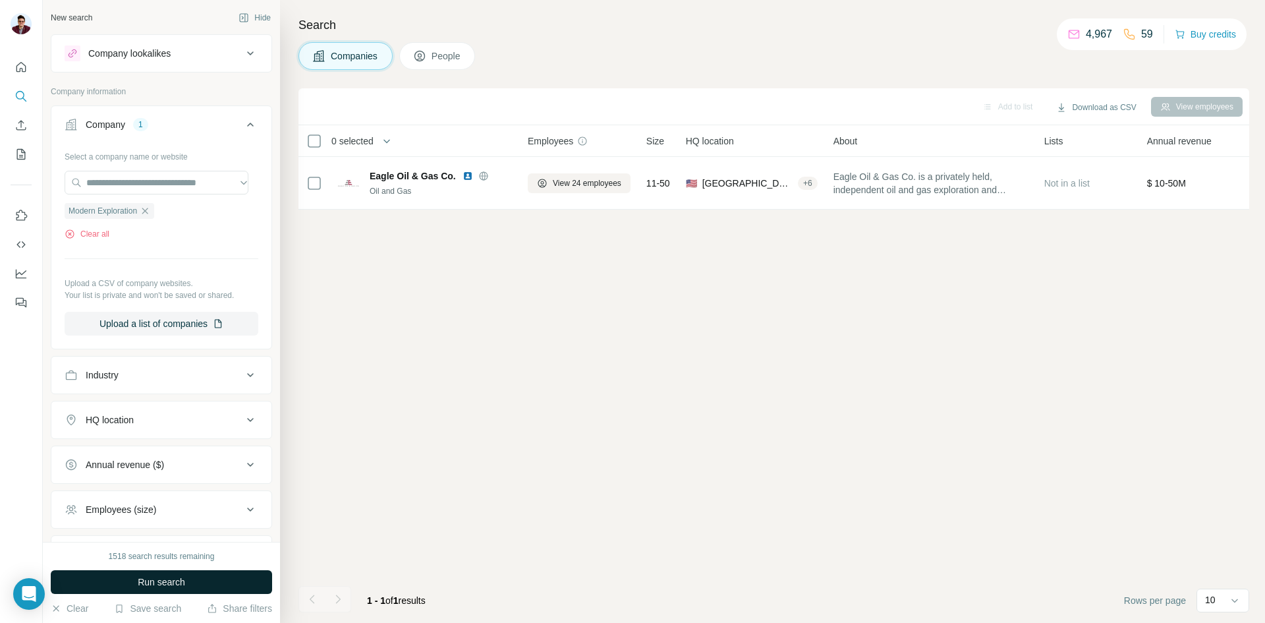
click at [139, 576] on span "Run search" at bounding box center [161, 581] width 47 height 13
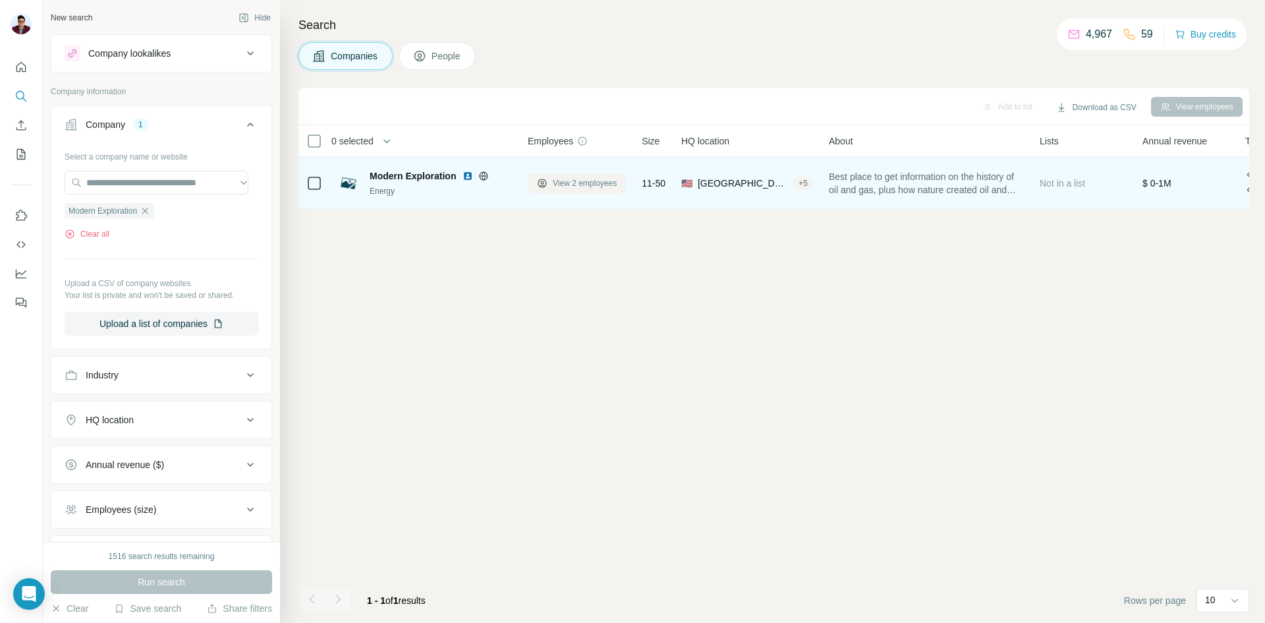
click at [550, 190] on button "View 2 employees" at bounding box center [577, 183] width 98 height 20
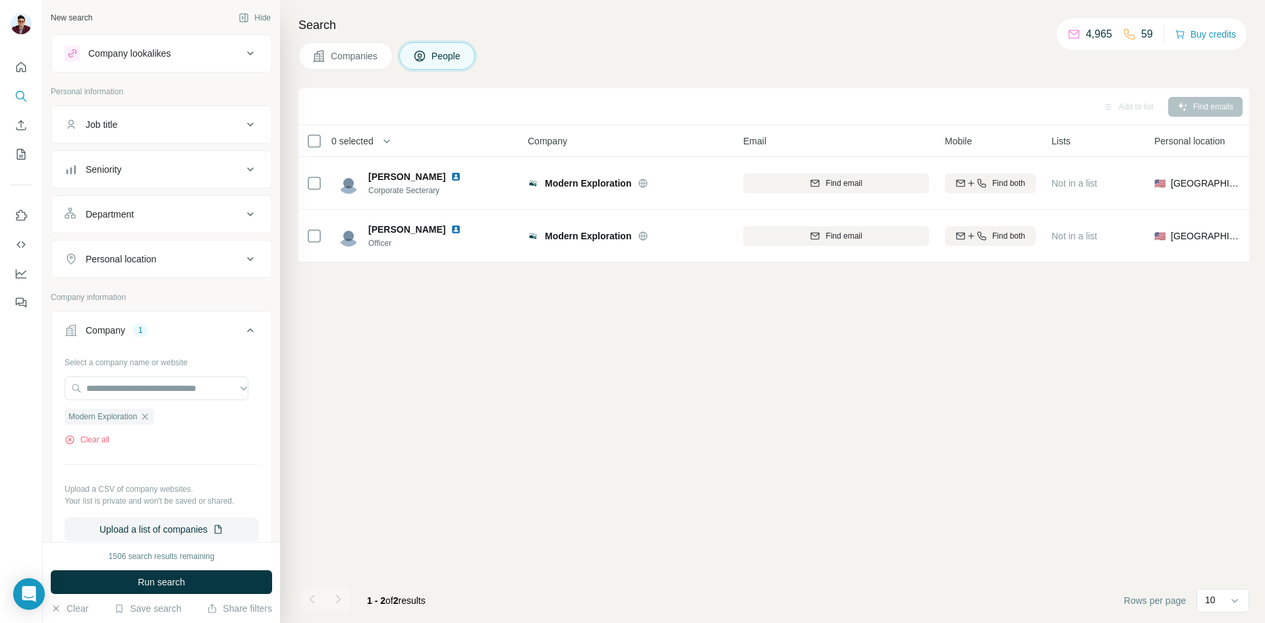
click at [364, 56] on span "Companies" at bounding box center [355, 55] width 48 height 13
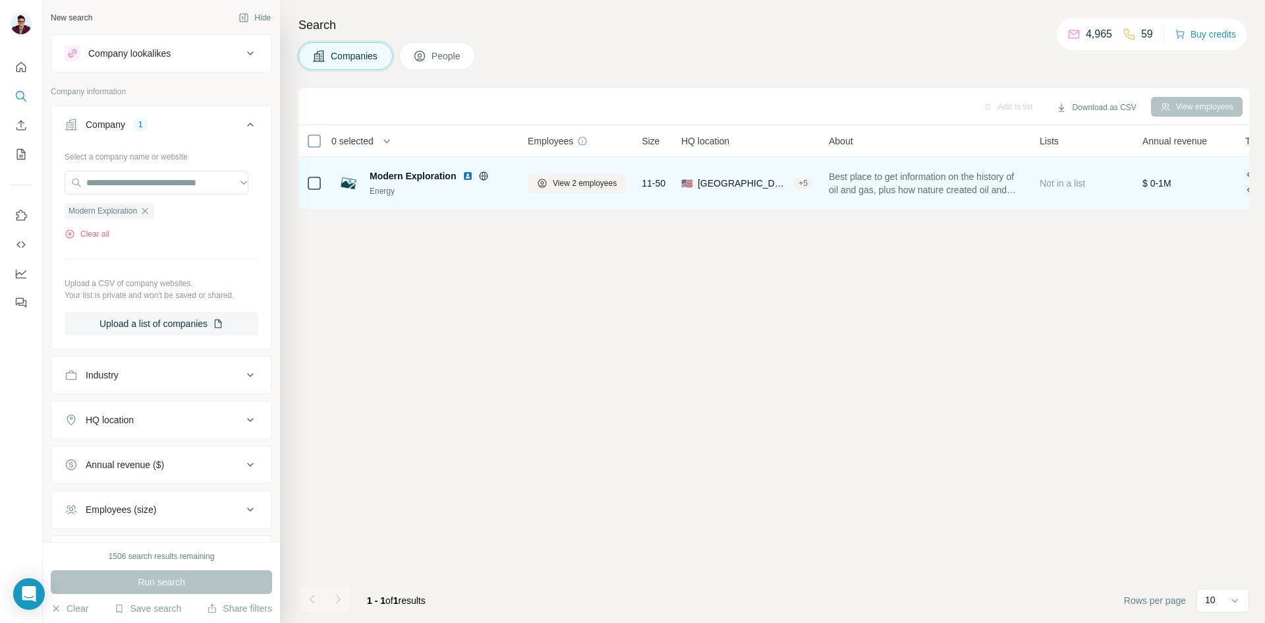
click at [470, 168] on div "Modern Exploration Energy" at bounding box center [425, 183] width 174 height 36
click at [470, 171] on img at bounding box center [468, 176] width 11 height 11
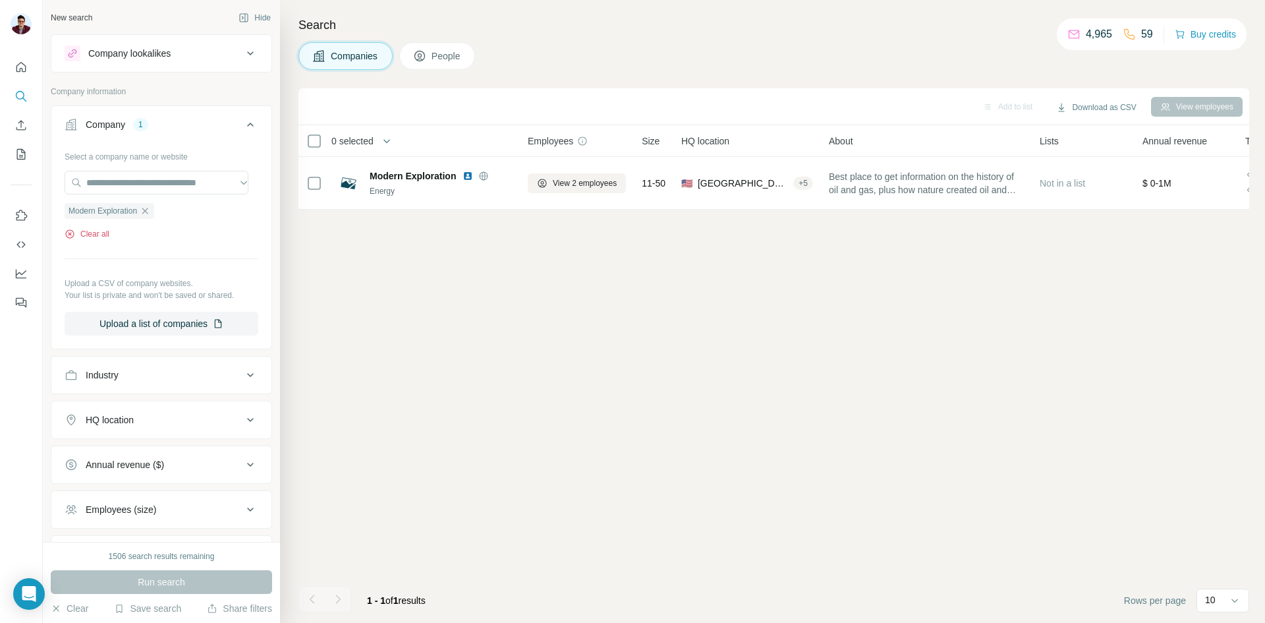
click at [74, 236] on icon "button" at bounding box center [69, 233] width 9 height 9
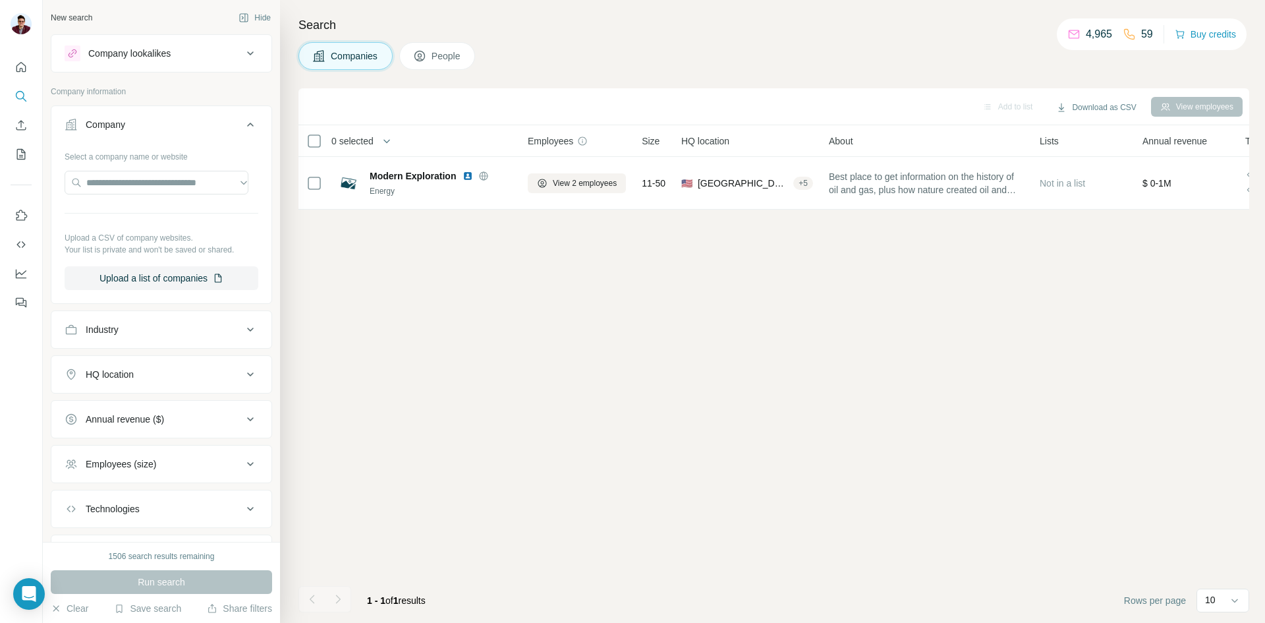
click at [337, 59] on span "Companies" at bounding box center [355, 55] width 48 height 13
click at [120, 184] on input "text" at bounding box center [157, 183] width 184 height 24
paste input "**********"
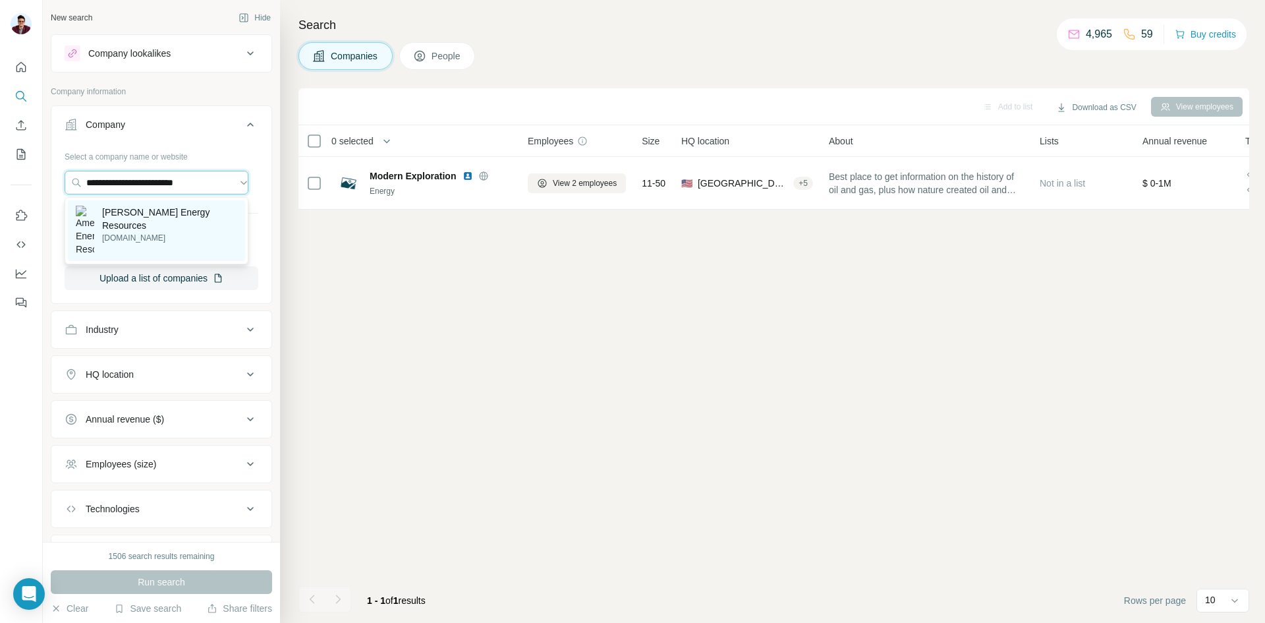
type input "**********"
click at [148, 232] on p "[DOMAIN_NAME]" at bounding box center [169, 238] width 135 height 12
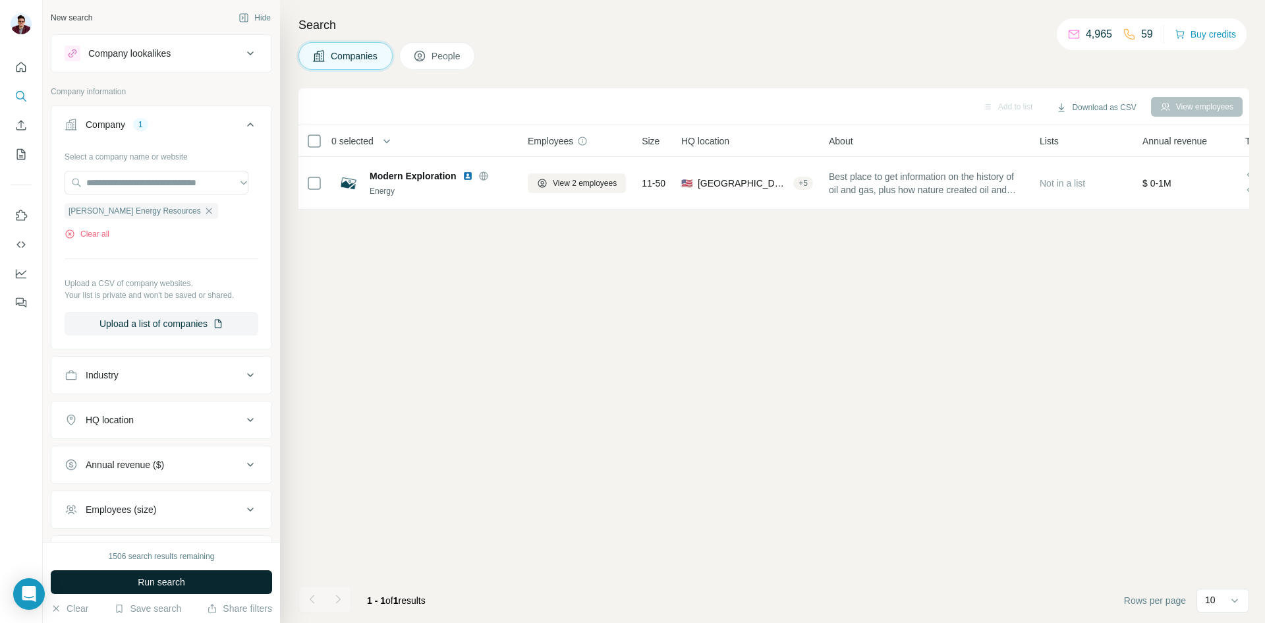
click at [145, 590] on button "Run search" at bounding box center [161, 582] width 221 height 24
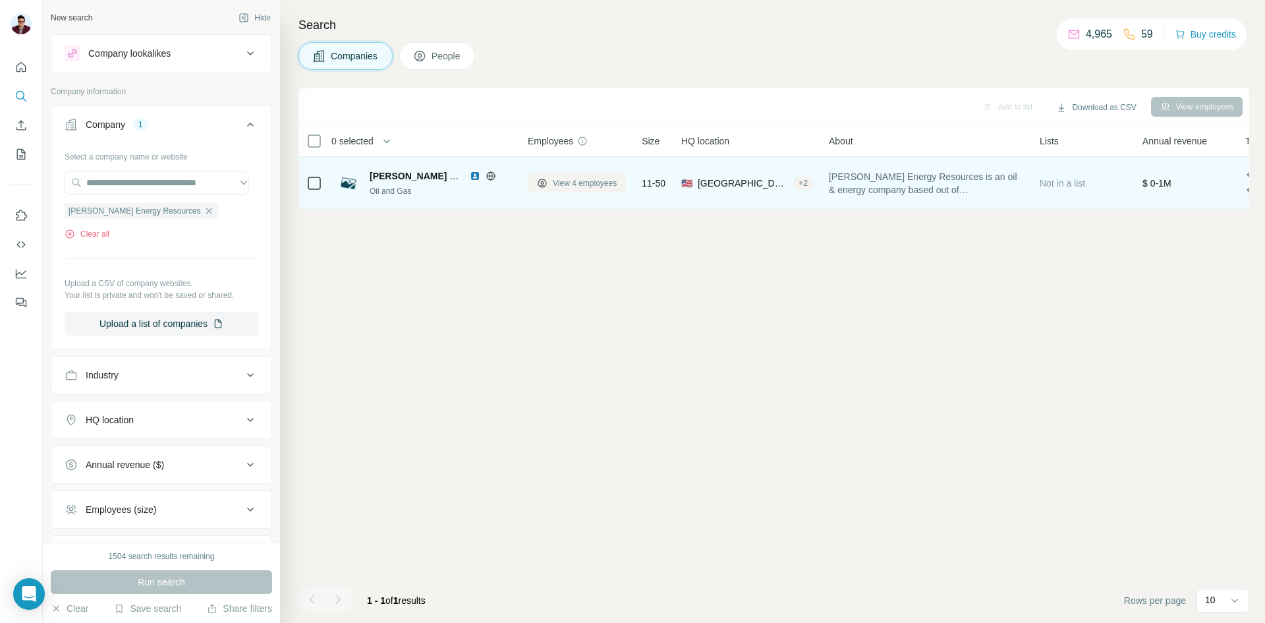
click at [575, 186] on span "View 4 employees" at bounding box center [585, 183] width 64 height 12
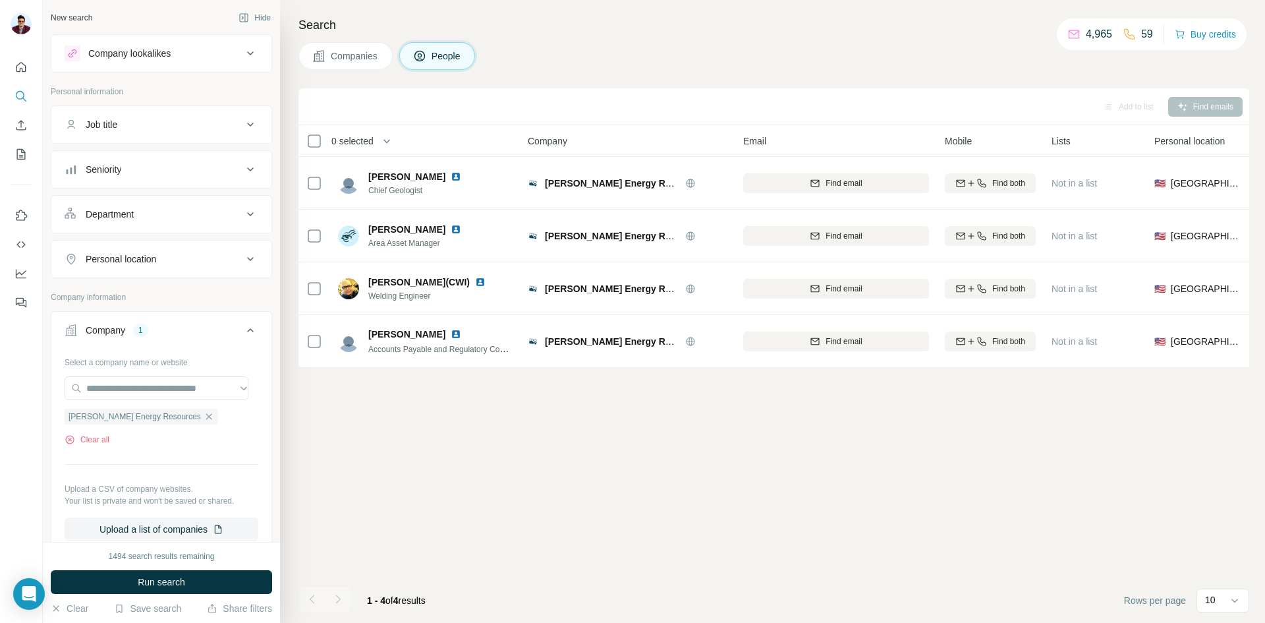
click at [364, 55] on span "Companies" at bounding box center [355, 55] width 48 height 13
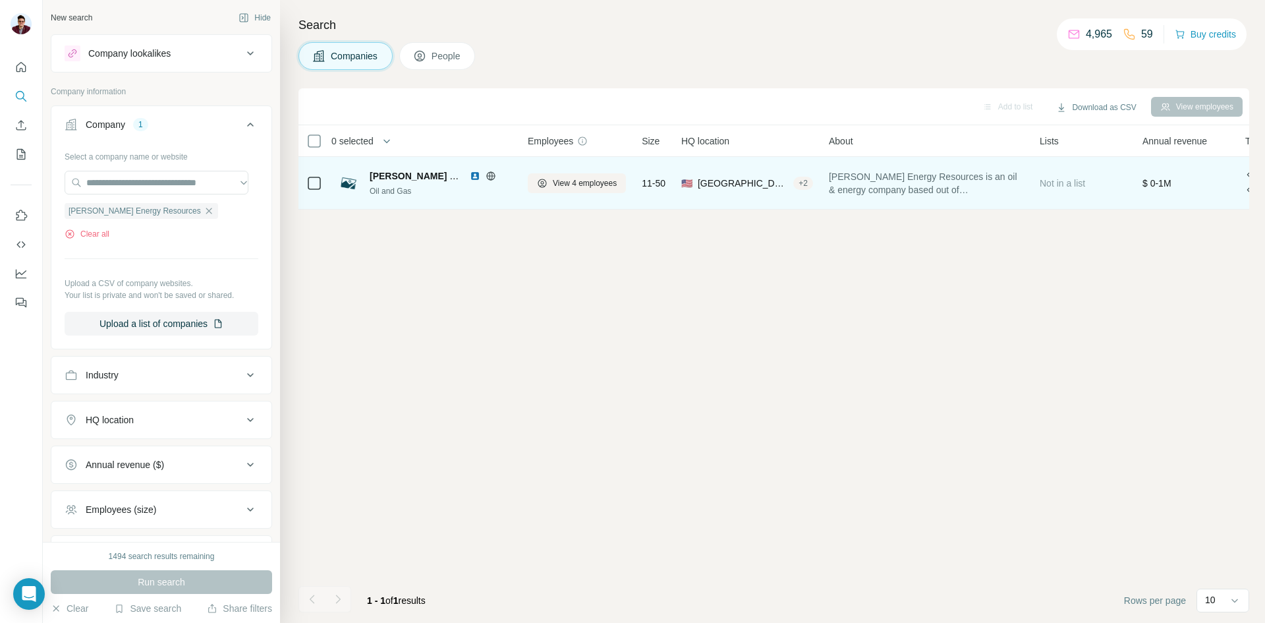
click at [469, 172] on div "[PERSON_NAME] Energy Resources" at bounding box center [441, 175] width 142 height 13
click at [474, 175] on img at bounding box center [475, 176] width 11 height 11
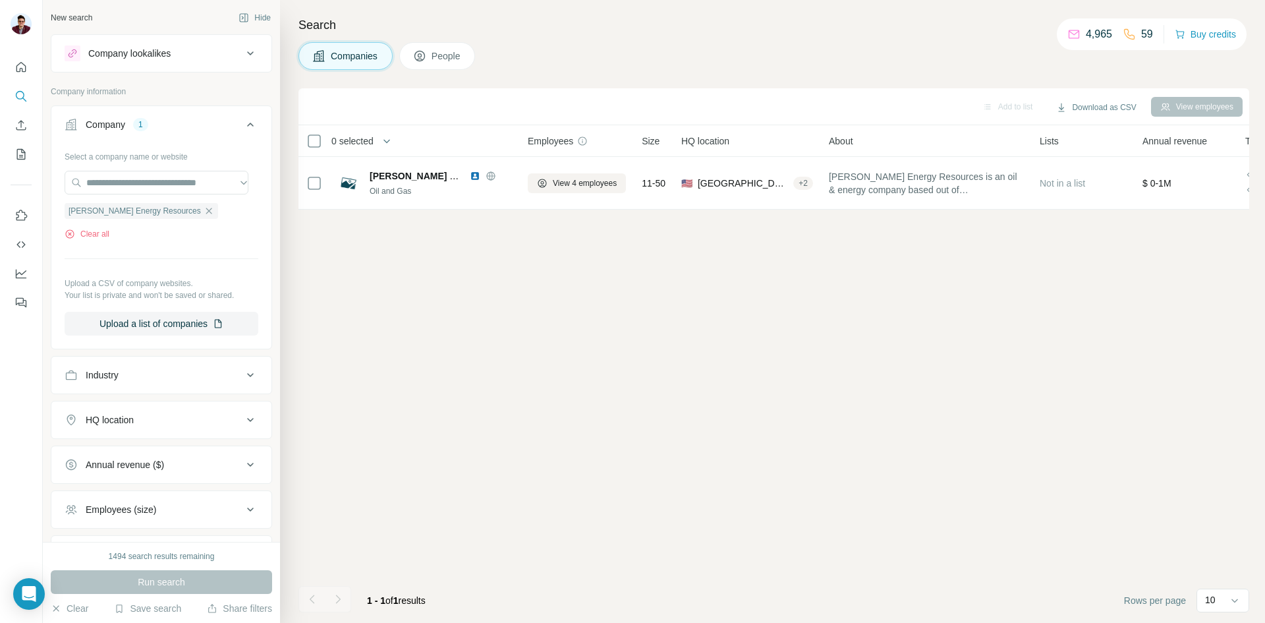
click at [364, 57] on span "Companies" at bounding box center [355, 55] width 48 height 13
click at [74, 239] on icon "button" at bounding box center [70, 234] width 11 height 11
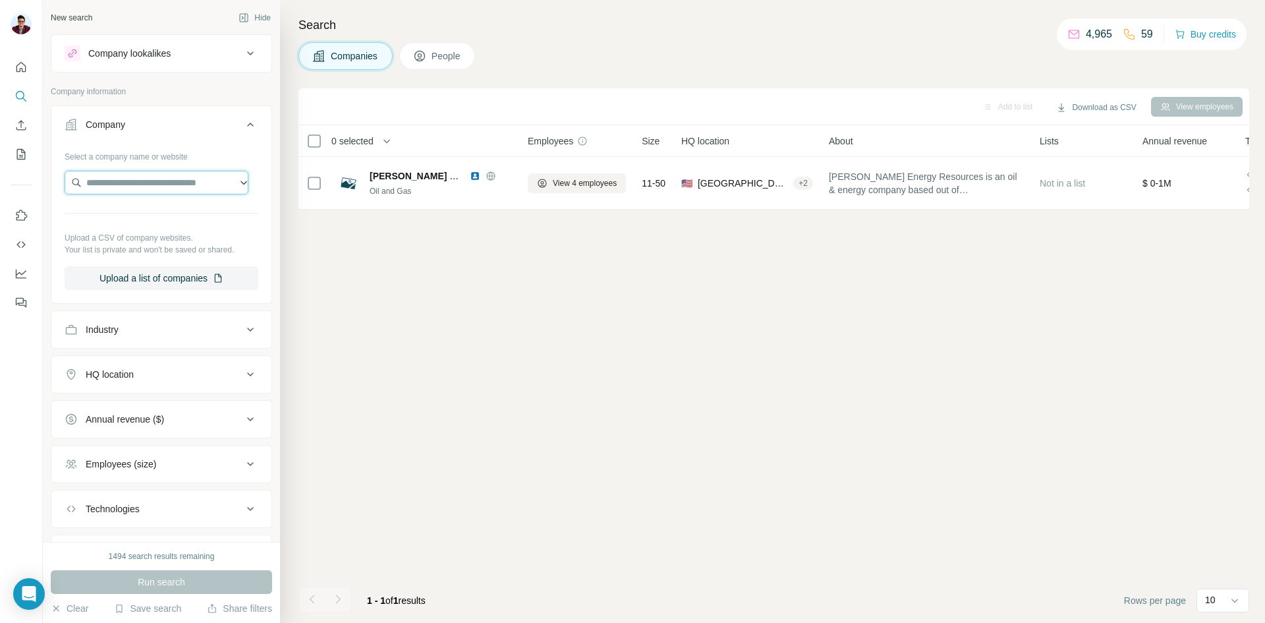
click at [144, 184] on input "text" at bounding box center [157, 183] width 184 height 24
type input "**********"
click at [149, 219] on p "[DOMAIN_NAME]" at bounding box center [139, 225] width 75 height 12
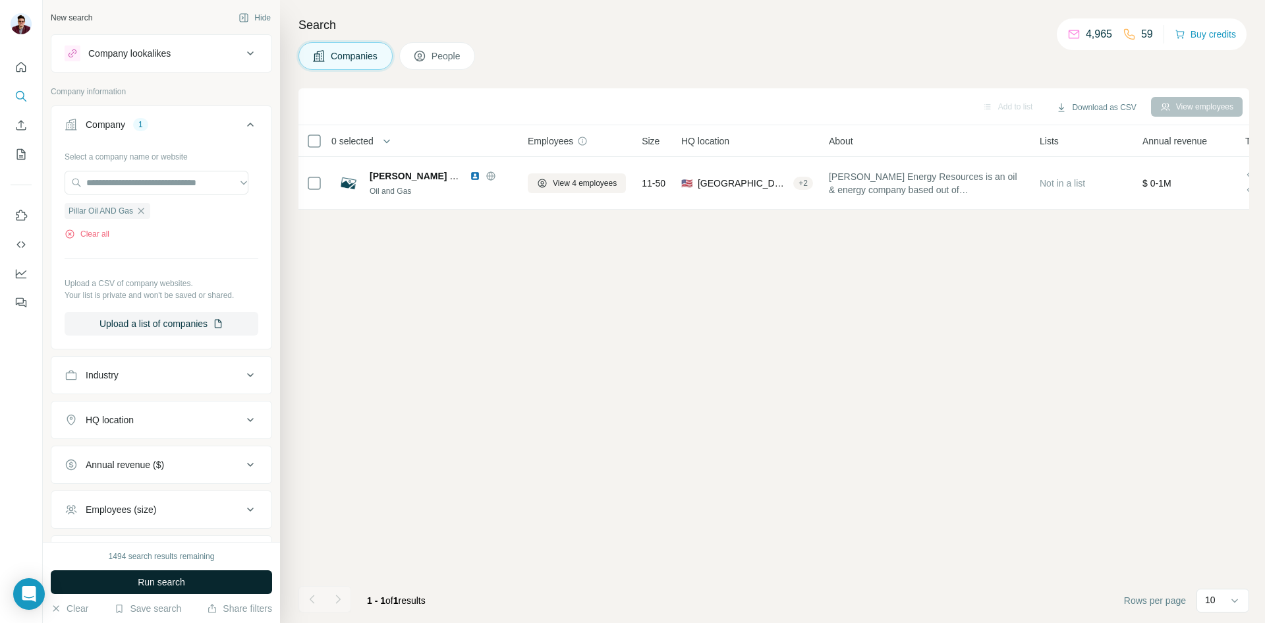
click at [358, 42] on button "Companies" at bounding box center [345, 56] width 94 height 28
click at [345, 51] on span "Companies" at bounding box center [355, 55] width 48 height 13
click at [157, 576] on span "Run search" at bounding box center [161, 581] width 47 height 13
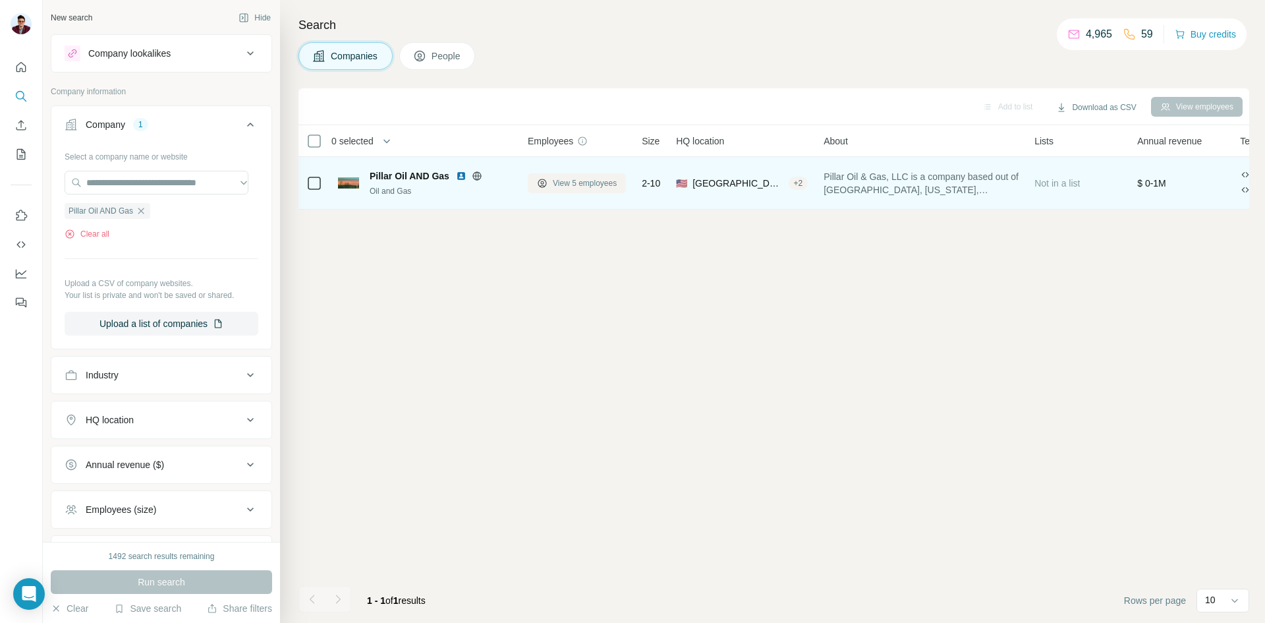
click at [561, 188] on span "View 5 employees" at bounding box center [585, 183] width 64 height 12
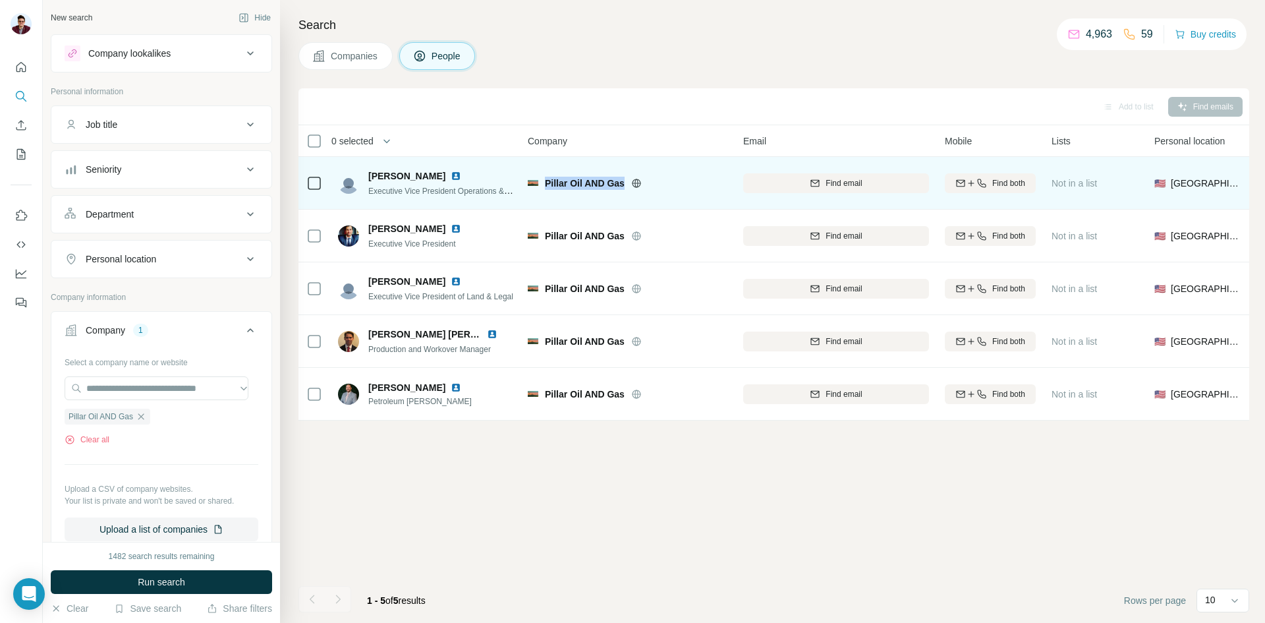
drag, startPoint x: 544, startPoint y: 181, endPoint x: 627, endPoint y: 180, distance: 83.0
click at [627, 180] on div "Pillar Oil AND Gas" at bounding box center [628, 183] width 200 height 13
click at [368, 175] on div "[PERSON_NAME] Executive Vice President Operations & Operations Team Leader" at bounding box center [425, 183] width 175 height 28
click at [453, 176] on img at bounding box center [456, 176] width 11 height 11
click at [827, 189] on button "Find email" at bounding box center [836, 183] width 186 height 20
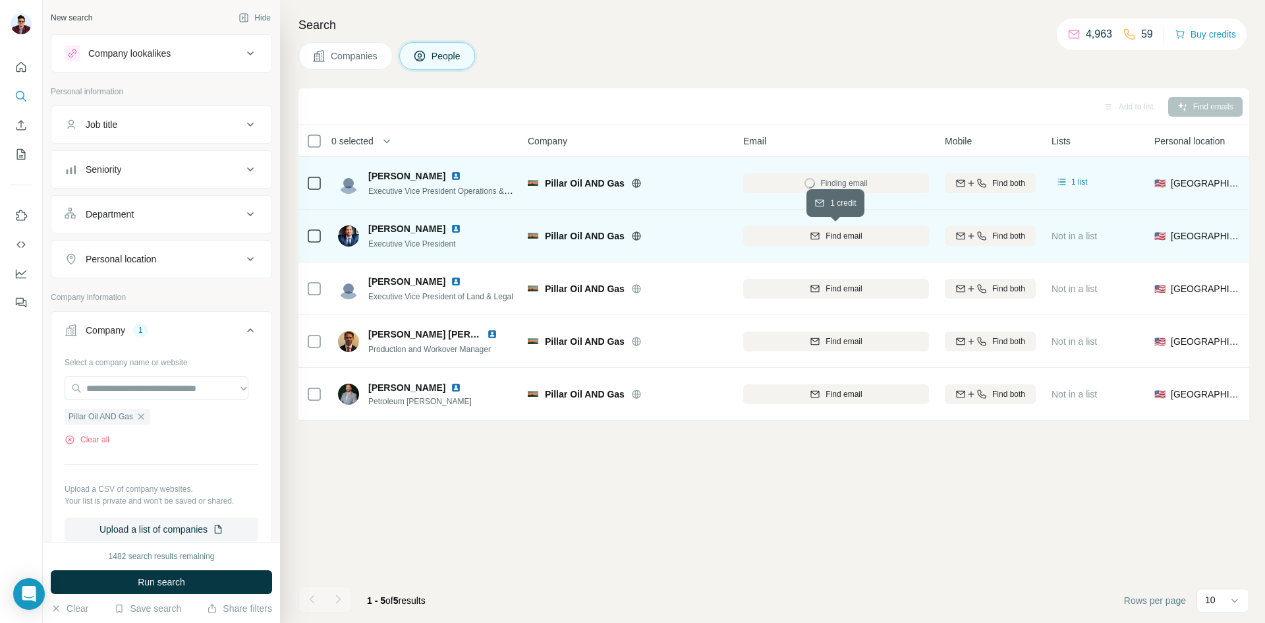
click at [836, 231] on span "Find email" at bounding box center [844, 236] width 36 height 12
drag, startPoint x: 368, startPoint y: 227, endPoint x: 422, endPoint y: 228, distance: 54.0
click at [422, 228] on div "[PERSON_NAME] Executive Vice President" at bounding box center [407, 236] width 139 height 28
click at [451, 229] on img at bounding box center [456, 228] width 11 height 11
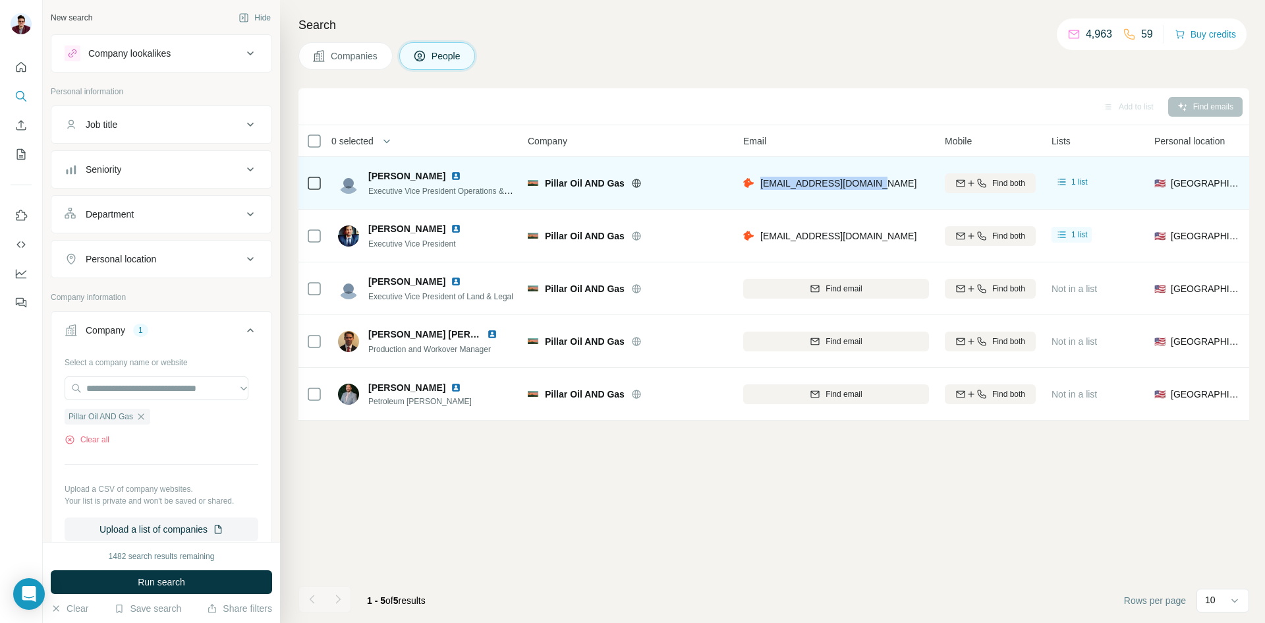
drag, startPoint x: 760, startPoint y: 184, endPoint x: 880, endPoint y: 179, distance: 120.7
click at [880, 179] on div "[EMAIL_ADDRESS][DOMAIN_NAME]" at bounding box center [836, 183] width 186 height 36
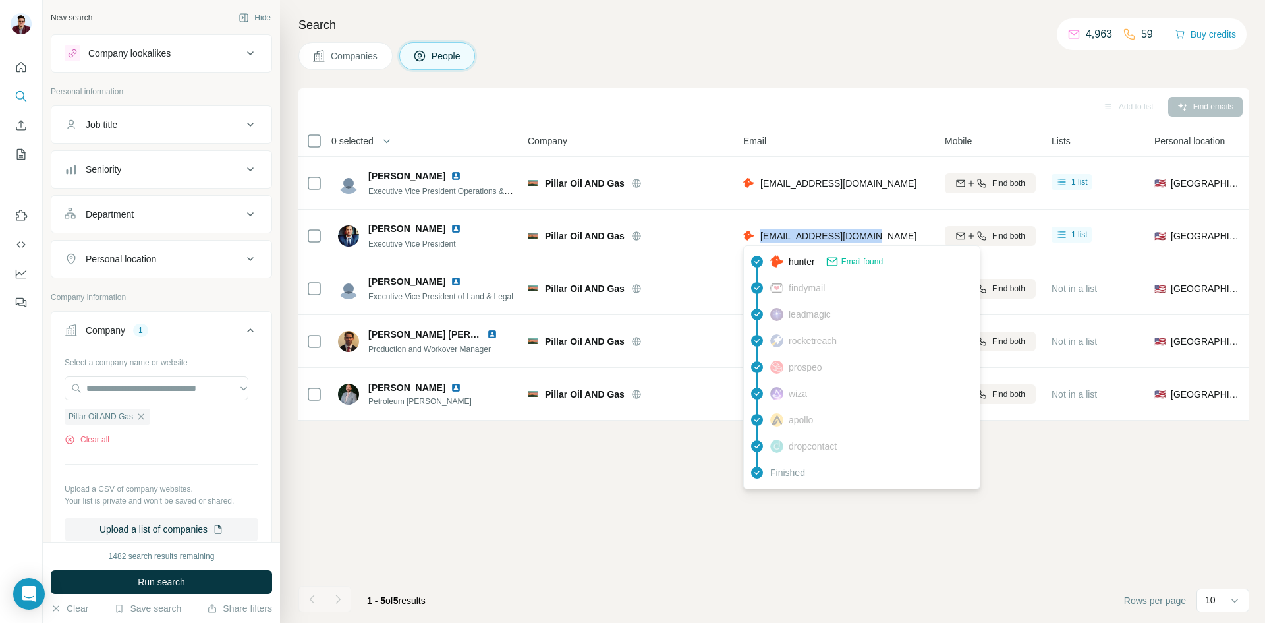
drag, startPoint x: 864, startPoint y: 235, endPoint x: 761, endPoint y: 242, distance: 103.7
click at [761, 242] on div "[EMAIL_ADDRESS][DOMAIN_NAME]" at bounding box center [836, 235] width 186 height 36
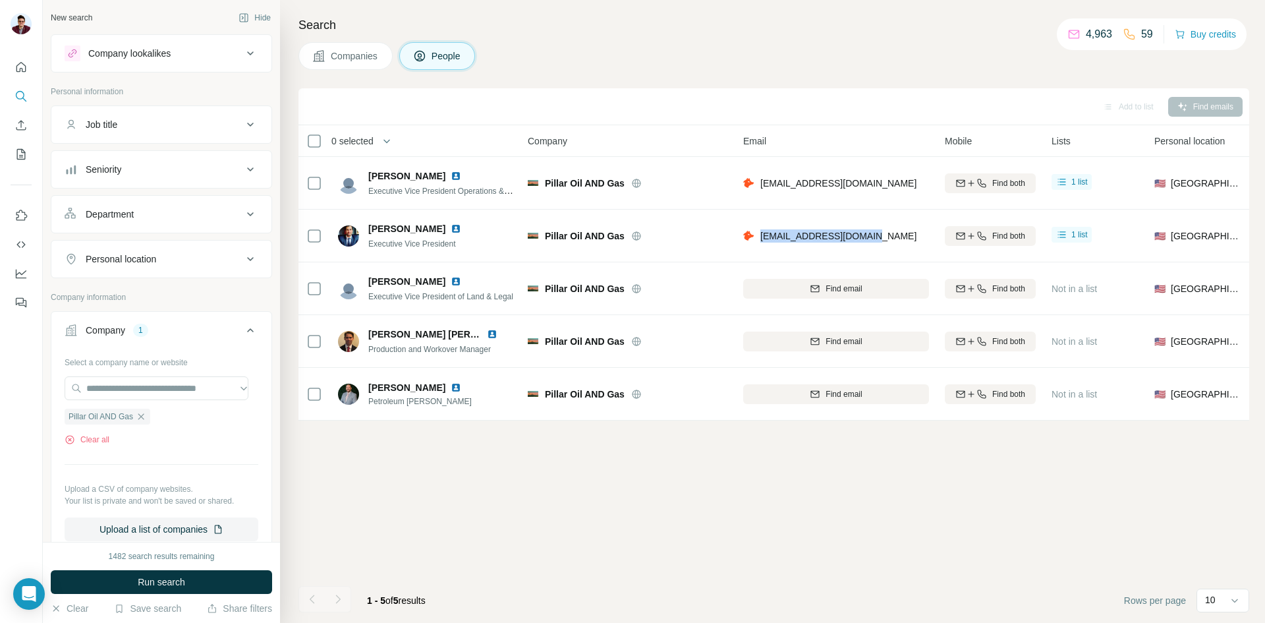
click at [341, 63] on button "Companies" at bounding box center [345, 56] width 94 height 28
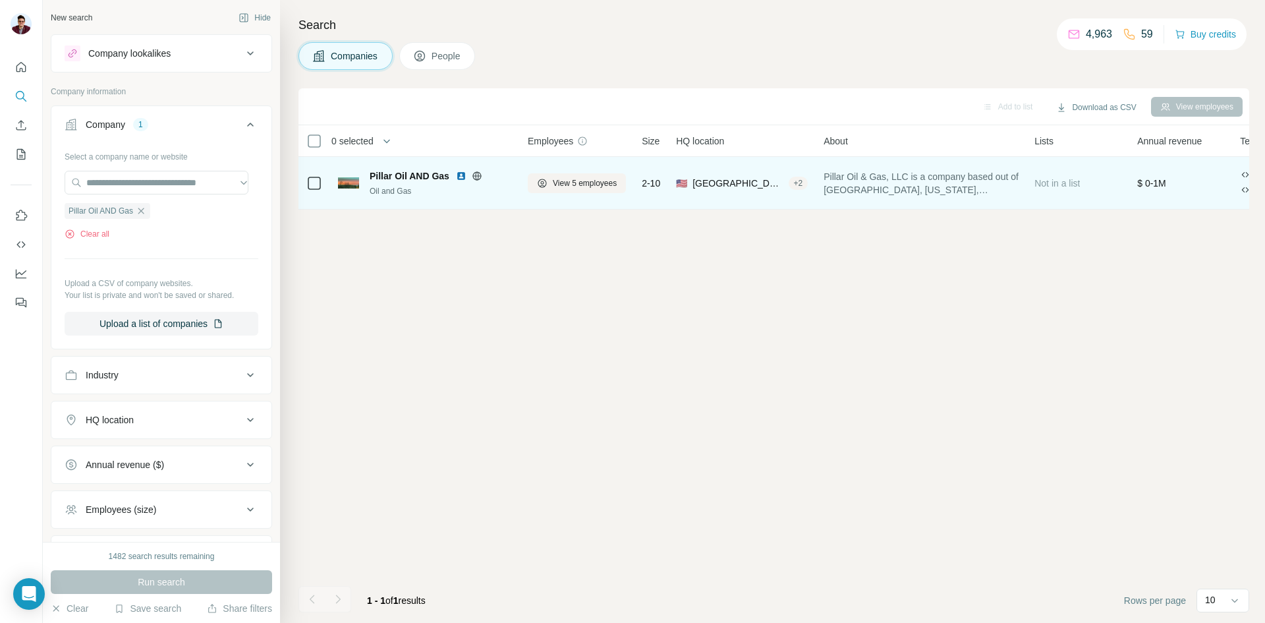
click at [461, 175] on img at bounding box center [461, 176] width 11 height 11
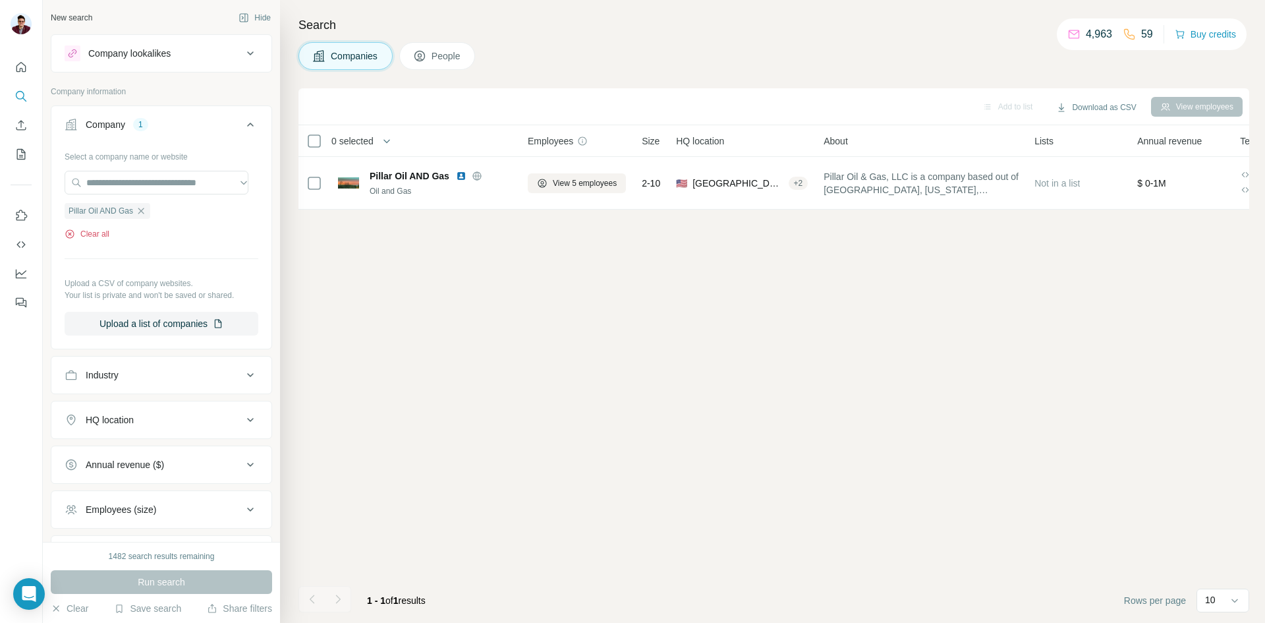
click at [90, 231] on button "Clear all" at bounding box center [87, 234] width 45 height 12
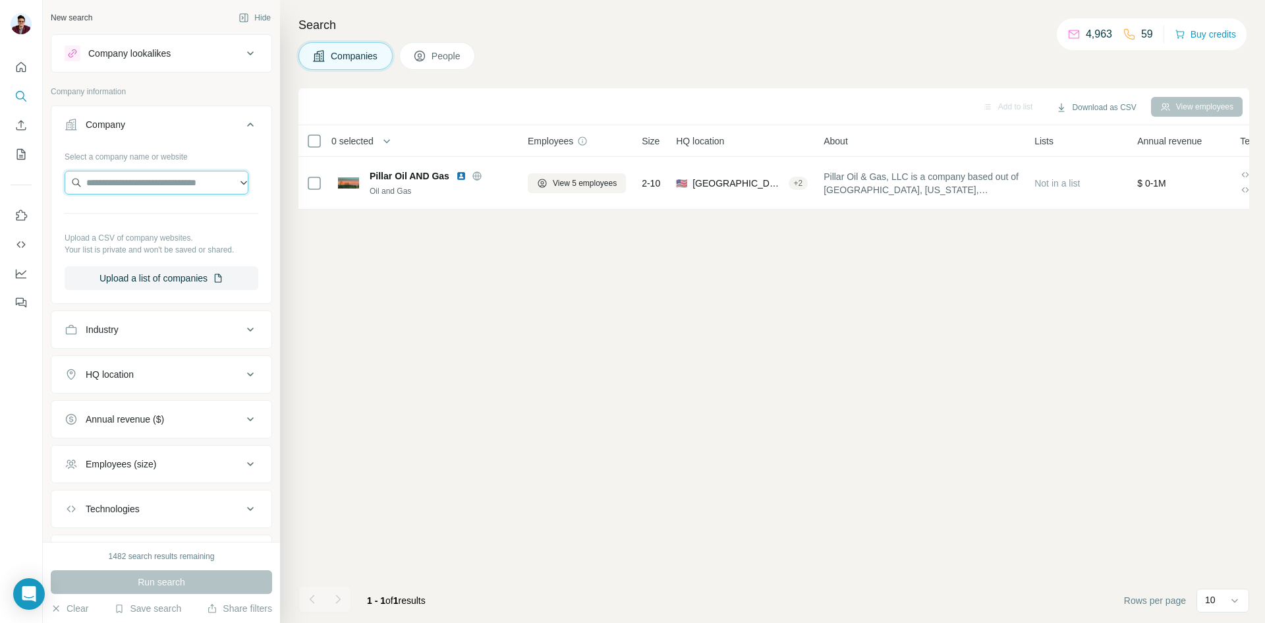
click at [140, 179] on input "text" at bounding box center [157, 183] width 184 height 24
paste input "**********"
type input "**********"
click at [140, 223] on p "[DOMAIN_NAME]" at bounding box center [133, 225] width 63 height 12
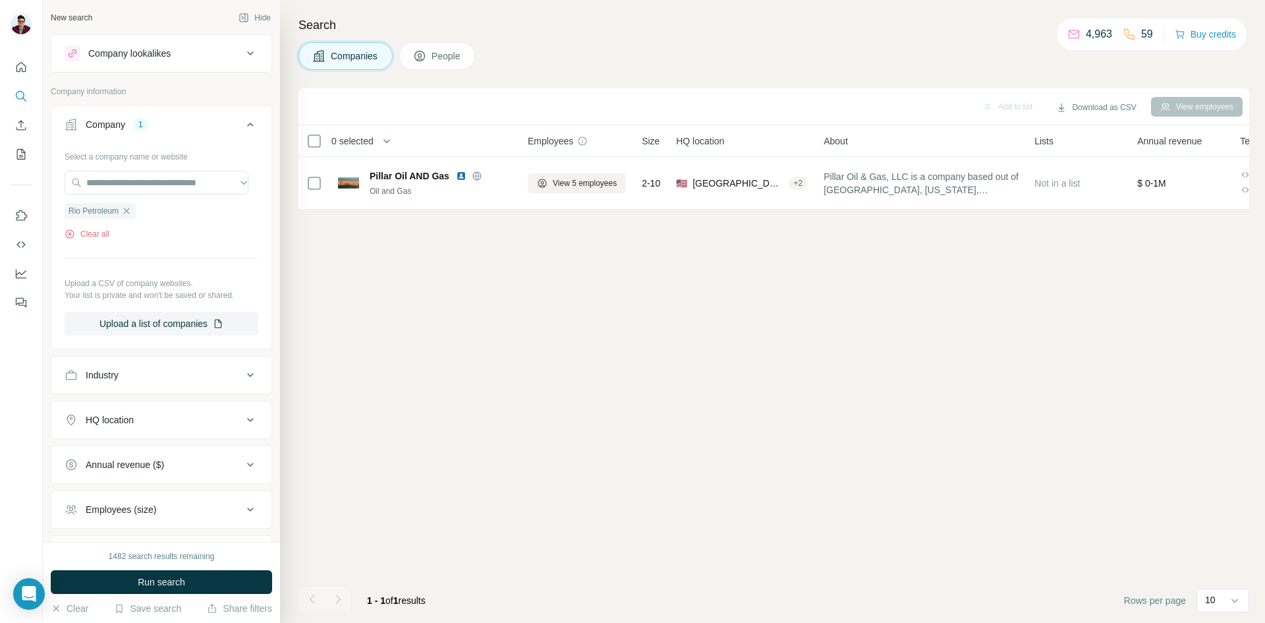
click at [134, 589] on button "Run search" at bounding box center [161, 582] width 221 height 24
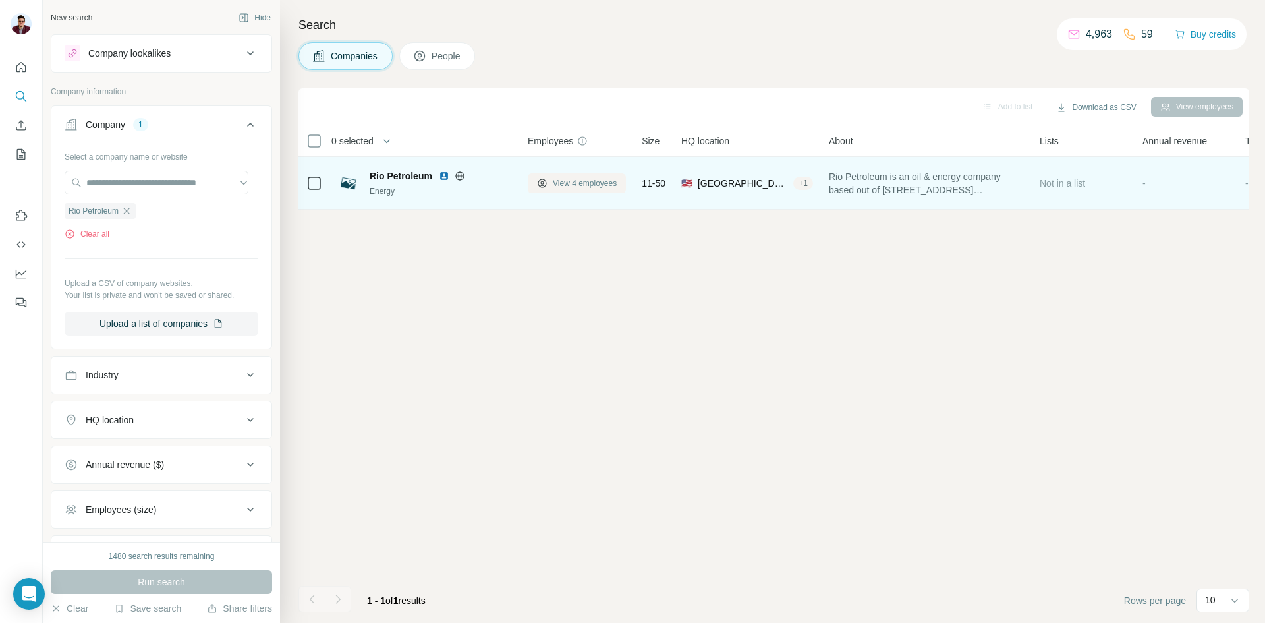
click at [592, 186] on span "View 4 employees" at bounding box center [585, 183] width 64 height 12
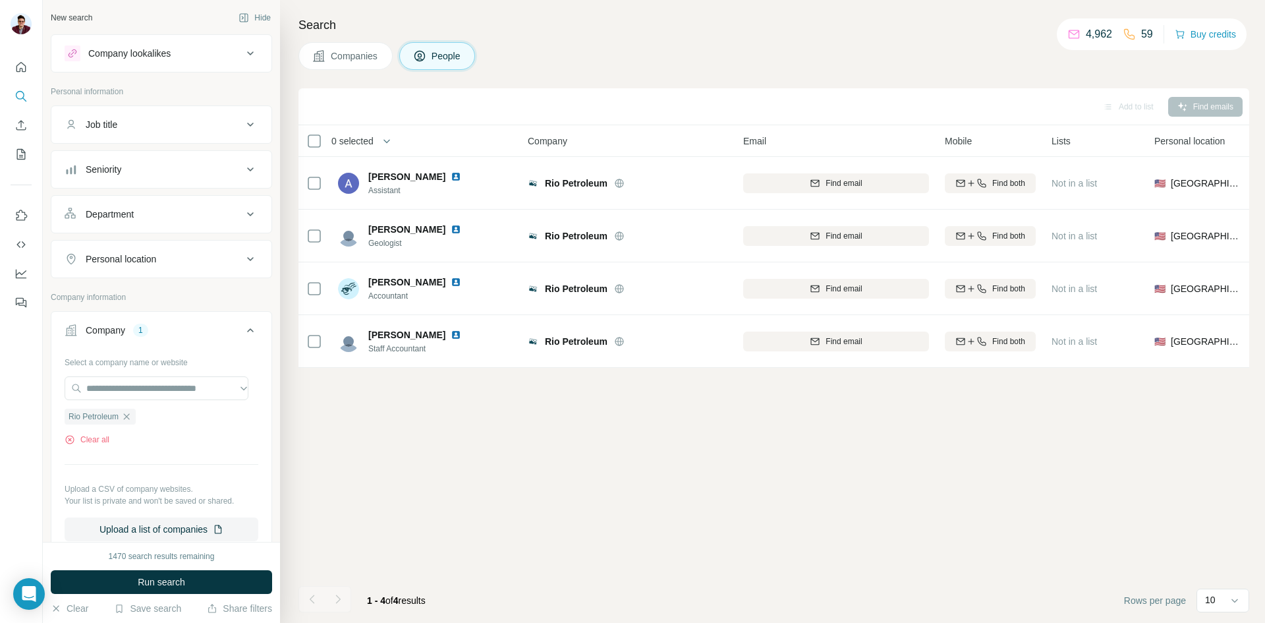
click at [358, 54] on span "Companies" at bounding box center [355, 55] width 48 height 13
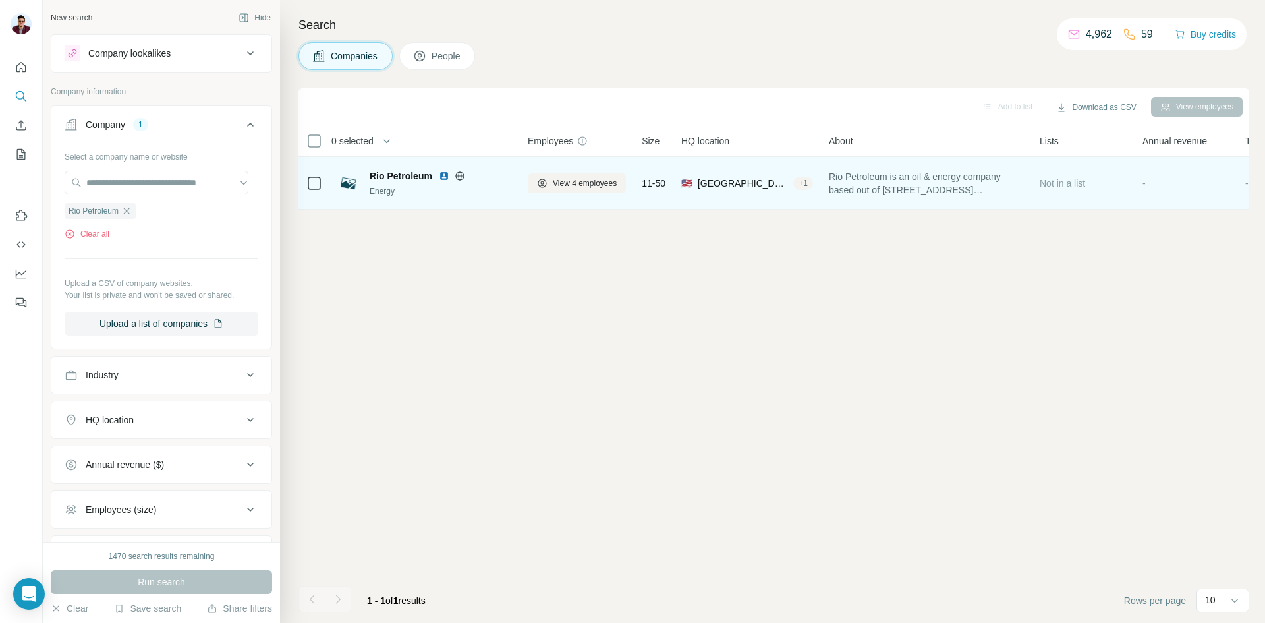
click at [447, 175] on img at bounding box center [444, 176] width 11 height 11
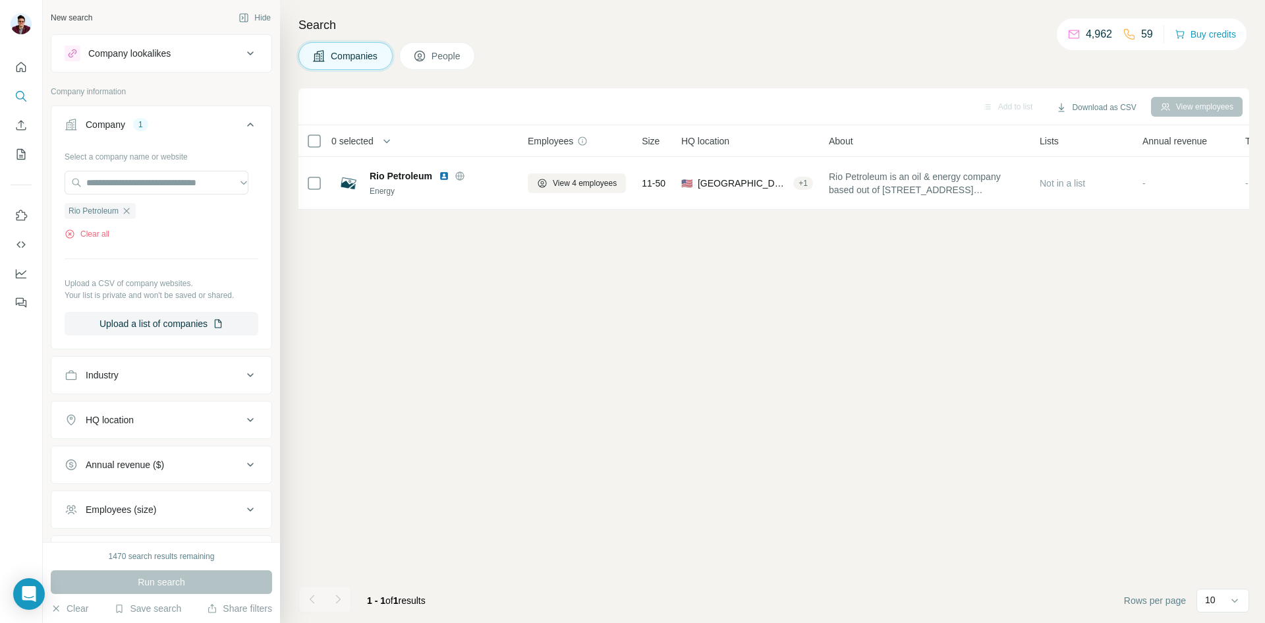
click at [329, 57] on button "Companies" at bounding box center [345, 56] width 94 height 28
click at [122, 213] on div "Rio Petroleum" at bounding box center [100, 211] width 71 height 16
click at [129, 209] on icon "button" at bounding box center [126, 211] width 11 height 11
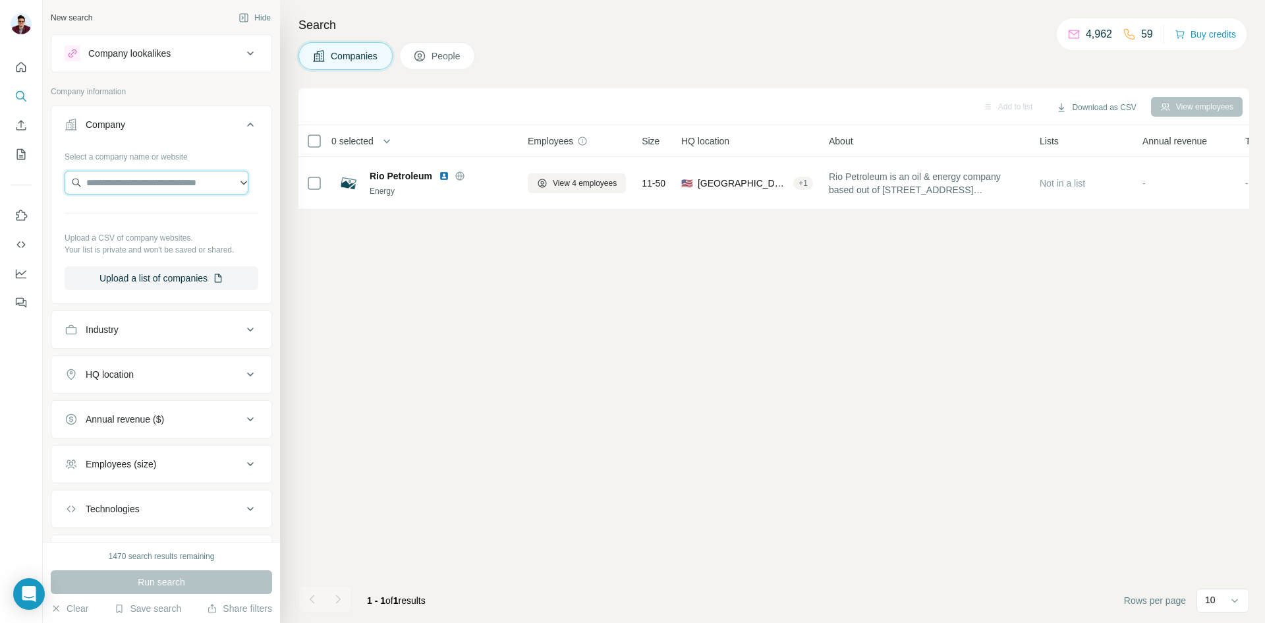
click at [143, 186] on input "text" at bounding box center [157, 183] width 184 height 24
paste input "**********"
type input "**********"
click at [156, 220] on div "[DOMAIN_NAME] [DOMAIN_NAME]" at bounding box center [156, 218] width 177 height 36
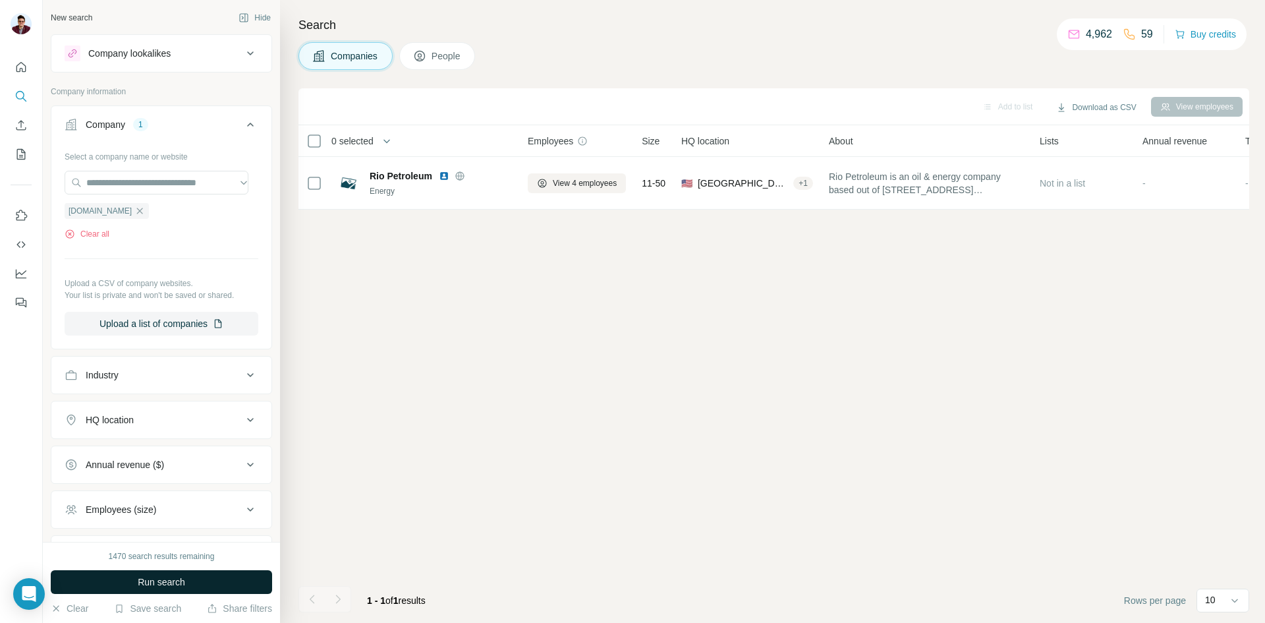
click at [167, 584] on span "Run search" at bounding box center [161, 581] width 47 height 13
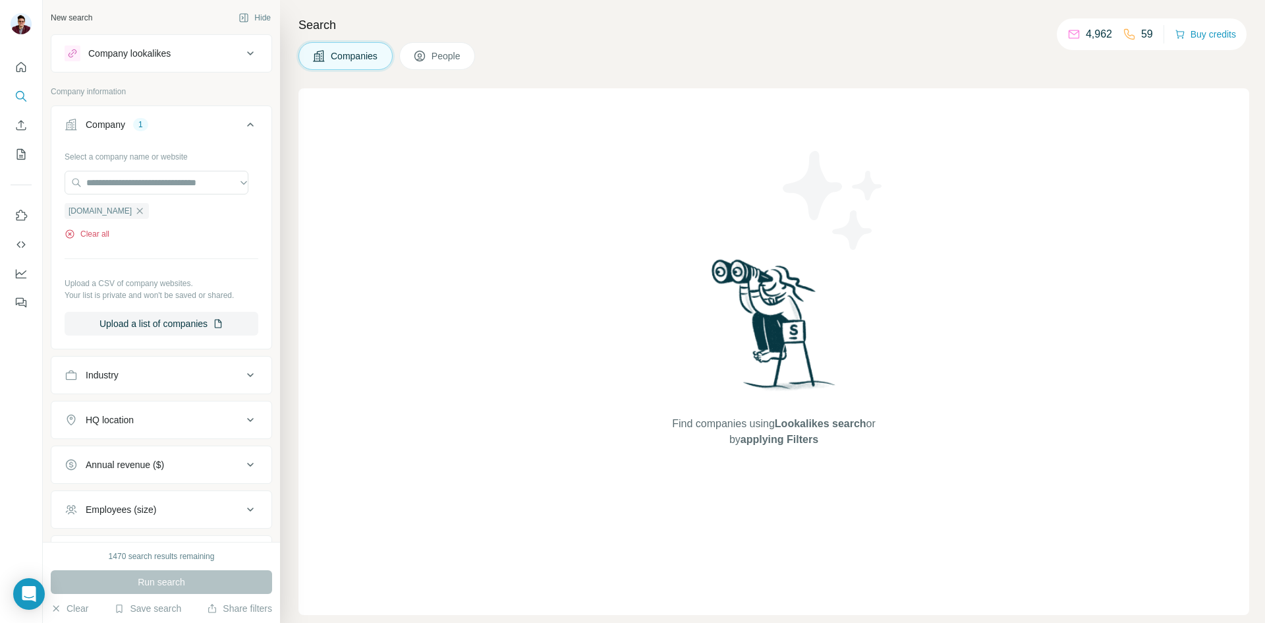
click at [99, 237] on button "Clear all" at bounding box center [87, 234] width 45 height 12
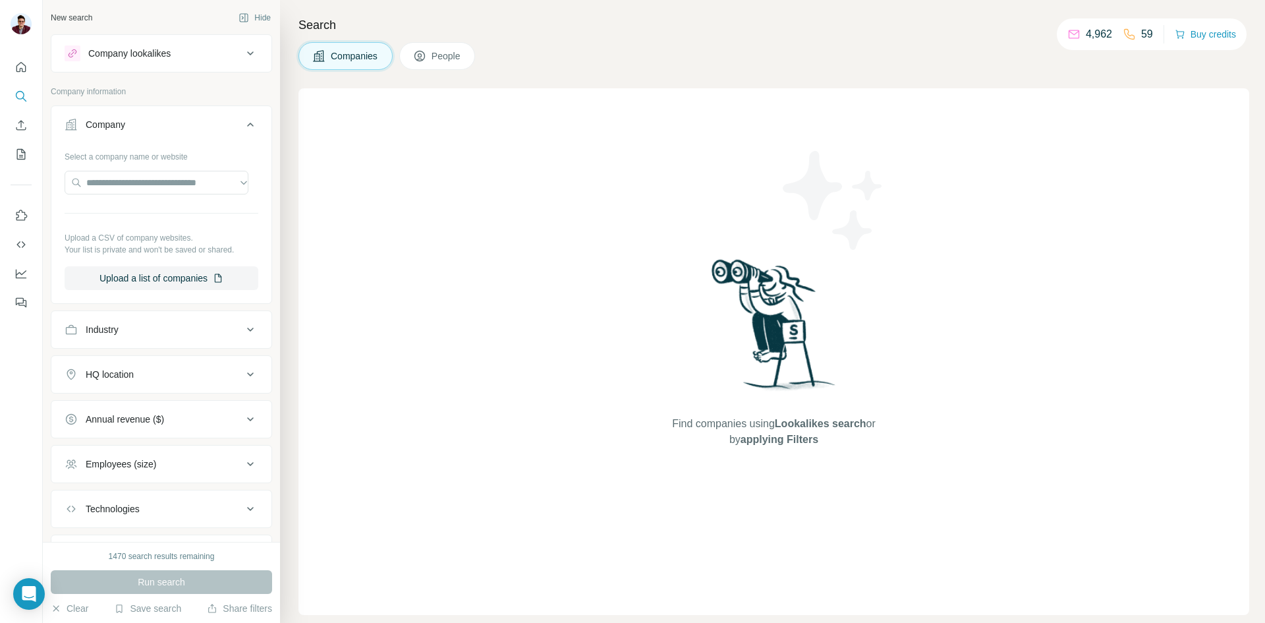
click at [377, 55] on span "Companies" at bounding box center [355, 55] width 48 height 13
click at [146, 185] on input "text" at bounding box center [157, 183] width 184 height 24
paste input "**********"
type input "**********"
click at [171, 217] on p "[PERSON_NAME] Oil Company" at bounding box center [168, 212] width 132 height 13
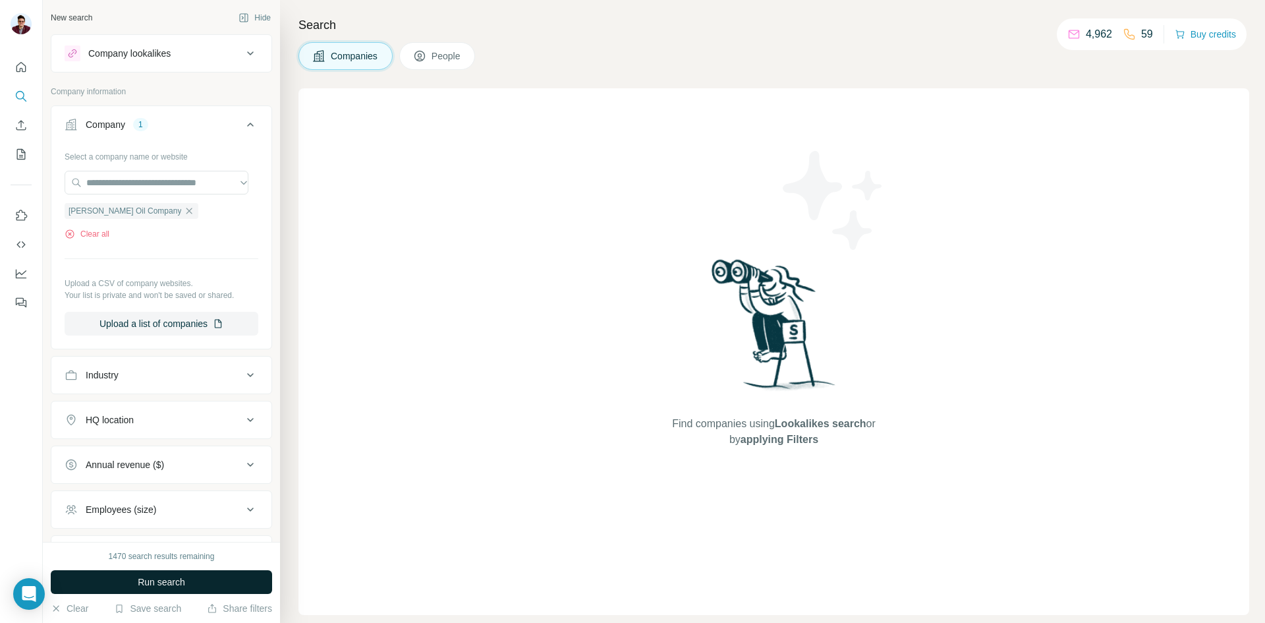
click at [170, 586] on span "Run search" at bounding box center [161, 581] width 47 height 13
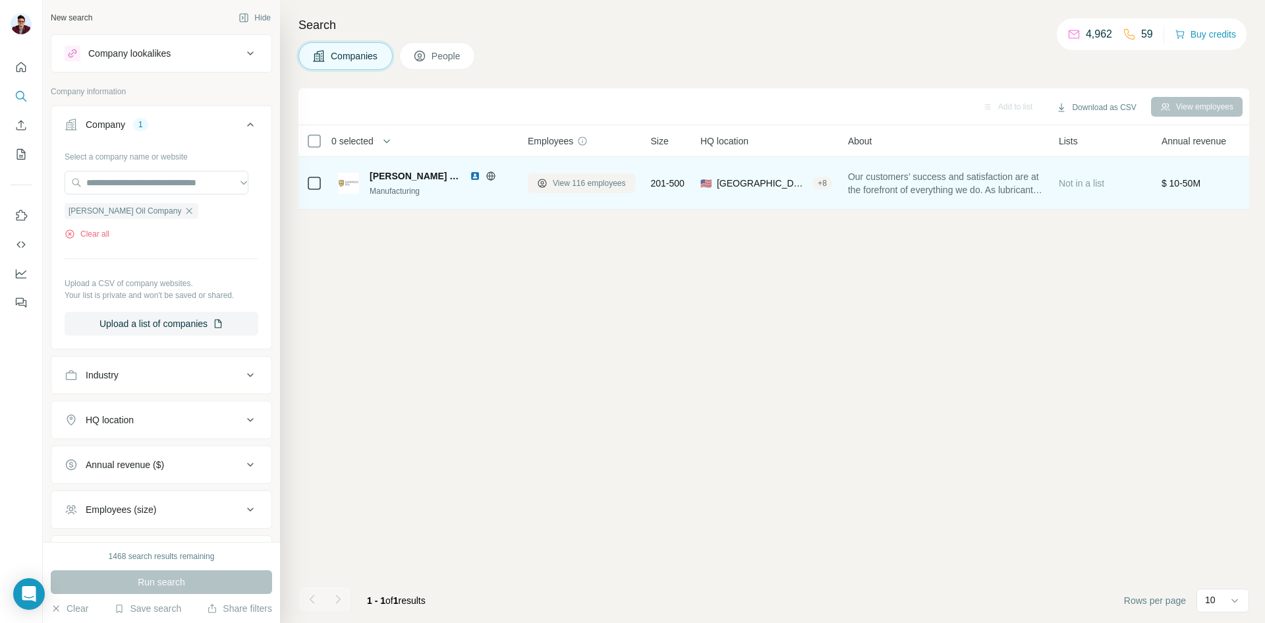
click at [575, 186] on span "View 116 employees" at bounding box center [589, 183] width 73 height 12
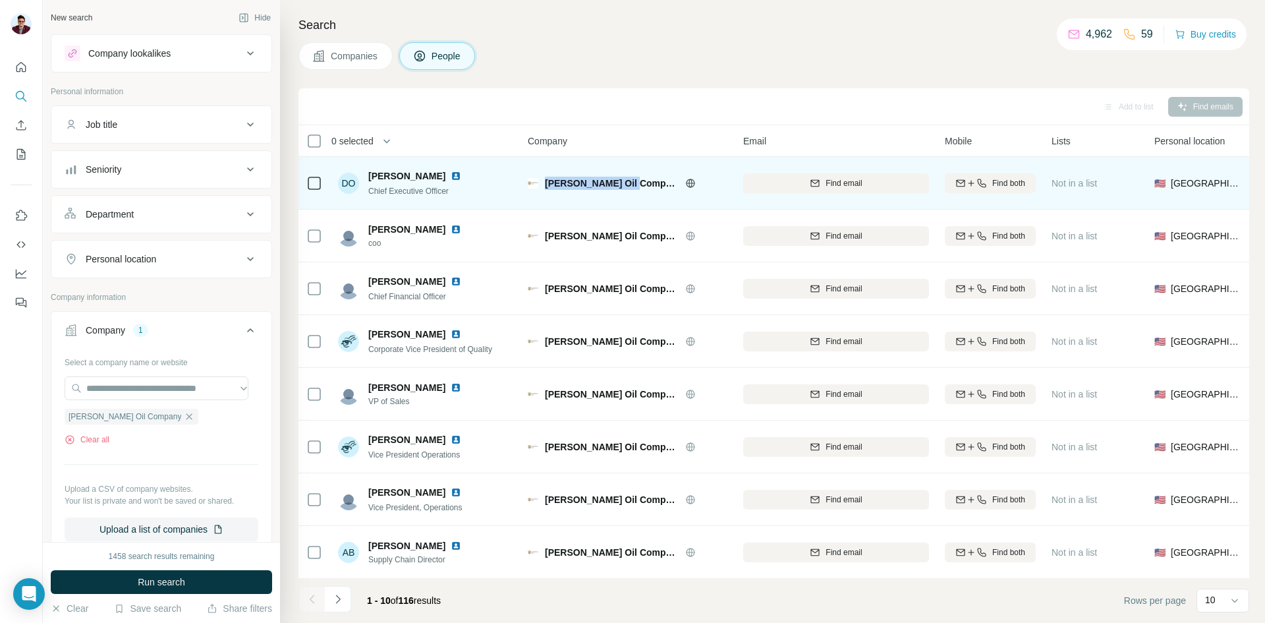
drag, startPoint x: 547, startPoint y: 183, endPoint x: 635, endPoint y: 181, distance: 88.3
click at [635, 181] on span "[PERSON_NAME] Oil Company" at bounding box center [612, 183] width 134 height 13
click at [804, 188] on div "Find email" at bounding box center [836, 183] width 186 height 12
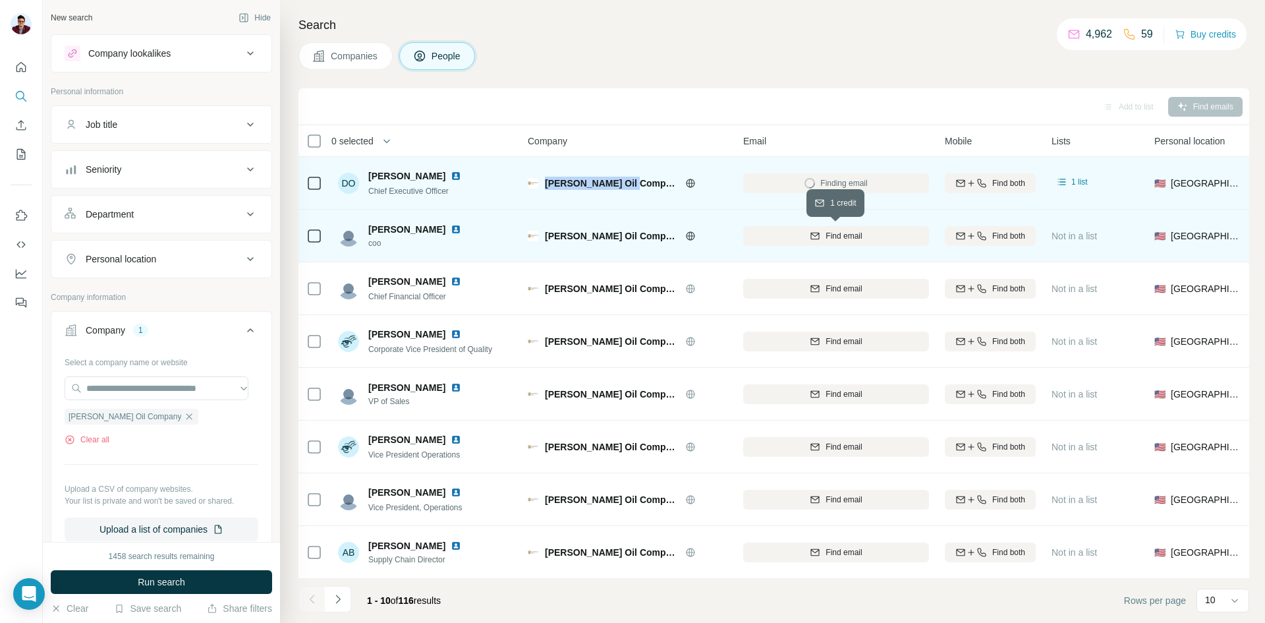
click at [805, 239] on div "Find email" at bounding box center [836, 236] width 186 height 12
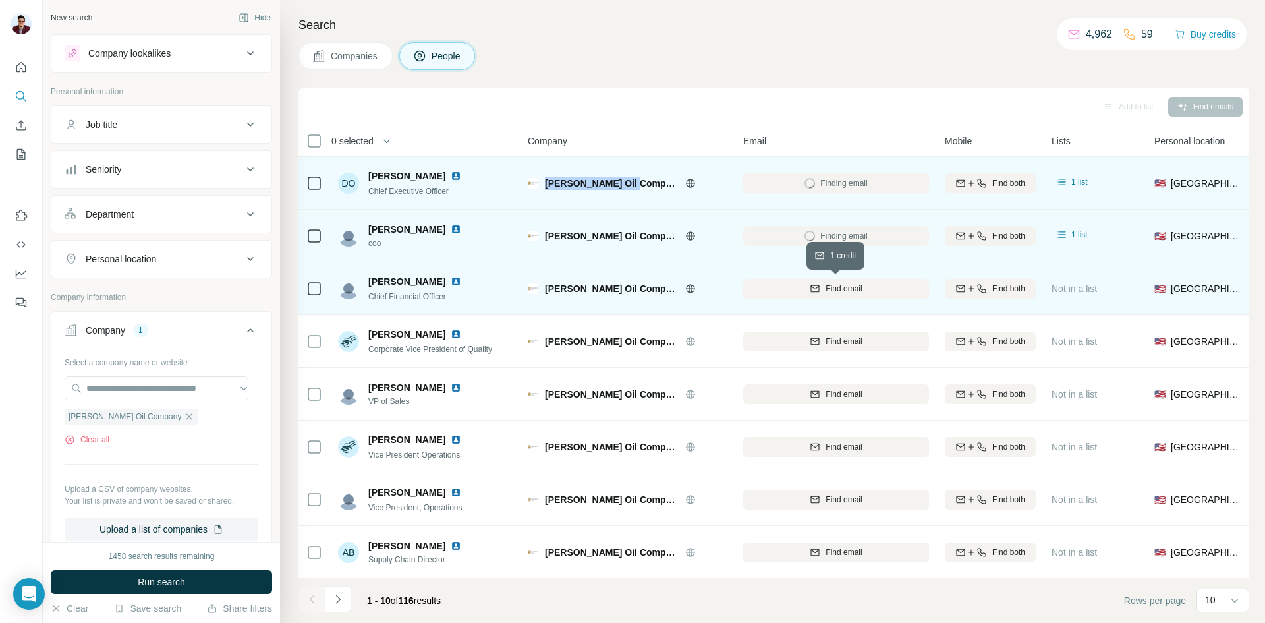
click at [826, 287] on span "Find email" at bounding box center [844, 289] width 36 height 12
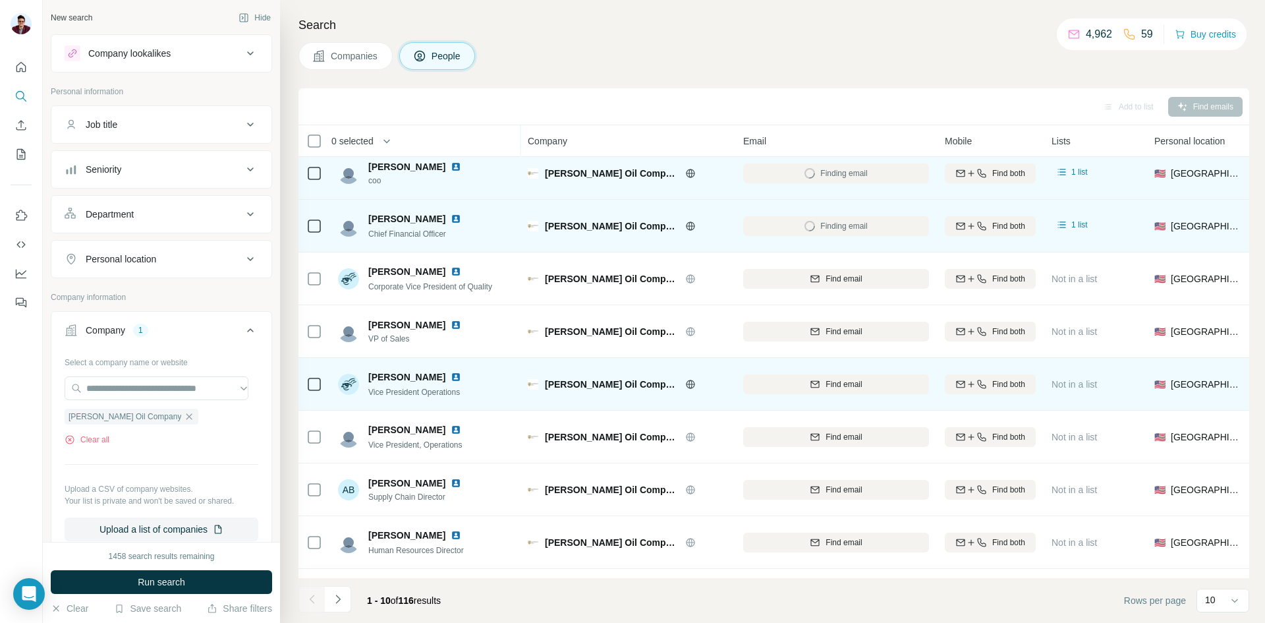
scroll to position [66, 0]
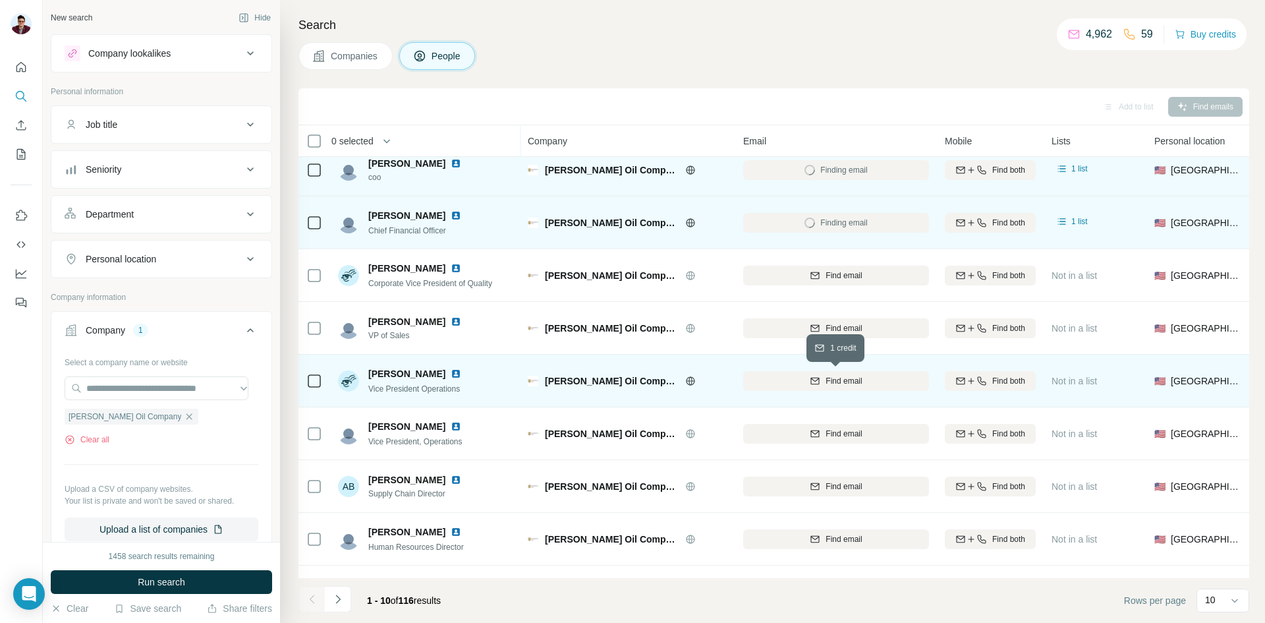
click at [810, 381] on icon "button" at bounding box center [815, 381] width 11 height 11
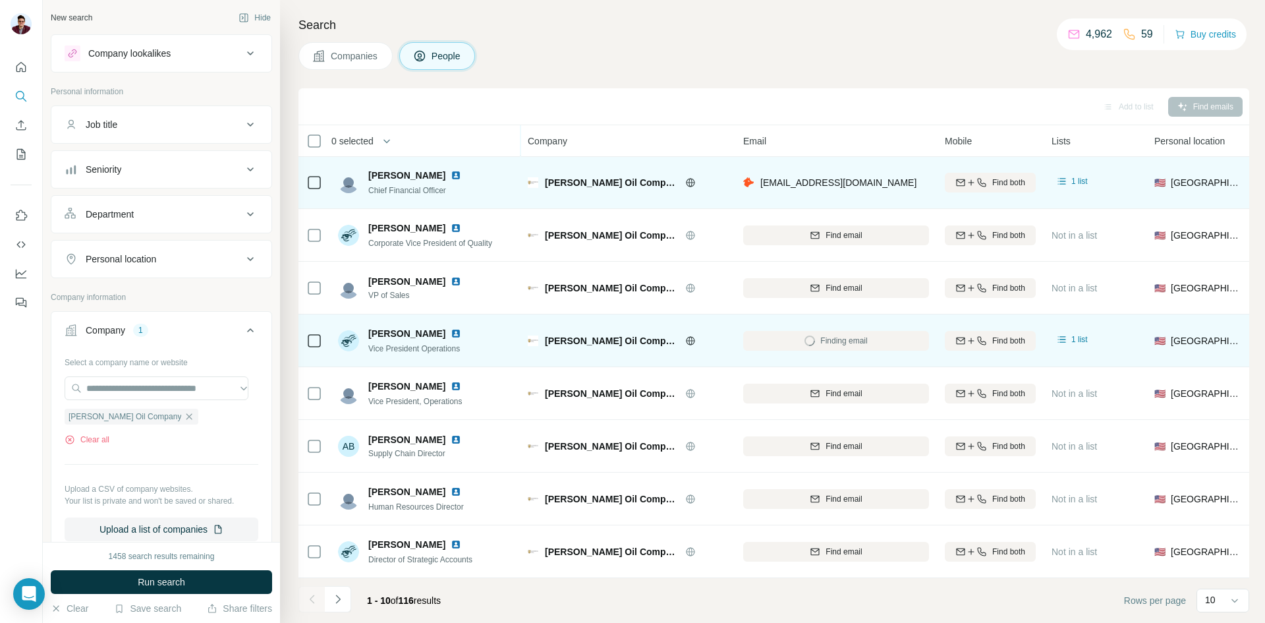
scroll to position [113, 0]
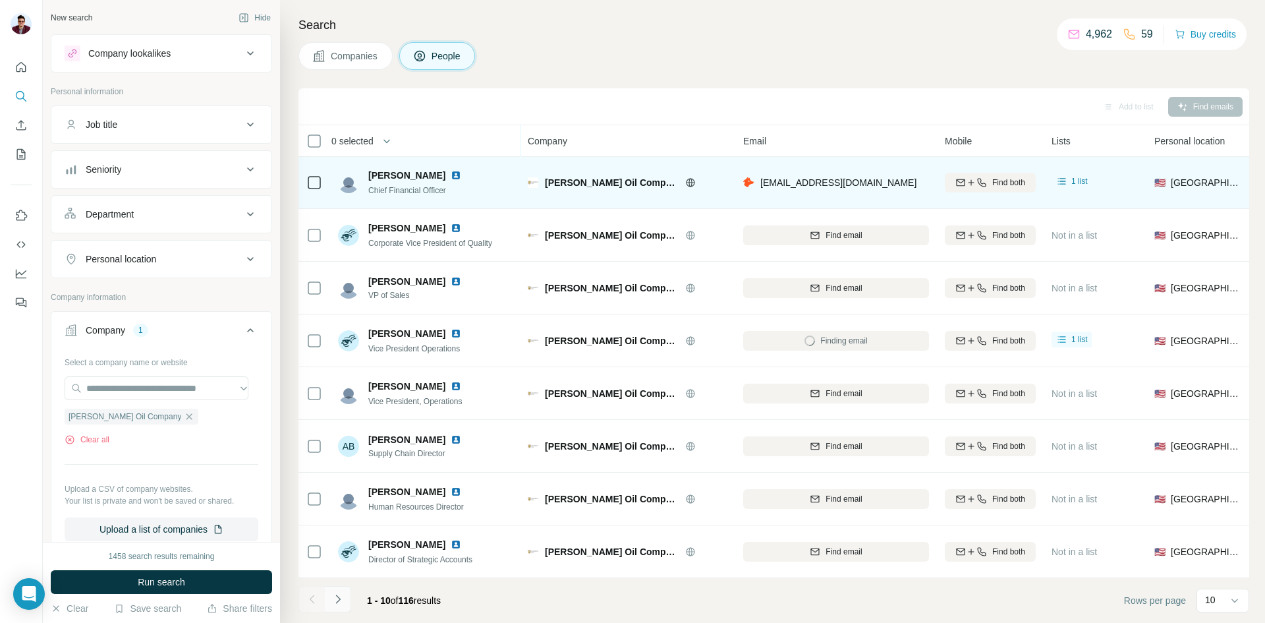
click at [346, 596] on button "Navigate to next page" at bounding box center [338, 599] width 26 height 26
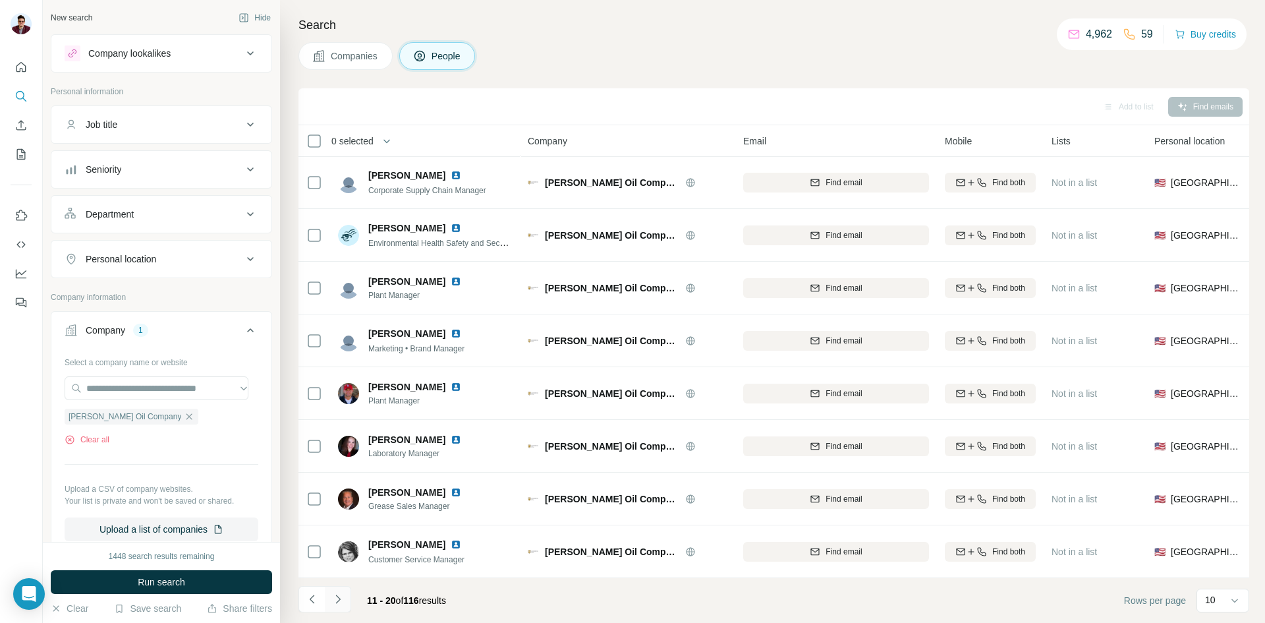
click at [346, 596] on button "Navigate to next page" at bounding box center [338, 599] width 26 height 26
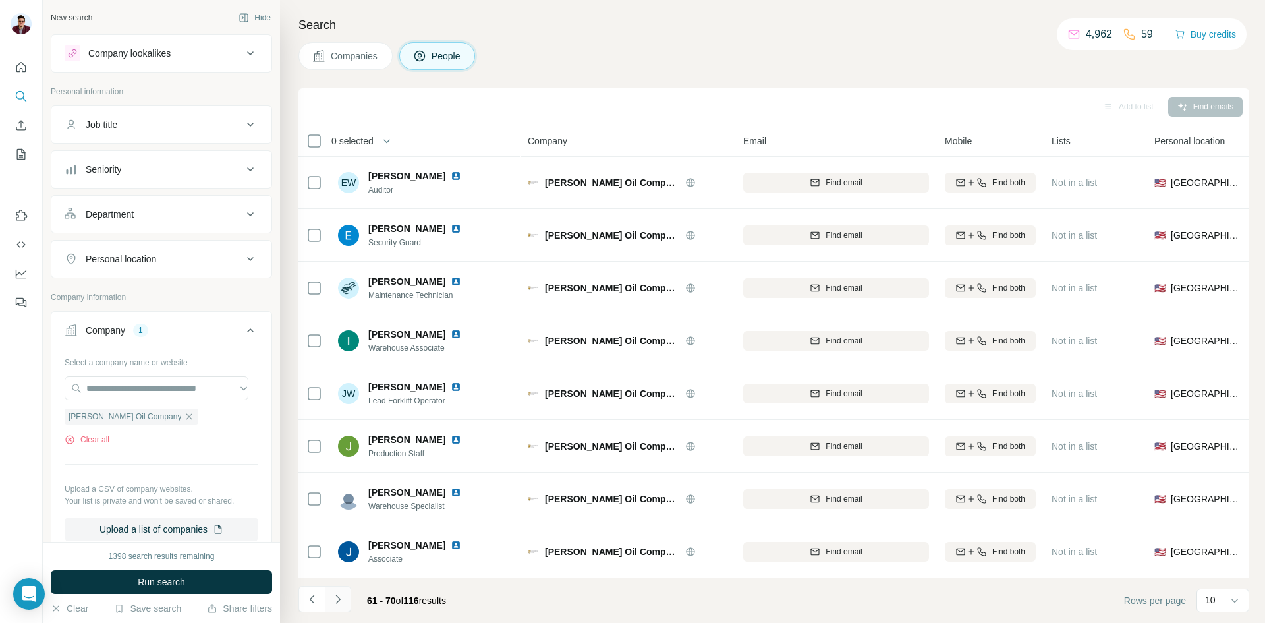
click at [346, 596] on button "Navigate to next page" at bounding box center [338, 599] width 26 height 26
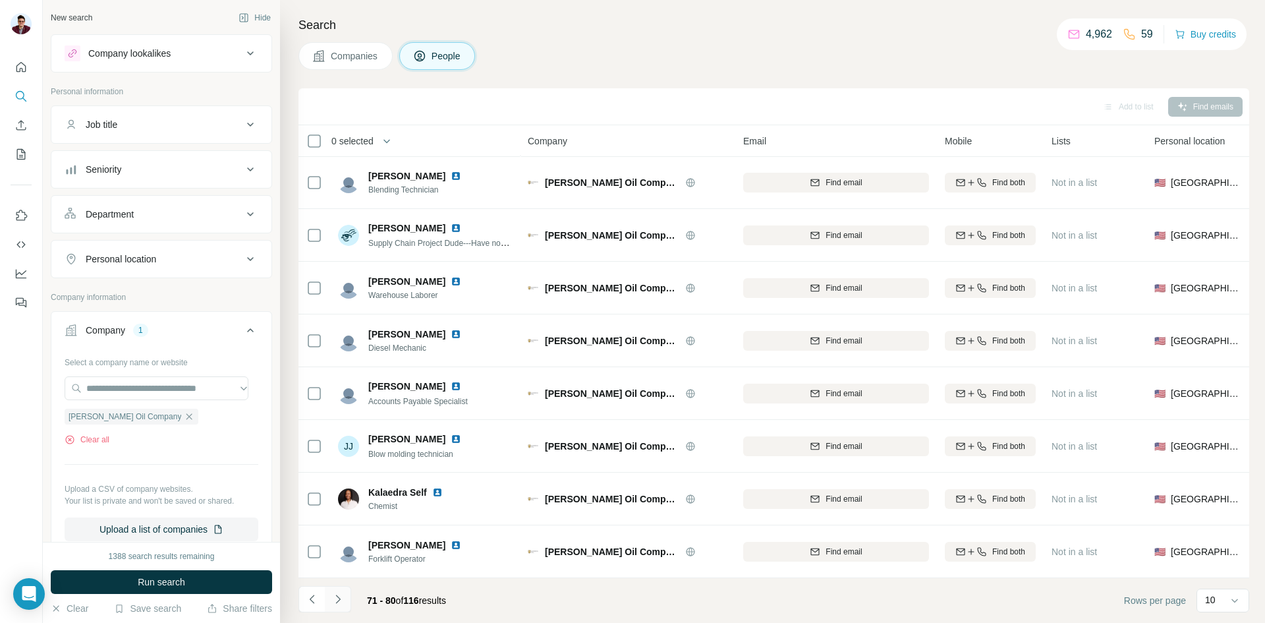
click at [346, 596] on button "Navigate to next page" at bounding box center [338, 599] width 26 height 26
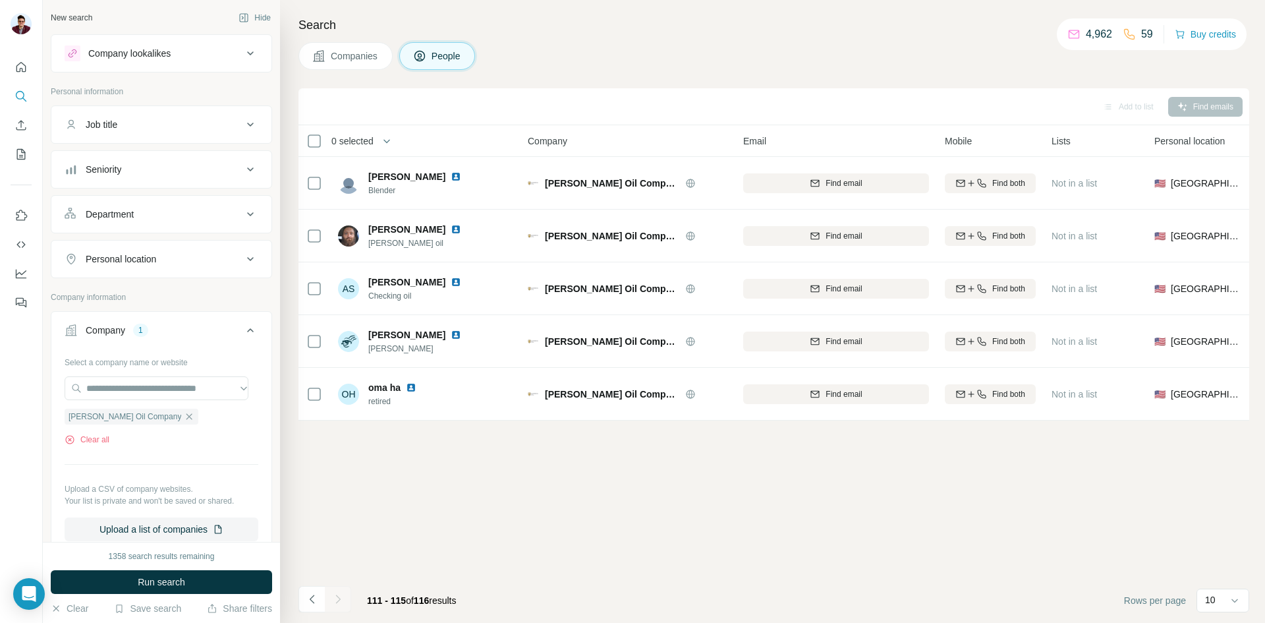
scroll to position [0, 0]
click at [309, 603] on icon "Navigate to previous page" at bounding box center [312, 598] width 13 height 13
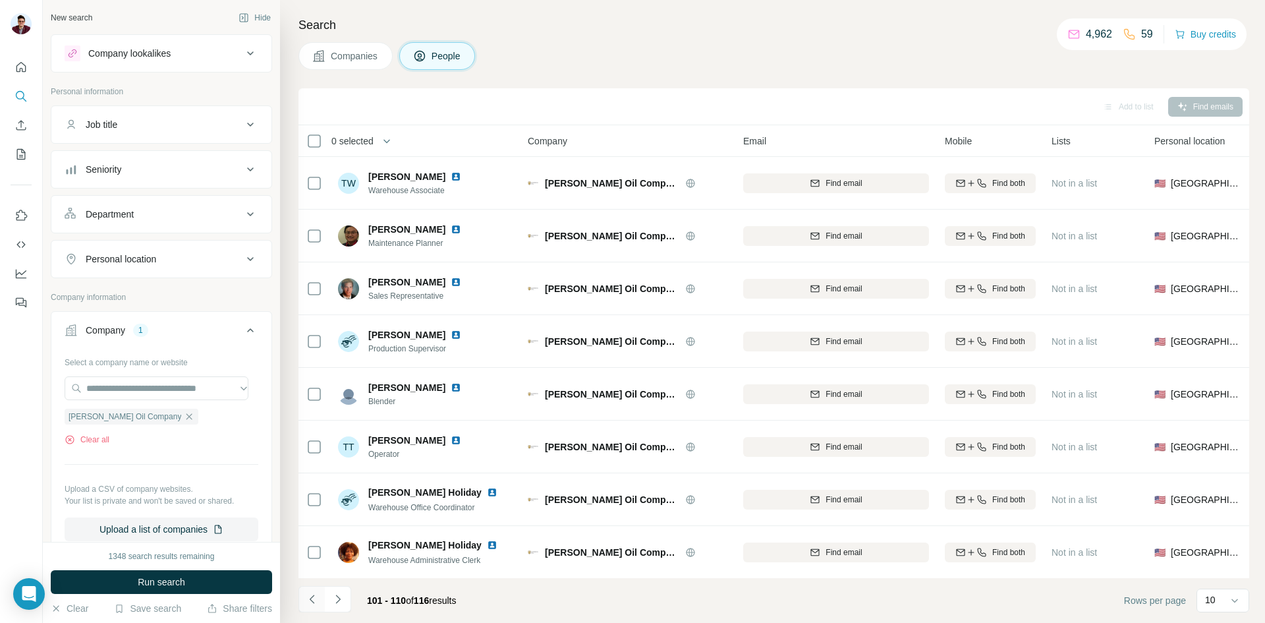
click at [309, 603] on icon "Navigate to previous page" at bounding box center [312, 598] width 13 height 13
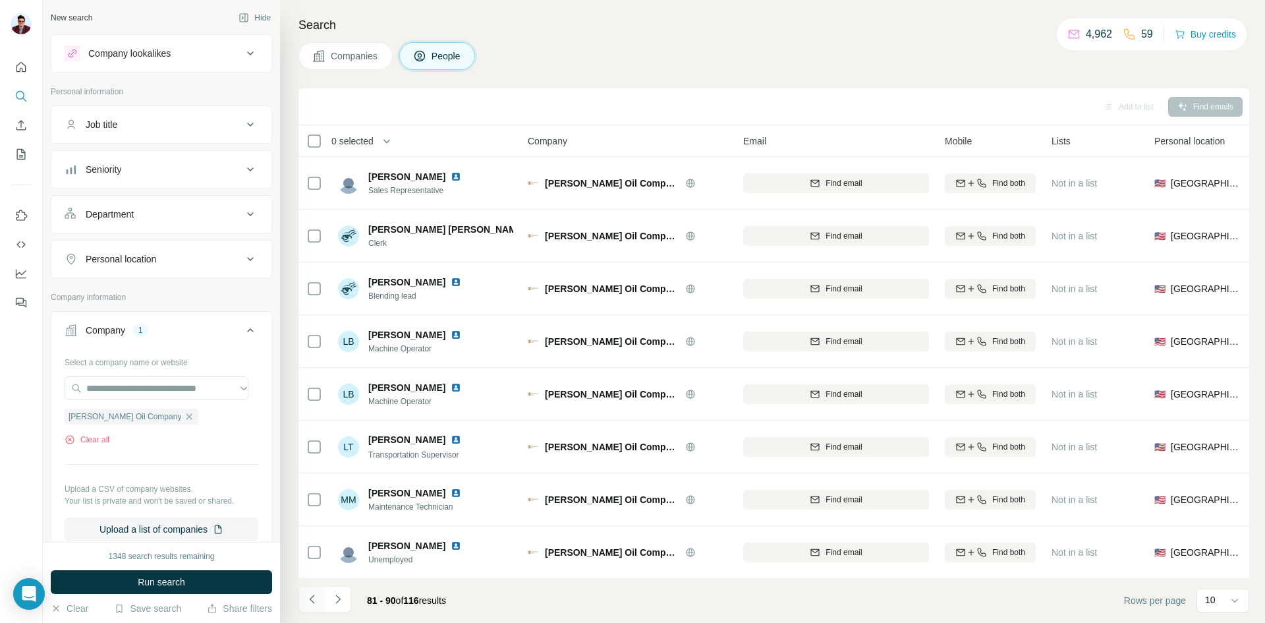
click at [309, 603] on icon "Navigate to previous page" at bounding box center [312, 598] width 13 height 13
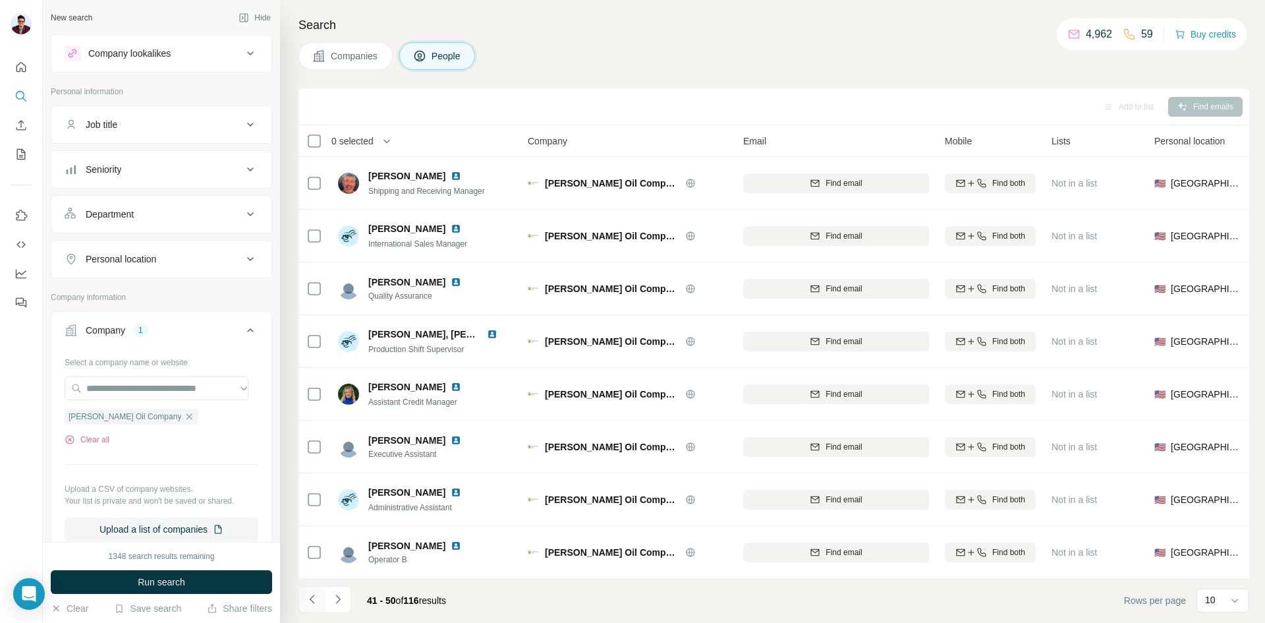
click at [309, 603] on icon "Navigate to previous page" at bounding box center [312, 598] width 13 height 13
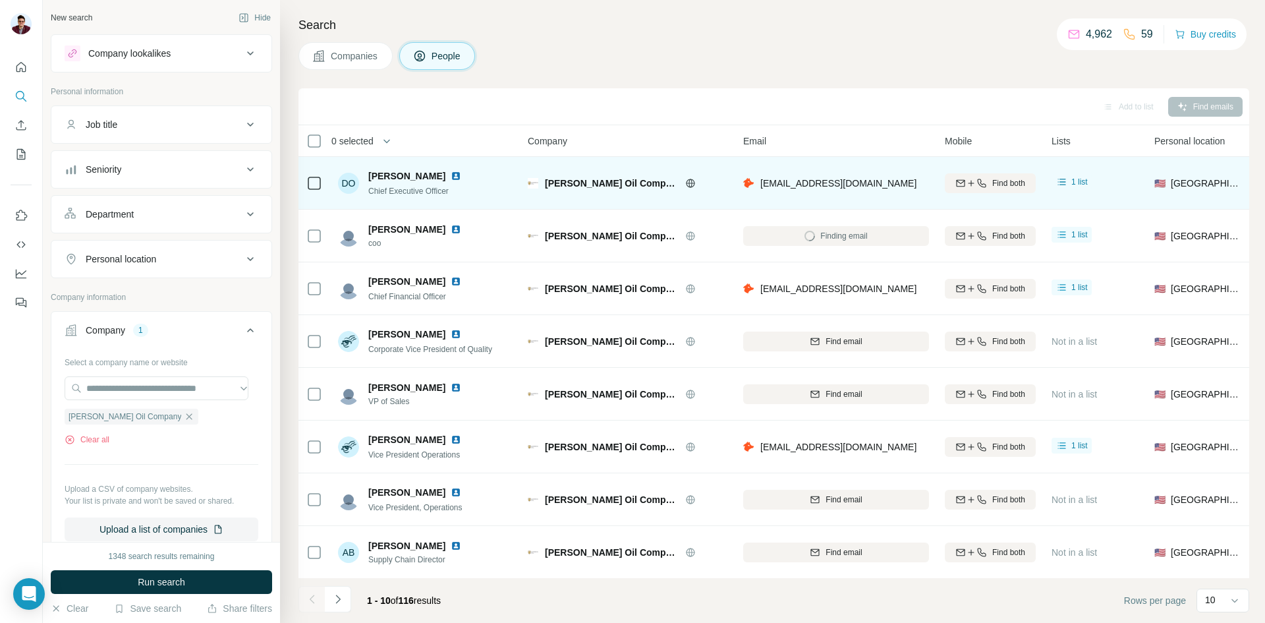
click at [451, 181] on img at bounding box center [456, 176] width 11 height 11
click at [369, 177] on div "DO [PERSON_NAME] Chief Executive Officer" at bounding box center [407, 183] width 139 height 28
drag, startPoint x: 369, startPoint y: 177, endPoint x: 434, endPoint y: 175, distance: 65.2
click at [434, 175] on span "[PERSON_NAME]" at bounding box center [406, 175] width 77 height 13
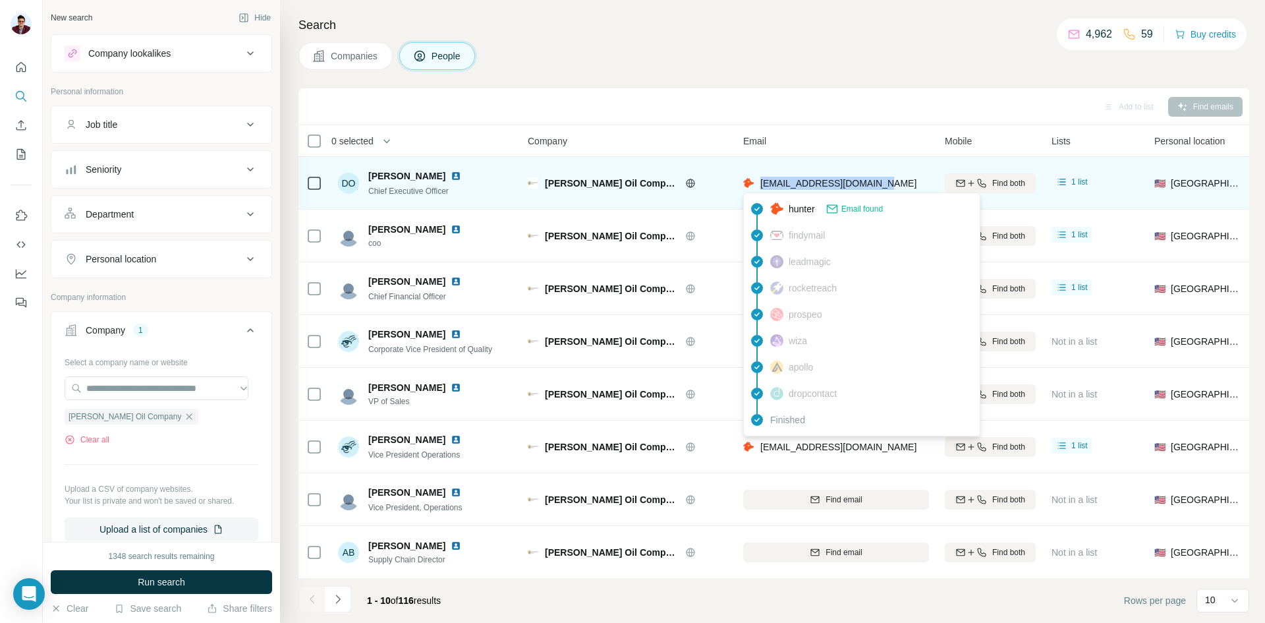
drag, startPoint x: 889, startPoint y: 183, endPoint x: 761, endPoint y: 188, distance: 128.0
click at [761, 188] on div "[EMAIL_ADDRESS][DOMAIN_NAME]" at bounding box center [836, 183] width 186 height 36
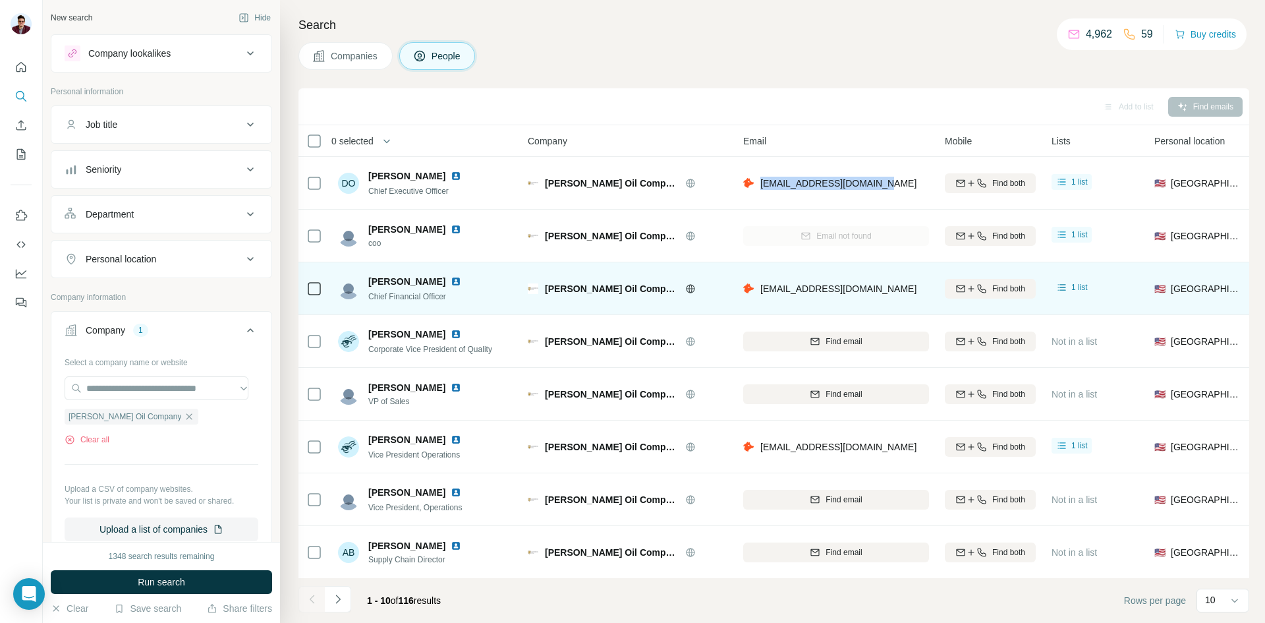
click at [456, 282] on img at bounding box center [456, 281] width 11 height 11
drag, startPoint x: 370, startPoint y: 279, endPoint x: 447, endPoint y: 287, distance: 76.8
click at [447, 287] on div "[PERSON_NAME]" at bounding box center [422, 281] width 109 height 13
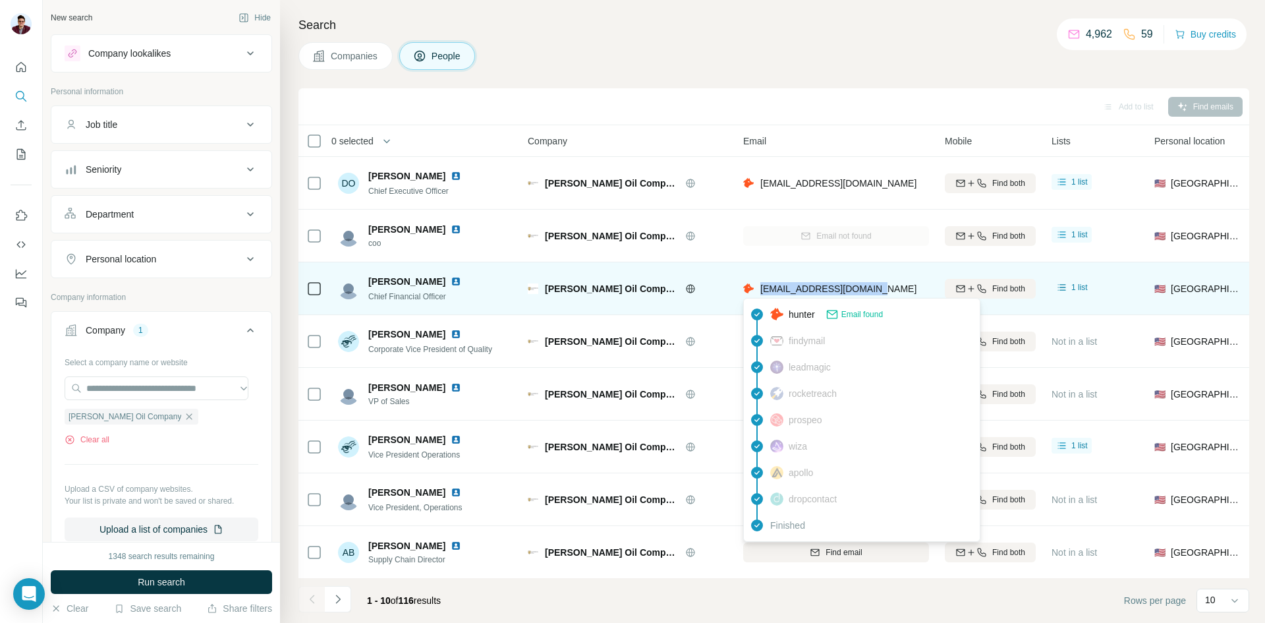
drag, startPoint x: 878, startPoint y: 288, endPoint x: 759, endPoint y: 287, distance: 119.3
click at [759, 287] on div "[EMAIL_ADDRESS][DOMAIN_NAME]" at bounding box center [836, 288] width 186 height 36
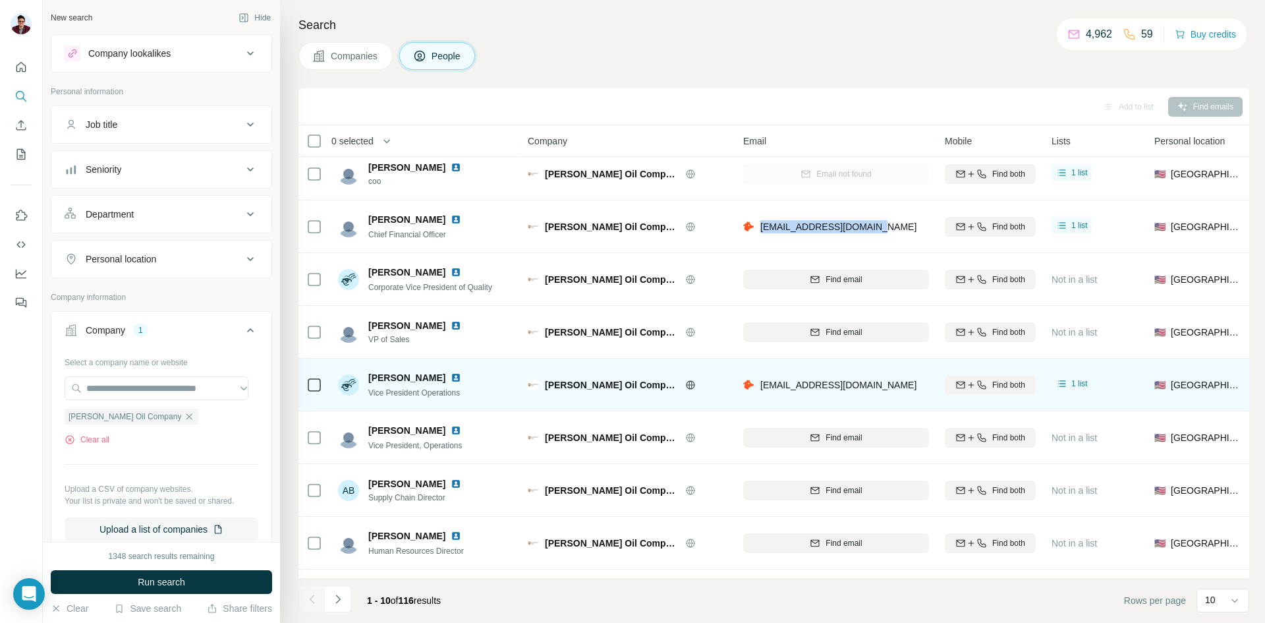
scroll to position [66, 0]
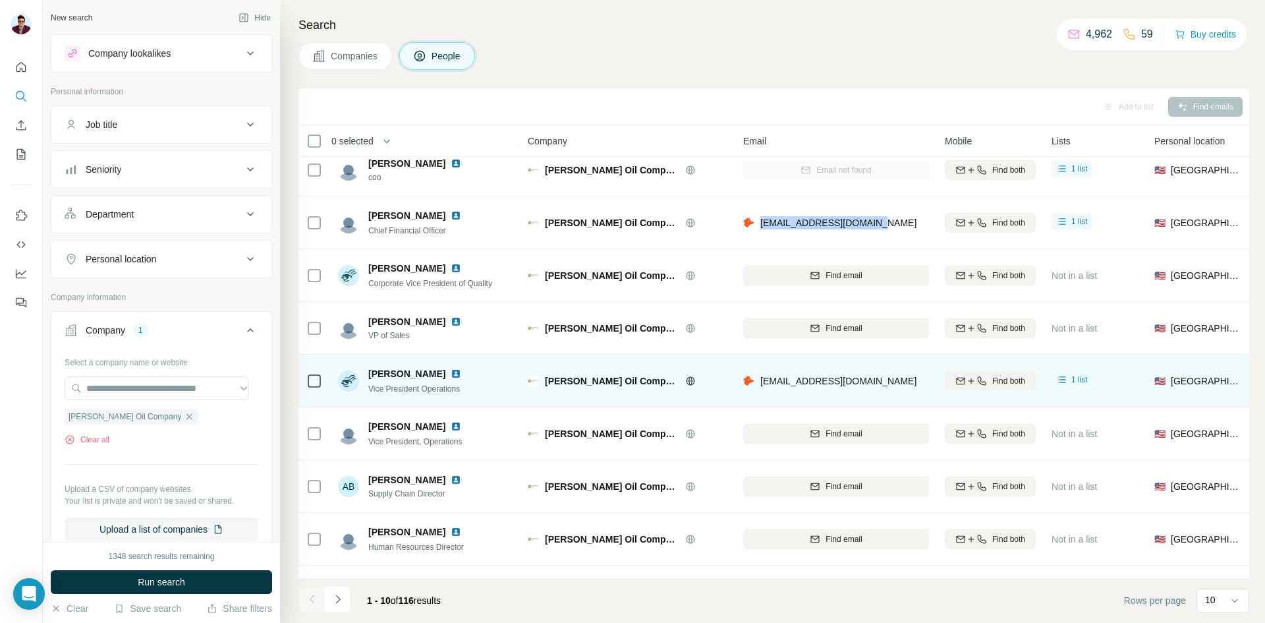
click at [451, 376] on img at bounding box center [456, 373] width 11 height 11
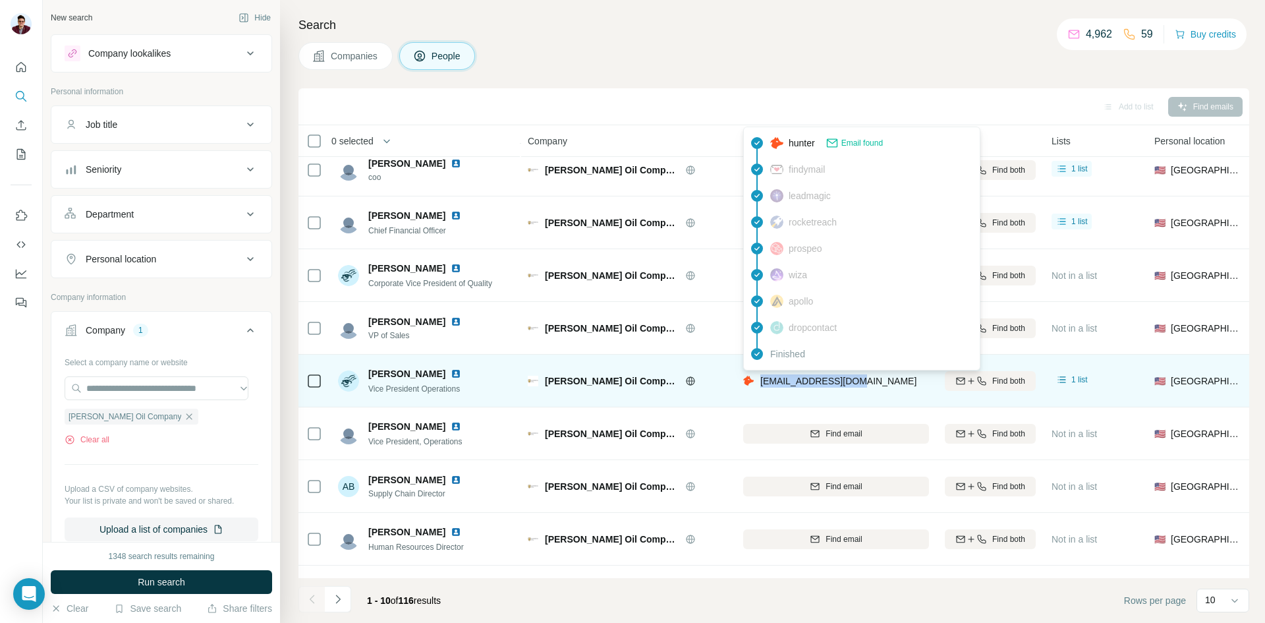
drag, startPoint x: 871, startPoint y: 376, endPoint x: 758, endPoint y: 387, distance: 113.9
click at [758, 387] on div "[EMAIL_ADDRESS][DOMAIN_NAME]" at bounding box center [836, 380] width 186 height 36
